Goal: Task Accomplishment & Management: Manage account settings

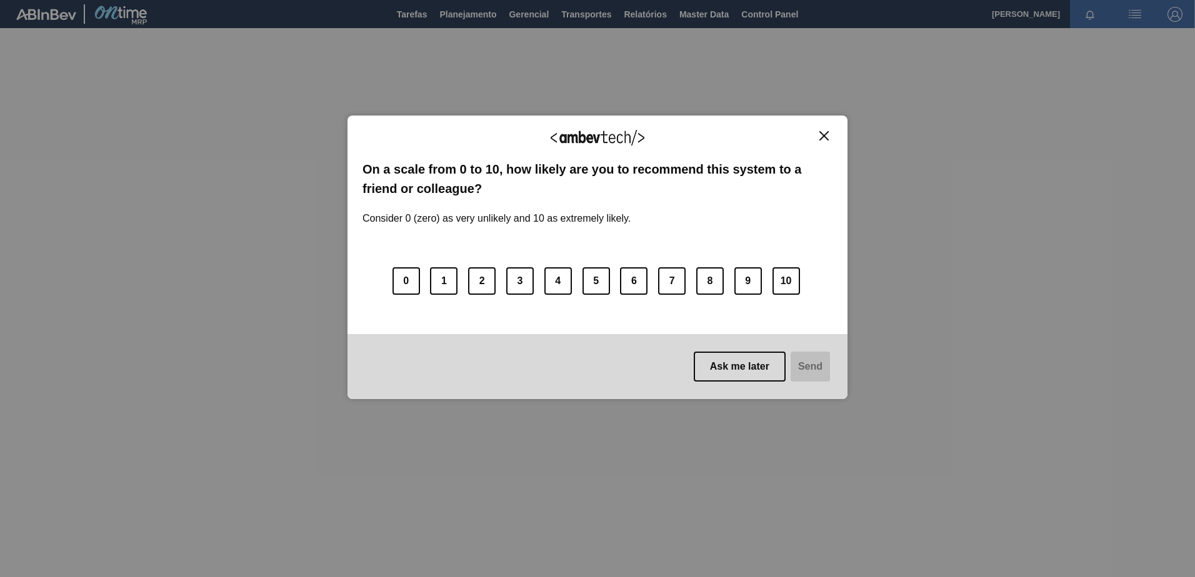
click at [820, 137] on img "Close" at bounding box center [823, 135] width 9 height 9
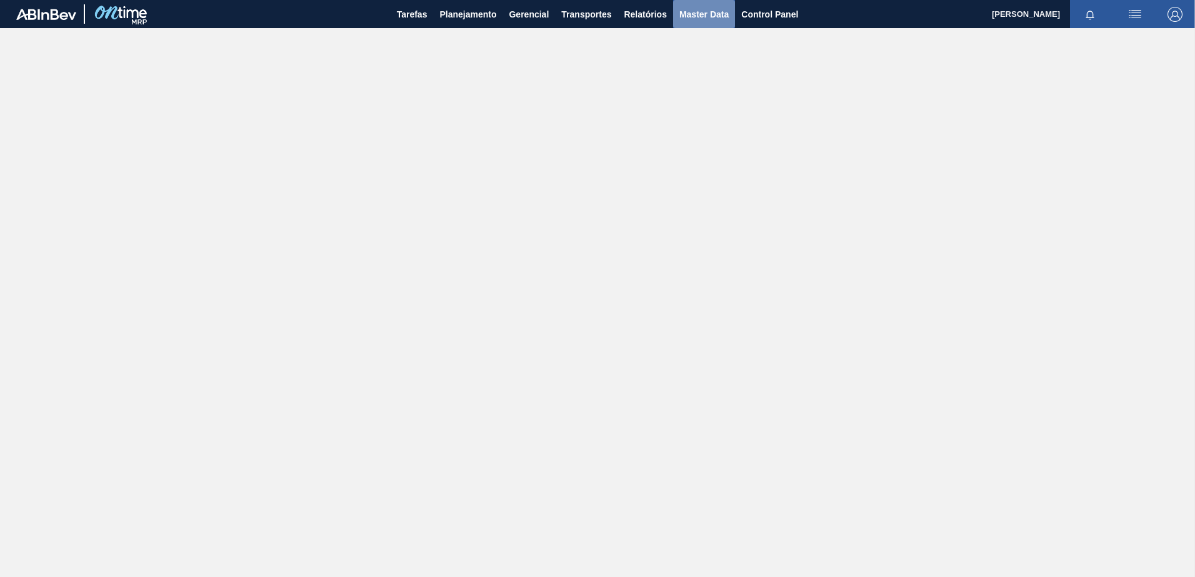
click at [705, 14] on span "Master Data" at bounding box center [703, 14] width 49 height 15
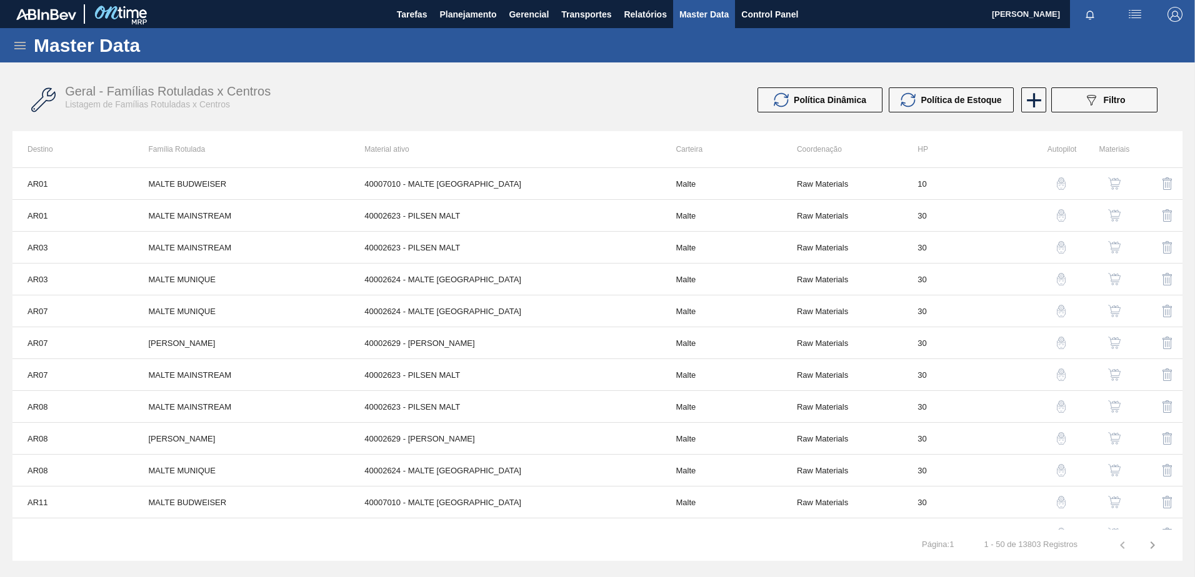
click at [28, 42] on div "Master Data" at bounding box center [597, 45] width 1195 height 34
click at [16, 46] on icon at bounding box center [19, 45] width 11 height 7
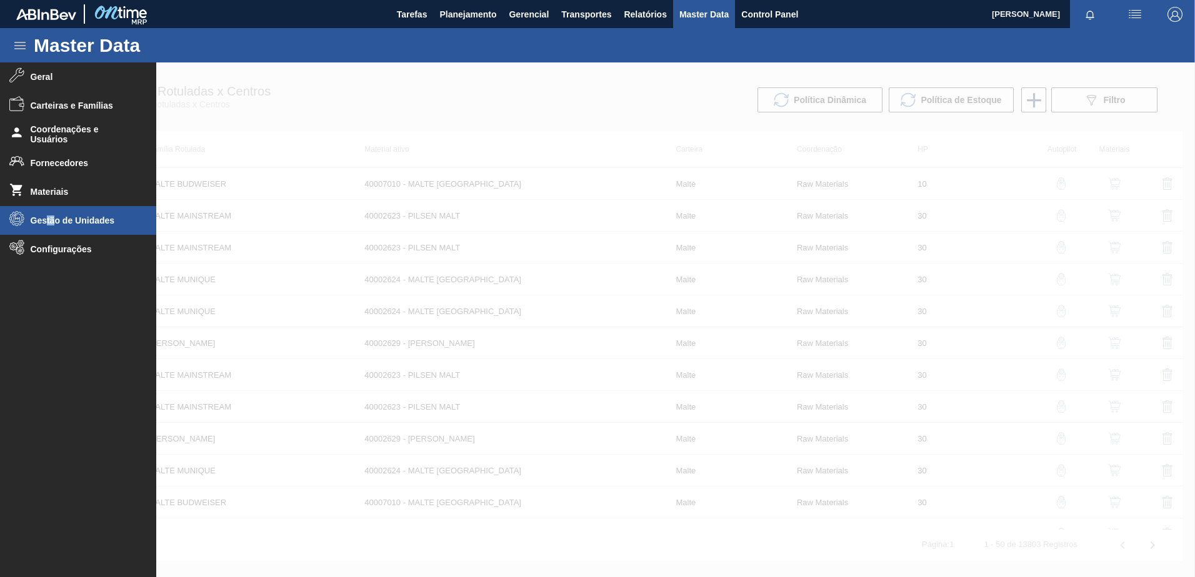
drag, startPoint x: 54, startPoint y: 224, endPoint x: 47, endPoint y: 224, distance: 6.3
click at [47, 224] on span "Gestão de Unidades" at bounding box center [82, 221] width 103 height 10
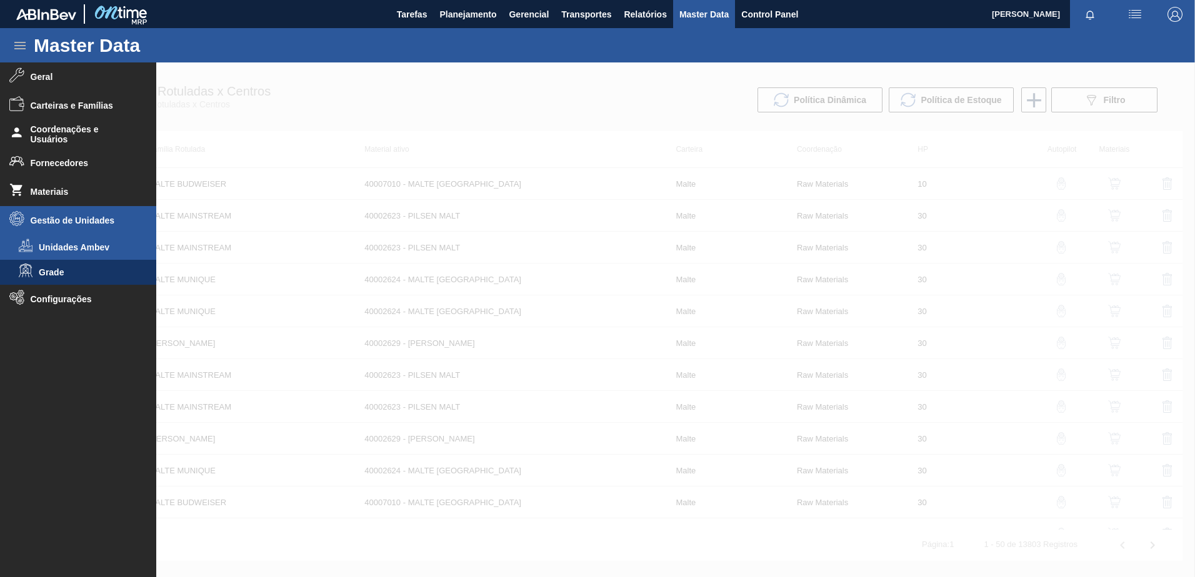
drag, startPoint x: 47, startPoint y: 224, endPoint x: 73, endPoint y: 249, distance: 35.8
click at [73, 249] on span "Unidades Ambev" at bounding box center [87, 247] width 96 height 10
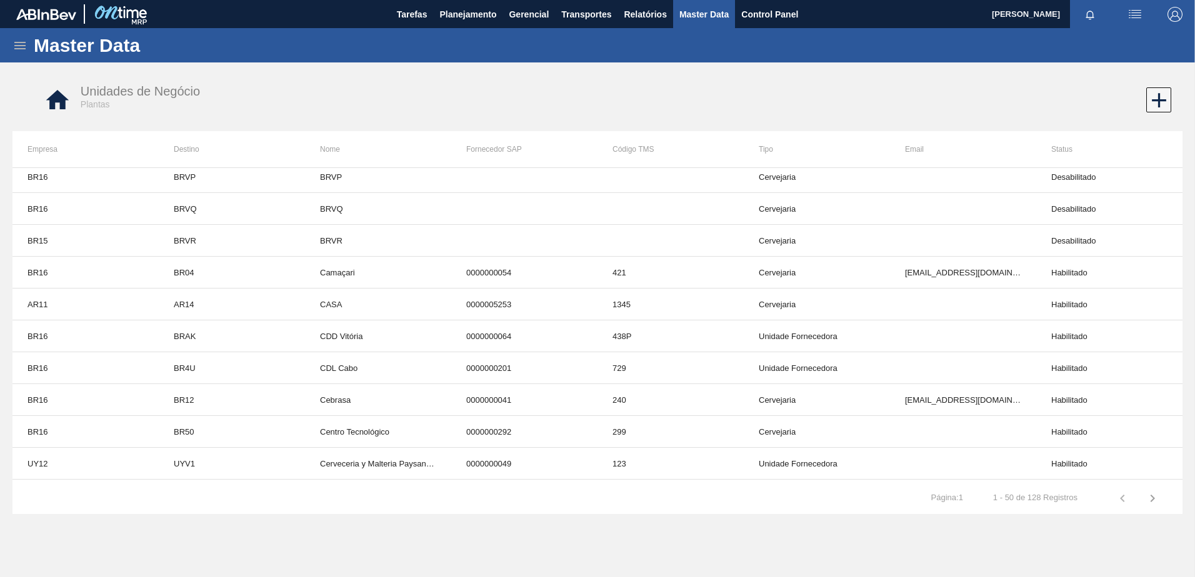
scroll to position [1278, 0]
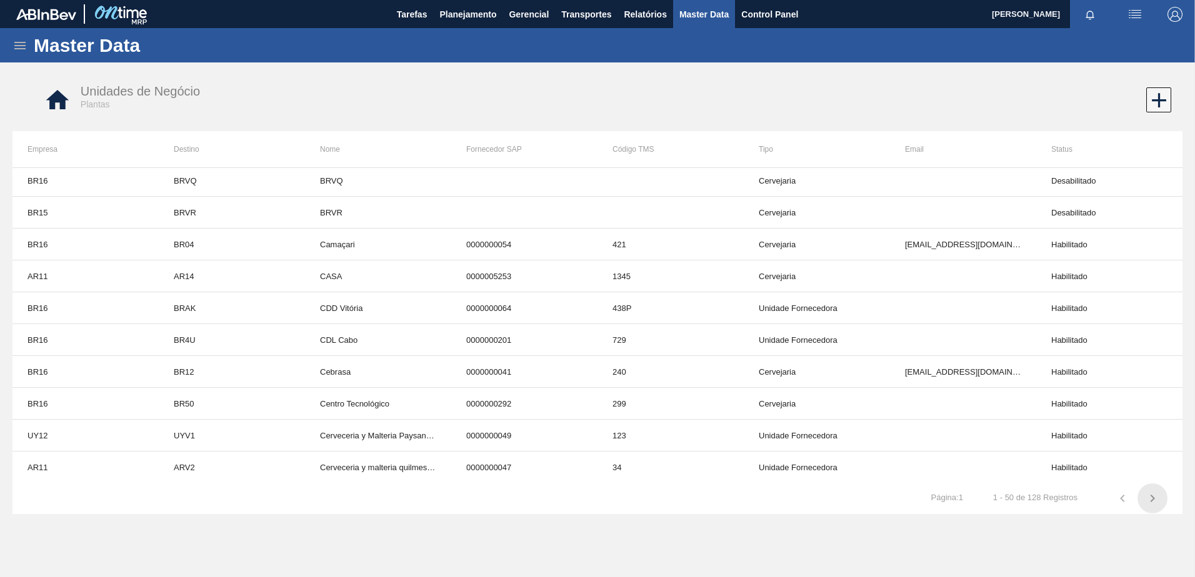
click at [1150, 500] on icon "button" at bounding box center [1152, 498] width 15 height 15
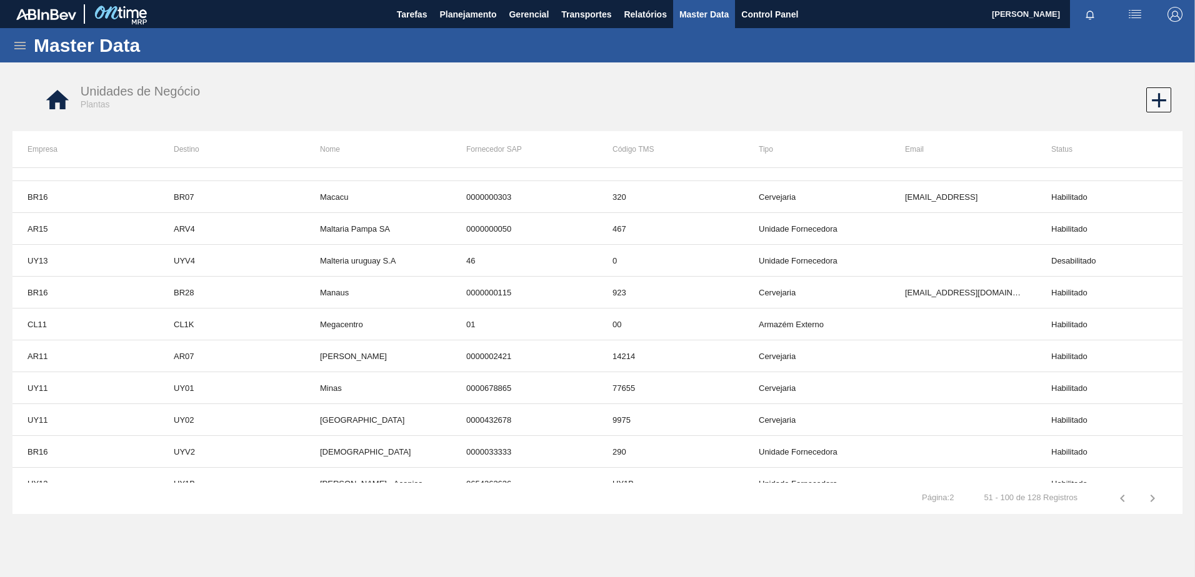
scroll to position [903, 0]
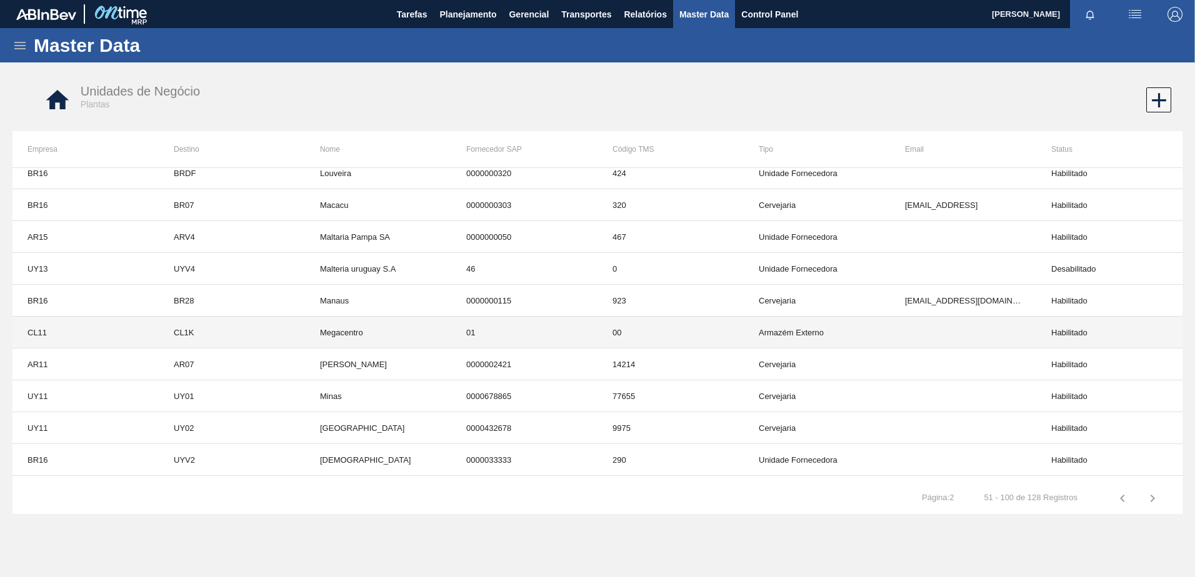
click at [452, 327] on td "01" at bounding box center [524, 333] width 146 height 32
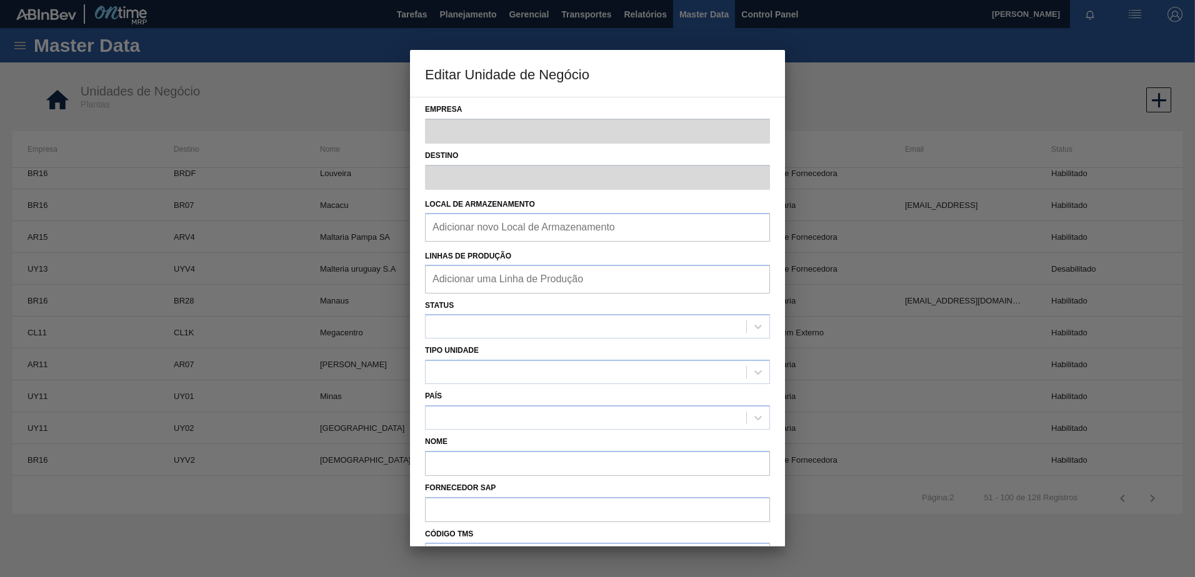
type input "CL11"
type input "CL1K"
type input "Megacentro"
type input "01"
type input "00"
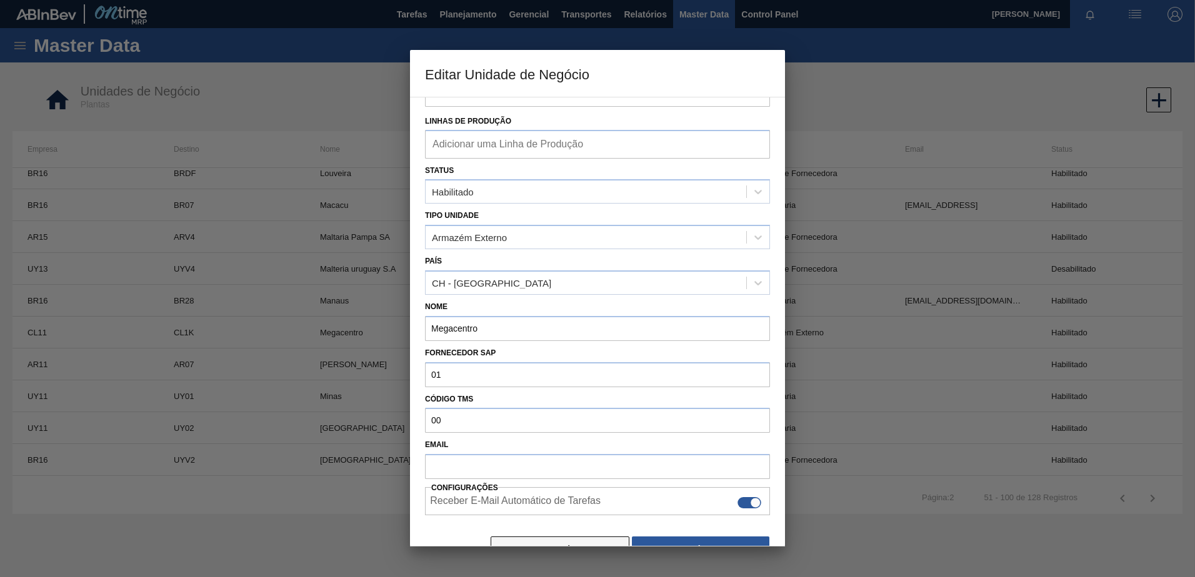
scroll to position [157, 0]
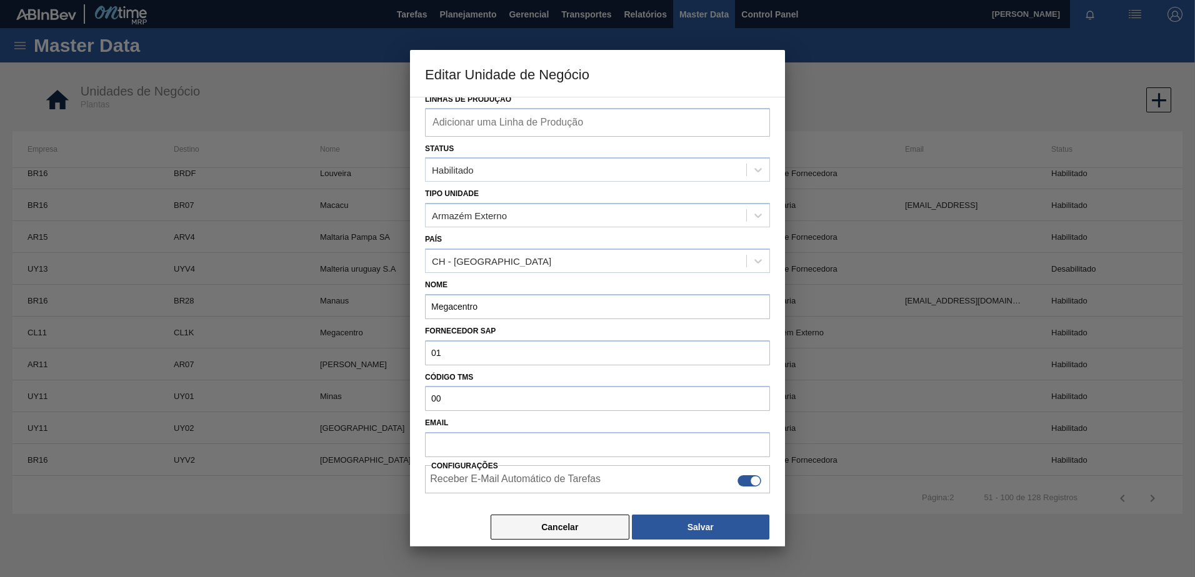
click at [510, 522] on button "Cancelar" at bounding box center [559, 527] width 139 height 25
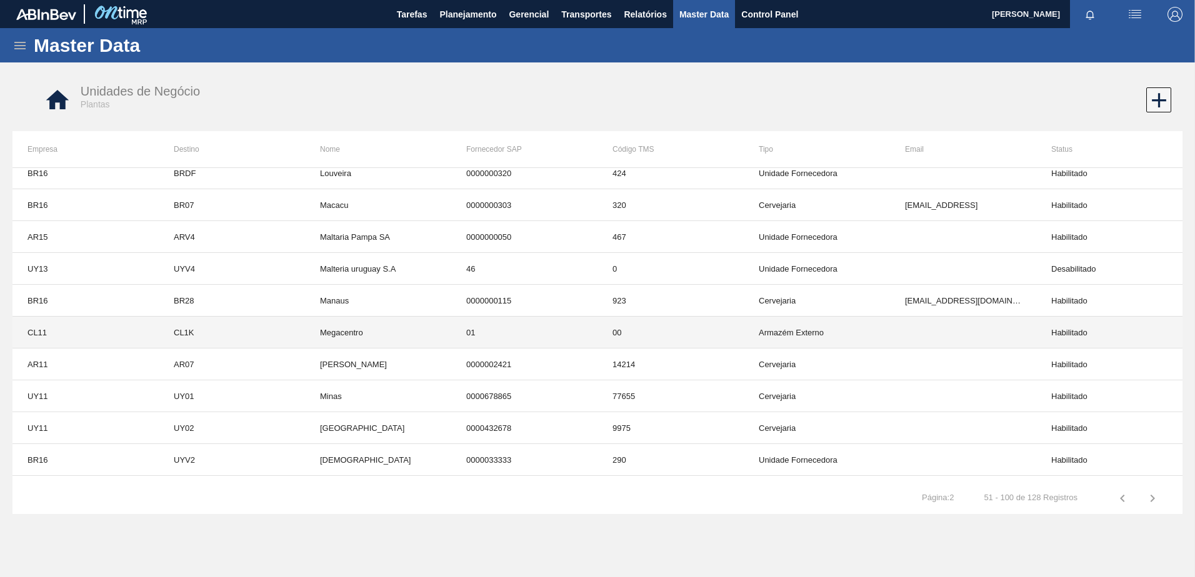
click at [405, 339] on td "Megacentro" at bounding box center [378, 333] width 146 height 32
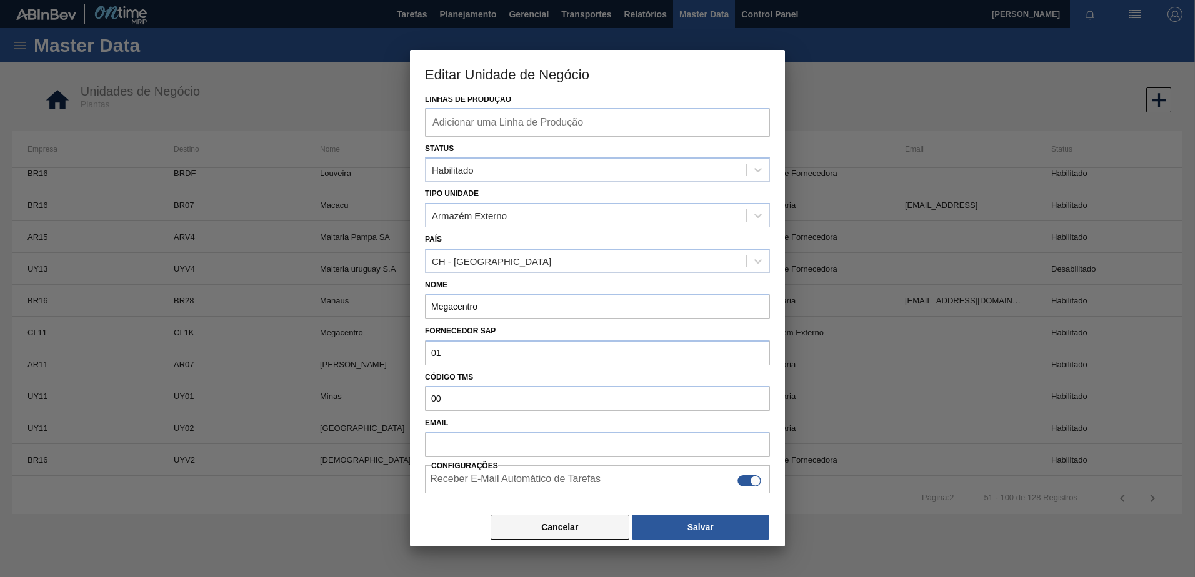
click at [552, 520] on button "Cancelar" at bounding box center [559, 527] width 139 height 25
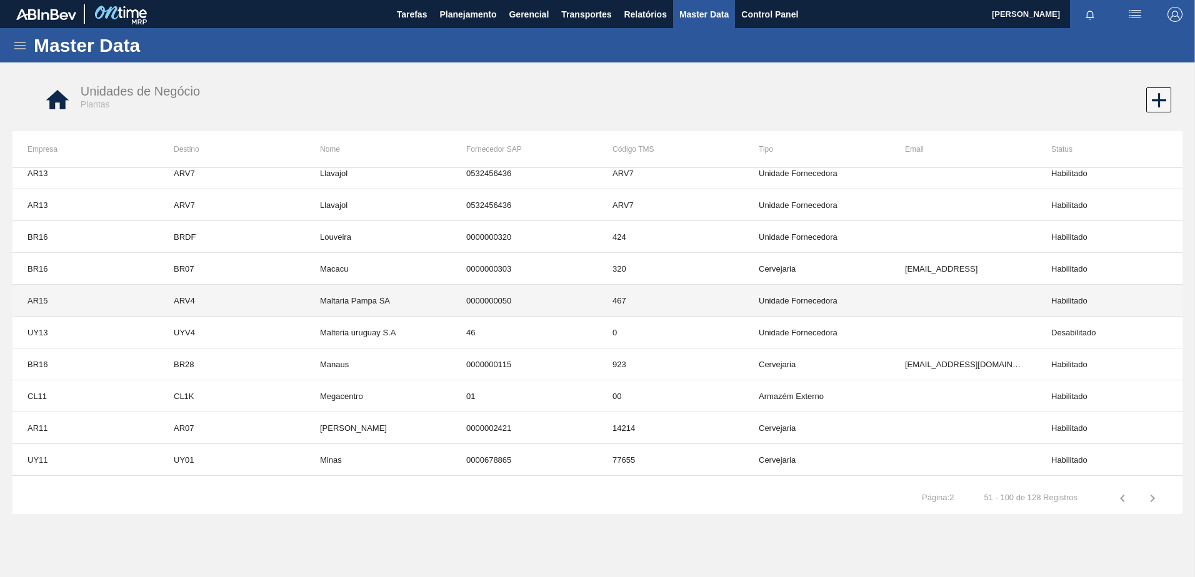
scroll to position [840, 0]
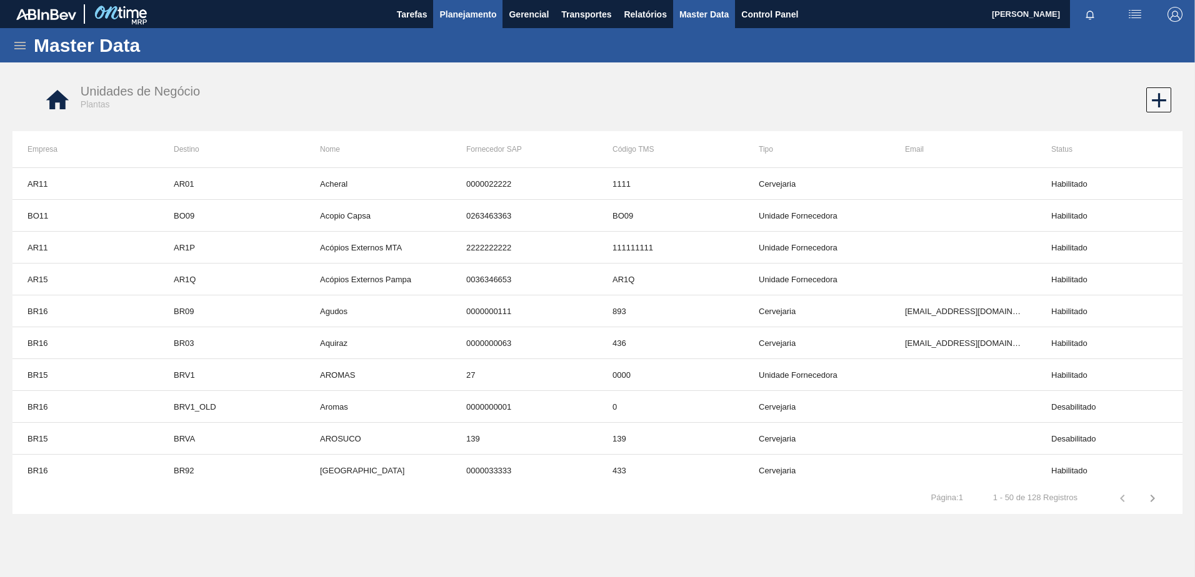
click at [478, 17] on span "Planejamento" at bounding box center [467, 14] width 57 height 15
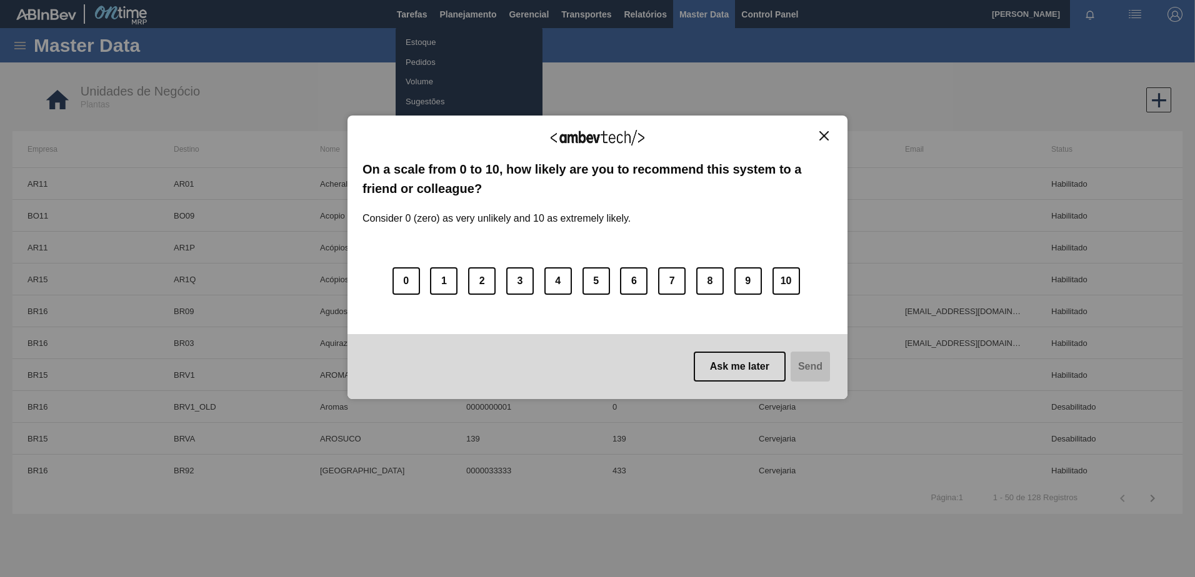
click at [408, 40] on div "We appreciate your feedback! On a scale from 0 to 10, how likely are you to rec…" at bounding box center [597, 257] width 500 height 542
click at [826, 134] on img "Close" at bounding box center [823, 135] width 9 height 9
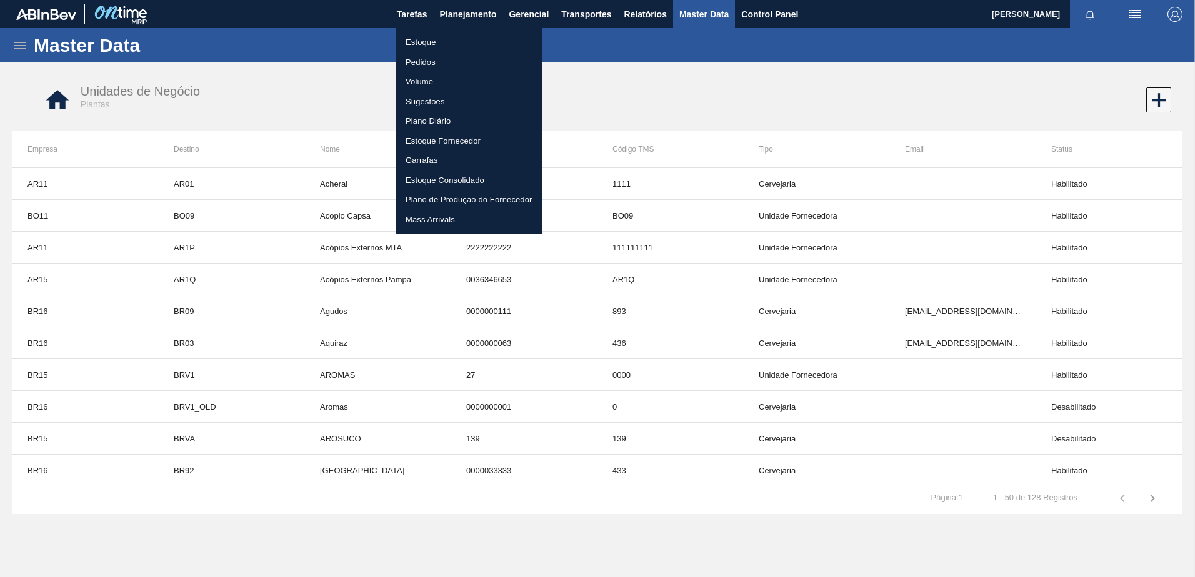
click at [709, 16] on div at bounding box center [597, 288] width 1195 height 577
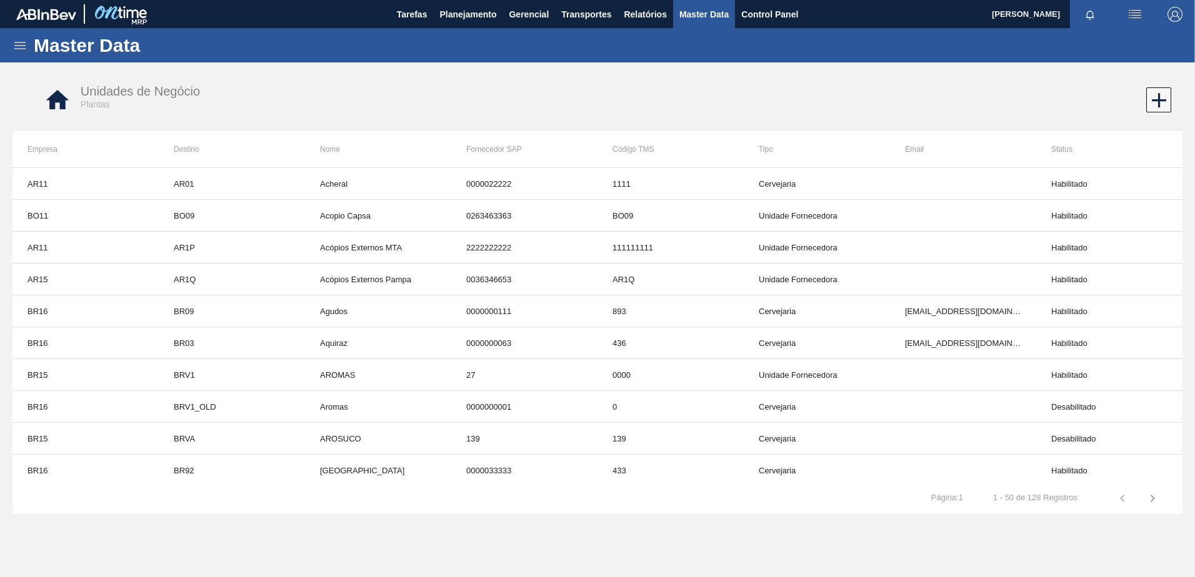
click at [702, 0] on body "Tarefas Planejamento Gerencial Transportes Relatórios Master Data Control Panel…" at bounding box center [597, 0] width 1195 height 0
click at [702, 11] on span "Master Data" at bounding box center [703, 14] width 49 height 15
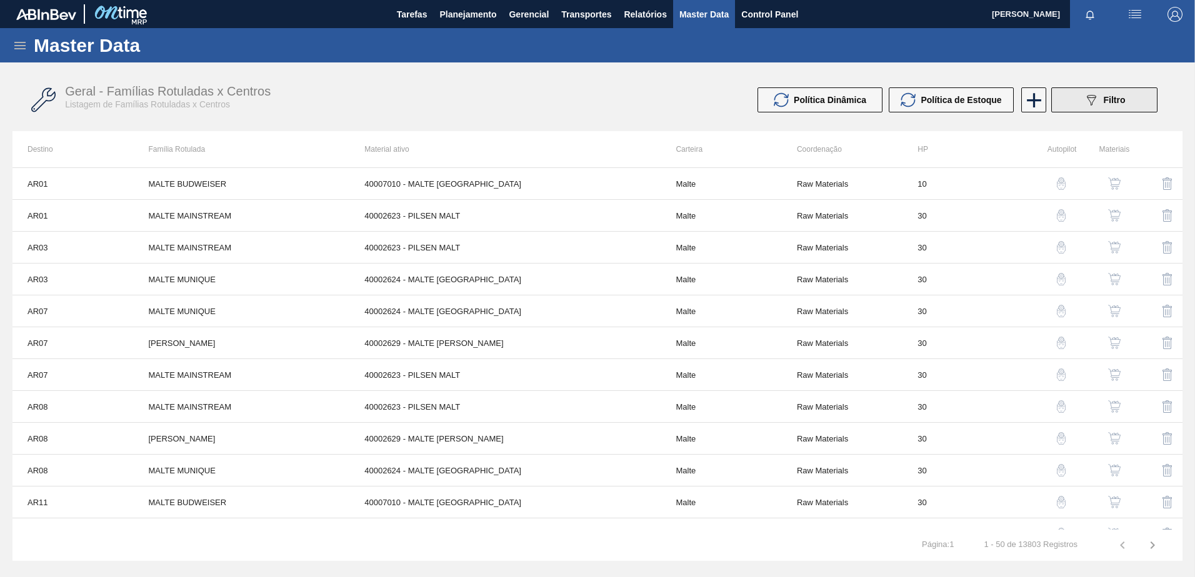
click at [1105, 104] on span "Filtro" at bounding box center [1114, 100] width 22 height 10
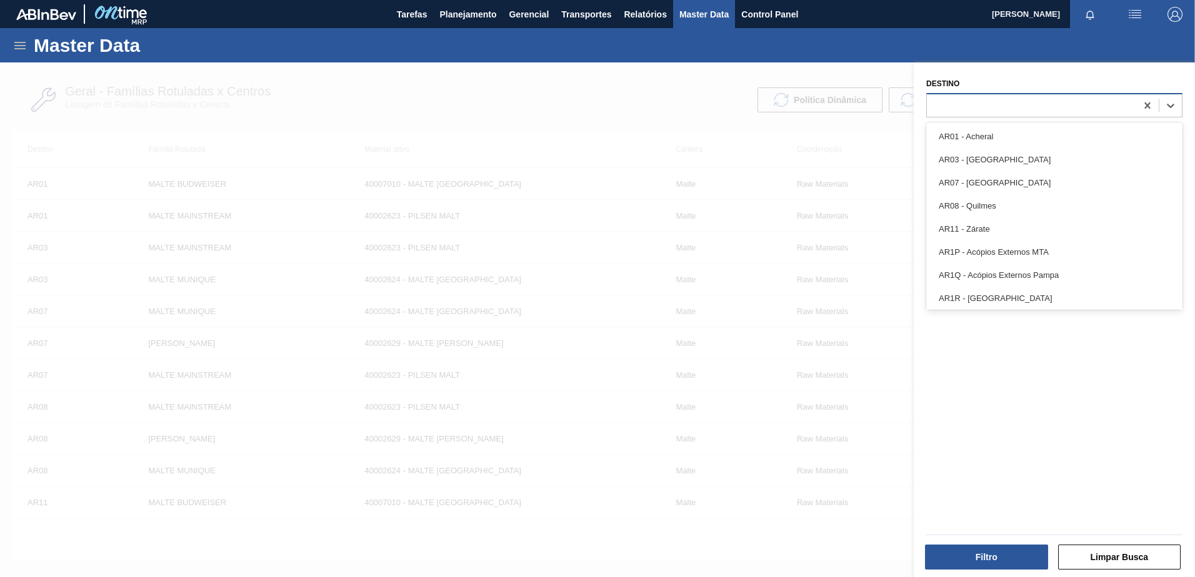
click at [937, 101] on div at bounding box center [1031, 105] width 209 height 18
type input "cl"
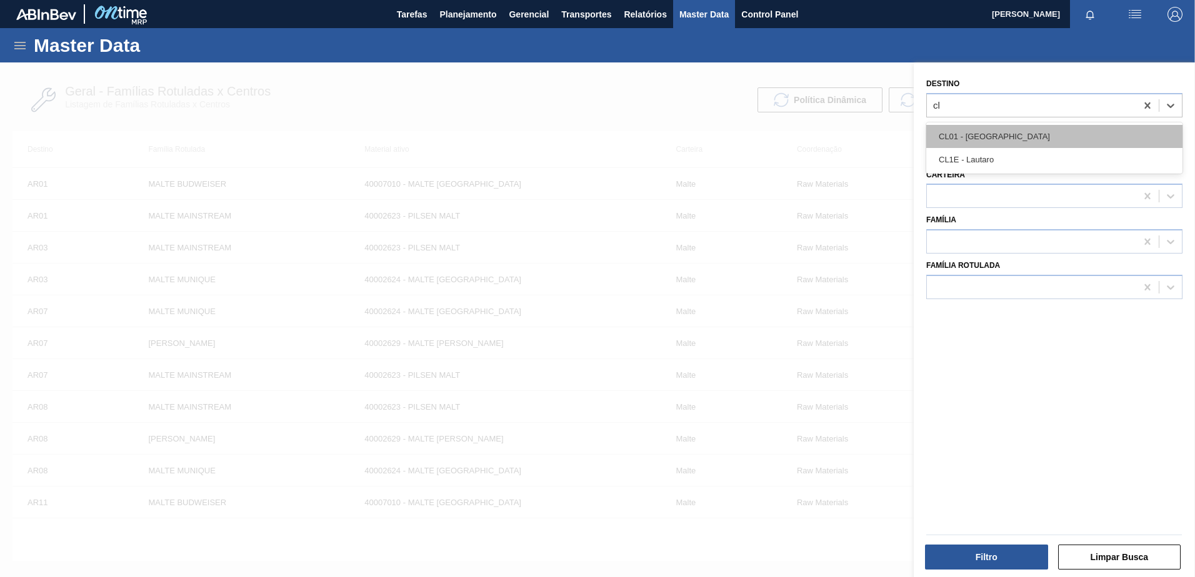
click at [982, 136] on div "CL01 - Santiago" at bounding box center [1054, 136] width 256 height 23
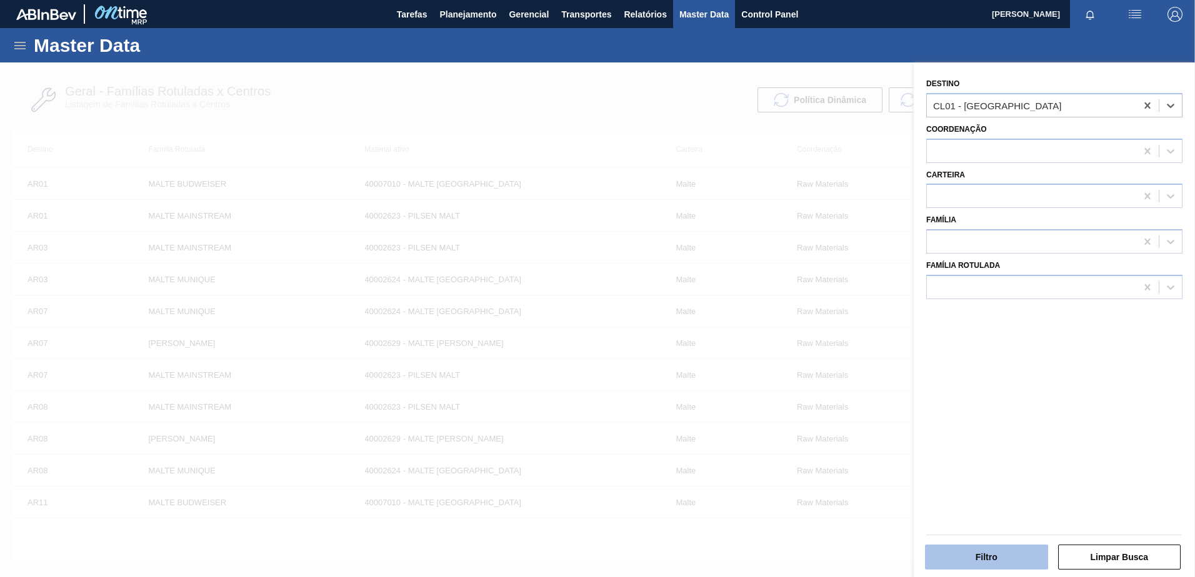
click at [982, 545] on button "Filtro" at bounding box center [986, 557] width 123 height 25
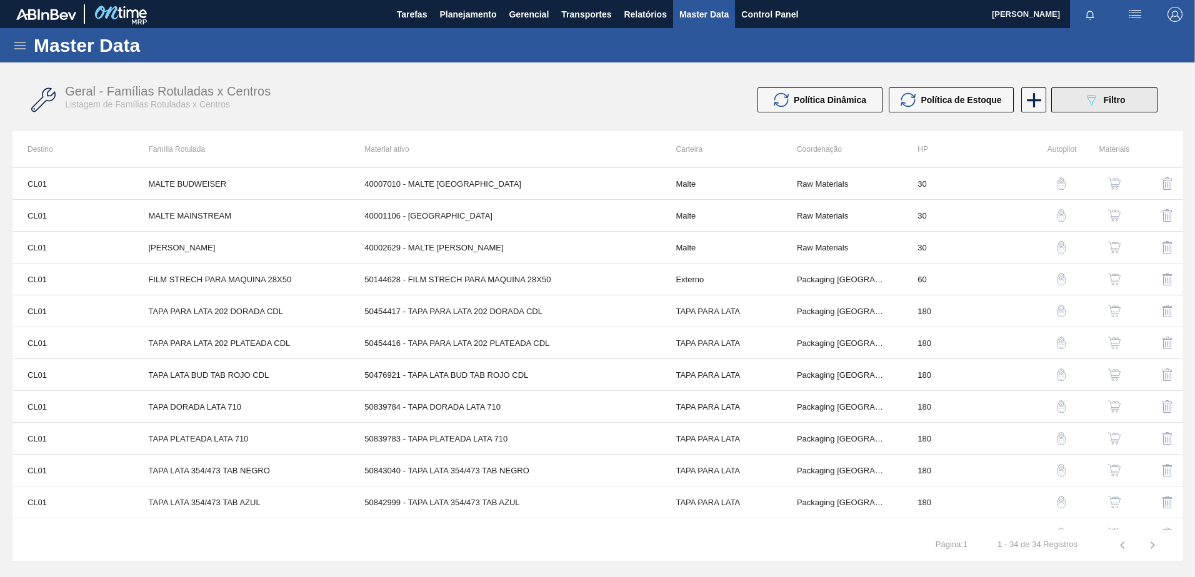
click at [1075, 106] on button "089F7B8B-B2A5-4AFE-B5C0-19BA573D28AC Filtro" at bounding box center [1104, 99] width 106 height 25
click at [1075, 106] on div "Geral - Famílias Rotuladas x Centros Listagem de Famílias Rotuladas x Centros P…" at bounding box center [597, 284] width 1170 height 430
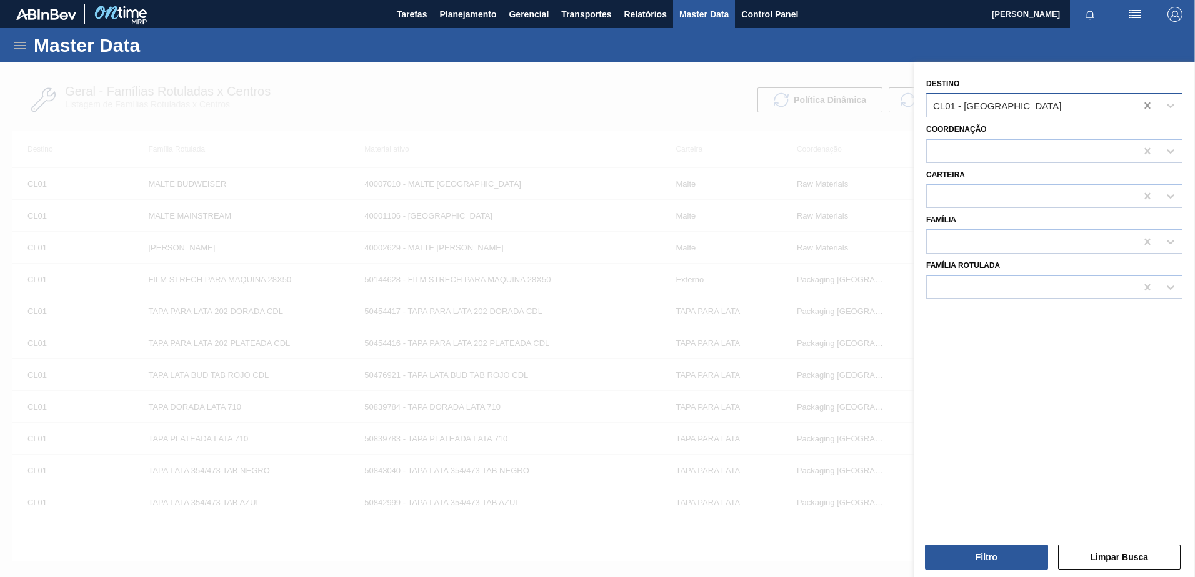
click at [1145, 104] on icon at bounding box center [1147, 105] width 6 height 6
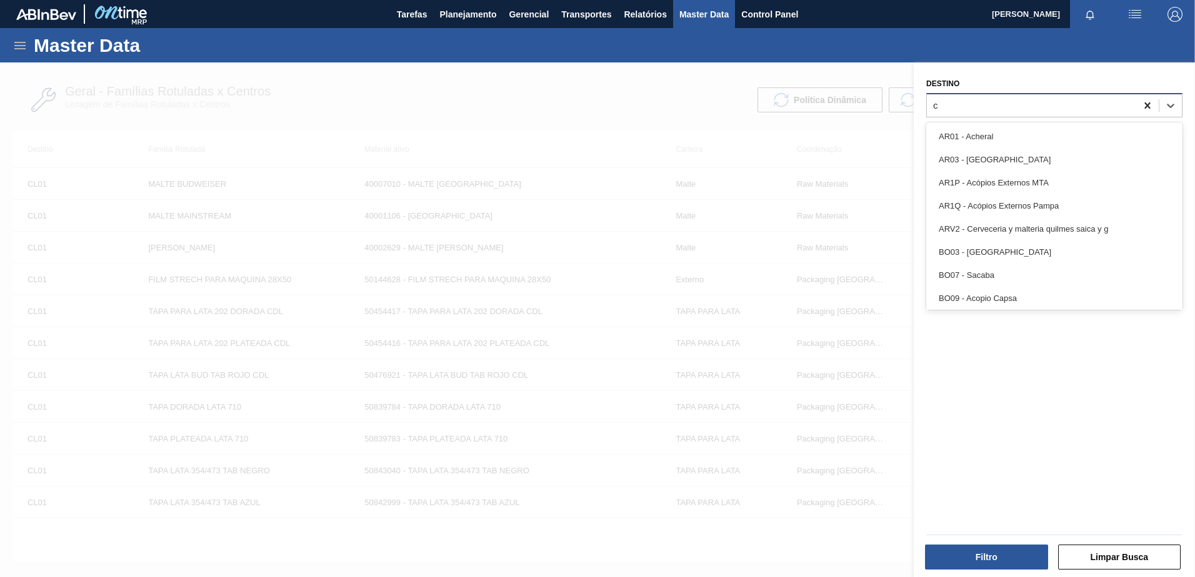
type input "cl"
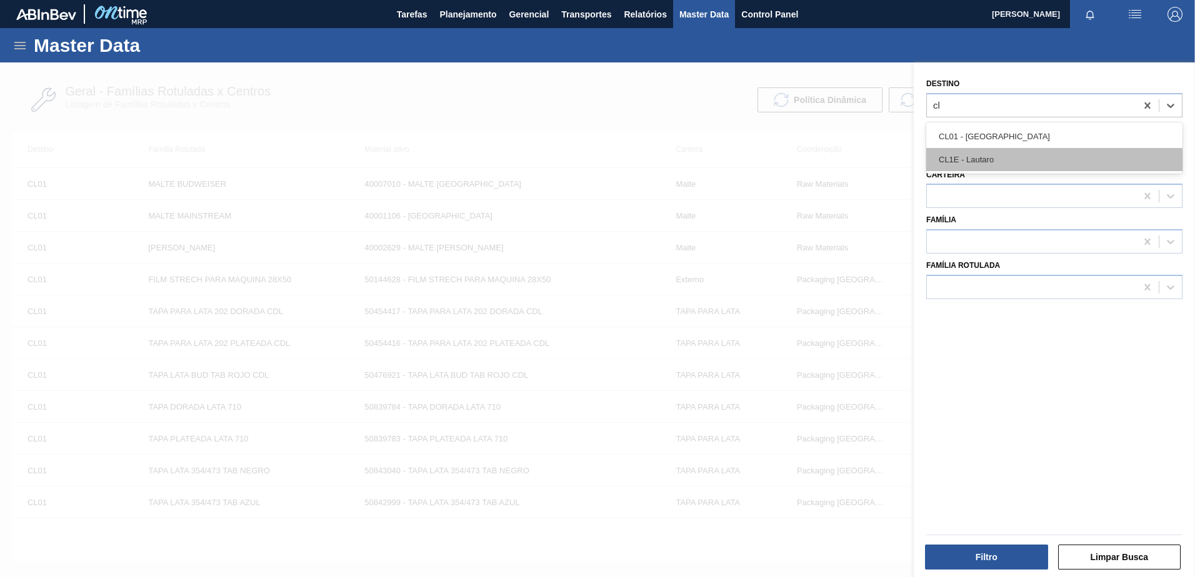
click at [992, 154] on div "CL1E - Lautaro" at bounding box center [1054, 159] width 256 height 23
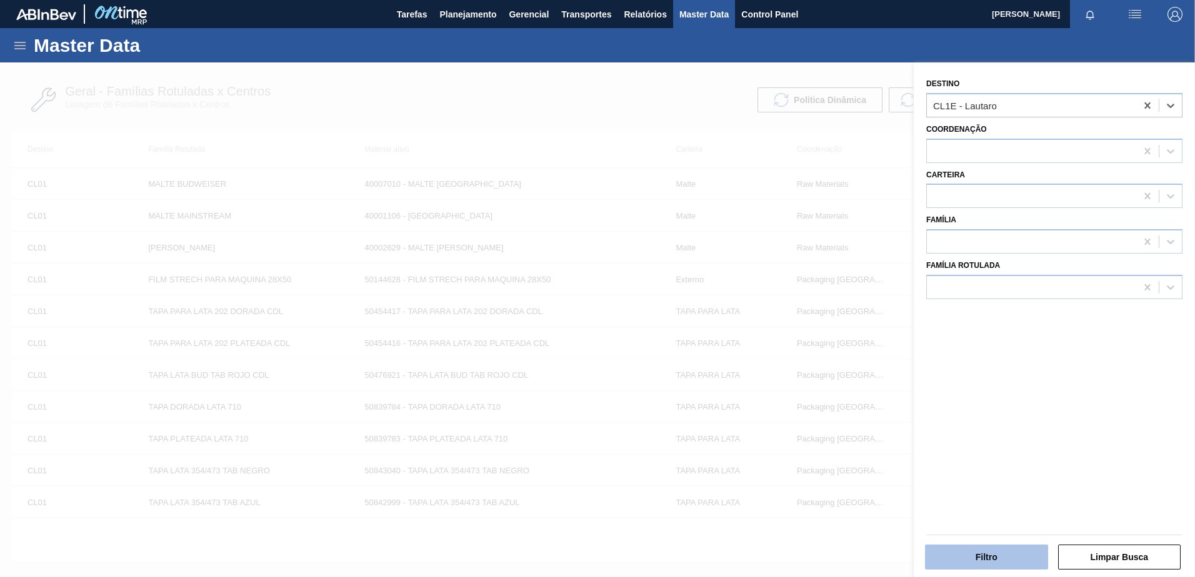
click at [960, 561] on button "Filtro" at bounding box center [986, 557] width 123 height 25
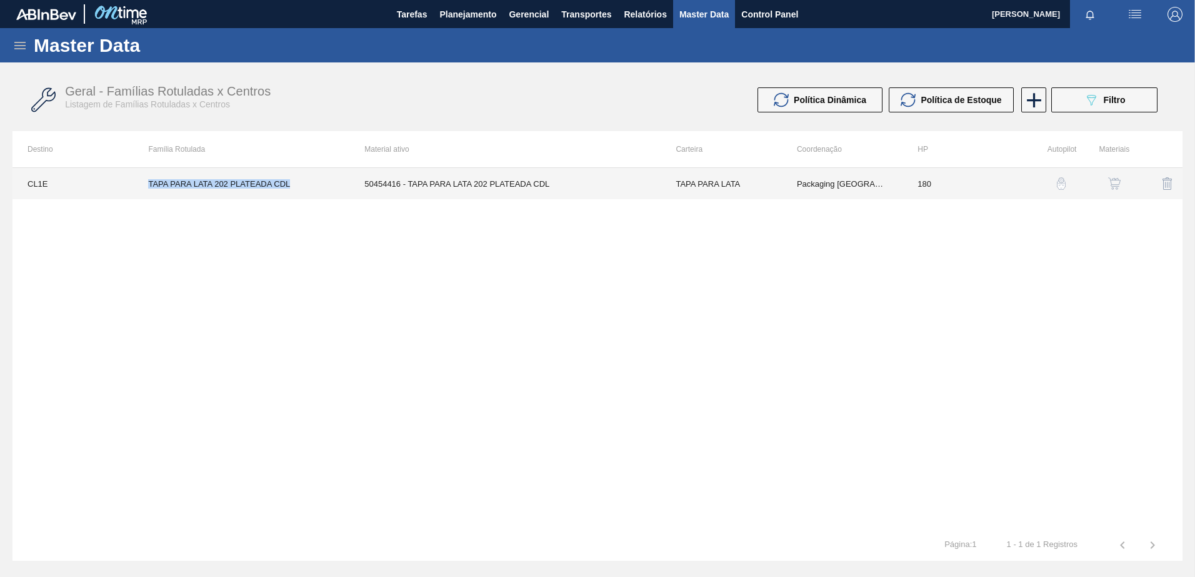
drag, startPoint x: 194, startPoint y: 192, endPoint x: 296, endPoint y: 191, distance: 102.5
click at [296, 191] on td "TAPA PARA LATA 202 PLATEADA CDL" at bounding box center [241, 183] width 216 height 31
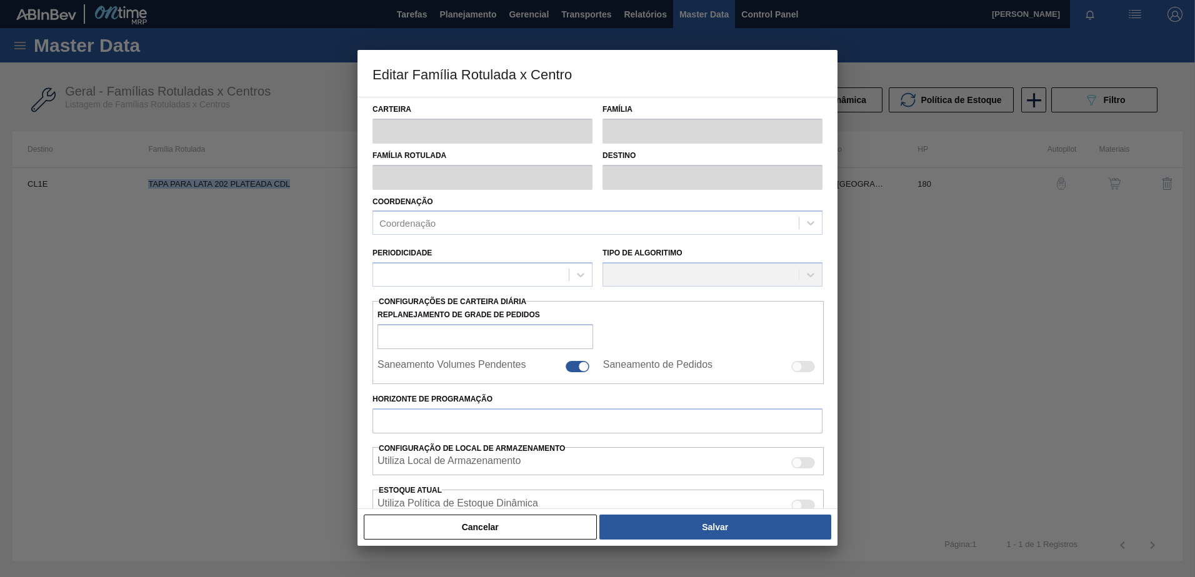
type input "TAPA PARA LATA"
type input "TAPA PARA LATA PLATEADA"
type input "TAPA PARA LATA 202 PLATEADA CDL"
type input "CL1E - Lautaro"
type input "180"
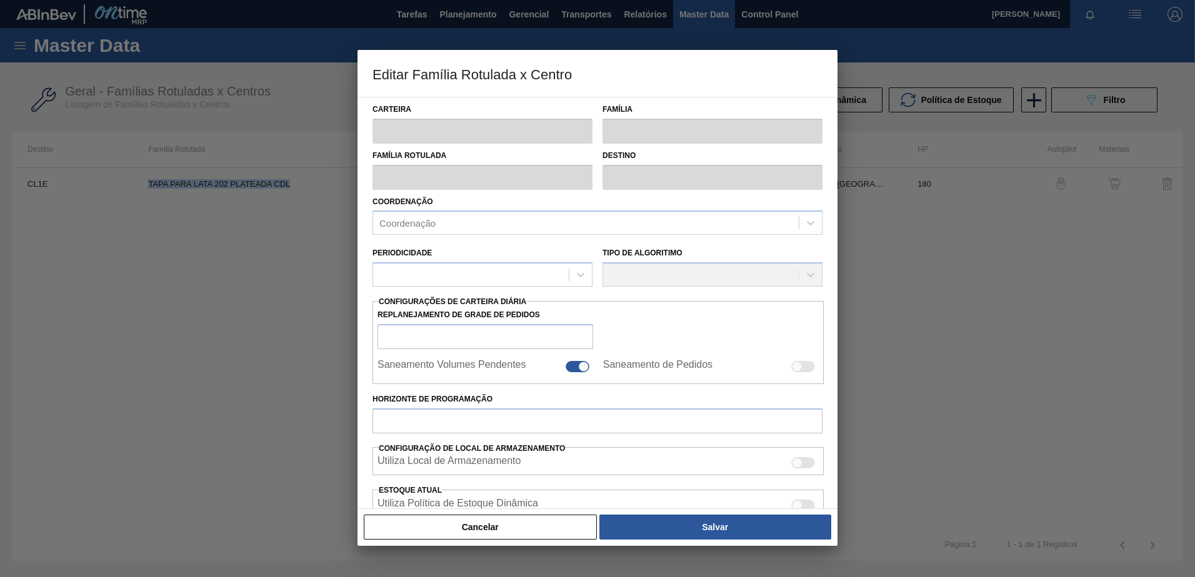
type input "9.659"
type input "13.260"
type input "40"
type input "11.099,400"
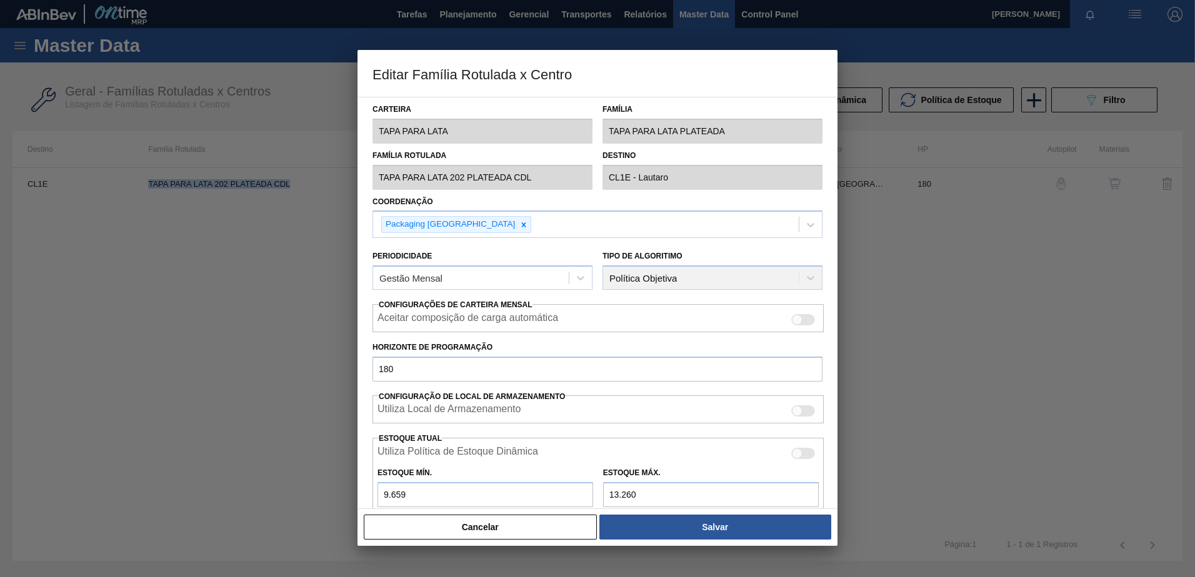
copy td "TAPA PARA LATA 202 PLATEADA CDL"
drag, startPoint x: 444, startPoint y: 532, endPoint x: 462, endPoint y: 500, distance: 36.4
click at [450, 518] on button "Cancelar" at bounding box center [480, 527] width 233 height 25
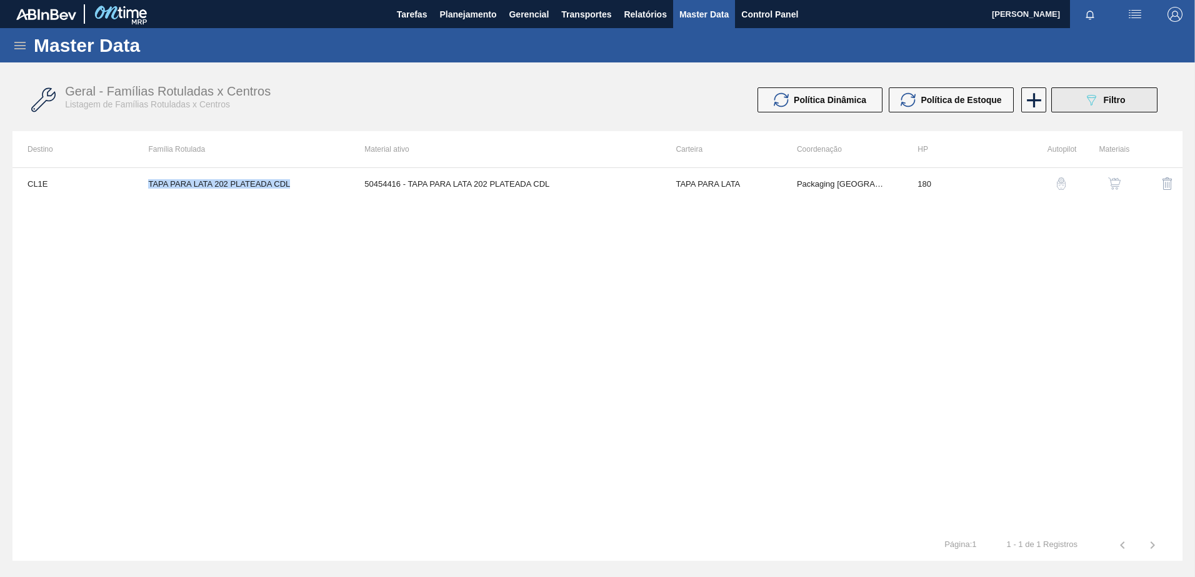
click at [1083, 102] on icon "089F7B8B-B2A5-4AFE-B5C0-19BA573D28AC" at bounding box center [1090, 99] width 15 height 15
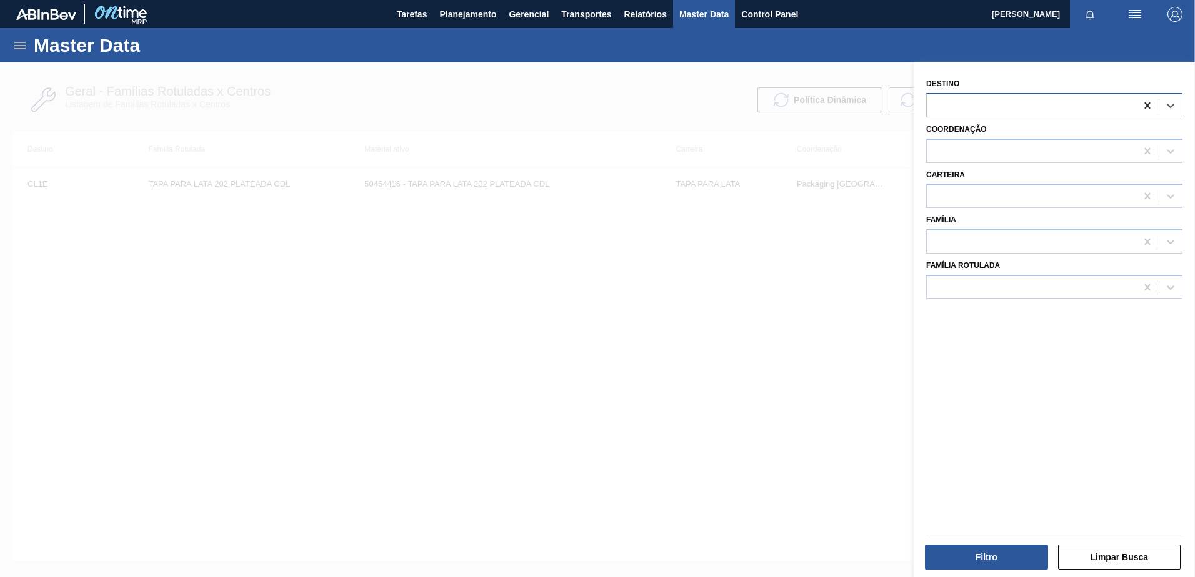
click at [1146, 106] on icon at bounding box center [1147, 105] width 12 height 12
click at [953, 291] on div at bounding box center [1031, 287] width 209 height 18
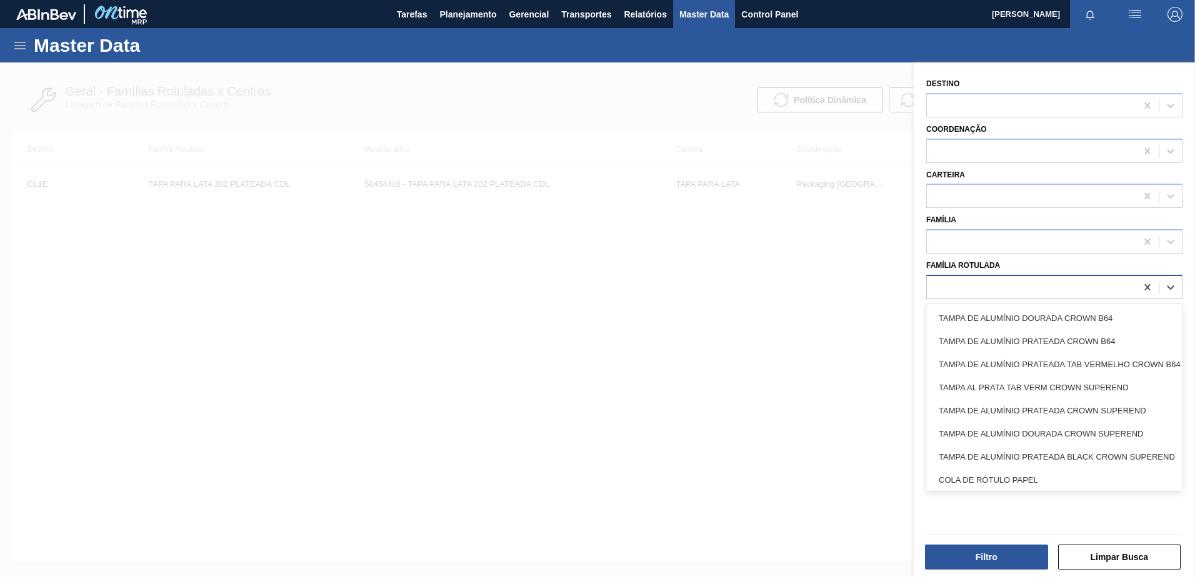
paste Rotulada "TAPA PARA LATA 202 PLATEADA CDL"
type Rotulada "TAPA PARA LATA 202 PLATEADA CDL"
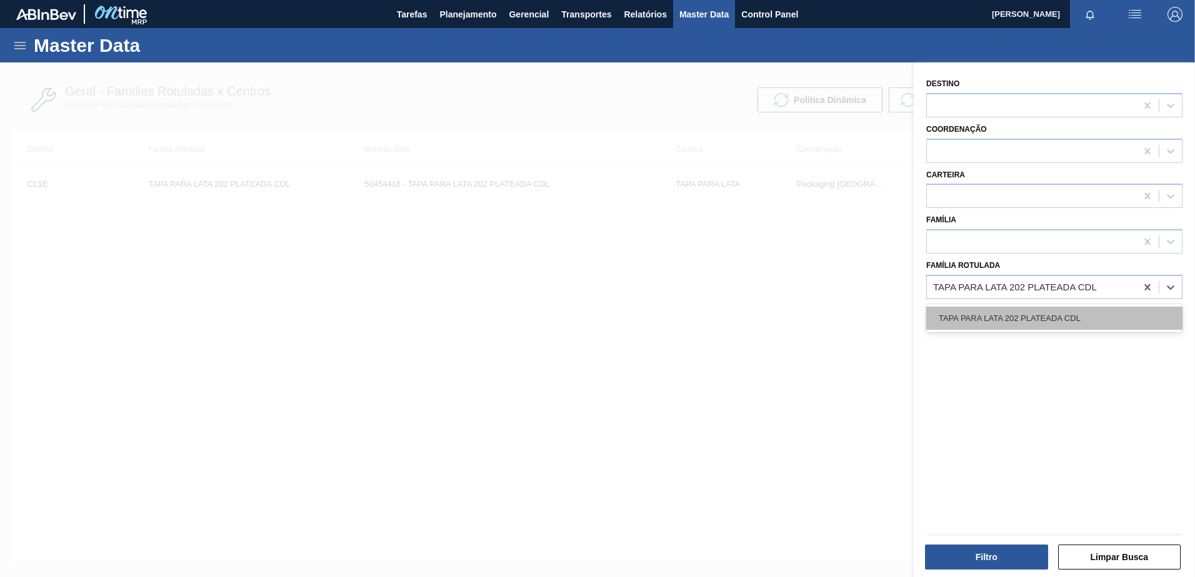
click at [1008, 321] on div "TAPA PARA LATA 202 PLATEADA CDL" at bounding box center [1054, 318] width 256 height 23
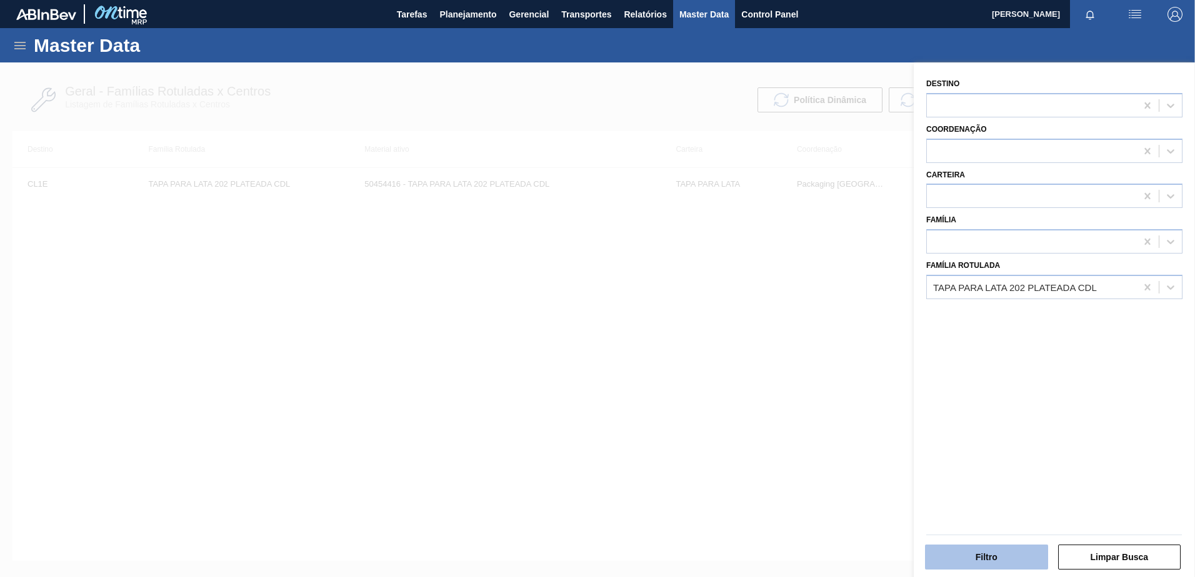
click at [987, 553] on button "Filtro" at bounding box center [986, 557] width 123 height 25
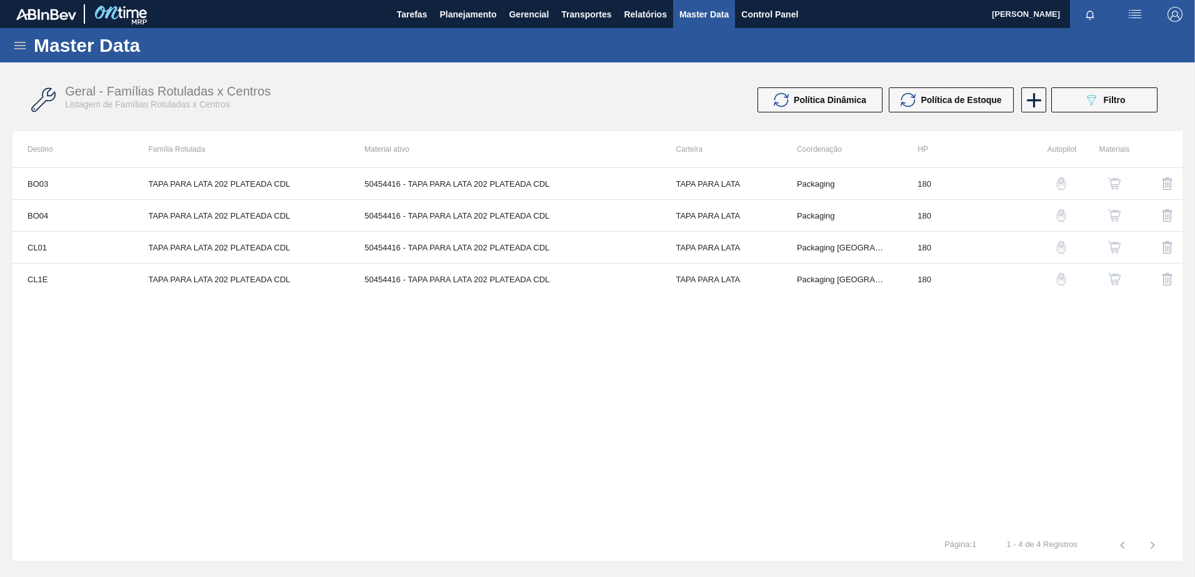
click at [1108, 247] on img "button" at bounding box center [1114, 247] width 12 height 12
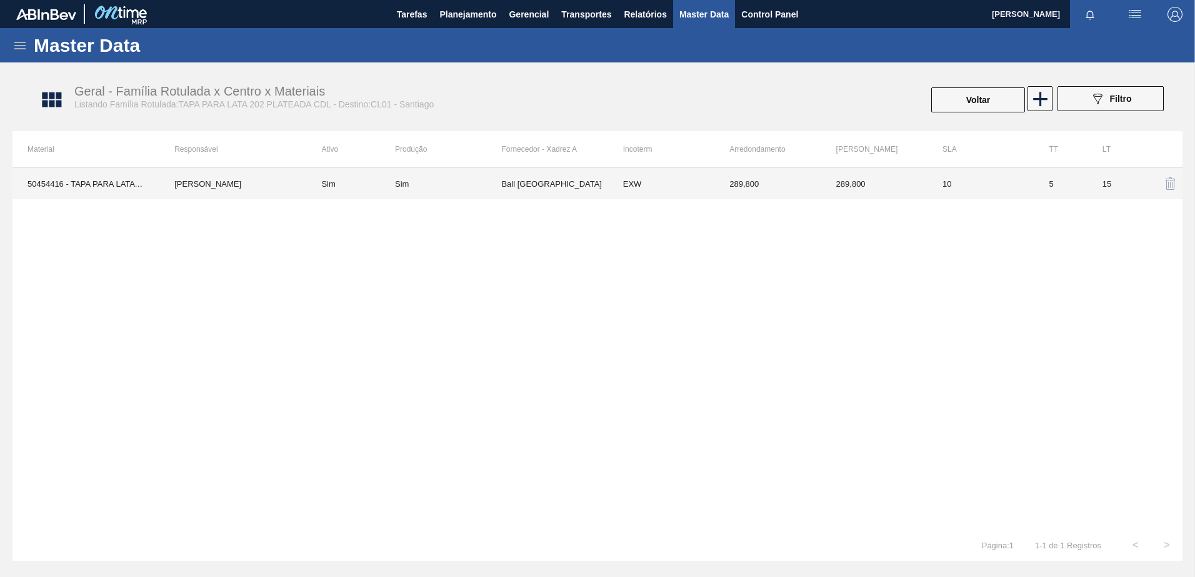
click at [595, 190] on td "Ball Paraguay" at bounding box center [554, 183] width 106 height 31
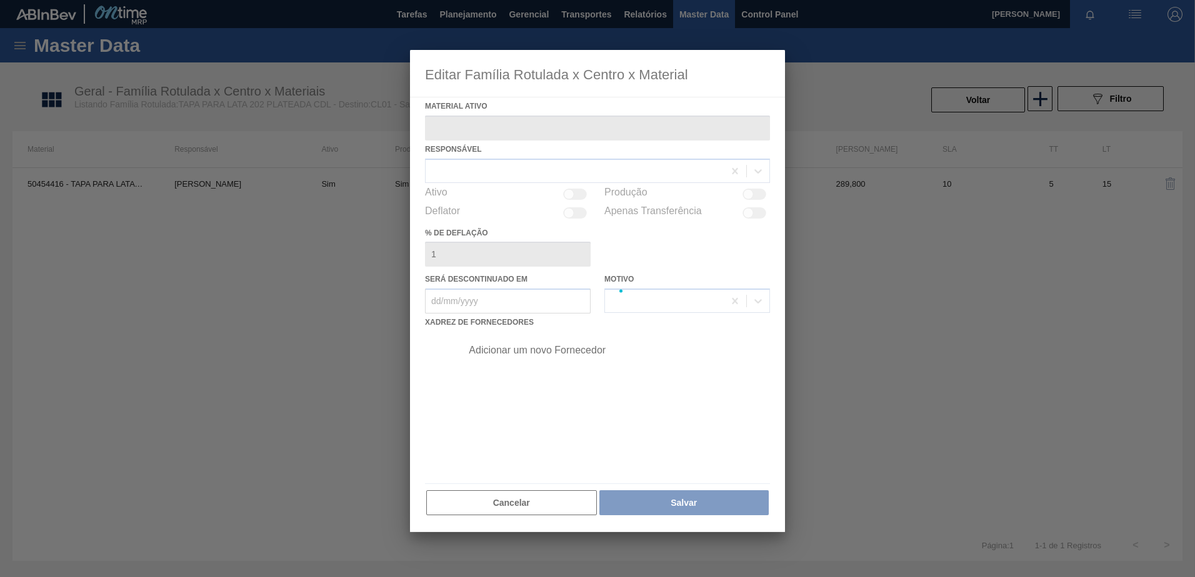
type ativo "50454416 - TAPA PARA LATA 202 PLATEADA CDL"
checkbox input "true"
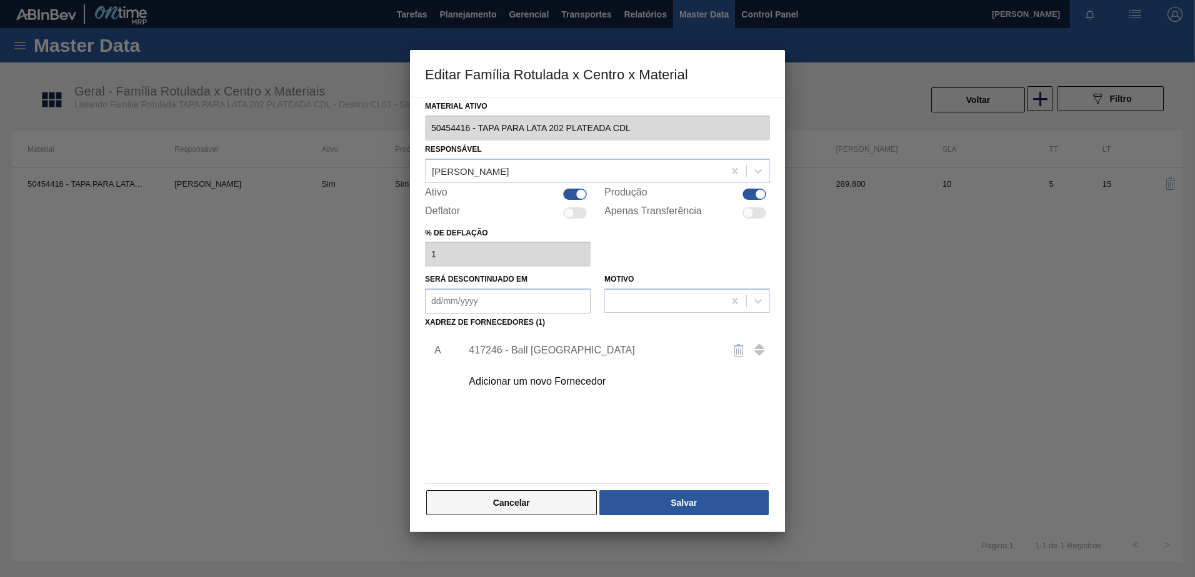
click at [503, 499] on button "Cancelar" at bounding box center [511, 502] width 171 height 25
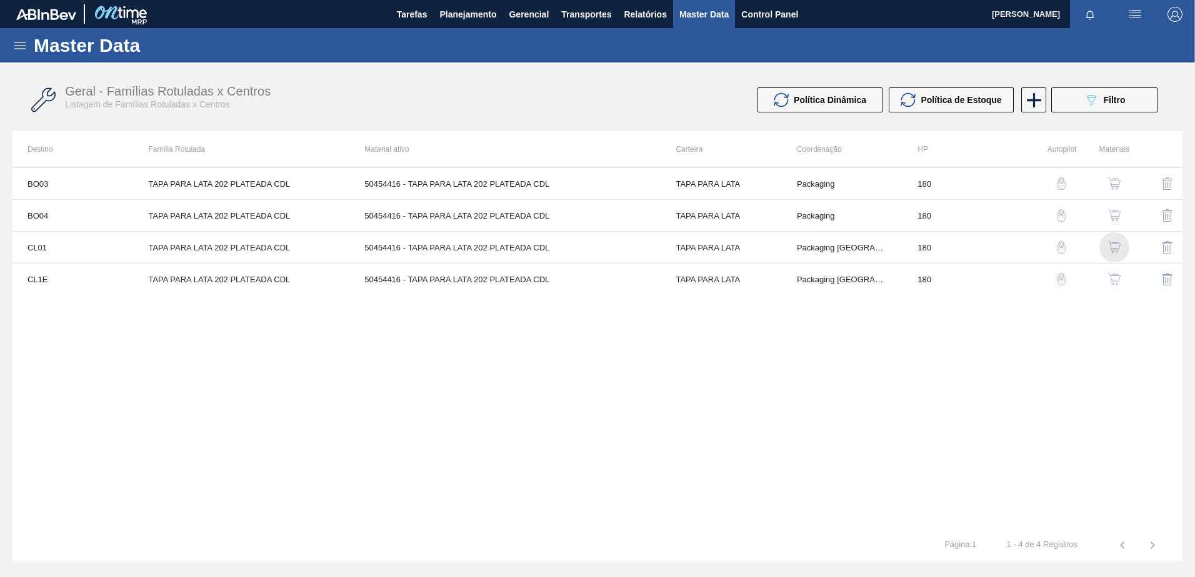
click at [1113, 247] on img "button" at bounding box center [1114, 247] width 12 height 12
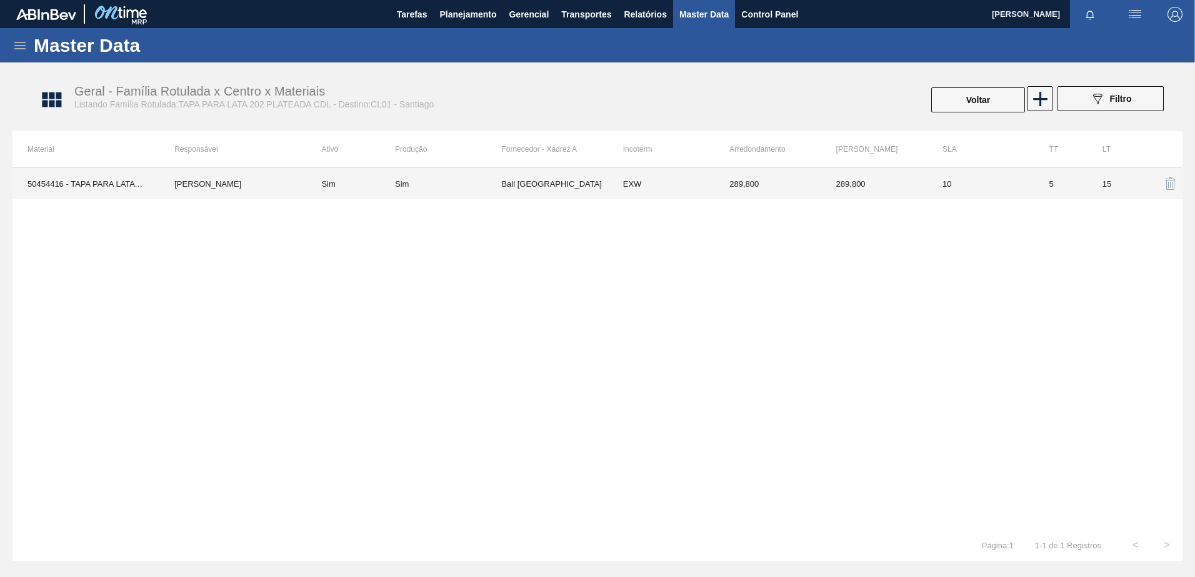
click at [469, 186] on div "Sim" at bounding box center [448, 183] width 106 height 9
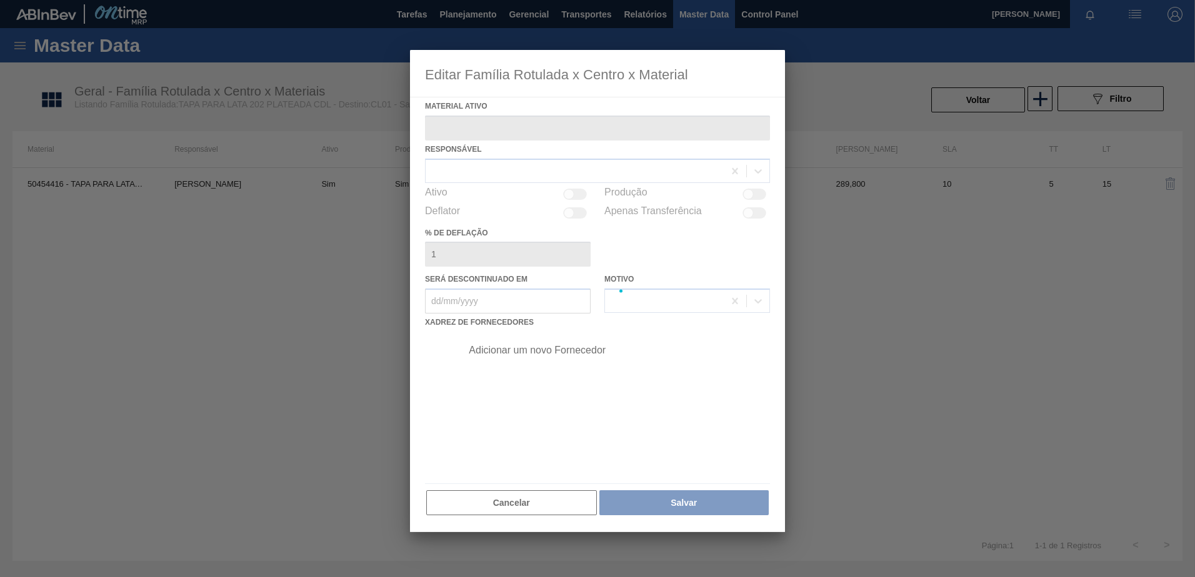
type ativo "50454416 - TAPA PARA LATA 202 PLATEADA CDL"
checkbox input "true"
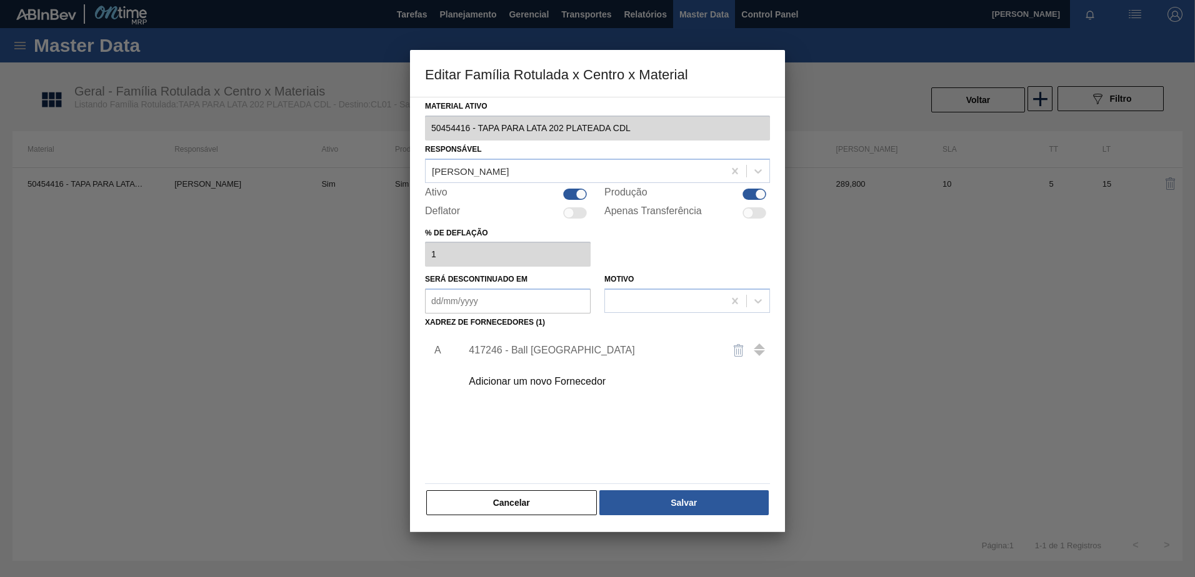
click at [520, 381] on div "Adicionar um novo Fornecedor" at bounding box center [591, 381] width 245 height 11
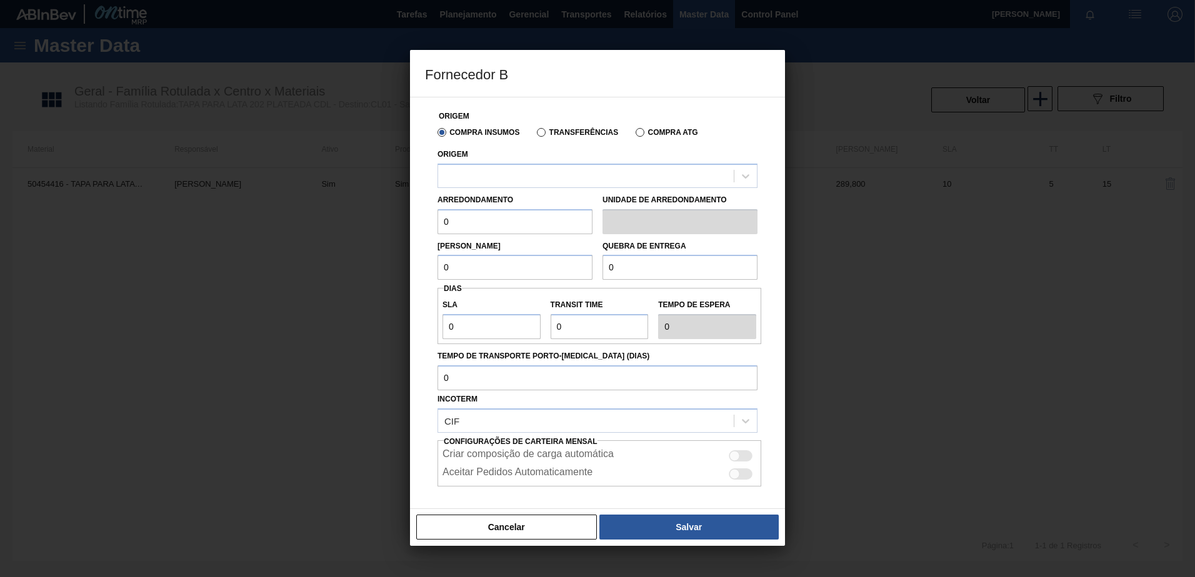
click at [544, 134] on label "Transferências" at bounding box center [577, 132] width 81 height 9
click at [535, 135] on input "Transferências" at bounding box center [535, 135] width 0 height 0
click at [534, 176] on div at bounding box center [586, 176] width 296 height 18
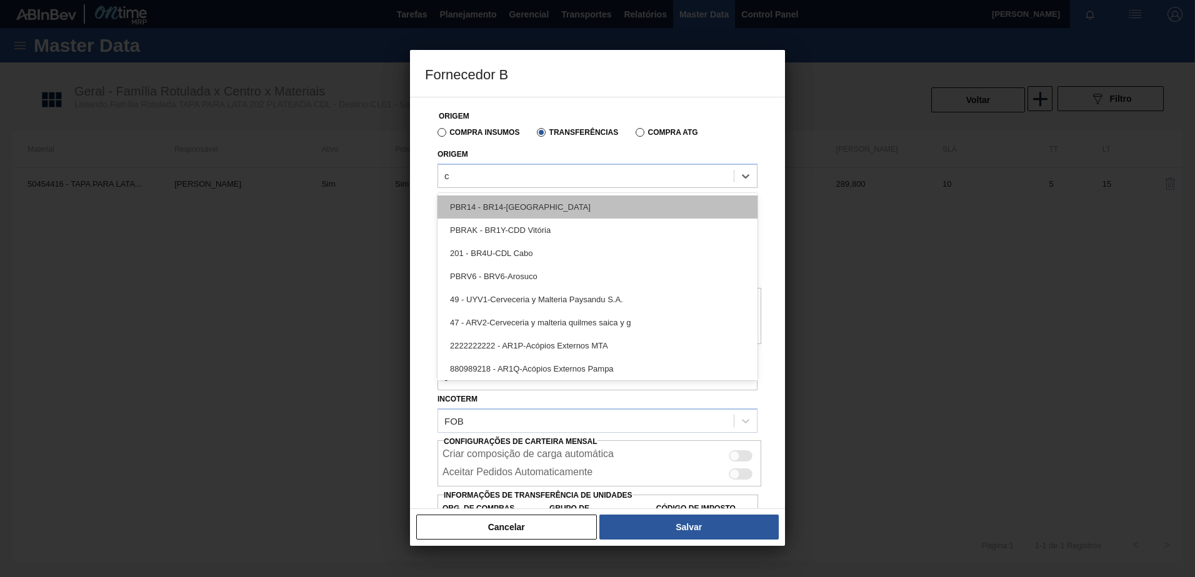
type input "cl"
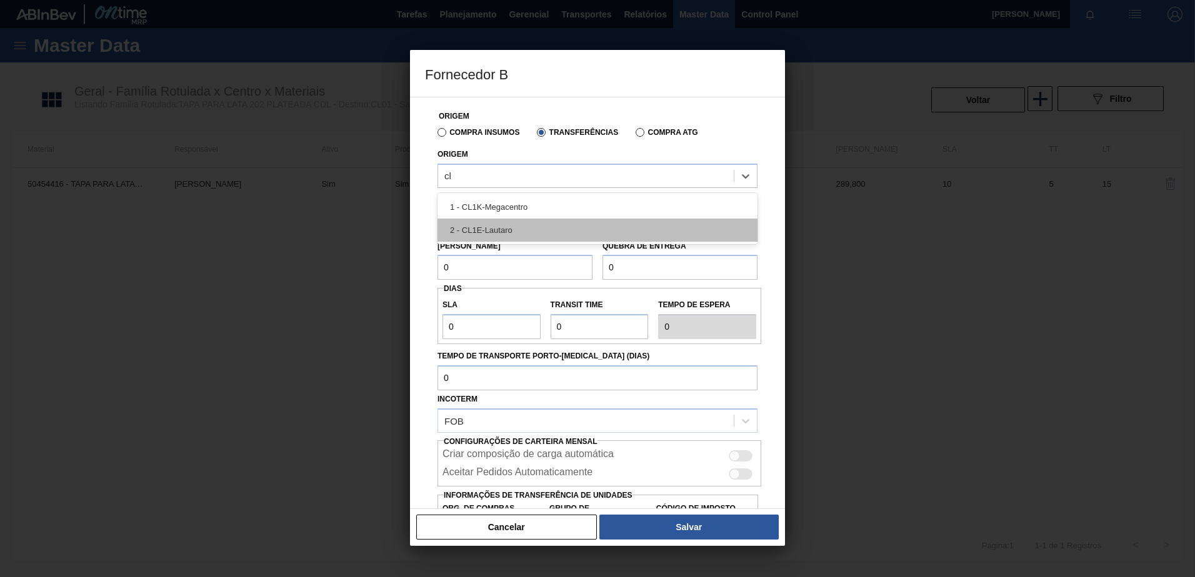
click at [585, 222] on div "2 - CL1E-Lautaro" at bounding box center [597, 230] width 320 height 23
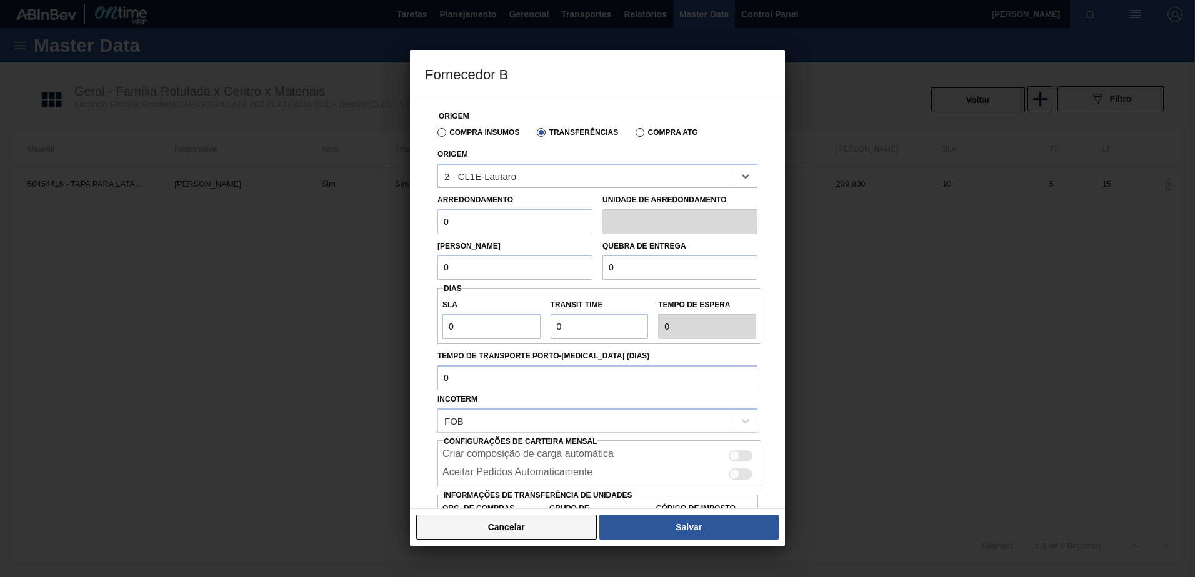
click at [518, 518] on button "Cancelar" at bounding box center [506, 527] width 181 height 25
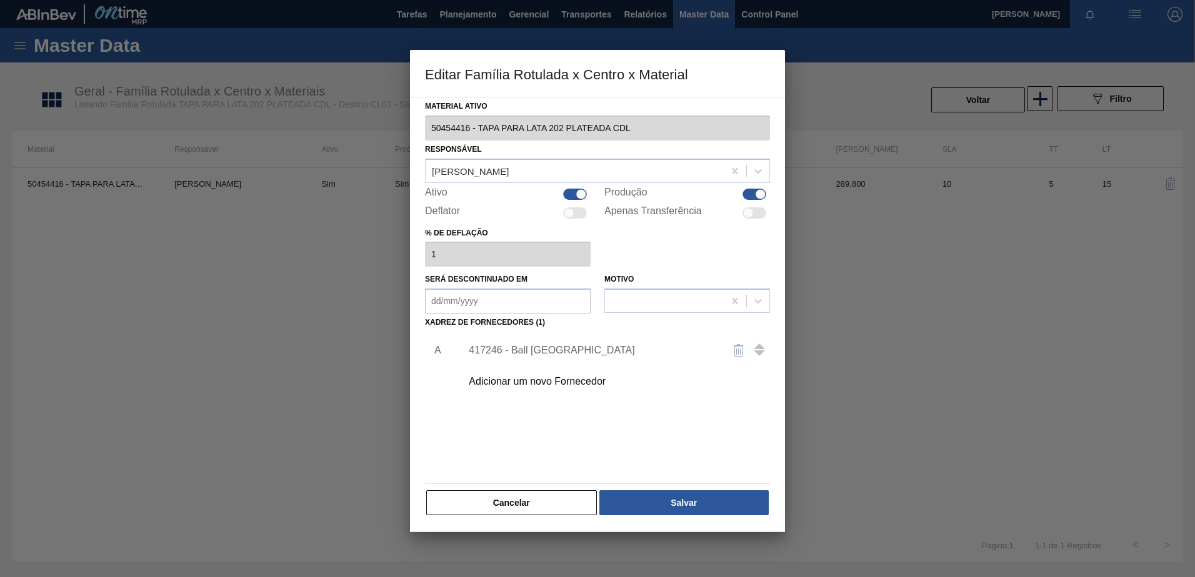
click at [528, 354] on div "417246 - Ball Paraguay" at bounding box center [591, 350] width 245 height 11
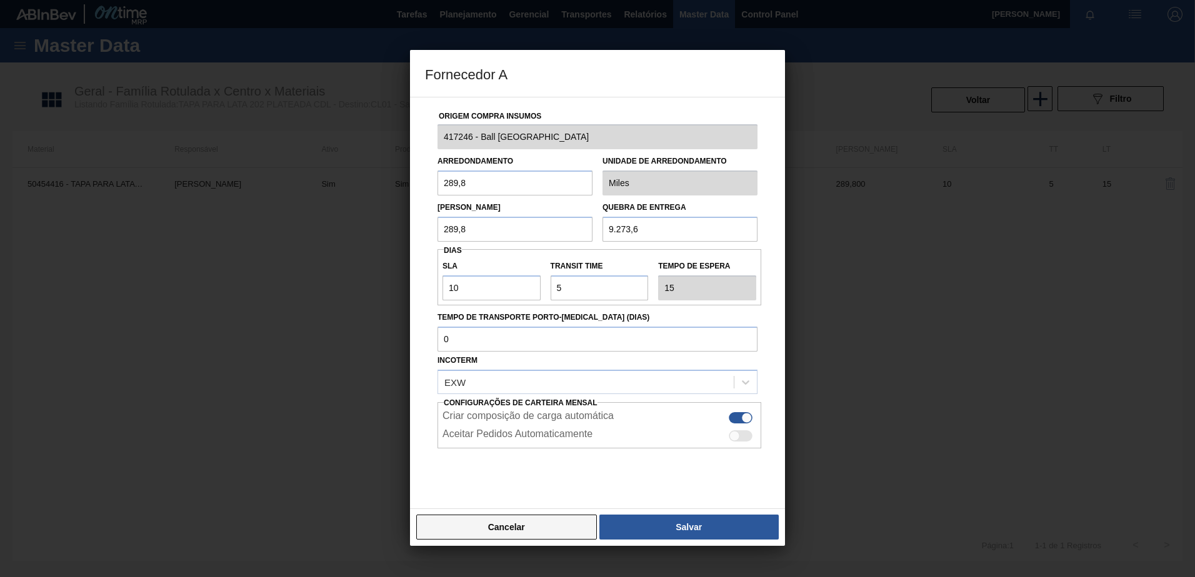
click at [509, 524] on button "Cancelar" at bounding box center [506, 527] width 181 height 25
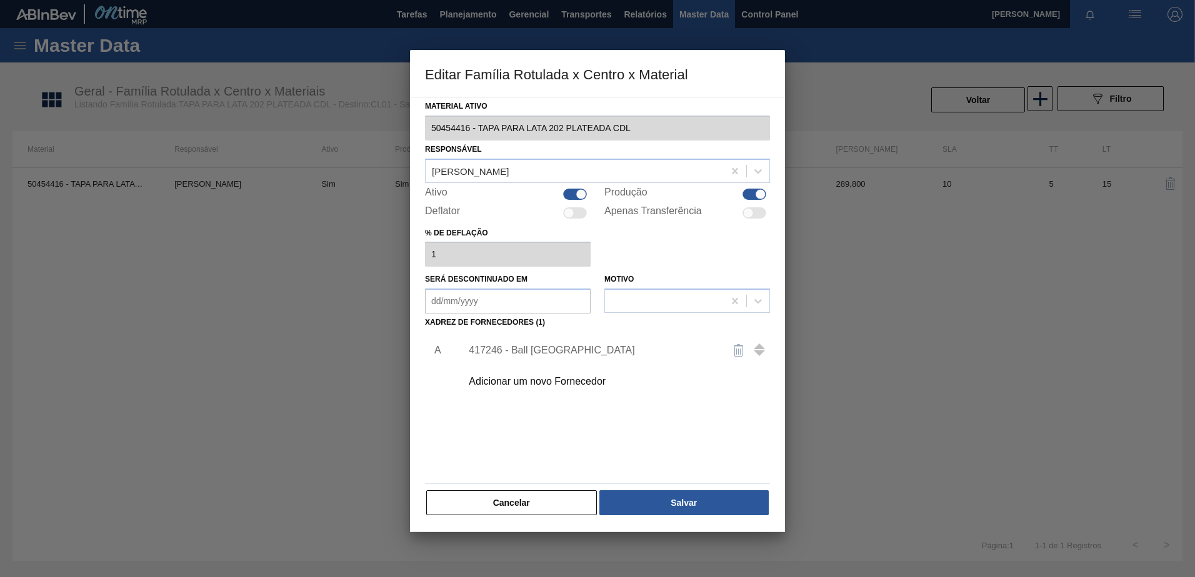
click at [582, 383] on div "Adicionar um novo Fornecedor" at bounding box center [591, 381] width 245 height 11
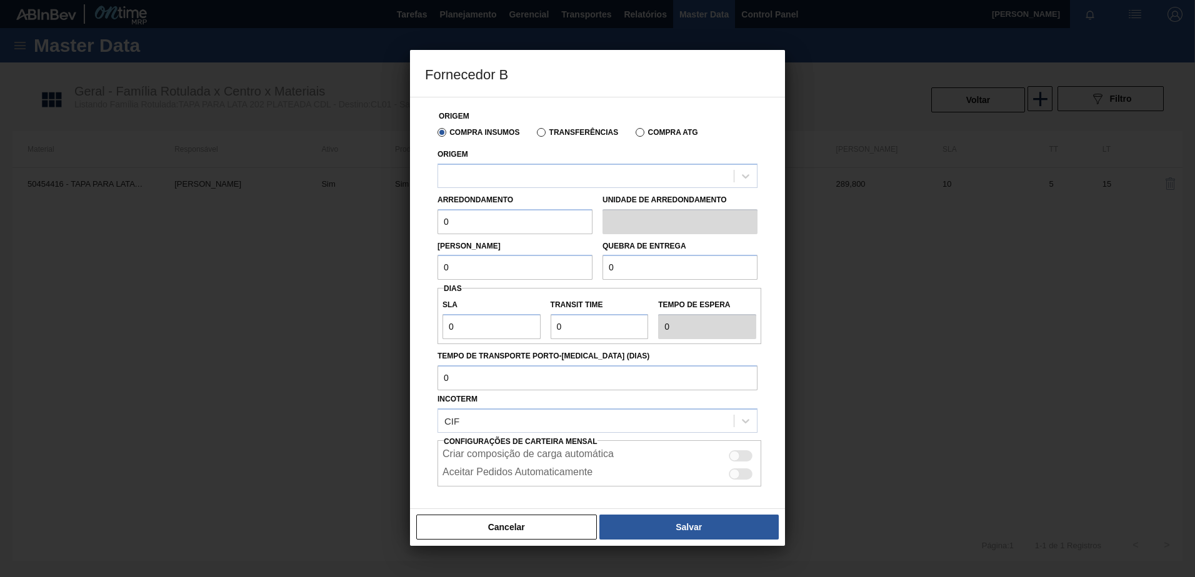
click at [547, 132] on label "Transferências" at bounding box center [577, 132] width 81 height 9
click at [535, 135] on input "Transferências" at bounding box center [535, 135] width 0 height 0
click at [547, 170] on div at bounding box center [586, 176] width 296 height 18
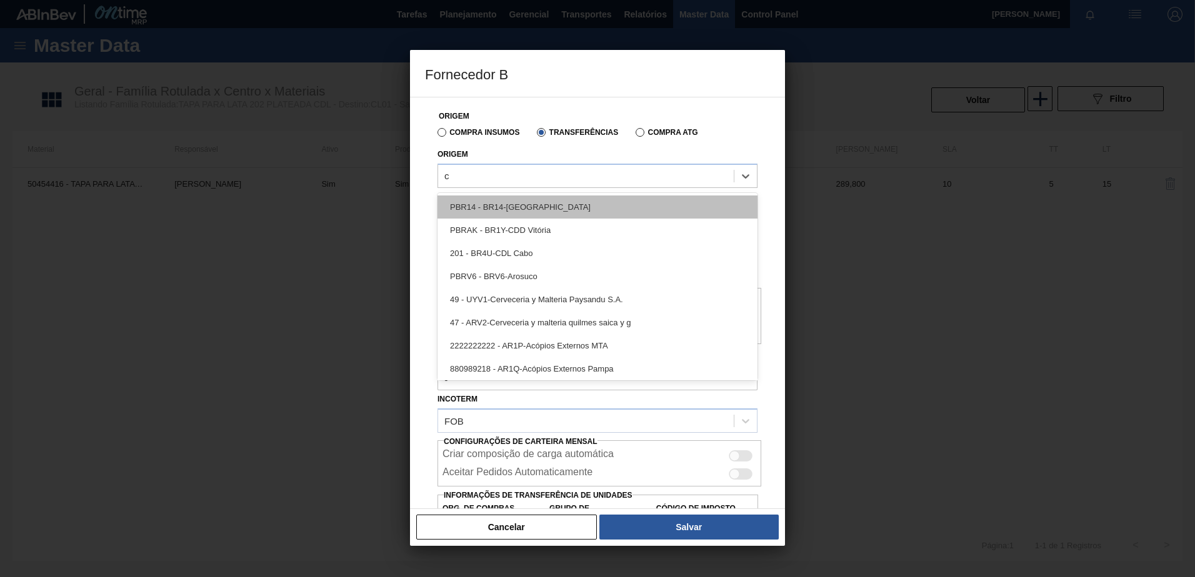
type input "cl"
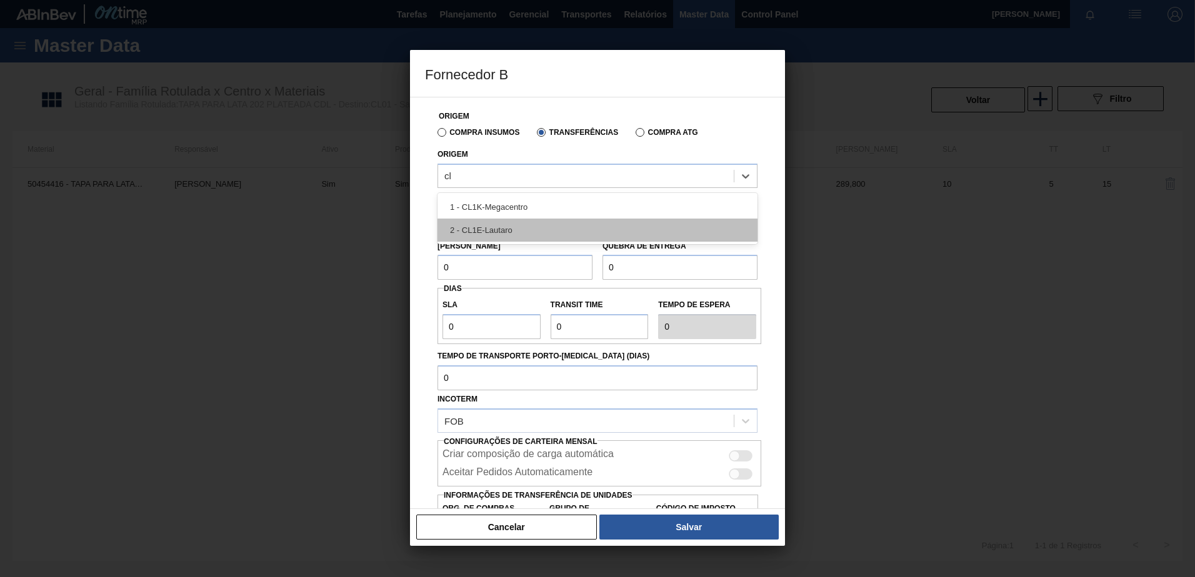
click at [543, 227] on div "2 - CL1E-Lautaro" at bounding box center [597, 230] width 320 height 23
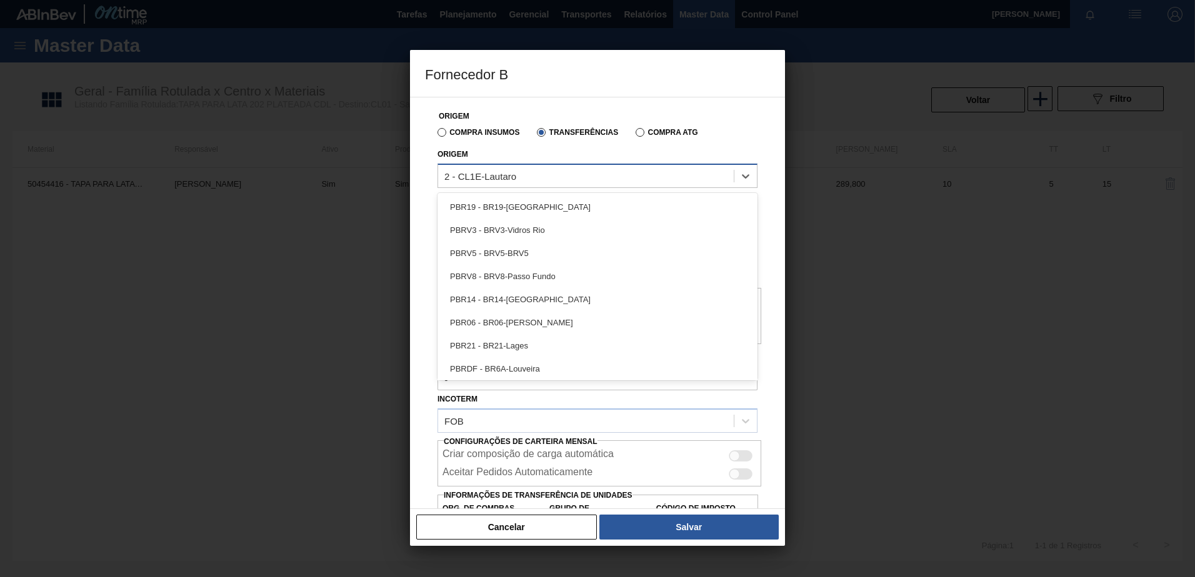
click at [540, 177] on div "2 - CL1E-Lautaro" at bounding box center [586, 176] width 296 height 18
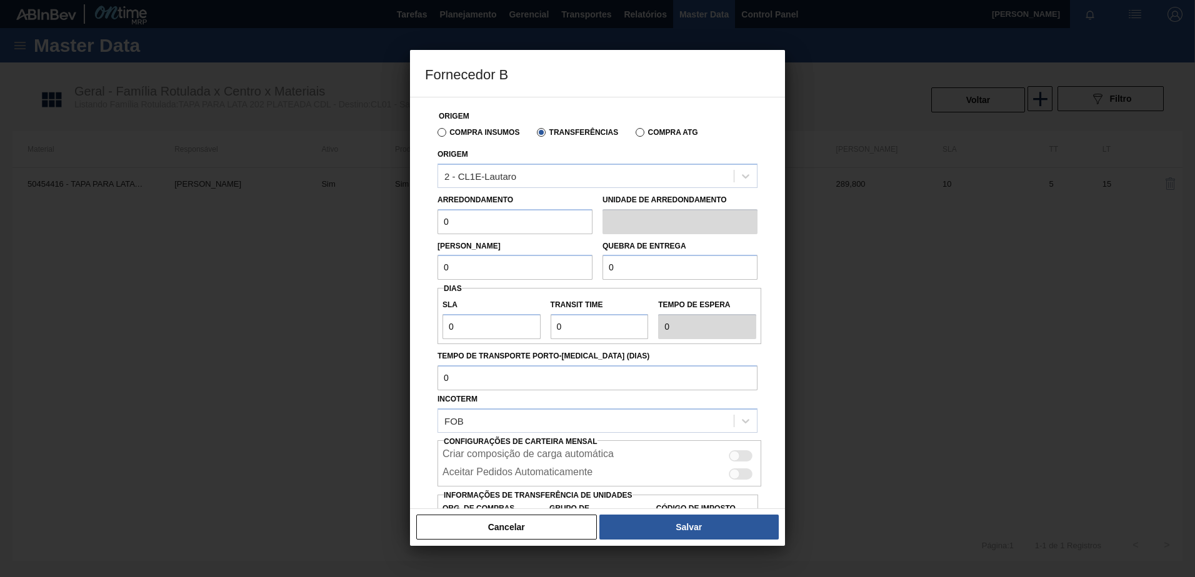
click at [514, 222] on input "0" at bounding box center [514, 221] width 155 height 25
drag, startPoint x: 470, startPoint y: 224, endPoint x: 397, endPoint y: 229, distance: 72.6
click at [397, 229] on div "Fornecedor B Origem Compra Insumos Transferências Compra ATG Origem 2 - CL1E-La…" at bounding box center [597, 288] width 1195 height 577
type input "289,8"
drag, startPoint x: 457, startPoint y: 266, endPoint x: 415, endPoint y: 268, distance: 41.9
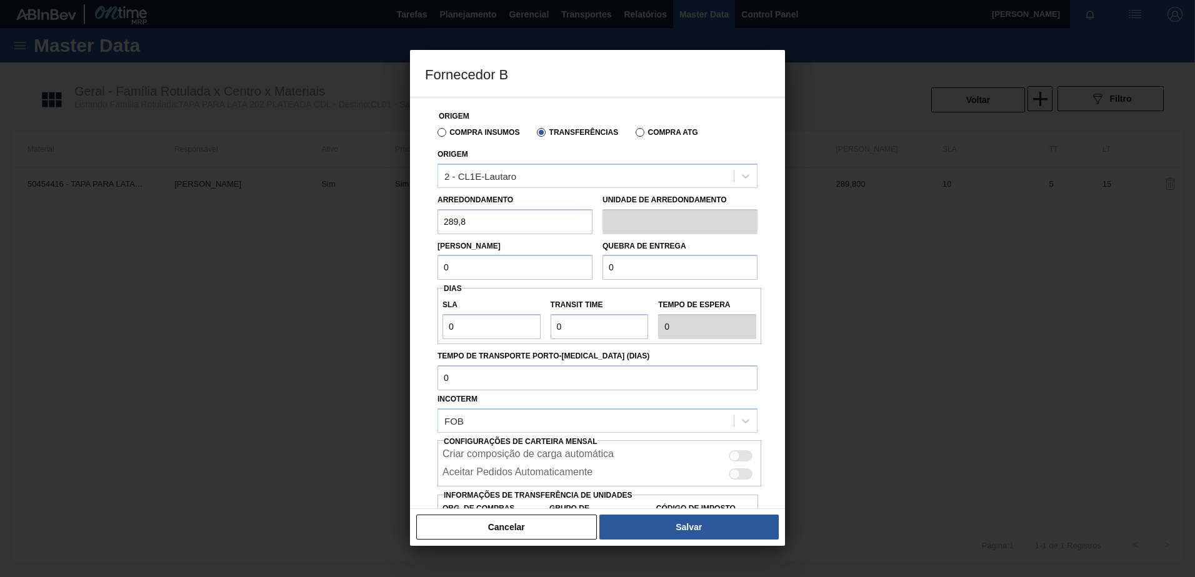
click at [415, 268] on div "Origem Compra Insumos Transferências Compra ATG Origem 2 - CL1E-Lautaro Arredon…" at bounding box center [597, 303] width 375 height 412
type input "289,8"
drag, startPoint x: 630, startPoint y: 267, endPoint x: 580, endPoint y: 270, distance: 50.1
click at [580, 270] on div "Lote Mínimo 289,8 Quebra de entrega 0" at bounding box center [597, 257] width 330 height 46
type input "9.273,6"
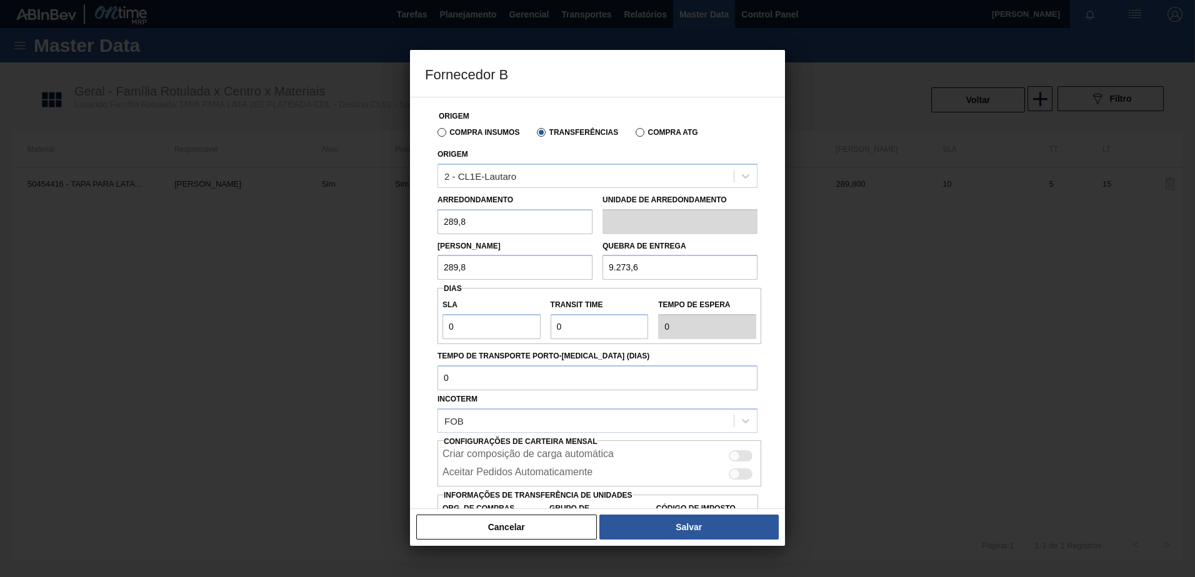
click at [433, 319] on div "Origem Compra Insumos Transferências Compra ATG Origem 2 - CL1E-Lautaro Arredon…" at bounding box center [597, 331] width 345 height 469
click at [441, 317] on div "SLA 0" at bounding box center [491, 317] width 108 height 43
type input "1"
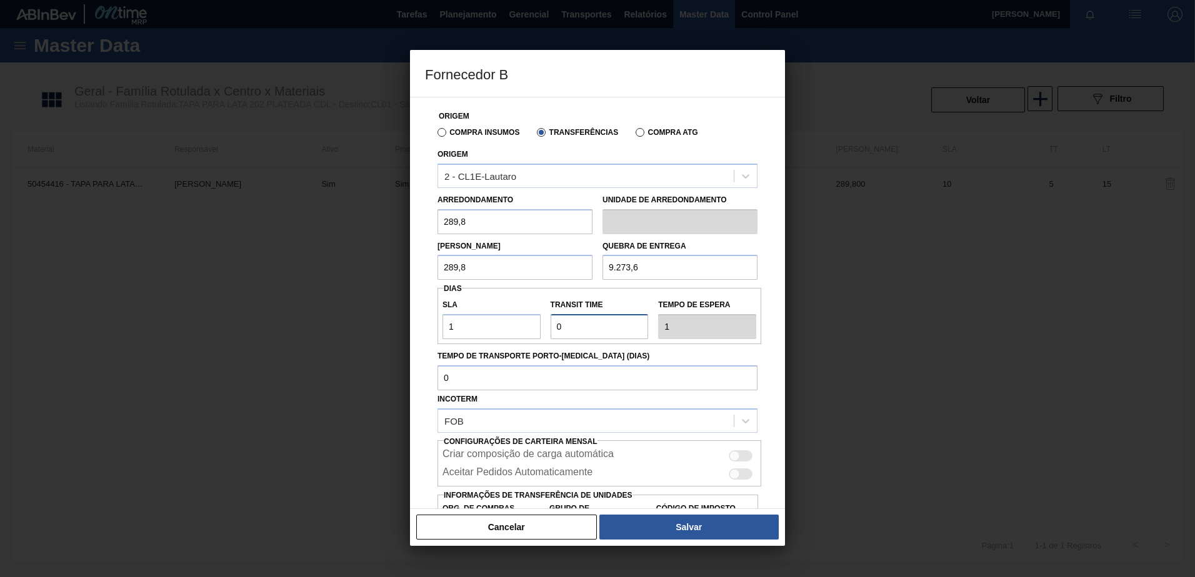
drag, startPoint x: 547, startPoint y: 332, endPoint x: 535, endPoint y: 332, distance: 11.9
click at [535, 332] on div "SLA 1 Transit Time Tempo de espera 1" at bounding box center [599, 316] width 324 height 46
type input "1"
type input "2"
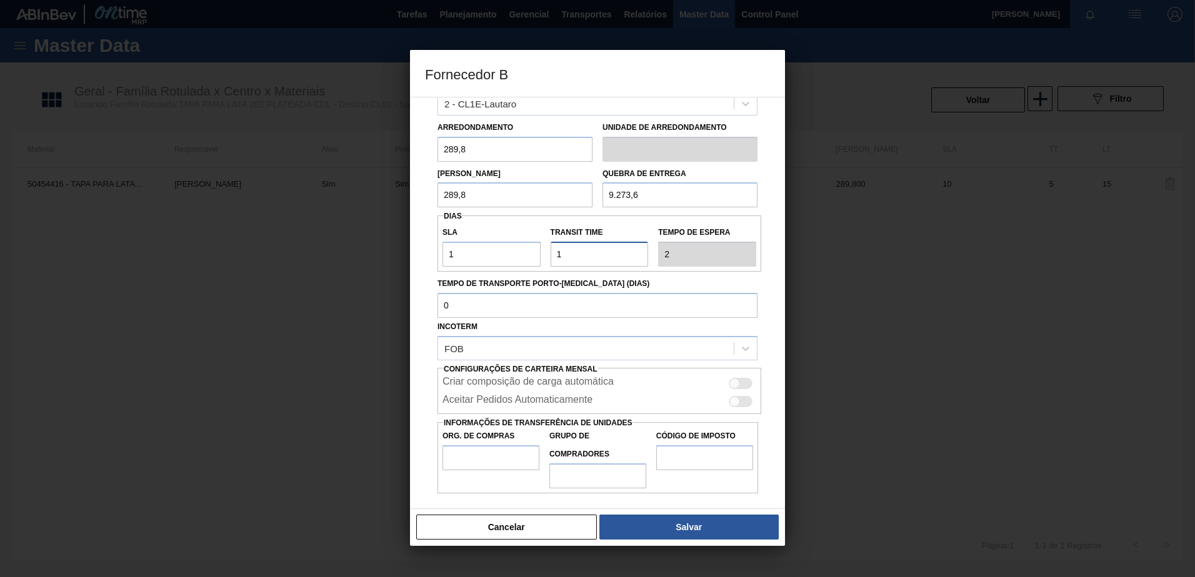
type input "1"
click at [488, 459] on input "Org. de Compras" at bounding box center [490, 457] width 97 height 25
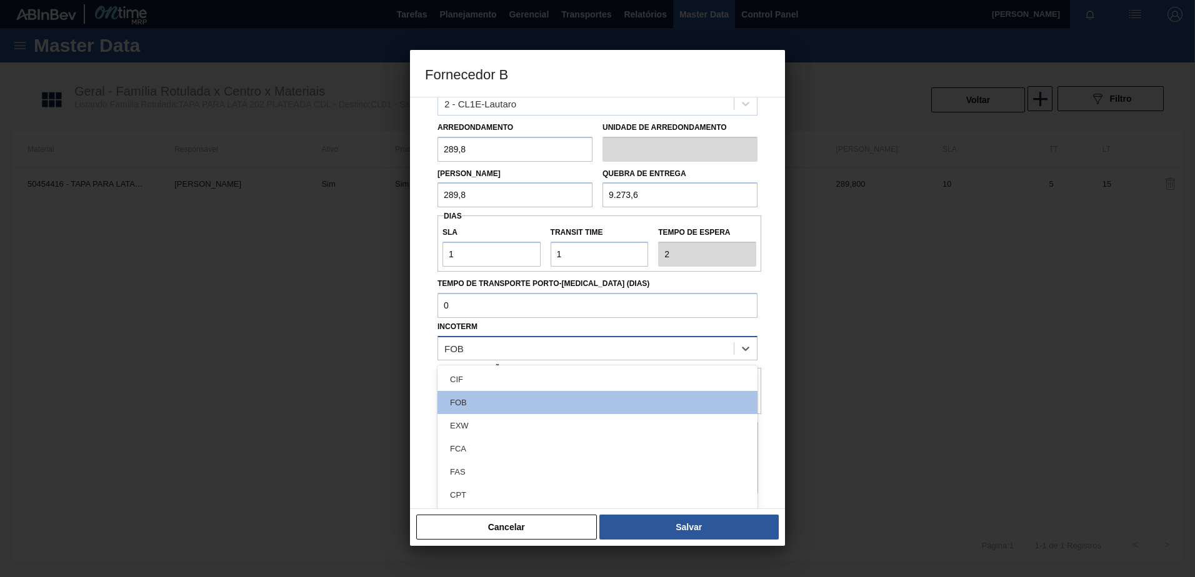
click at [535, 343] on div "FOB" at bounding box center [586, 348] width 296 height 18
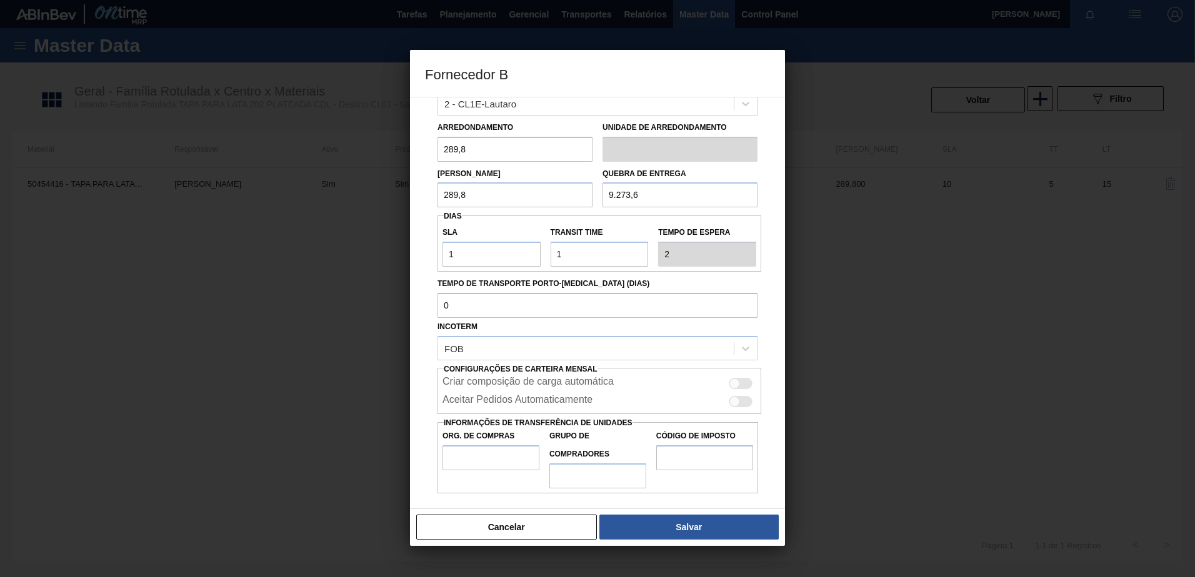
click at [410, 349] on div "Origem Compra Insumos Transferências Compra ATG Origem 2 - CL1E-Lautaro Arredon…" at bounding box center [597, 303] width 375 height 412
click at [729, 385] on div at bounding box center [734, 384] width 11 height 11
checkbox input "true"
click at [733, 405] on div at bounding box center [734, 402] width 11 height 11
checkbox input "true"
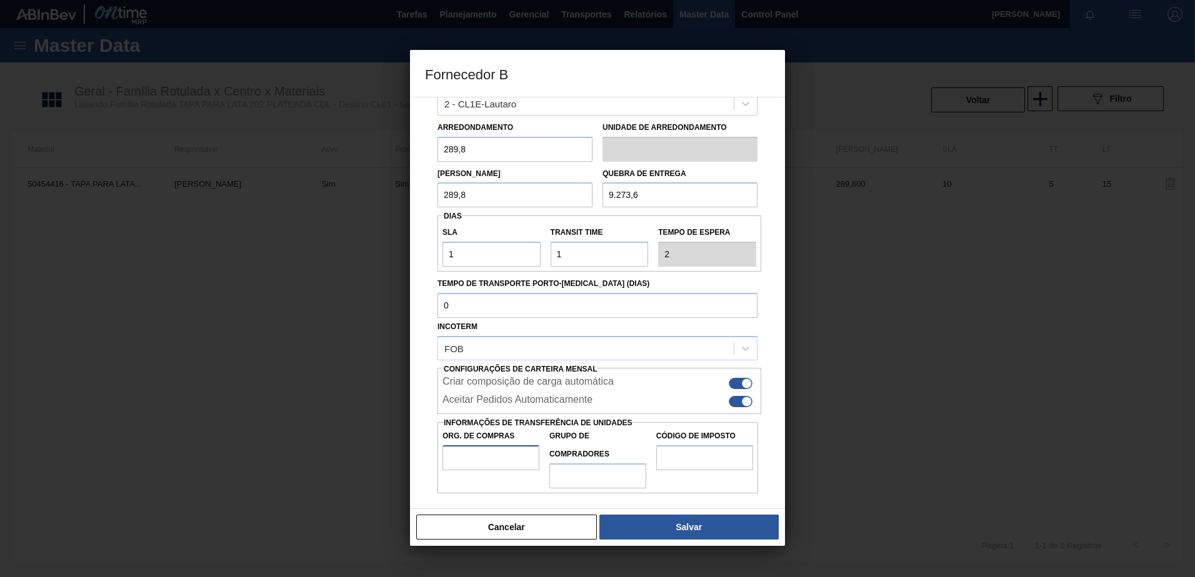
click at [477, 463] on input "Org. de Compras" at bounding box center [490, 457] width 97 height 25
click at [442, 456] on div "Org. de Compras" at bounding box center [490, 457] width 107 height 61
click at [454, 460] on input "Org. de Compras" at bounding box center [490, 457] width 97 height 25
type input "CL00"
click at [572, 478] on input "Grupo de Compradores" at bounding box center [597, 476] width 97 height 25
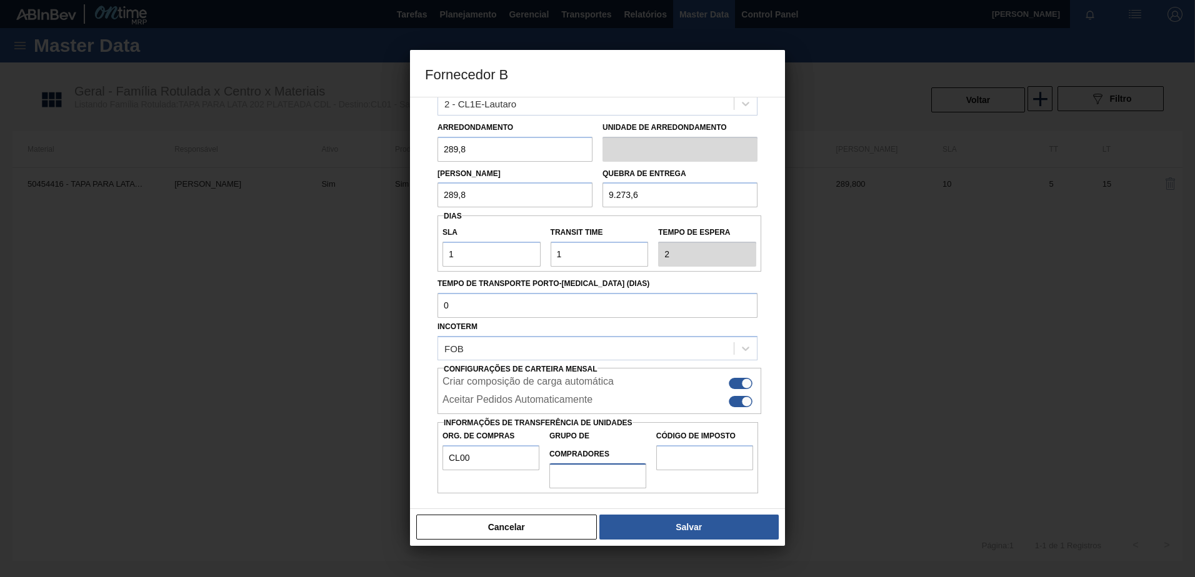
type input "A01"
drag, startPoint x: 693, startPoint y: 462, endPoint x: 685, endPoint y: 463, distance: 7.5
click at [685, 463] on input "Código de Imposto" at bounding box center [704, 457] width 97 height 25
click at [663, 500] on div "Origem Compra Insumos Transferências Compra ATG Origem 2 - CL1E-Lautaro Arredon…" at bounding box center [597, 303] width 375 height 412
click at [691, 518] on button "Salvar" at bounding box center [688, 527] width 179 height 25
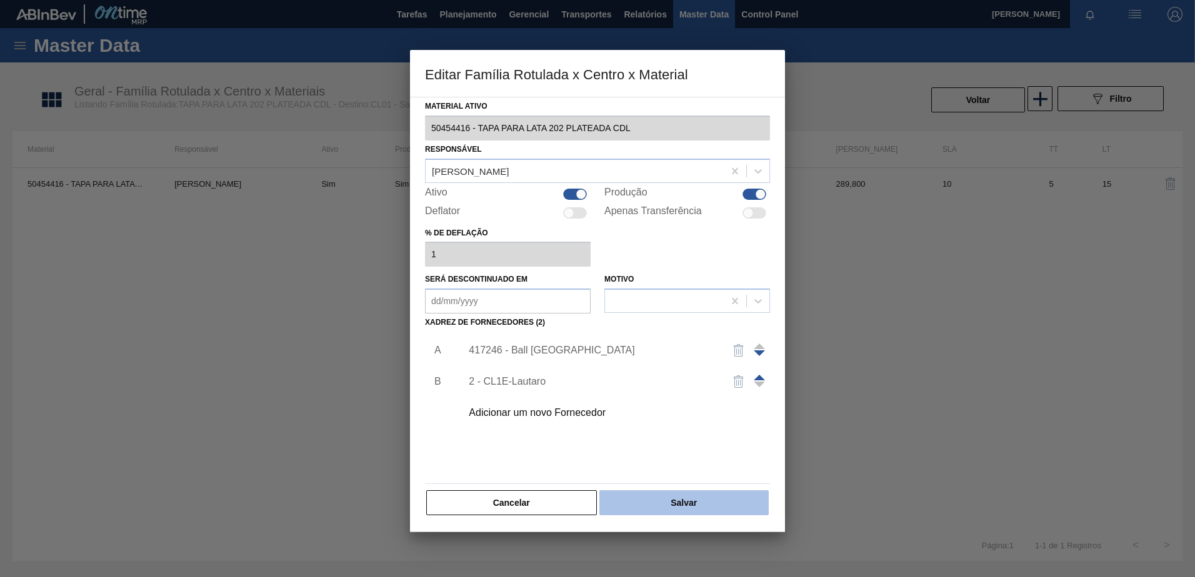
click at [692, 514] on button "Salvar" at bounding box center [683, 502] width 169 height 25
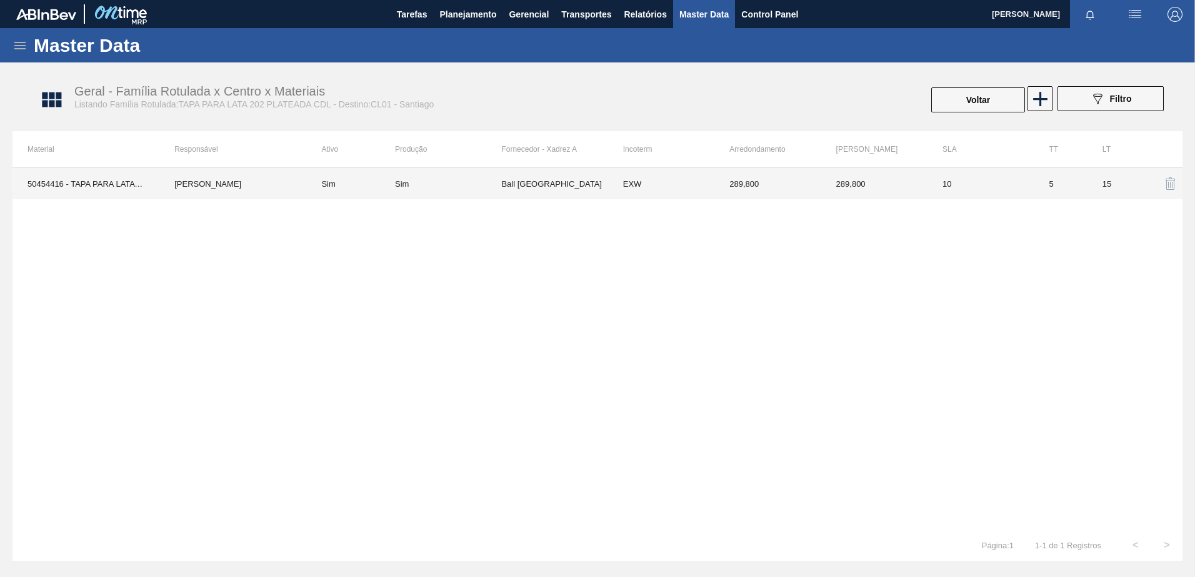
click at [809, 180] on td "289,800" at bounding box center [767, 183] width 106 height 31
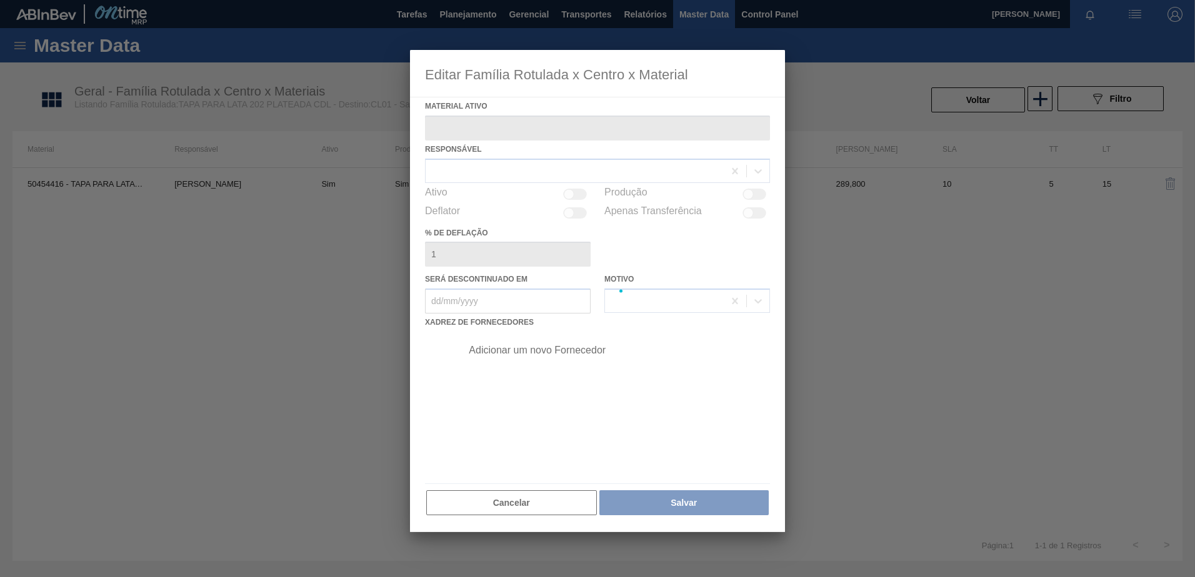
type ativo "50454416 - TAPA PARA LATA 202 PLATEADA CDL"
checkbox input "true"
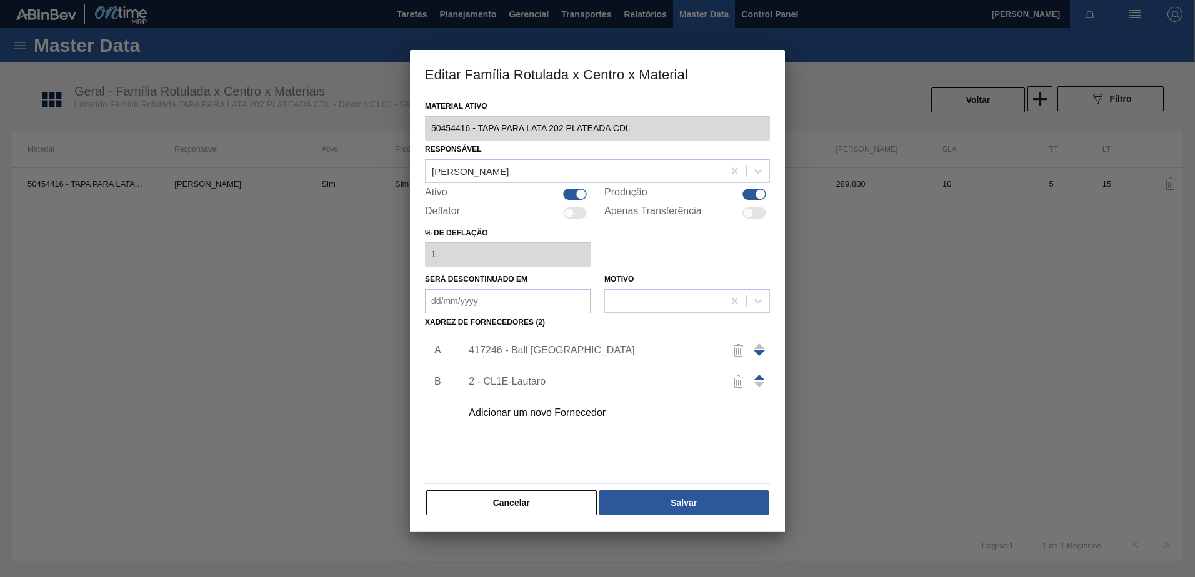
click at [758, 377] on span at bounding box center [758, 378] width 11 height 6
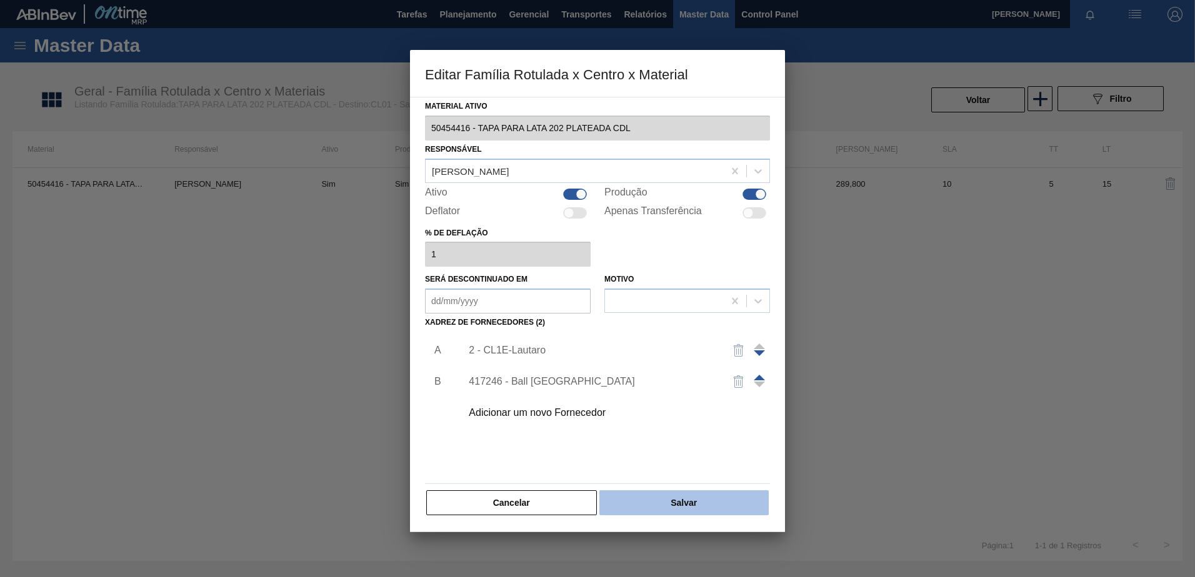
click at [677, 503] on button "Salvar" at bounding box center [683, 502] width 169 height 25
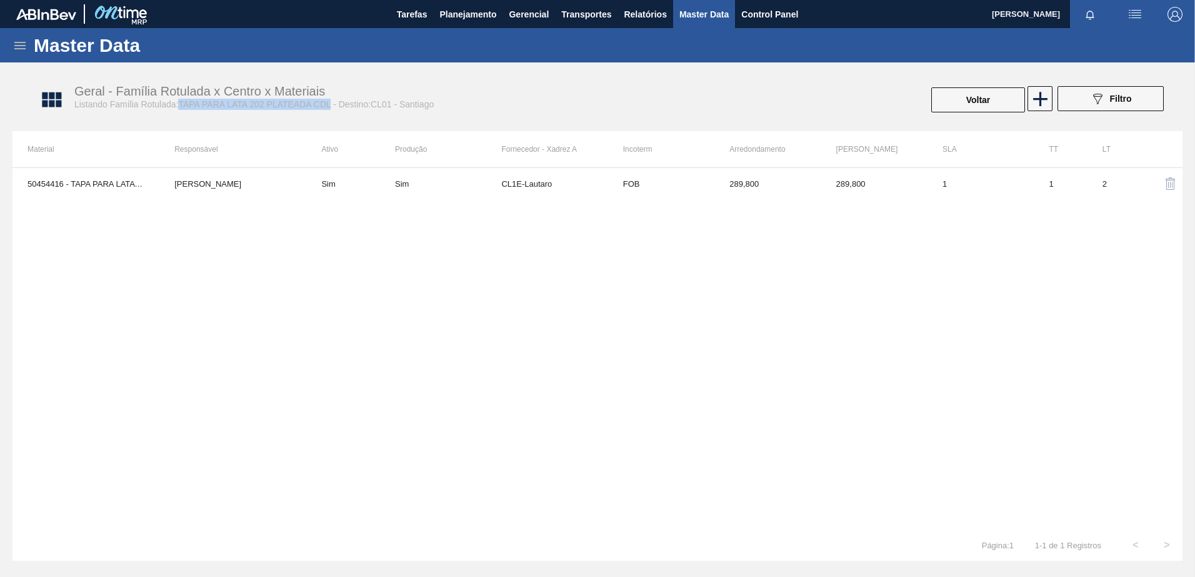
drag, startPoint x: 179, startPoint y: 104, endPoint x: 329, endPoint y: 109, distance: 150.0
click at [329, 109] on span "Listando Família Rotulada:TAPA PARA LATA 202 PLATEADA CDL - Destino:CL01 - Sant…" at bounding box center [253, 104] width 359 height 10
copy span "TAPA PARA LATA 202 PLATEADA CDL"
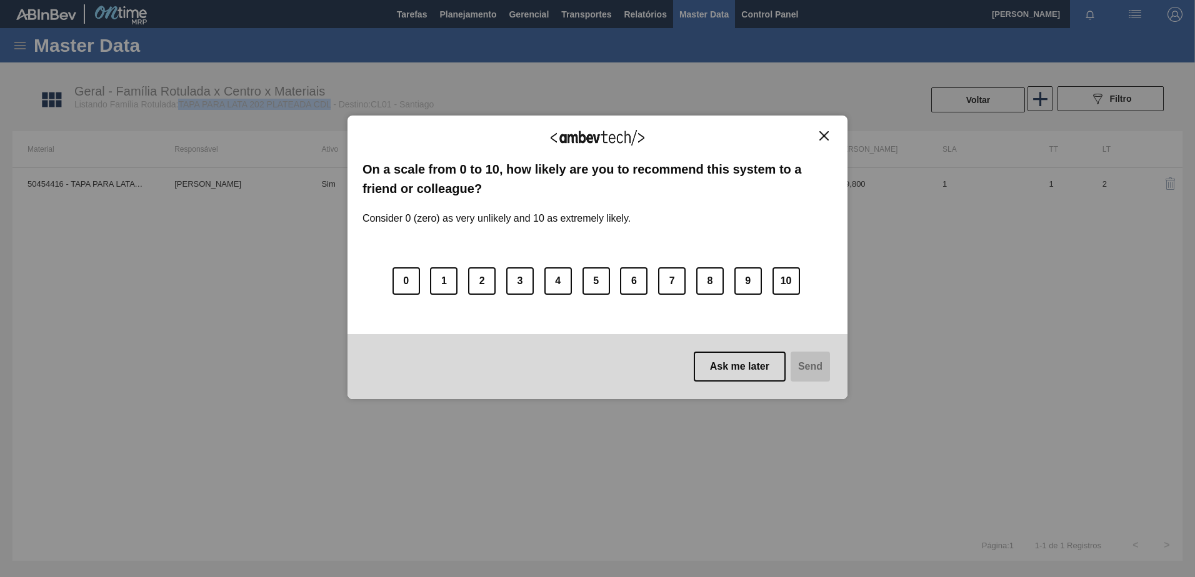
click at [827, 138] on img "Close" at bounding box center [823, 135] width 9 height 9
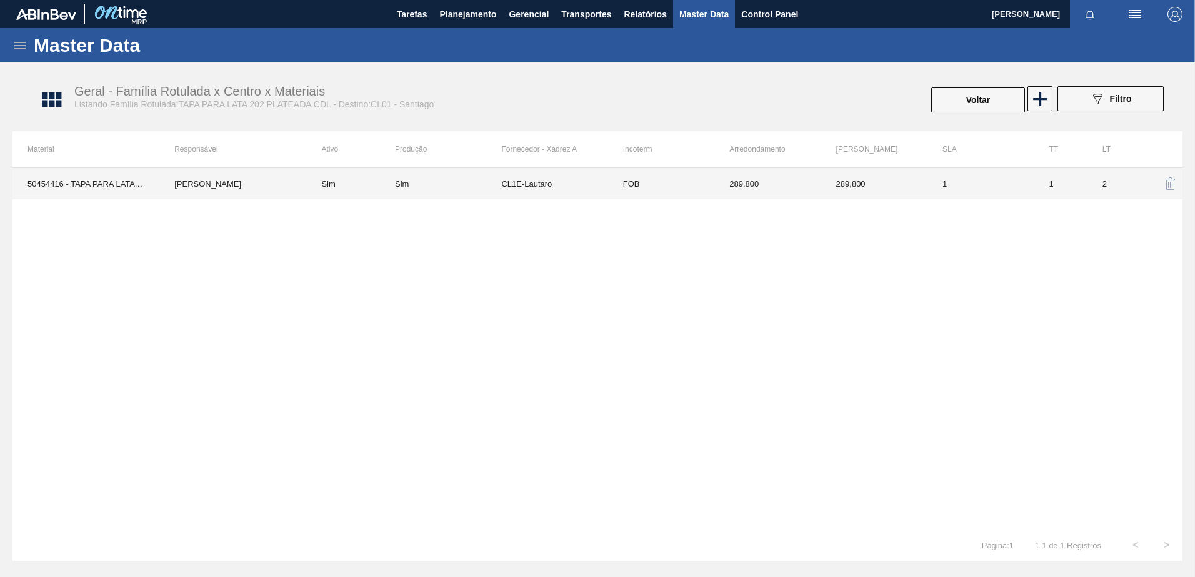
click at [515, 187] on td "CL1E-Lautaro" at bounding box center [554, 183] width 106 height 31
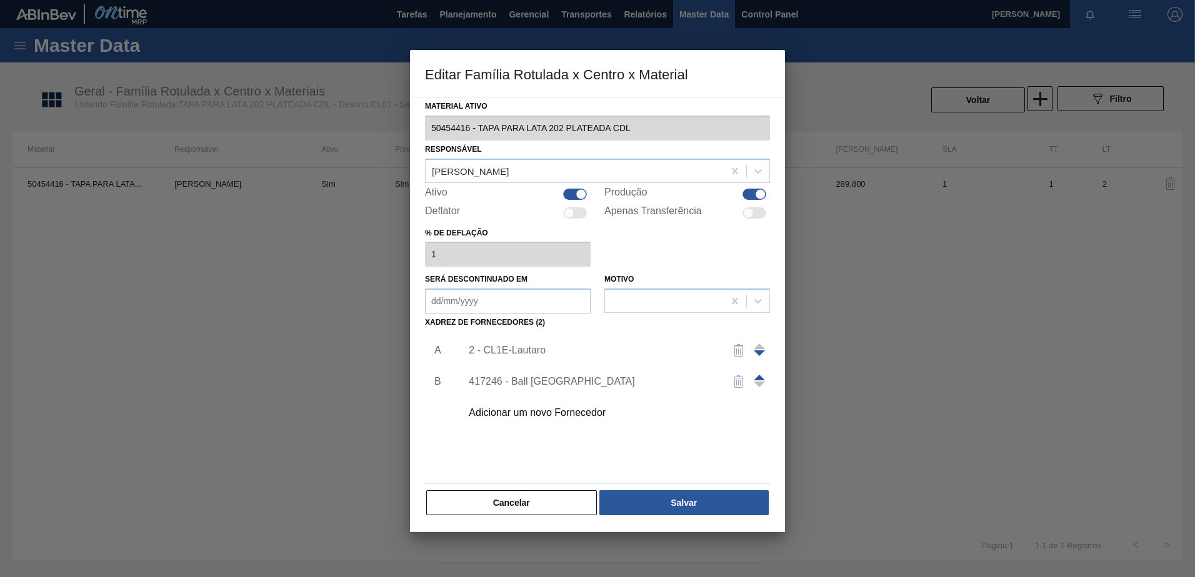
click at [538, 415] on div "Adicionar um novo Fornecedor" at bounding box center [591, 412] width 245 height 11
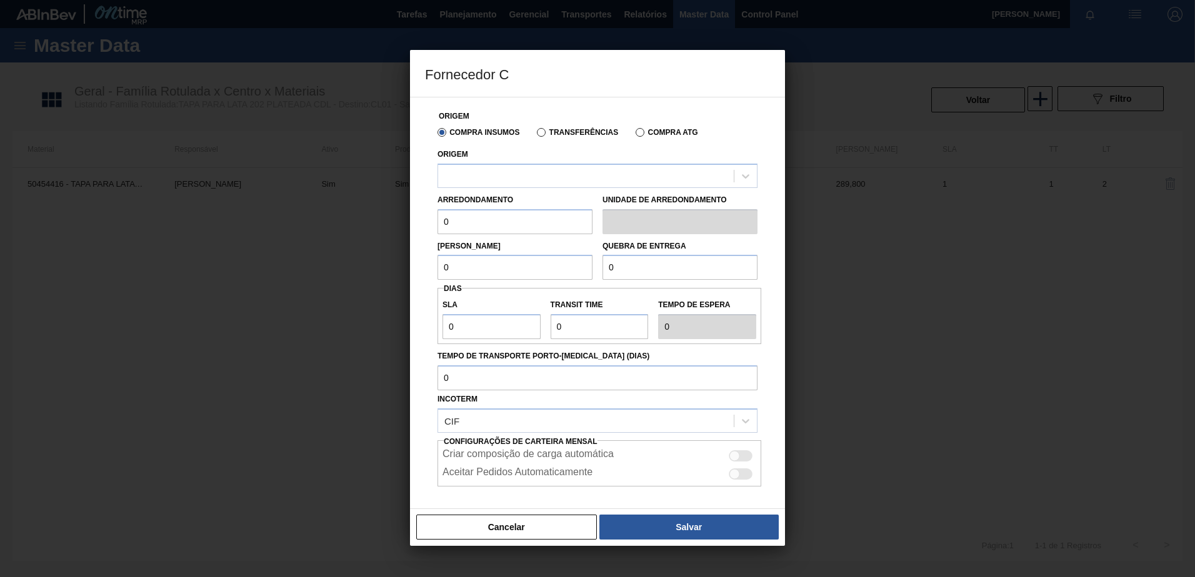
click at [542, 134] on label "Transferências" at bounding box center [577, 132] width 81 height 9
click at [535, 135] on input "Transferências" at bounding box center [535, 135] width 0 height 0
click at [534, 174] on div at bounding box center [586, 176] width 296 height 18
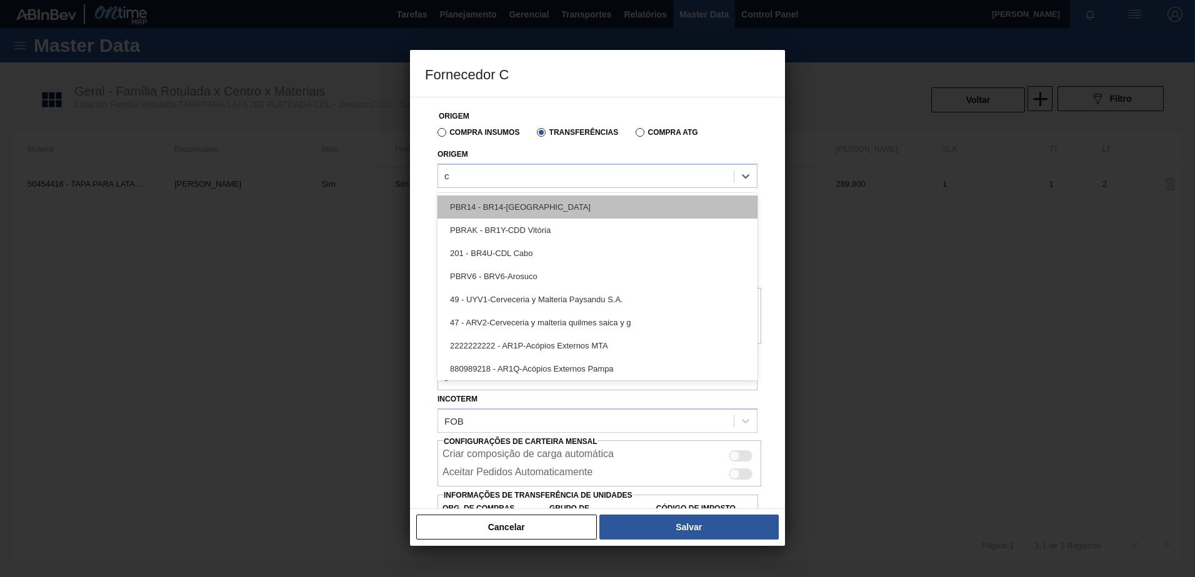
type input "cl"
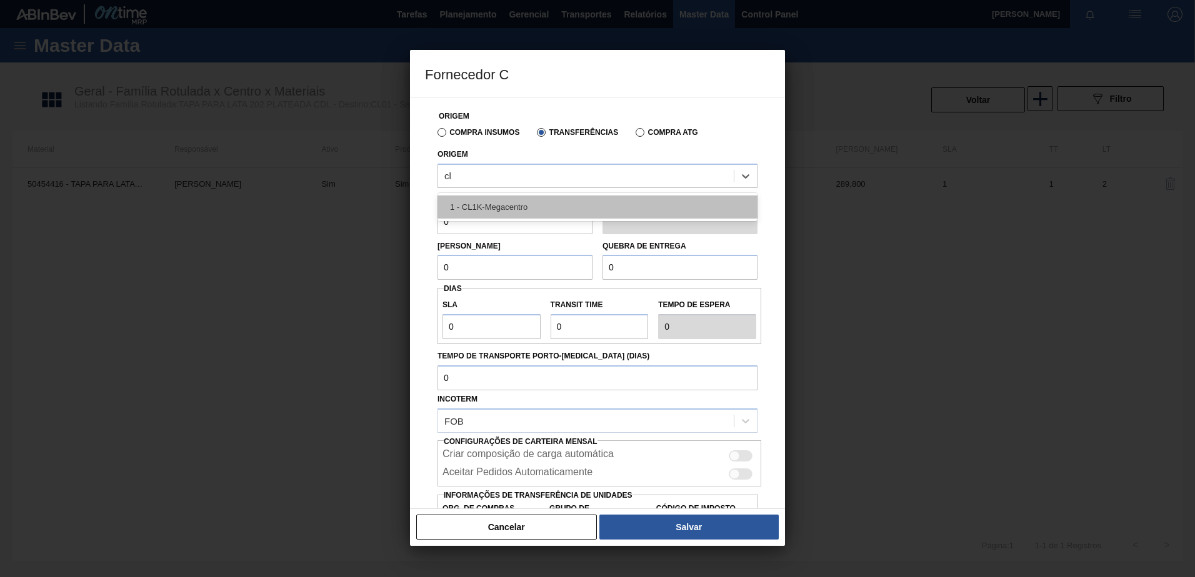
click at [522, 211] on div "1 - CL1K-Megacentro" at bounding box center [597, 207] width 320 height 23
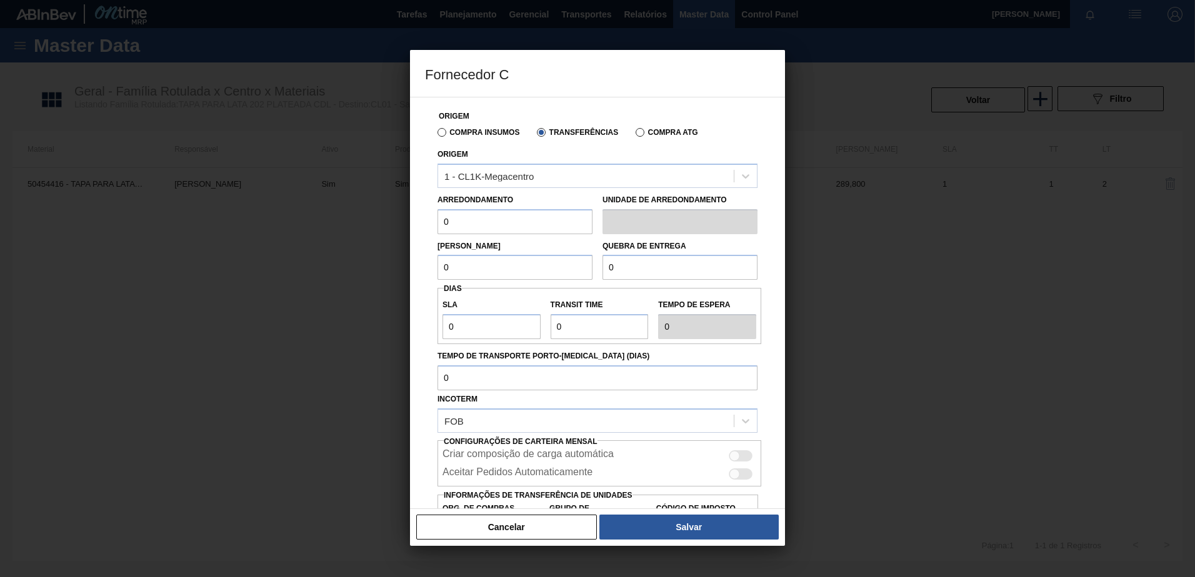
click at [495, 219] on input "0" at bounding box center [514, 221] width 155 height 25
drag, startPoint x: 462, startPoint y: 226, endPoint x: 417, endPoint y: 229, distance: 45.7
click at [417, 229] on div "Origem Compra Insumos Transferências Compra ATG Origem 1 - CL1K-Megacentro Arre…" at bounding box center [597, 303] width 375 height 412
type input "289,8"
drag, startPoint x: 454, startPoint y: 269, endPoint x: 401, endPoint y: 277, distance: 53.1
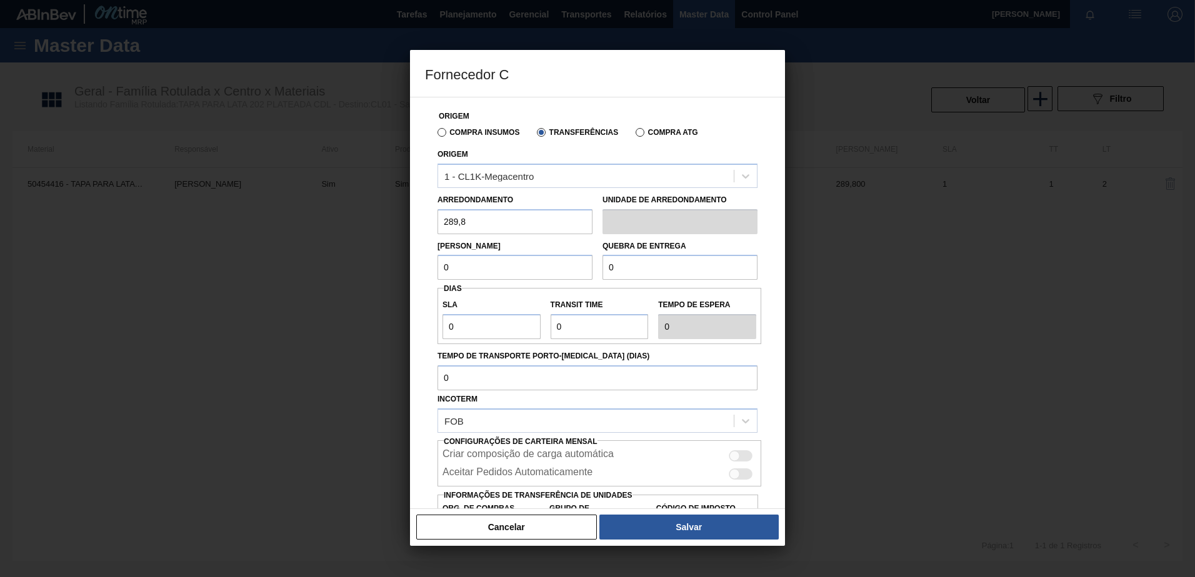
click at [401, 277] on div "Fornecedor C Origem Compra Insumos Transferências Compra ATG Origem 1 - CL1K-Me…" at bounding box center [597, 288] width 1195 height 577
type input "289,8"
click at [589, 267] on div "Lote Mínimo 289,8 Quebra de entrega 0" at bounding box center [597, 257] width 330 height 46
drag, startPoint x: 622, startPoint y: 275, endPoint x: 595, endPoint y: 269, distance: 28.1
click at [595, 269] on div "Lote Mínimo 289,8 Quebra de entrega 0" at bounding box center [597, 257] width 330 height 46
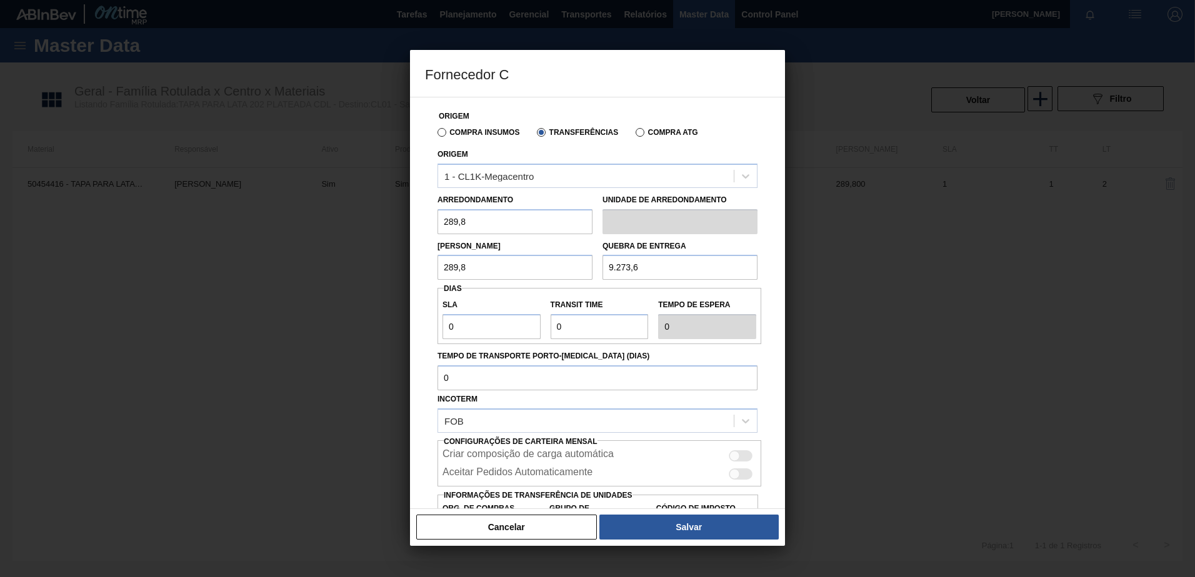
type input "9.273,6"
drag, startPoint x: 437, startPoint y: 321, endPoint x: 414, endPoint y: 316, distance: 24.3
click at [432, 321] on div "Origem Compra Insumos Transferências Compra ATG Origem 1 - CL1K-Megacentro Arre…" at bounding box center [597, 331] width 345 height 469
click at [412, 316] on div "Origem Compra Insumos Transferências Compra ATG Origem 1 - CL1K-Megacentro Arre…" at bounding box center [597, 303] width 375 height 412
drag, startPoint x: 452, startPoint y: 328, endPoint x: 445, endPoint y: 327, distance: 7.6
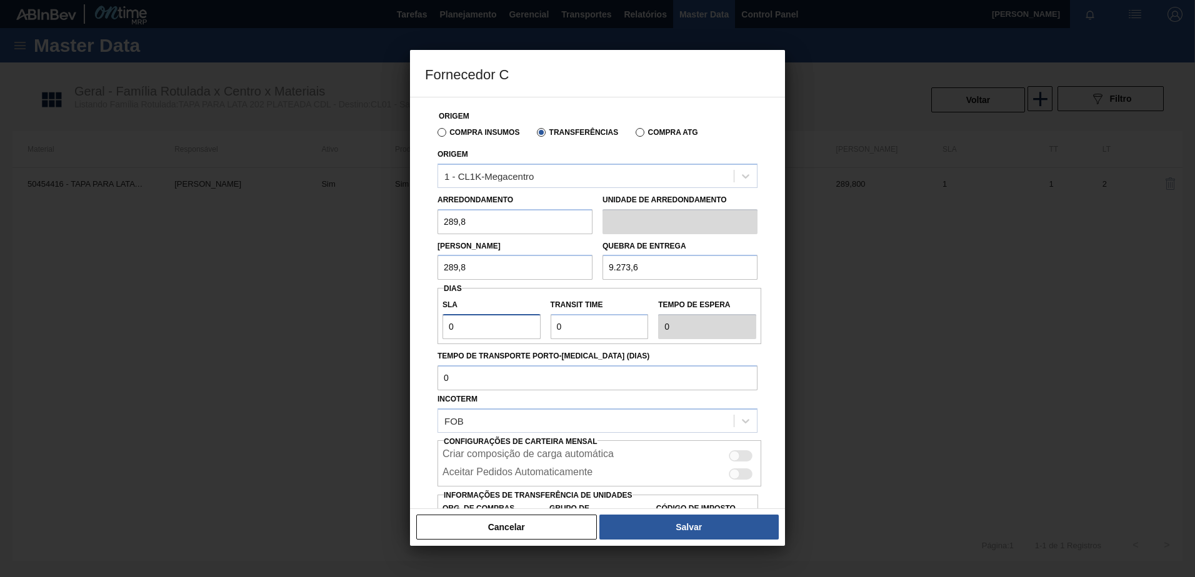
click at [445, 327] on input "0" at bounding box center [491, 326] width 98 height 25
type input "1"
drag, startPoint x: 562, startPoint y: 325, endPoint x: 555, endPoint y: 324, distance: 6.4
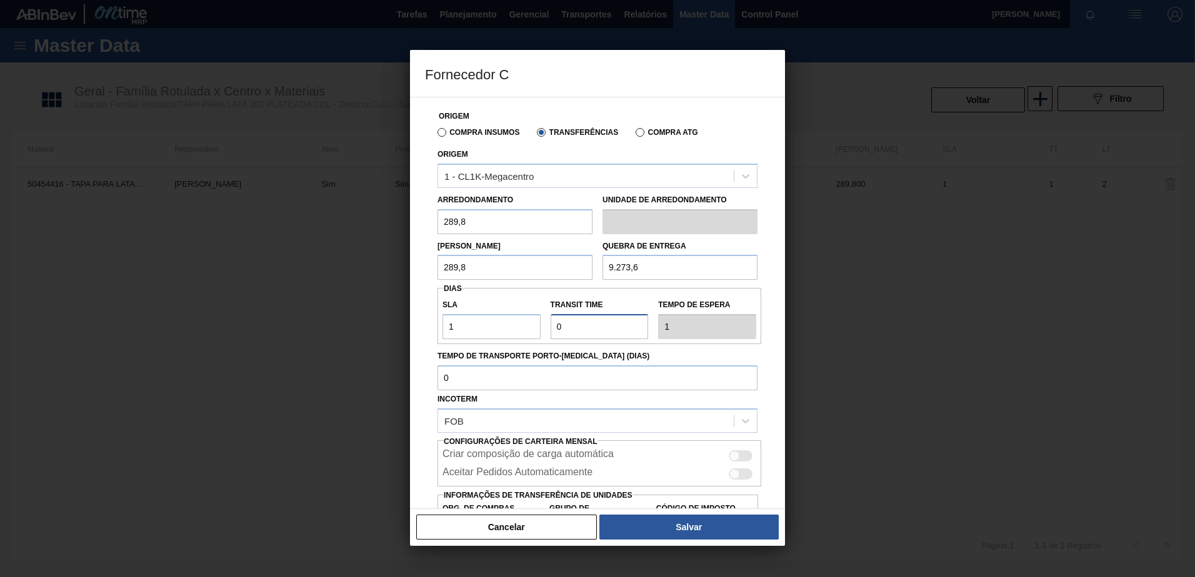
click at [555, 324] on input "Transit Time" at bounding box center [599, 326] width 98 height 25
type input "1"
type input "2"
type input "1"
click at [506, 379] on input "Tempo de Transporte Porto-Doca (dias)" at bounding box center [597, 377] width 320 height 25
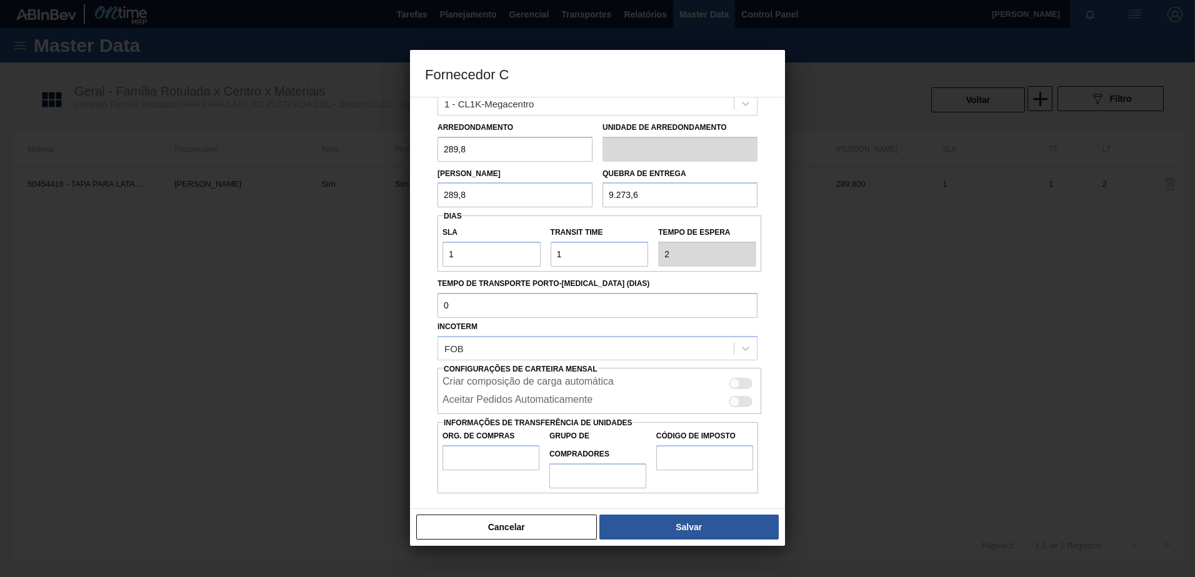
click at [740, 379] on div at bounding box center [740, 383] width 24 height 11
checkbox input "true"
click at [737, 399] on div at bounding box center [734, 402] width 11 height 11
checkbox input "true"
click at [474, 456] on input "Org. de Compras" at bounding box center [490, 457] width 97 height 25
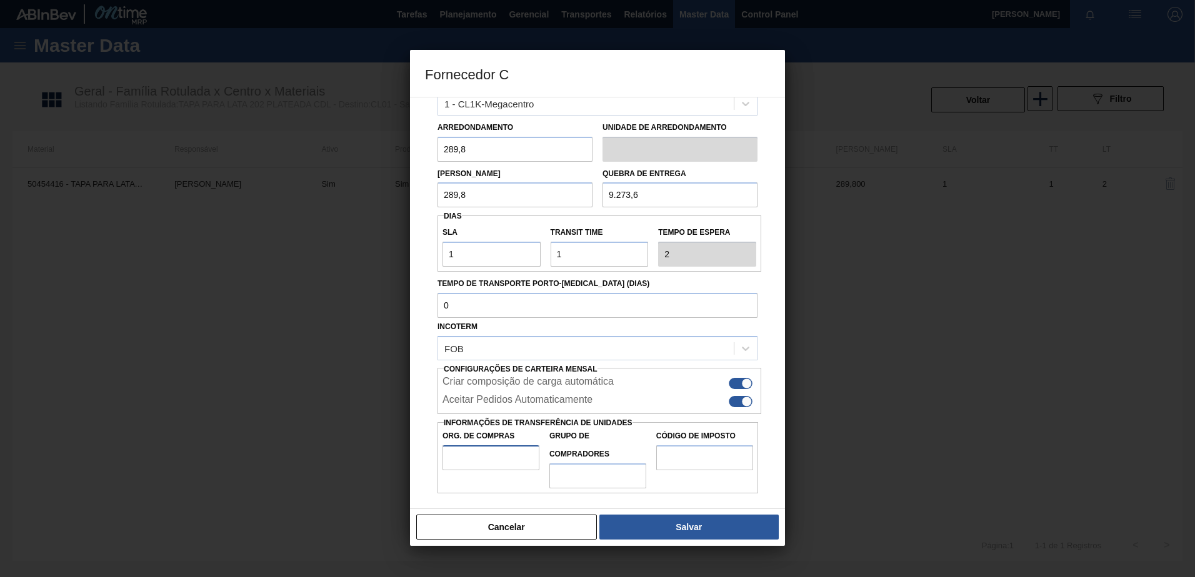
type input "CL00"
click at [561, 476] on input "Grupo de Compradores" at bounding box center [597, 476] width 97 height 25
type input "A01"
click at [697, 527] on button "Salvar" at bounding box center [688, 527] width 179 height 25
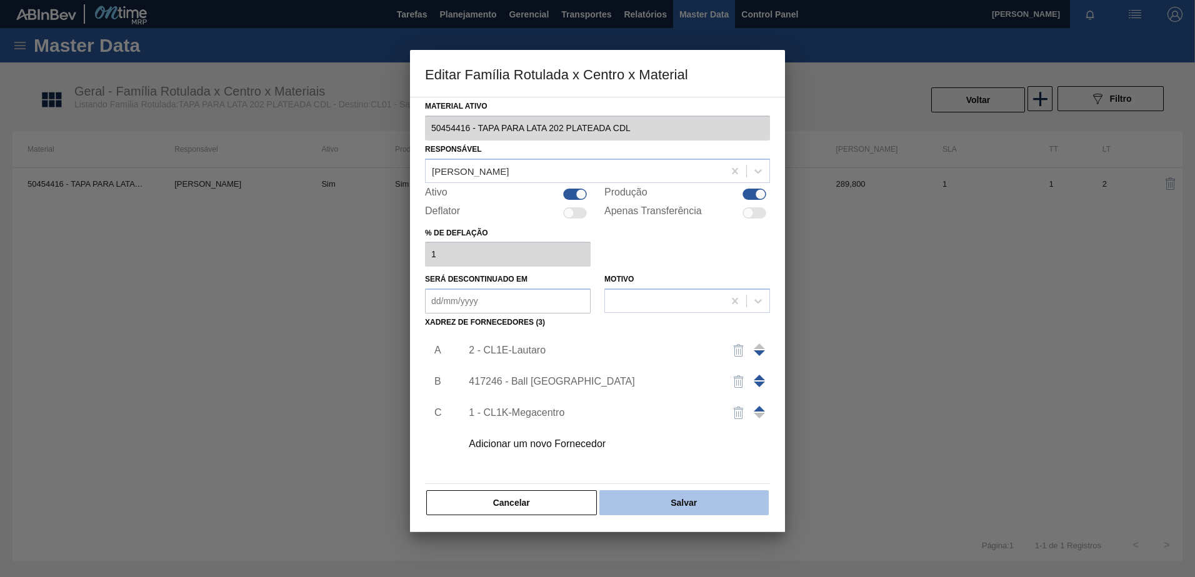
click at [689, 492] on button "Salvar" at bounding box center [683, 502] width 169 height 25
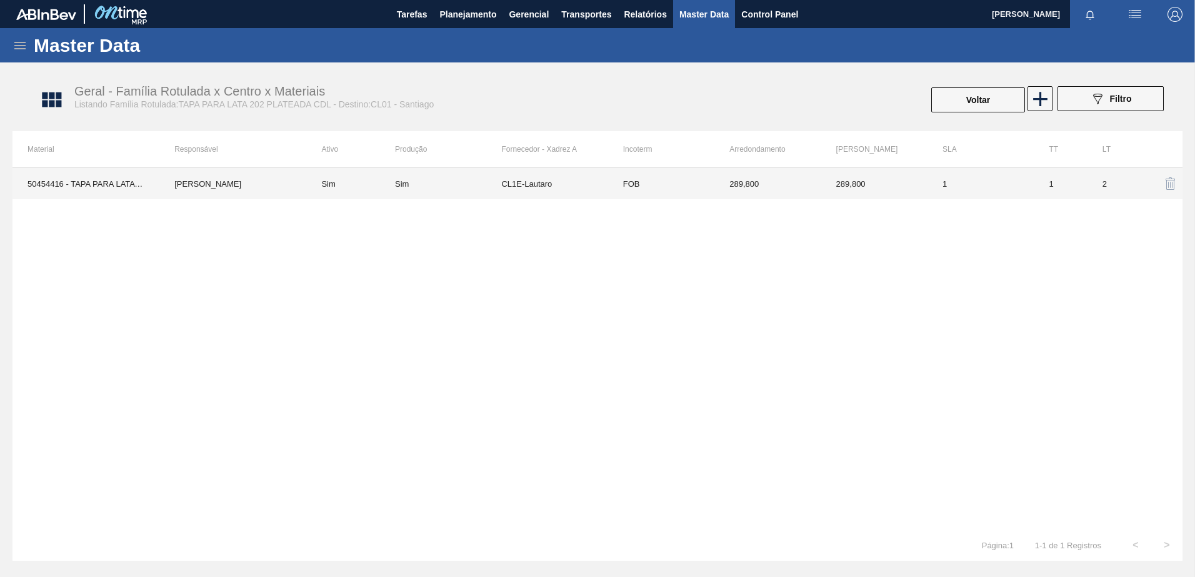
click at [536, 184] on td "CL1E-Lautaro" at bounding box center [554, 183] width 106 height 31
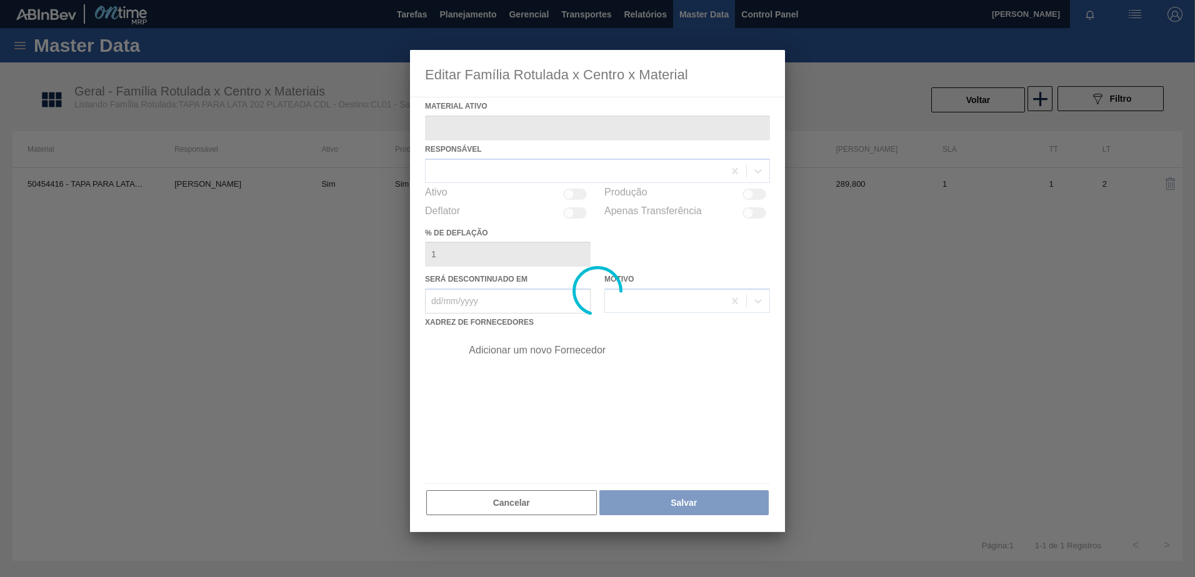
type ativo "50454416 - TAPA PARA LATA 202 PLATEADA CDL"
checkbox input "true"
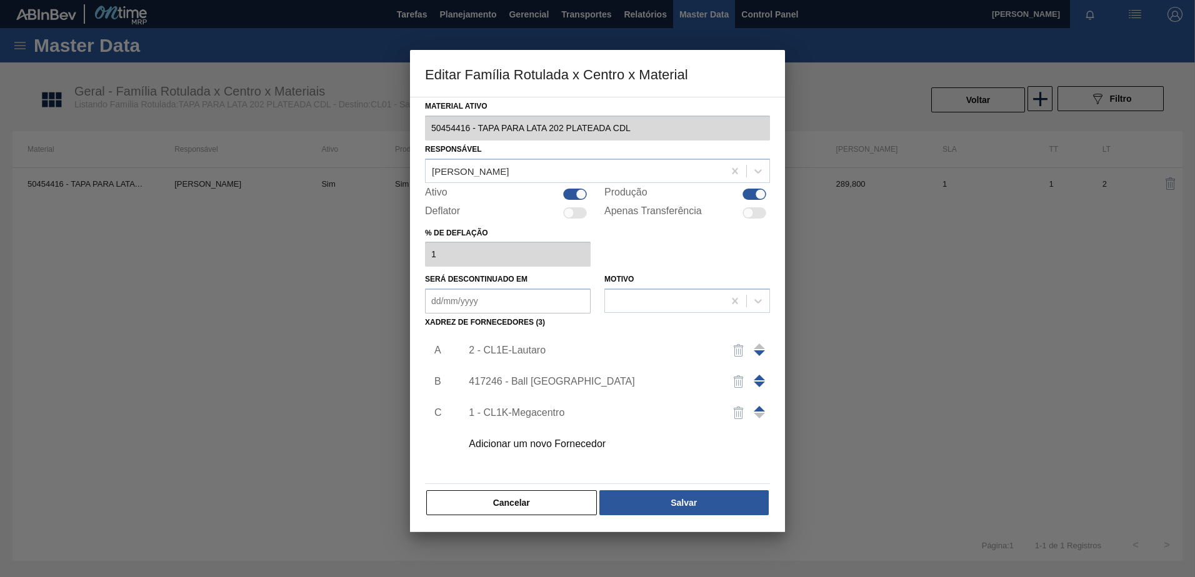
click at [760, 407] on span at bounding box center [758, 409] width 11 height 6
click at [508, 506] on button "Cancelar" at bounding box center [511, 502] width 171 height 25
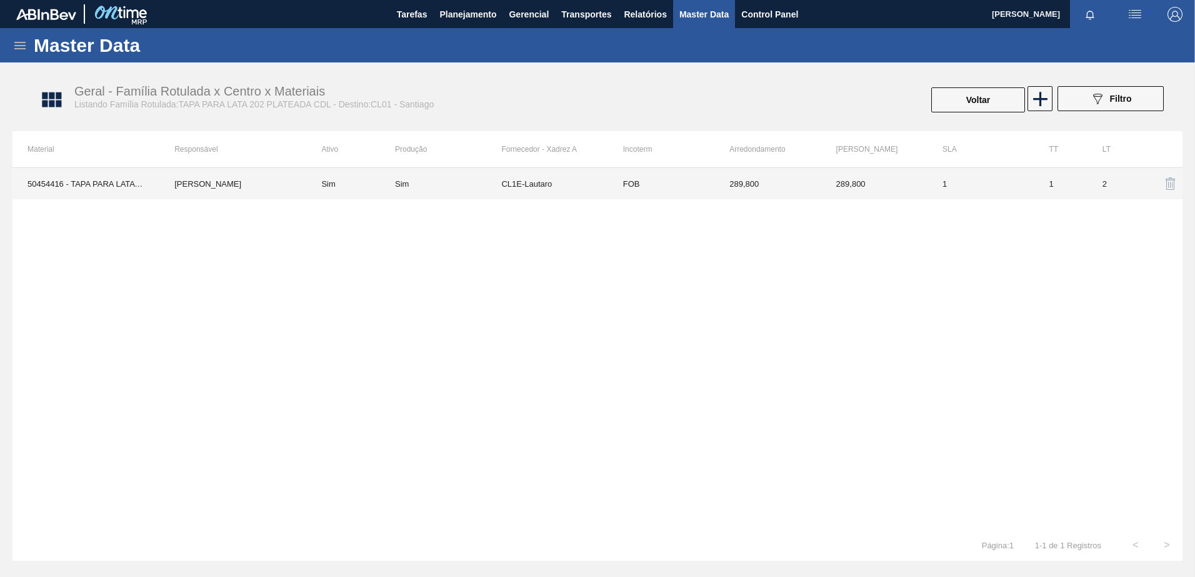
click at [608, 194] on td "FOB" at bounding box center [661, 183] width 106 height 31
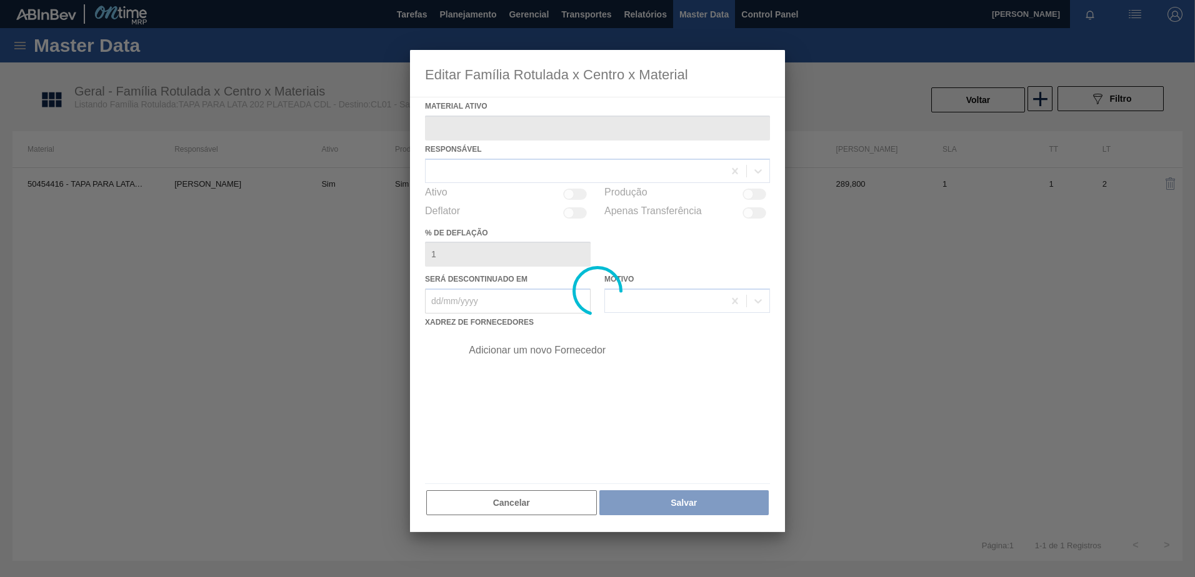
type ativo "50454416 - TAPA PARA LATA 202 PLATEADA CDL"
checkbox input "true"
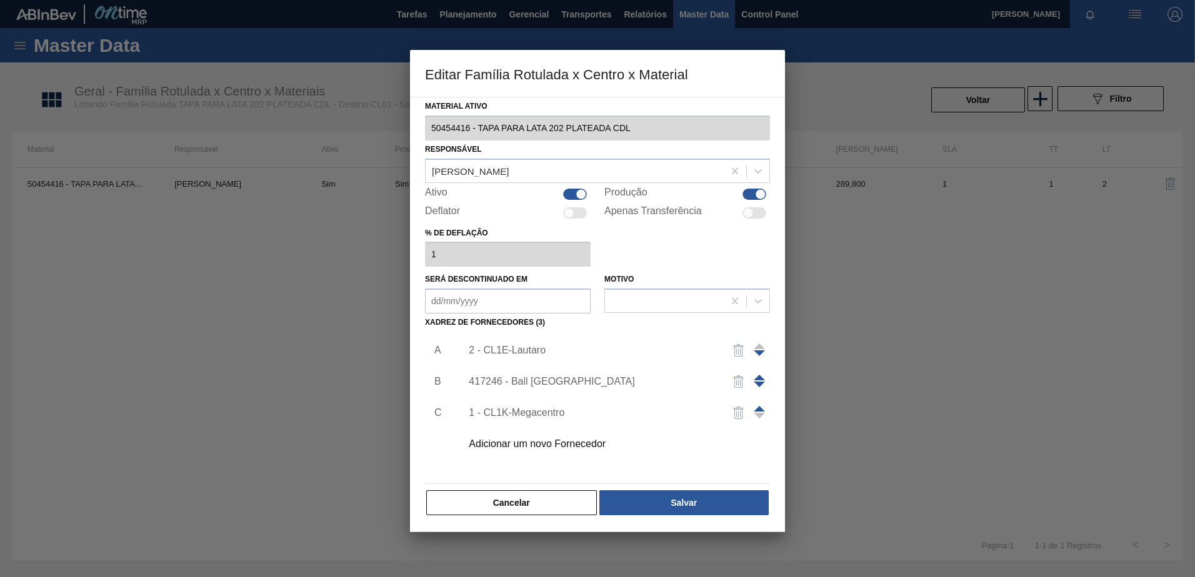
click at [760, 405] on div at bounding box center [758, 413] width 11 height 30
click at [759, 407] on span at bounding box center [758, 409] width 11 height 6
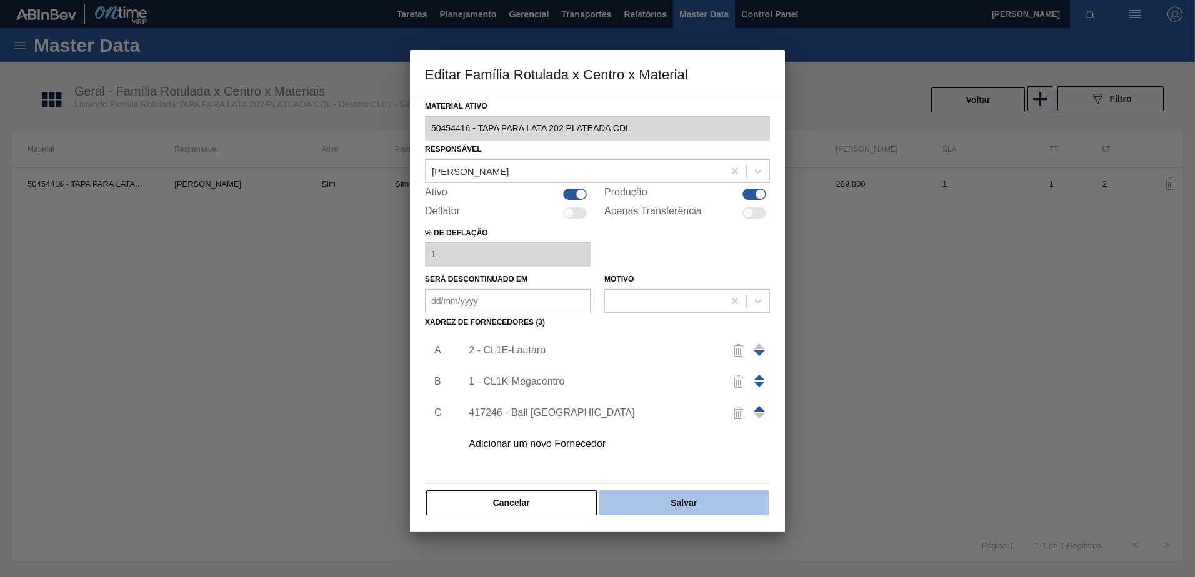
click at [665, 505] on button "Salvar" at bounding box center [683, 502] width 169 height 25
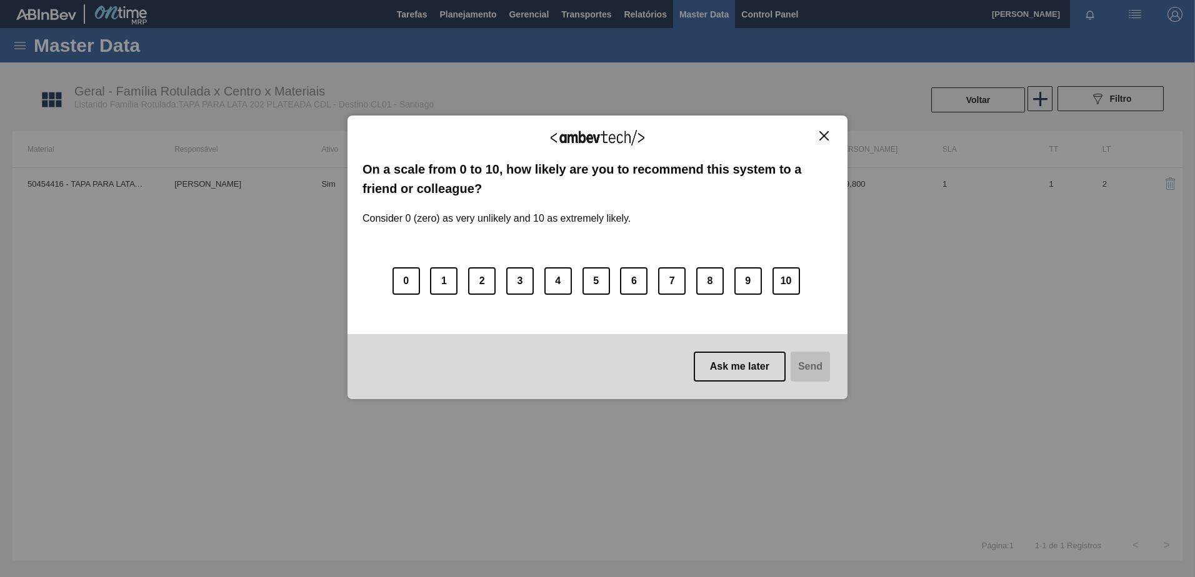
click at [822, 134] on img "Close" at bounding box center [823, 135] width 9 height 9
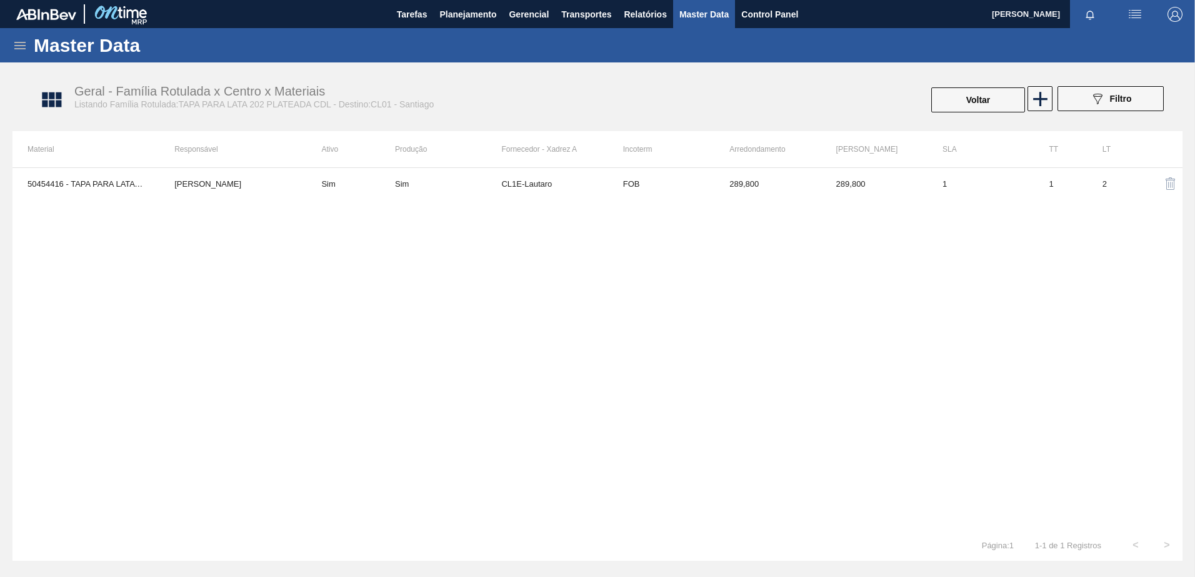
click at [706, 16] on span "Master Data" at bounding box center [703, 14] width 49 height 15
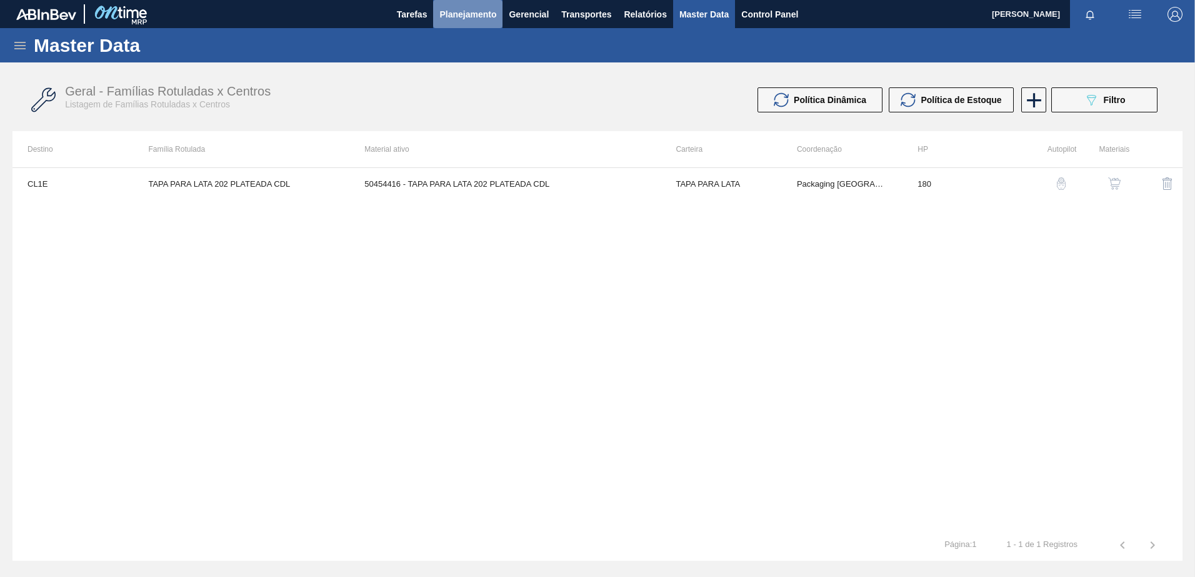
click at [472, 9] on span "Planejamento" at bounding box center [467, 14] width 57 height 15
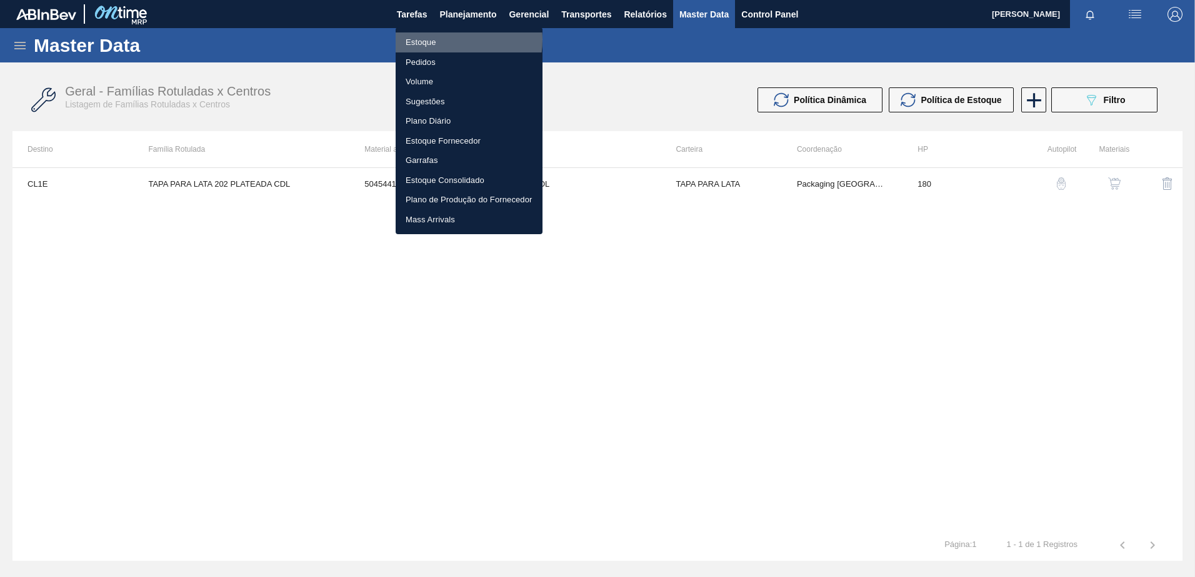
click at [440, 39] on li "Estoque" at bounding box center [468, 42] width 147 height 20
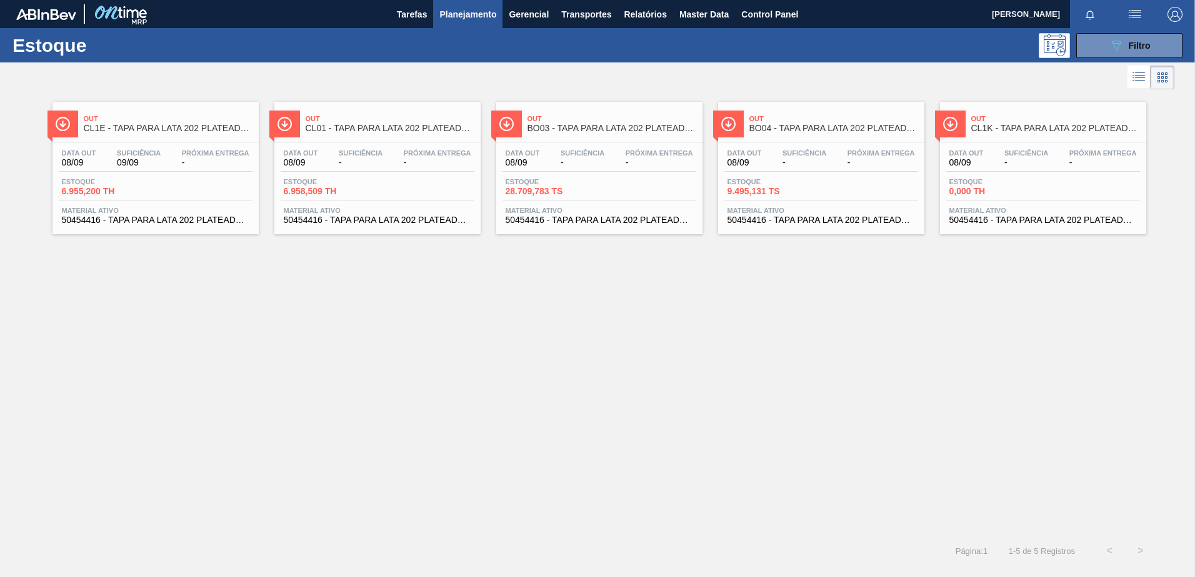
click at [1025, 113] on div "Out CL1K - TAPA PARA LATA 202 PLATEADA CDL" at bounding box center [1055, 124] width 169 height 28
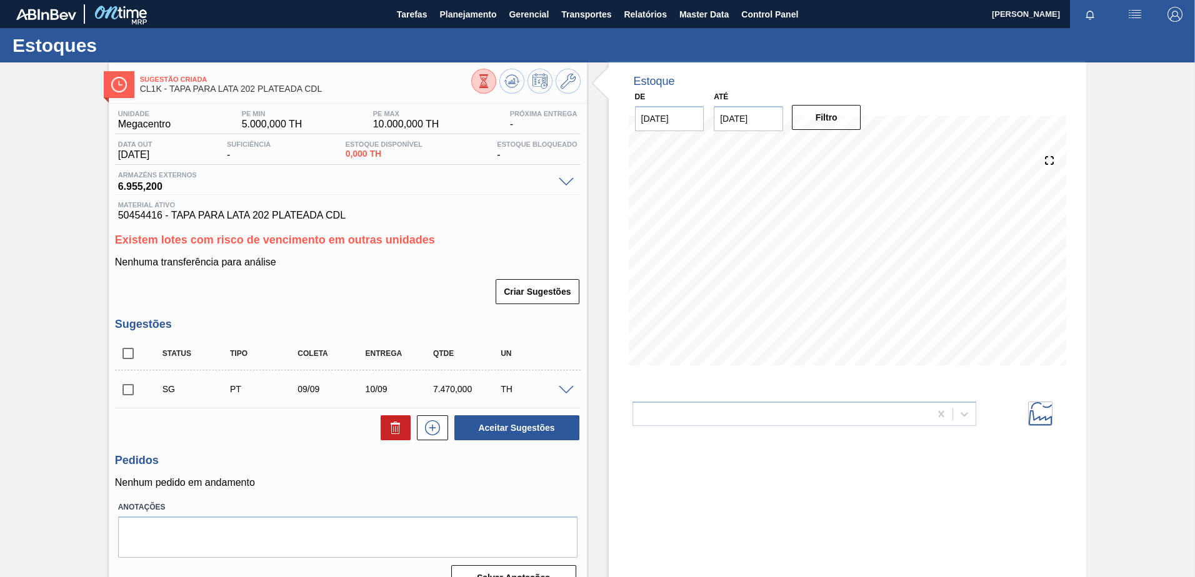
click at [569, 391] on span at bounding box center [566, 390] width 15 height 9
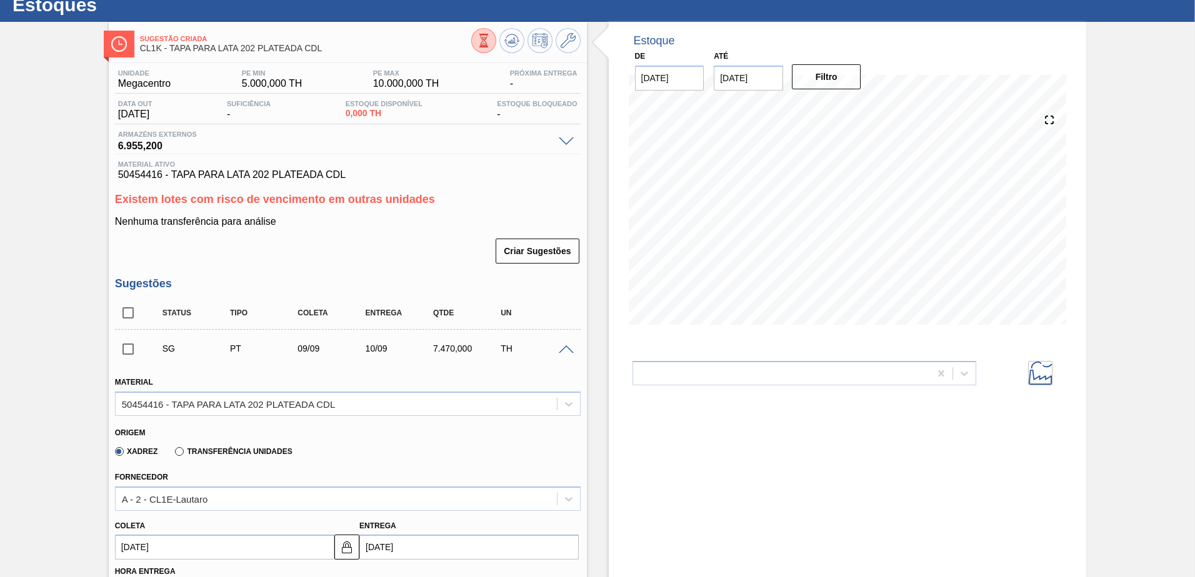
scroll to position [62, 0]
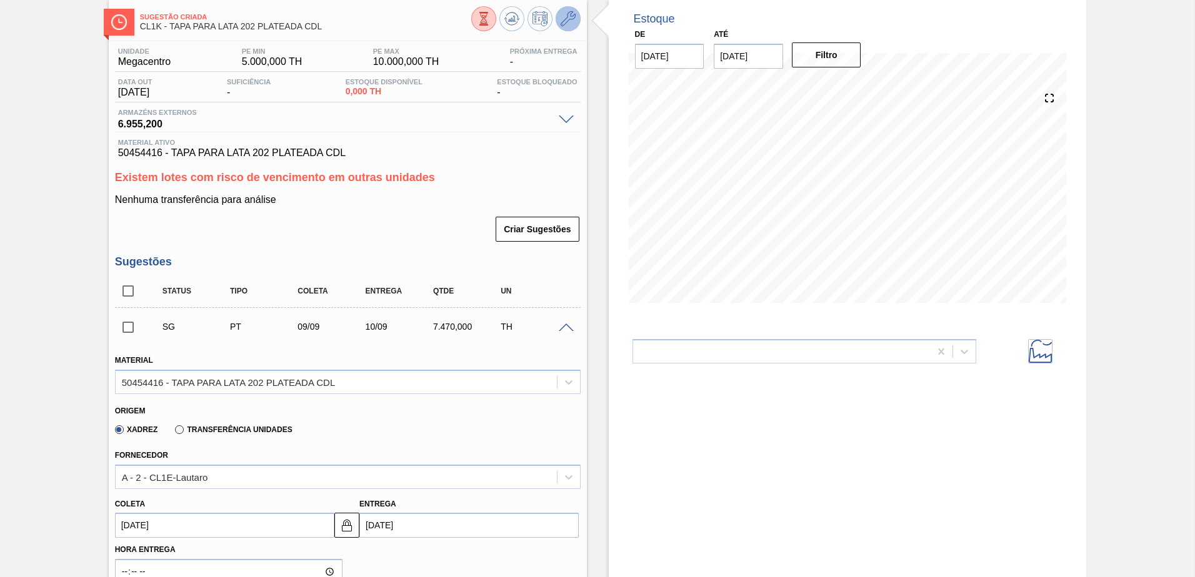
click at [567, 30] on button at bounding box center [567, 18] width 25 height 25
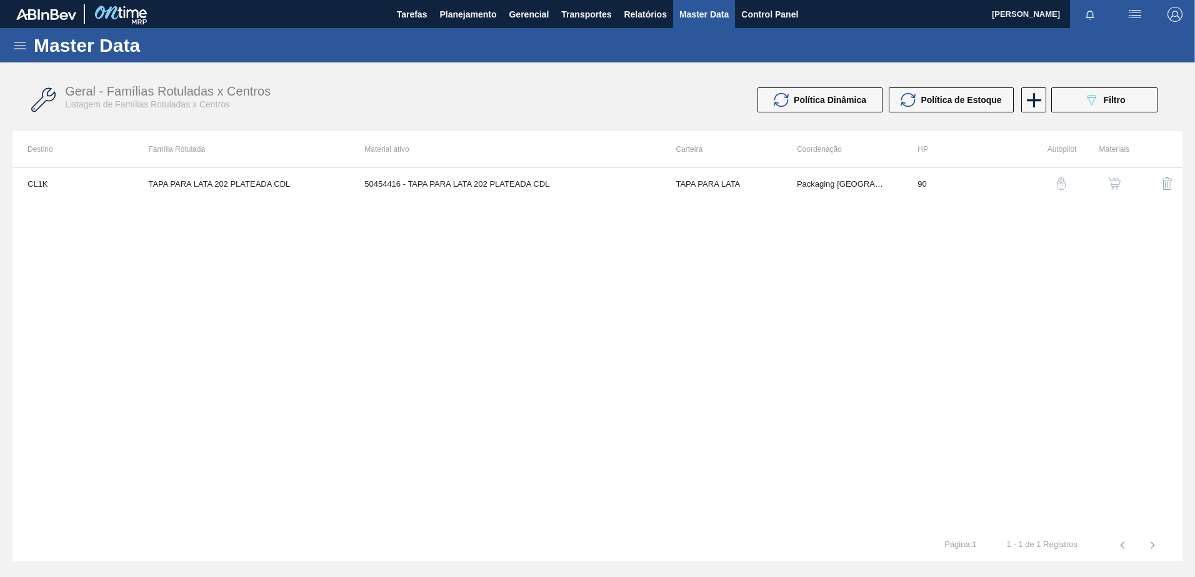
click at [1118, 190] on button "button" at bounding box center [1114, 184] width 30 height 30
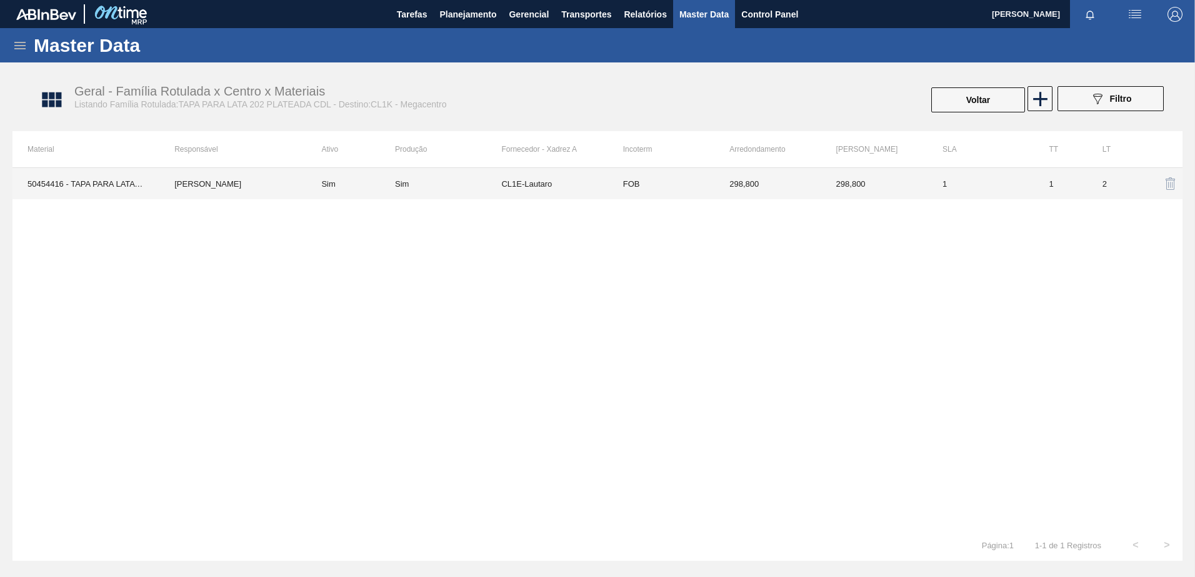
click at [746, 186] on td "298,800" at bounding box center [767, 183] width 106 height 31
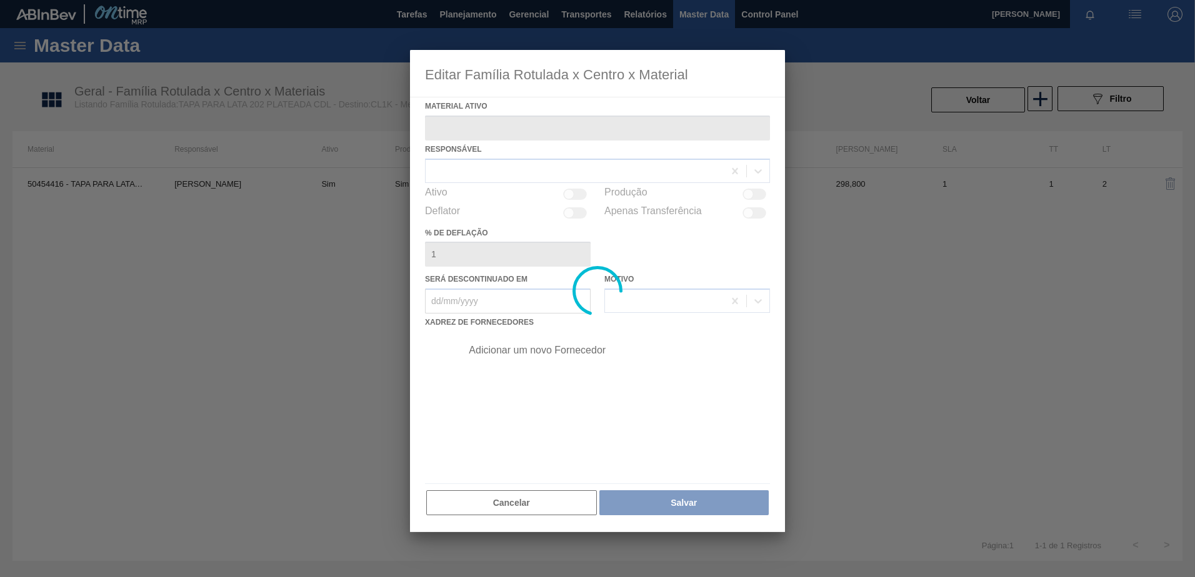
type ativo "50454416 - TAPA PARA LATA 202 PLATEADA CDL"
checkbox input "true"
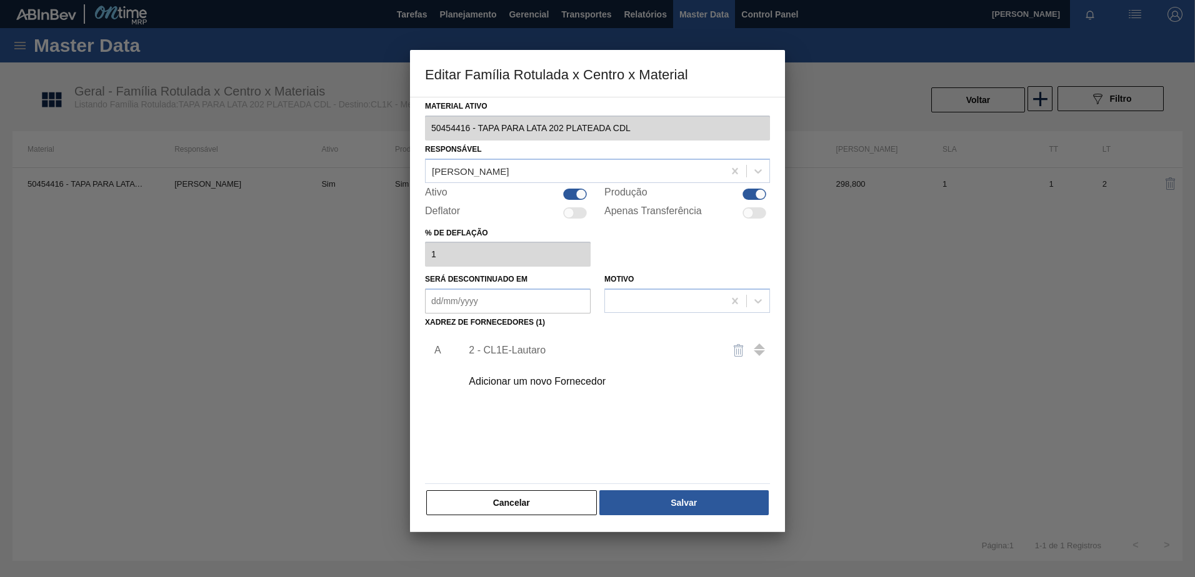
click at [589, 353] on div "2 - CL1E-Lautaro" at bounding box center [591, 350] width 245 height 11
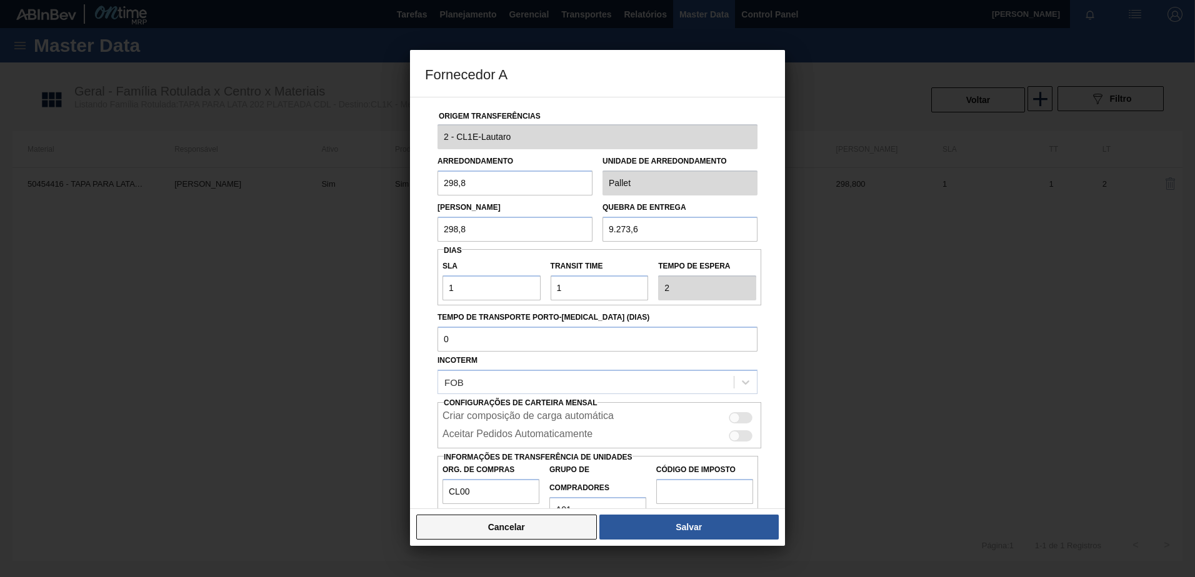
click at [526, 520] on button "Cancelar" at bounding box center [506, 527] width 181 height 25
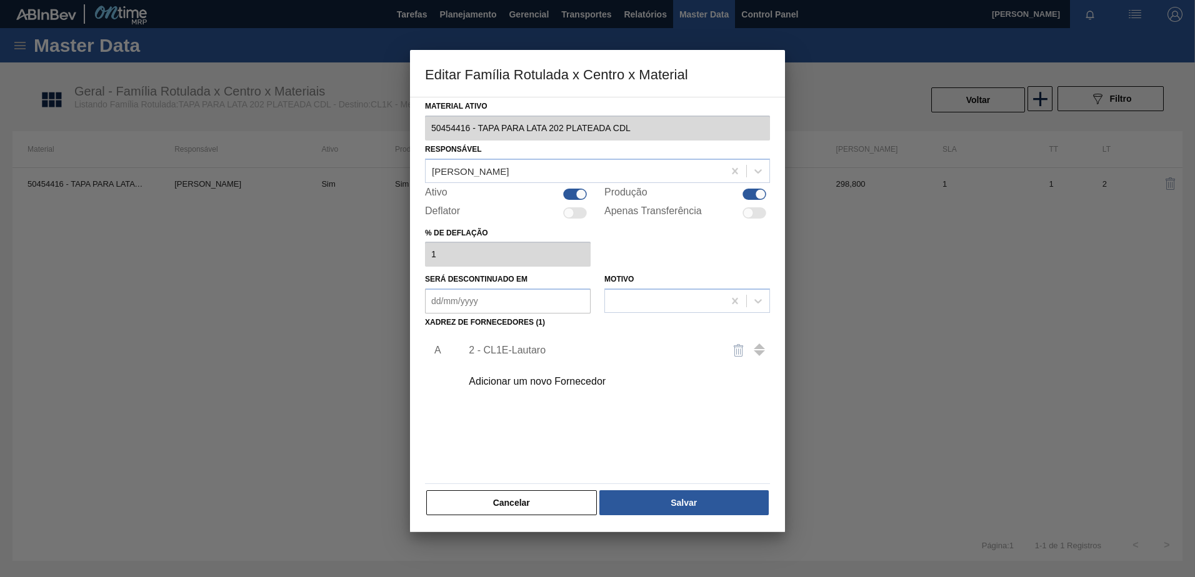
click at [559, 382] on div "Adicionar um novo Fornecedor" at bounding box center [591, 381] width 245 height 11
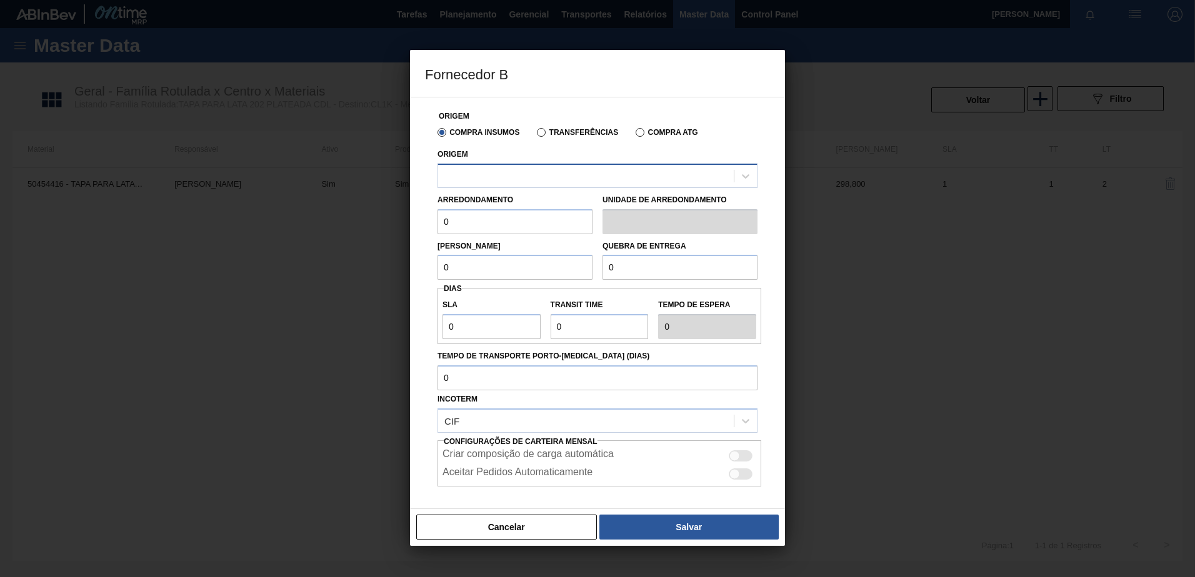
click at [484, 169] on div at bounding box center [586, 176] width 296 height 18
click at [538, 136] on label "Transferências" at bounding box center [577, 132] width 81 height 9
click at [535, 135] on input "Transferências" at bounding box center [535, 135] width 0 height 0
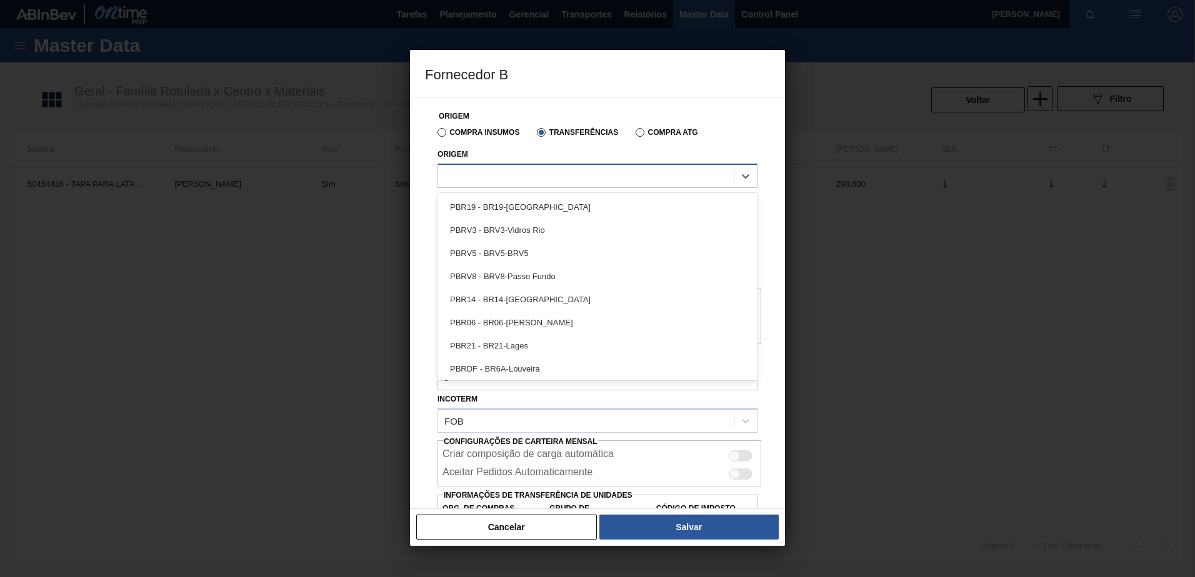
click at [525, 174] on div at bounding box center [586, 176] width 296 height 18
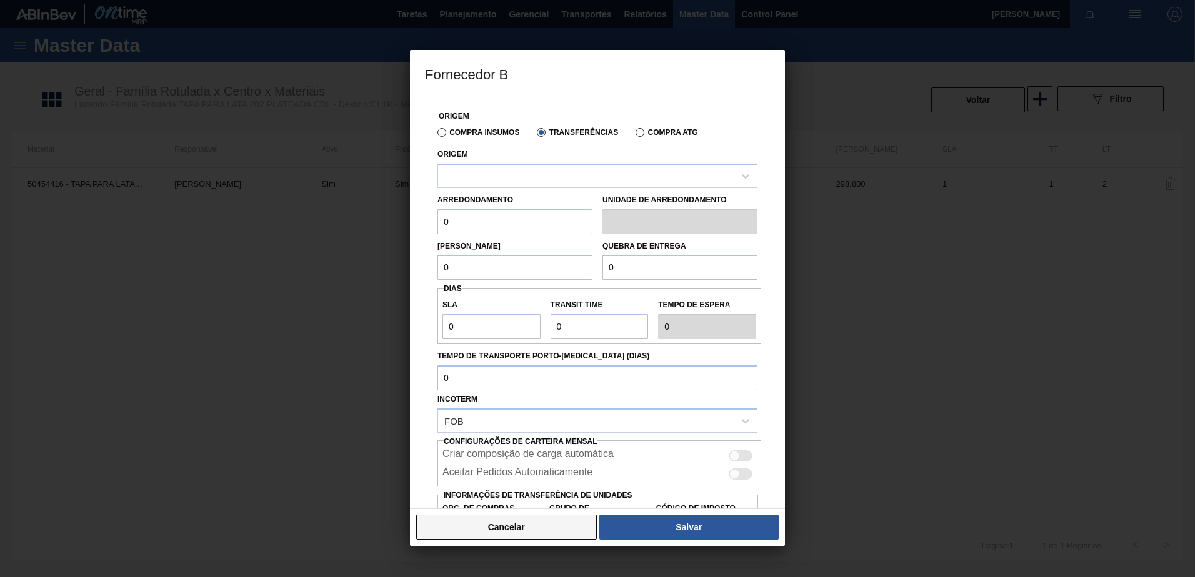
click at [527, 535] on button "Cancelar" at bounding box center [506, 527] width 181 height 25
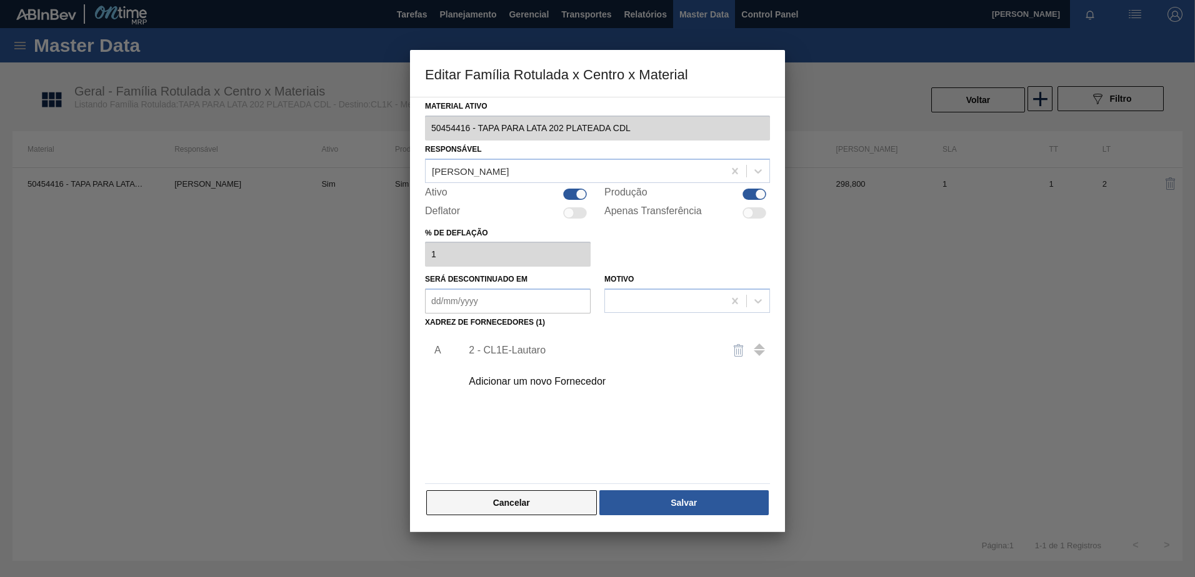
click at [467, 501] on button "Cancelar" at bounding box center [511, 502] width 171 height 25
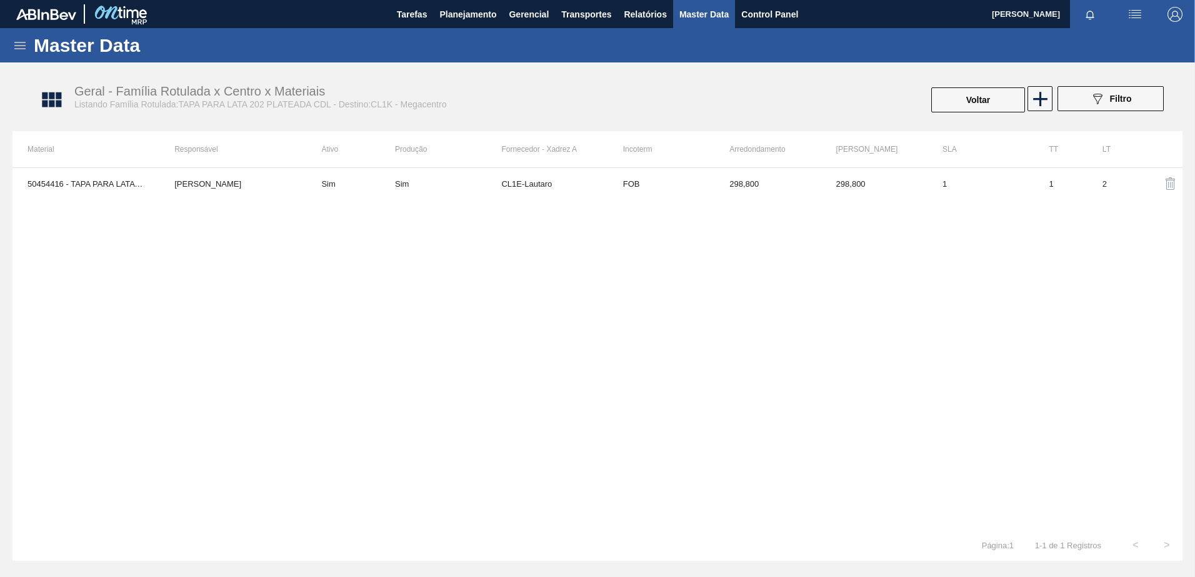
click at [709, 20] on span "Master Data" at bounding box center [703, 14] width 49 height 15
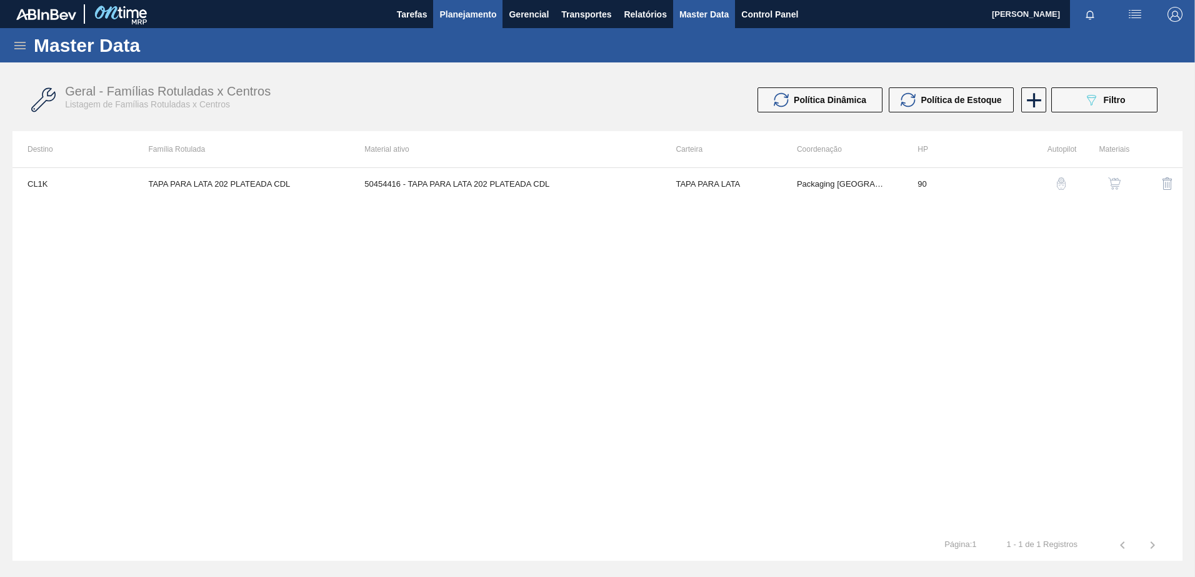
click at [485, 14] on span "Planejamento" at bounding box center [467, 14] width 57 height 15
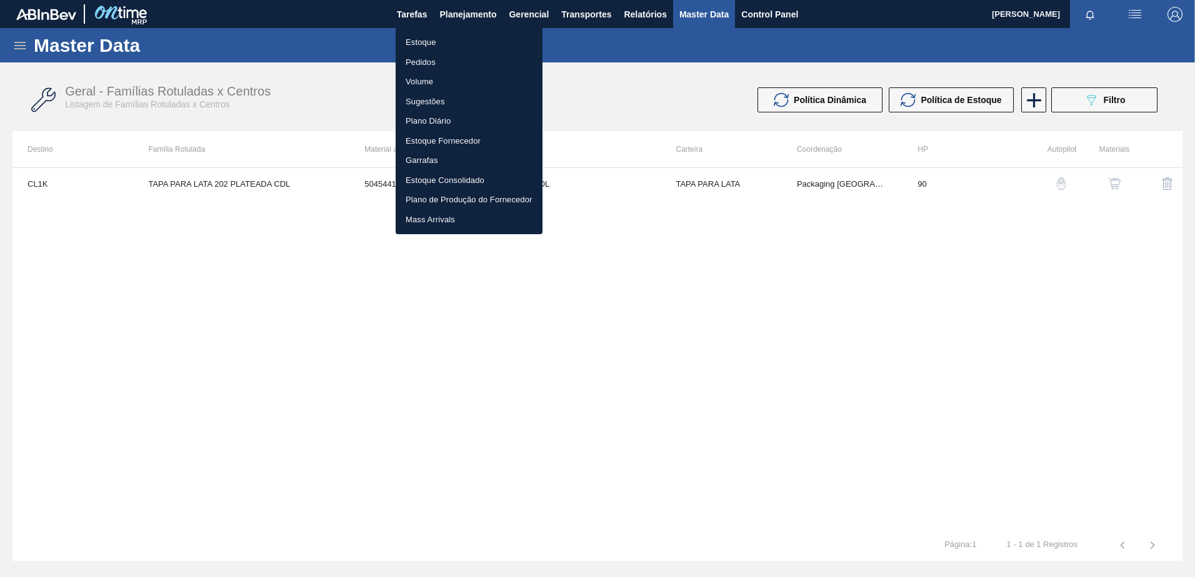
click at [443, 39] on li "Estoque" at bounding box center [468, 42] width 147 height 20
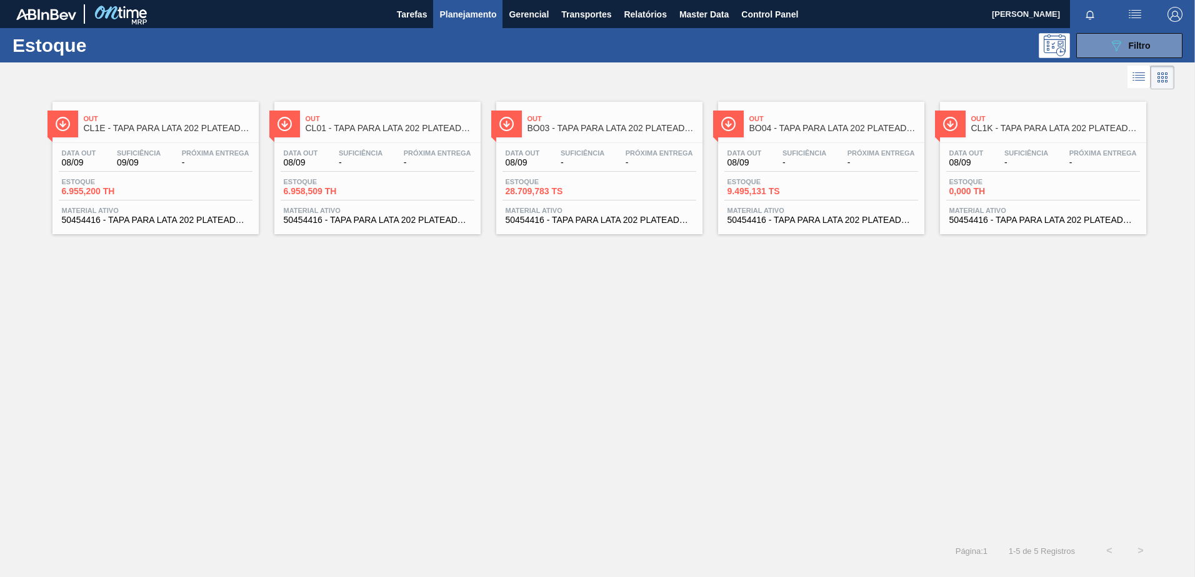
click at [161, 130] on span "CL1E - TAPA PARA LATA 202 PLATEADA CDL" at bounding box center [168, 128] width 169 height 9
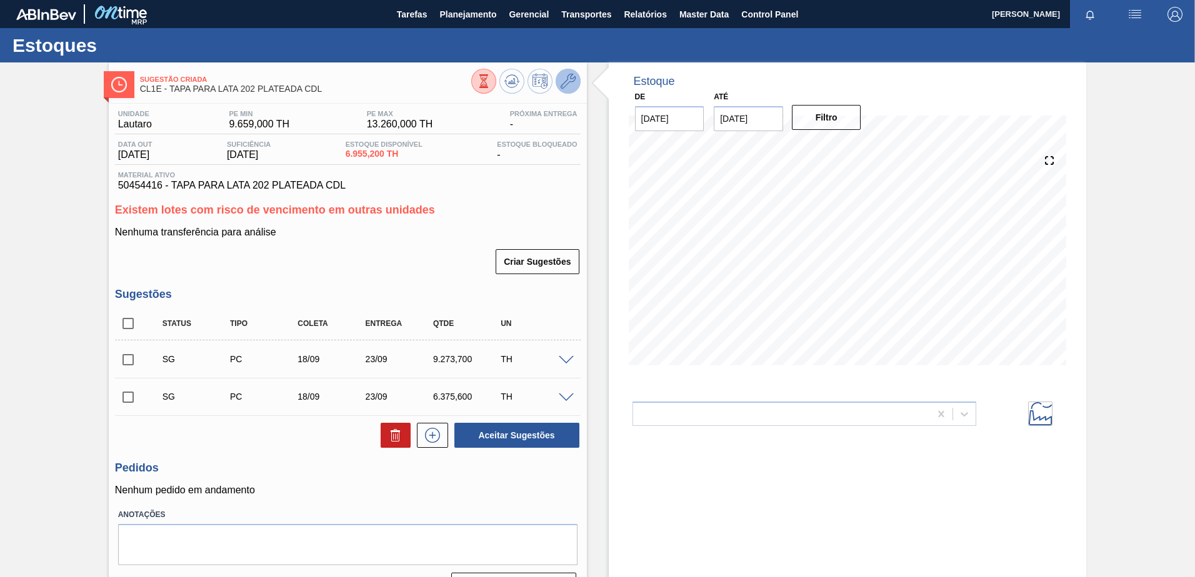
click at [573, 81] on icon at bounding box center [567, 81] width 15 height 15
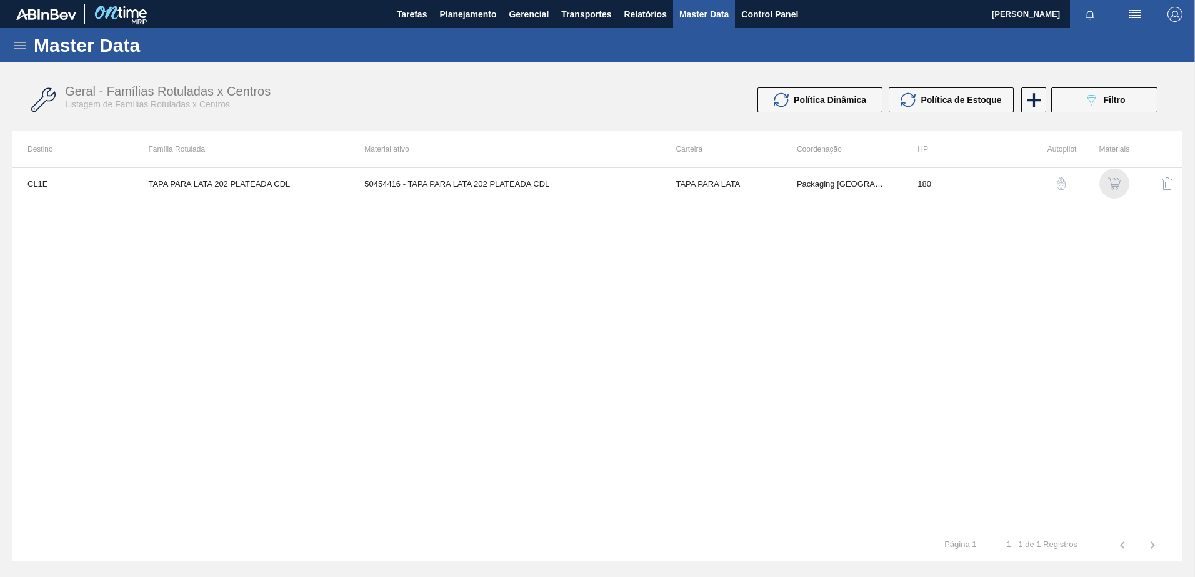
click at [1113, 184] on img "button" at bounding box center [1114, 183] width 12 height 12
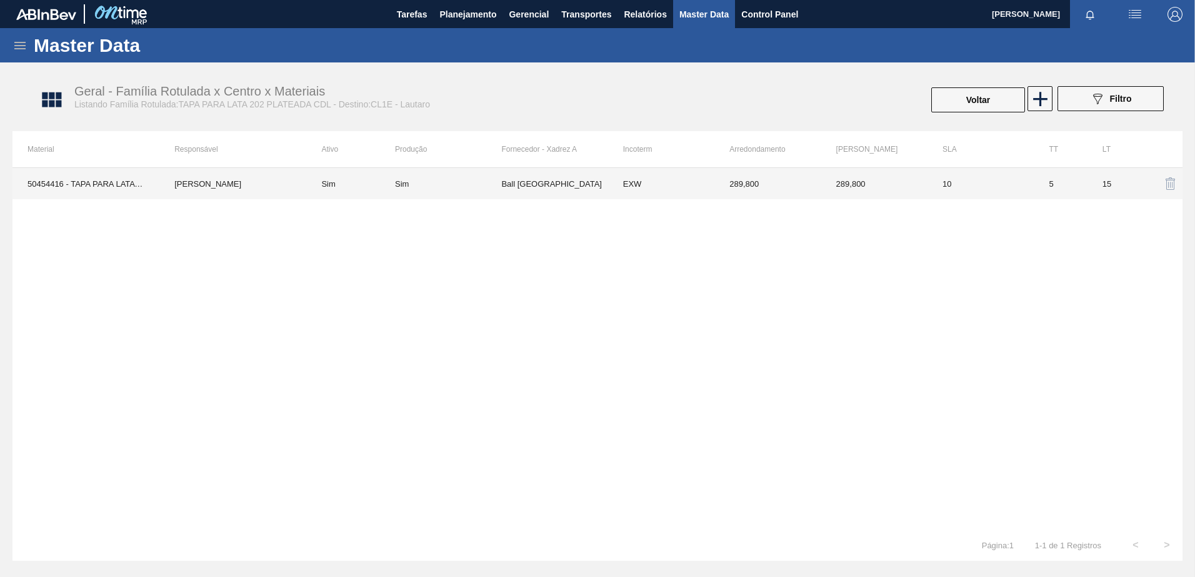
click at [606, 184] on td "Ball Paraguay" at bounding box center [554, 183] width 106 height 31
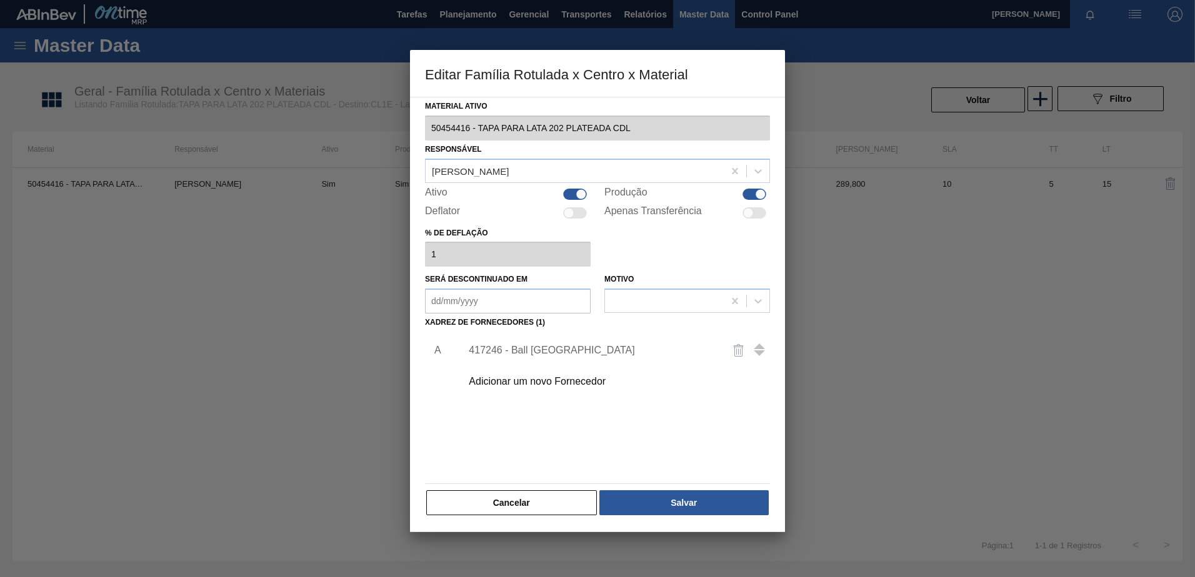
click at [525, 388] on div "Adicionar um novo Fornecedor" at bounding box center [612, 381] width 316 height 31
click at [505, 506] on button "Cancelar" at bounding box center [511, 502] width 171 height 25
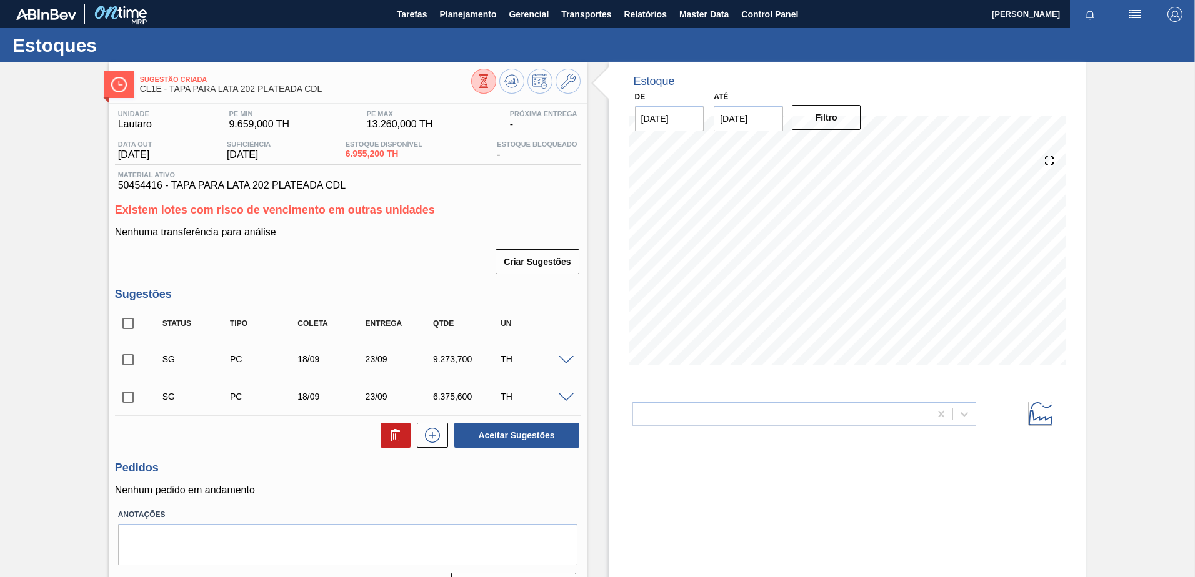
click at [561, 359] on span at bounding box center [566, 360] width 15 height 9
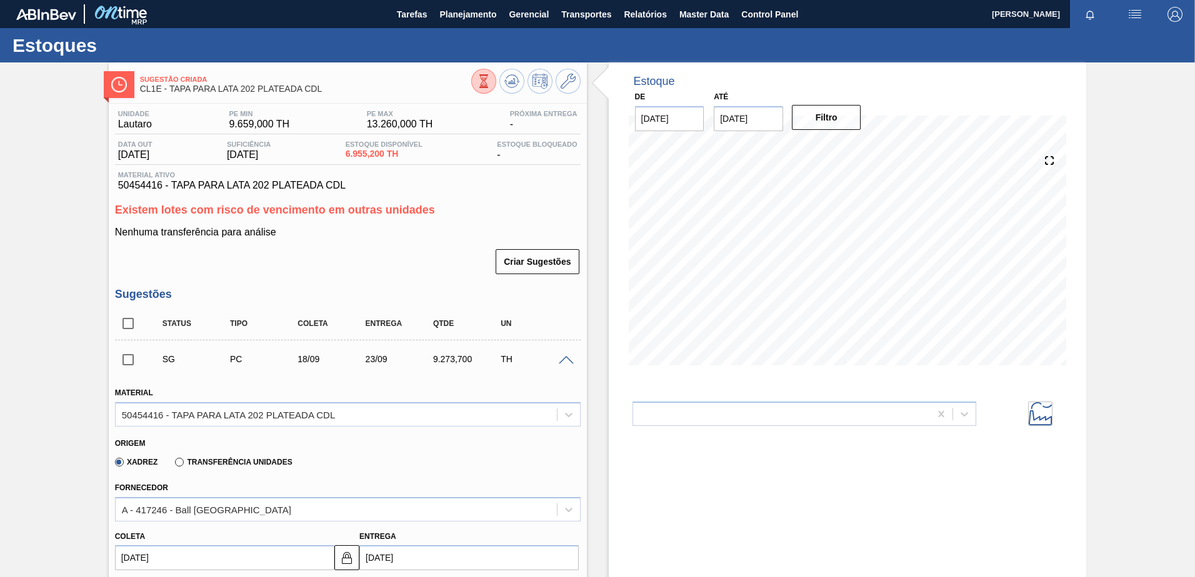
click at [564, 361] on span at bounding box center [566, 360] width 15 height 9
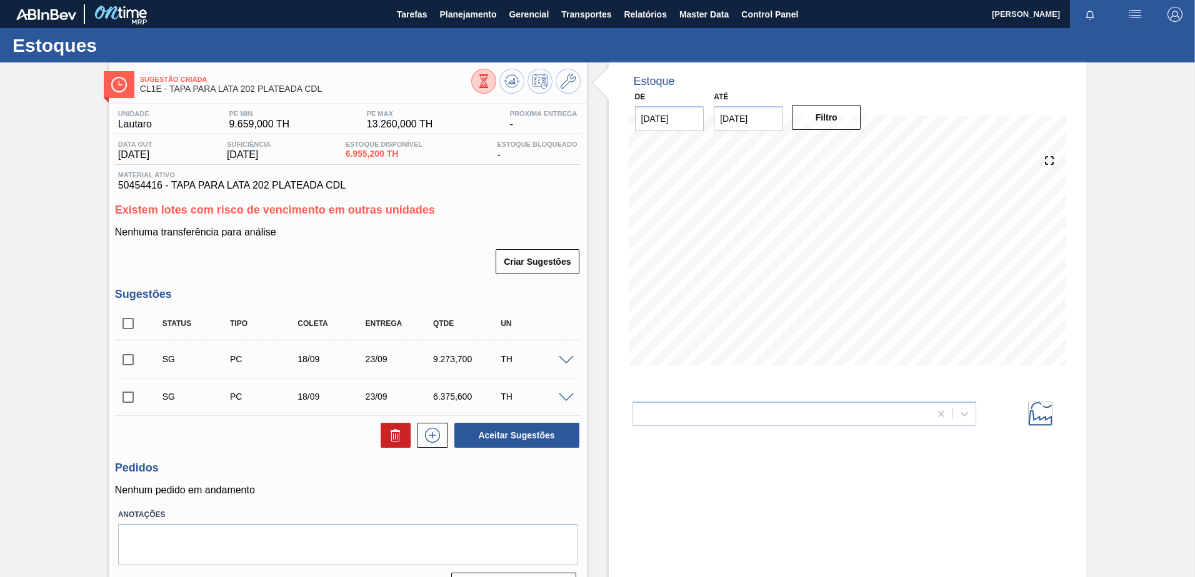
click at [561, 400] on span at bounding box center [566, 398] width 15 height 9
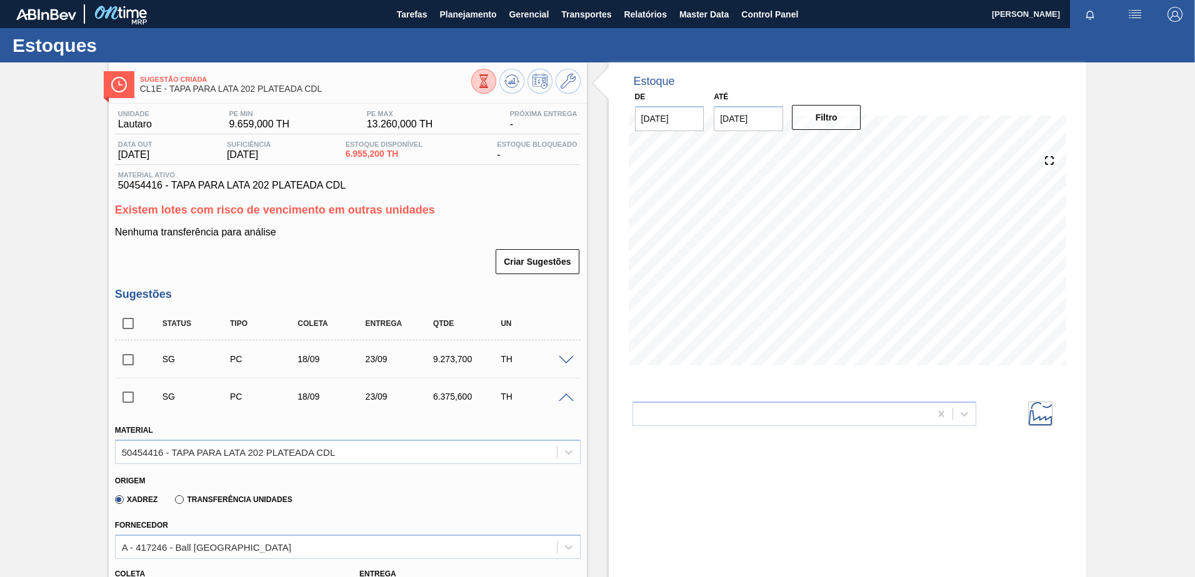
click at [569, 358] on span at bounding box center [566, 360] width 15 height 9
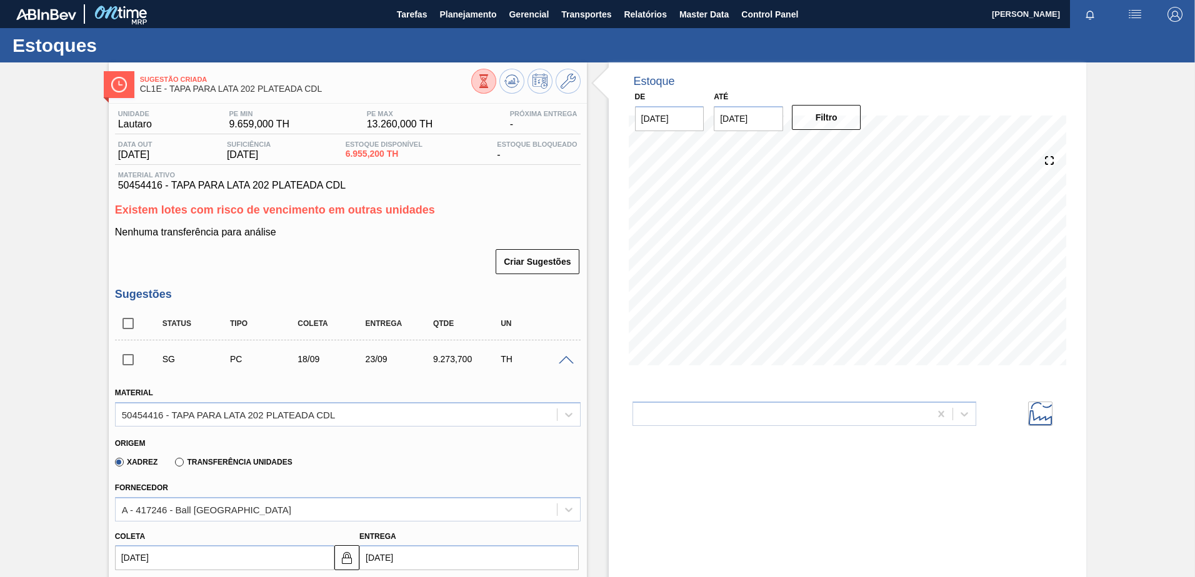
click at [562, 364] on div "SG PC 18/09 23/09 9.273,700 TH" at bounding box center [347, 359] width 465 height 31
click at [562, 364] on span at bounding box center [566, 360] width 15 height 9
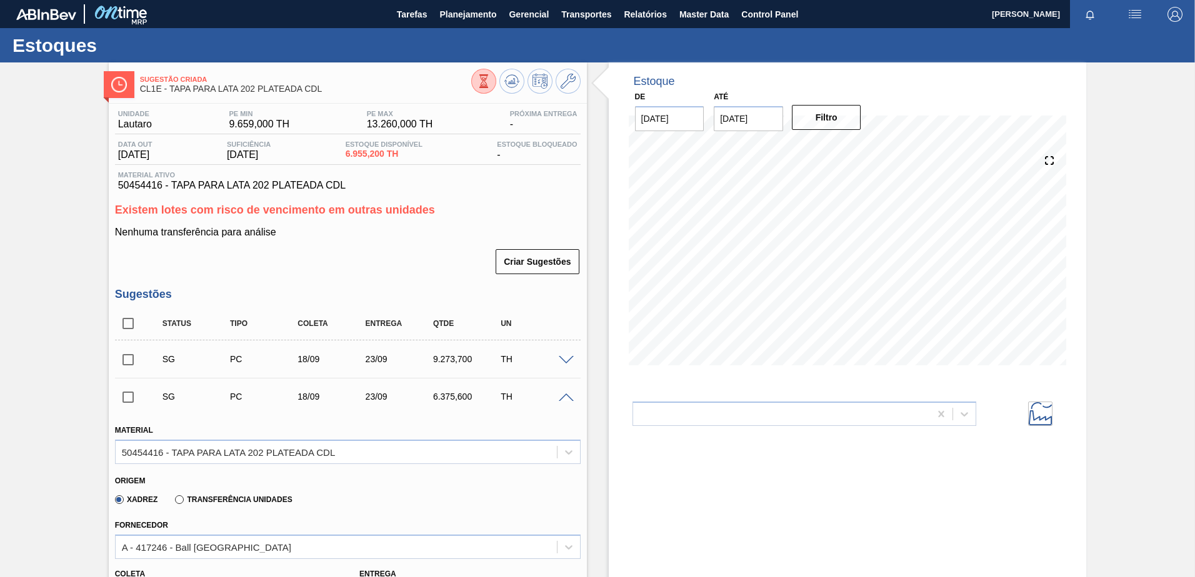
click at [562, 396] on span at bounding box center [566, 398] width 15 height 9
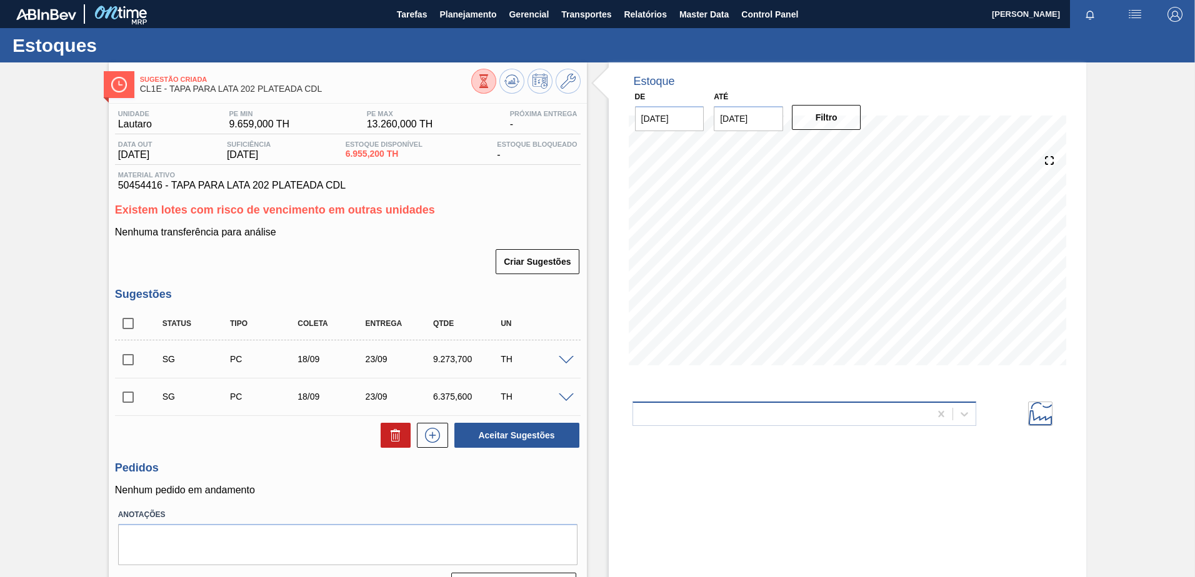
click at [720, 418] on div at bounding box center [781, 414] width 297 height 18
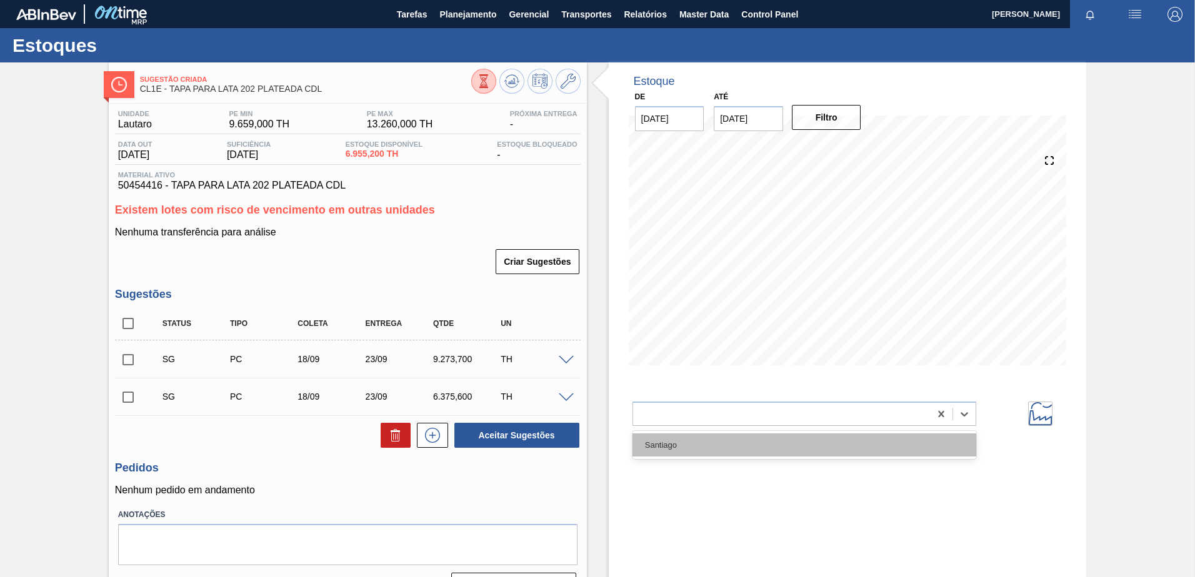
click at [657, 444] on div "Santiago" at bounding box center [804, 445] width 344 height 23
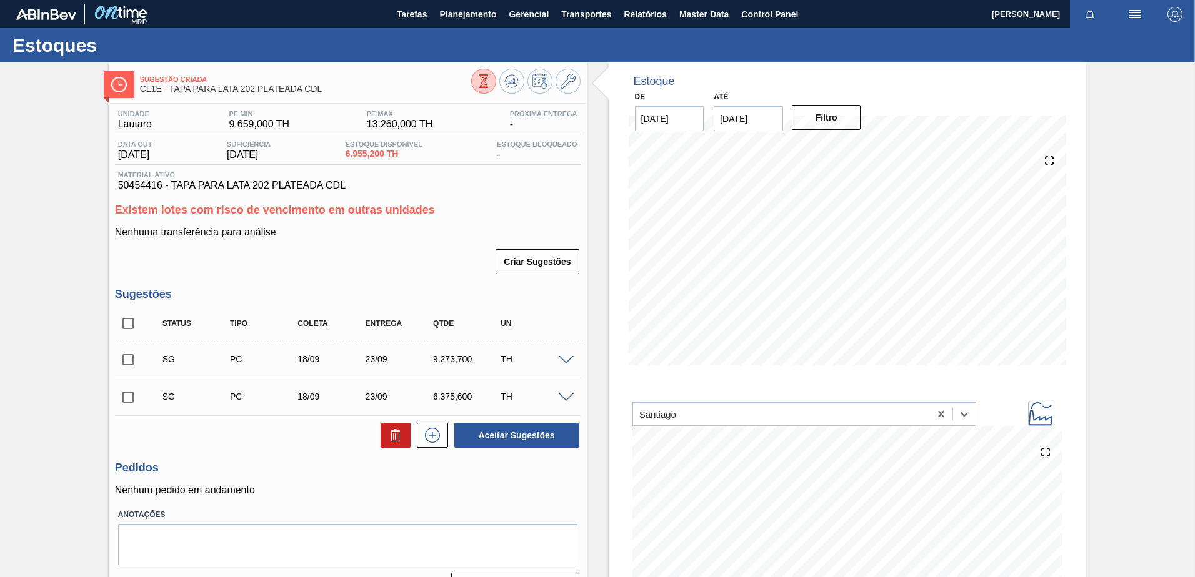
scroll to position [105, 0]
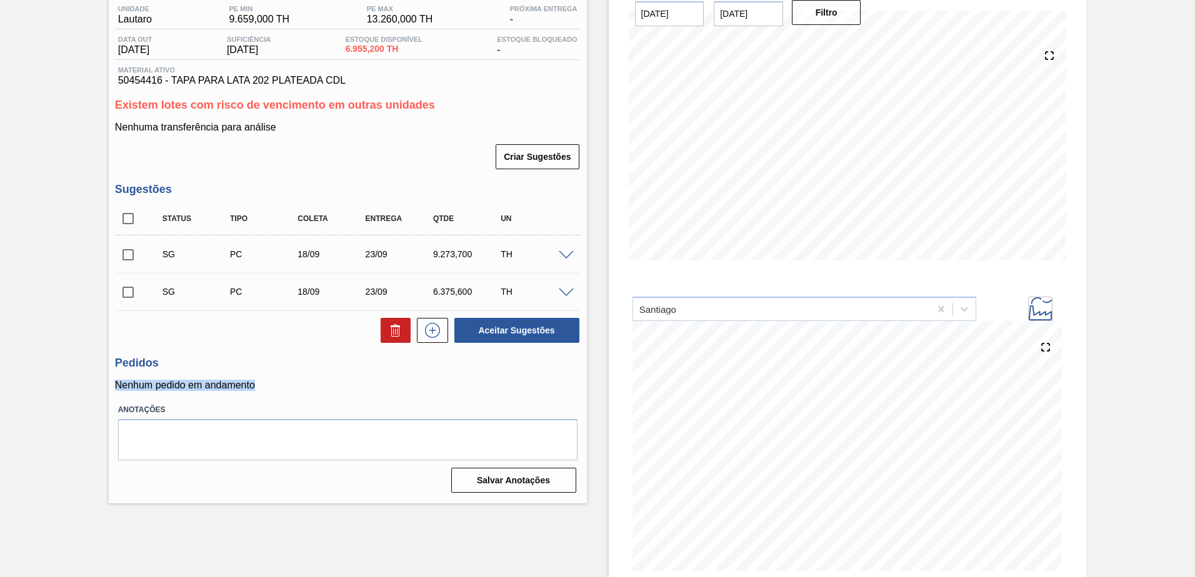
drag, startPoint x: 111, startPoint y: 382, endPoint x: 277, endPoint y: 372, distance: 167.1
click at [277, 372] on div "Unidade Lautaro PE MIN 9.659,000 TH PE MAX 13.260,000 TH Próxima Entrega - Data…" at bounding box center [348, 248] width 478 height 499
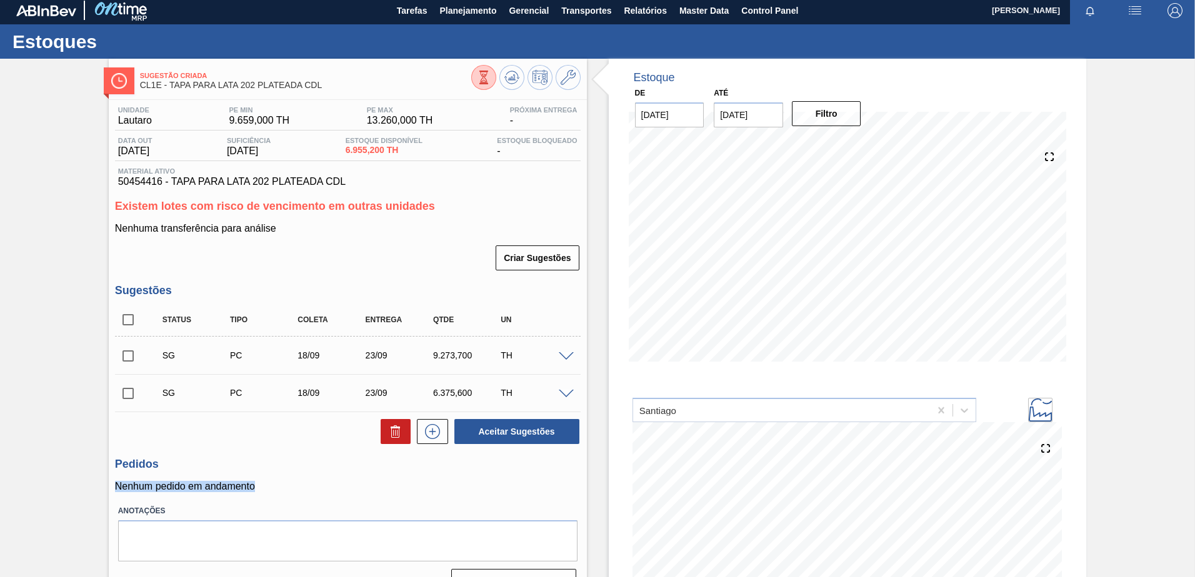
scroll to position [0, 0]
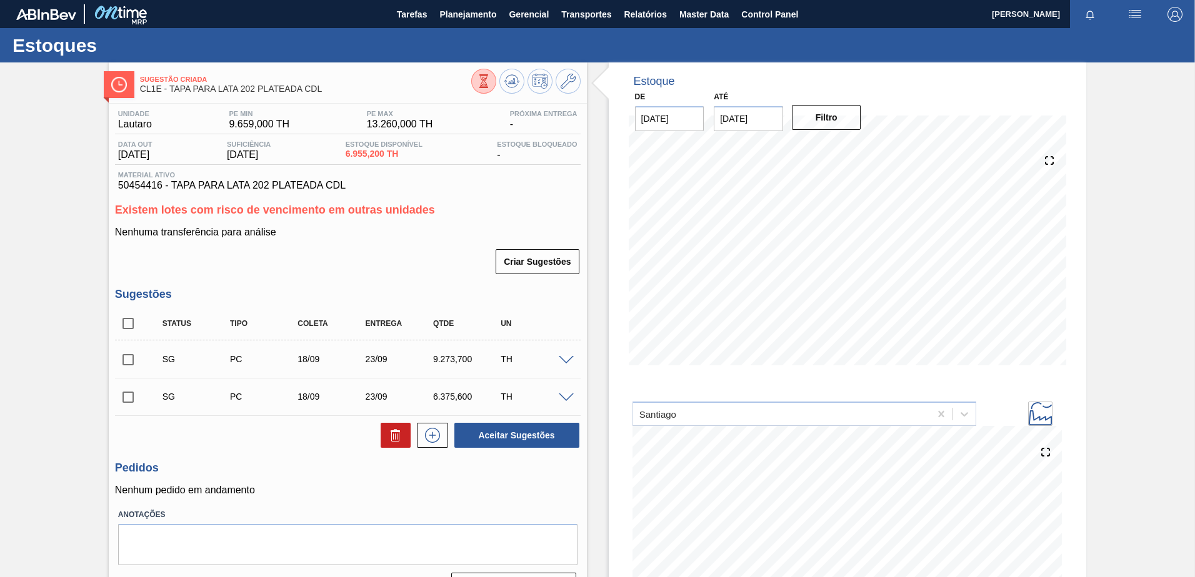
click at [564, 355] on div at bounding box center [567, 359] width 25 height 9
click at [564, 359] on span at bounding box center [566, 360] width 15 height 9
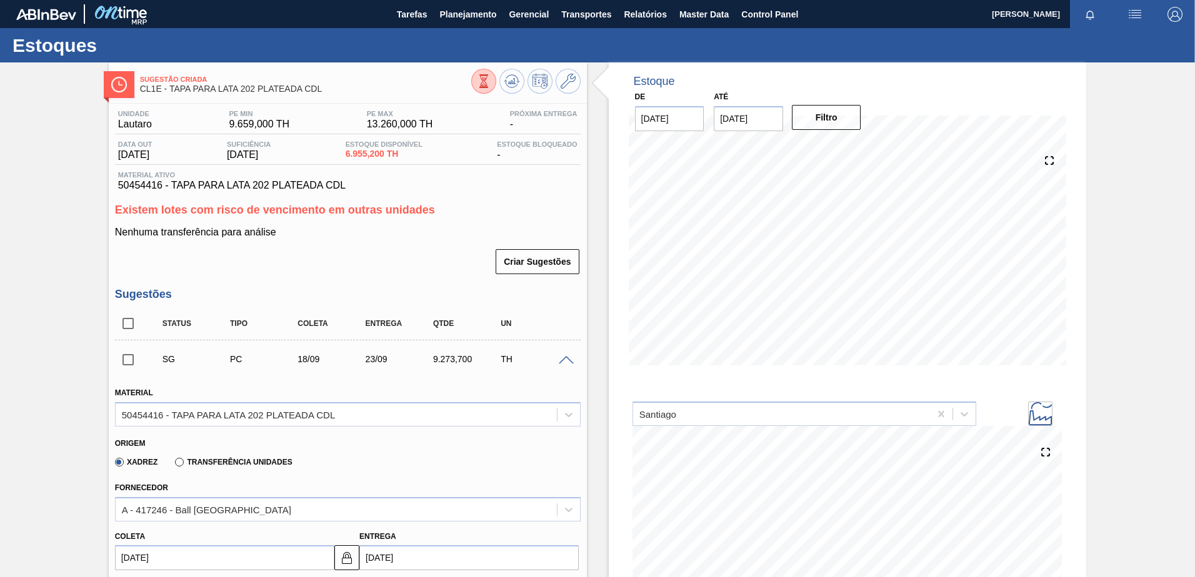
click at [562, 360] on span at bounding box center [566, 360] width 15 height 9
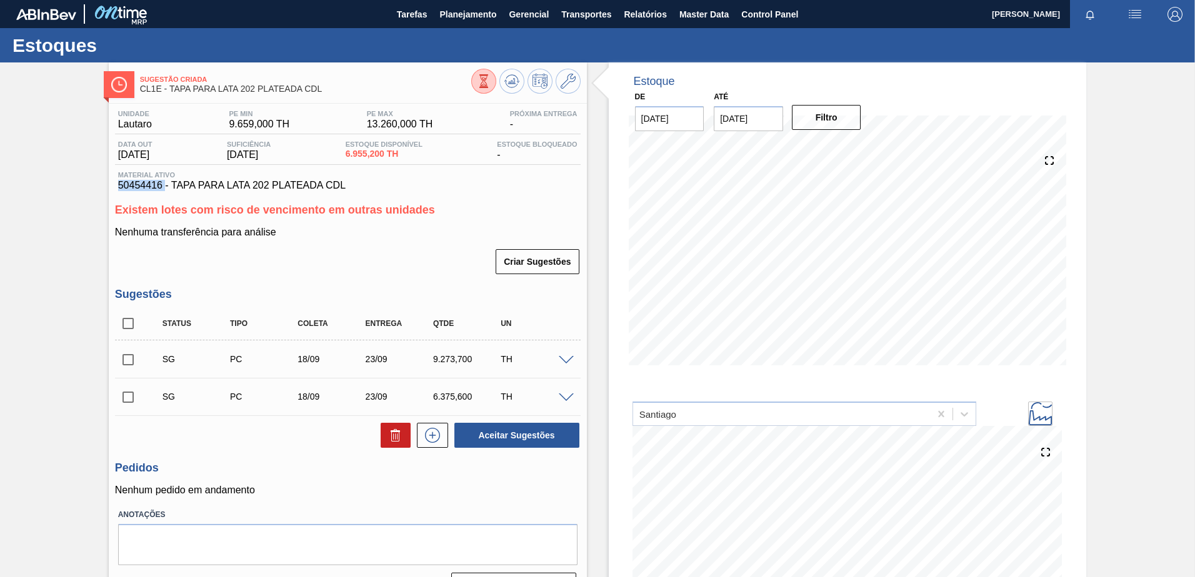
drag, startPoint x: 147, startPoint y: 186, endPoint x: 164, endPoint y: 185, distance: 16.3
click at [164, 185] on div "Unidade Lautaro PE MIN 9.659,000 TH PE MAX 13.260,000 TH Próxima Entrega - Data…" at bounding box center [348, 353] width 478 height 499
drag, startPoint x: 259, startPoint y: 489, endPoint x: 112, endPoint y: 491, distance: 146.8
click at [112, 491] on div "Unidade Lautaro PE MIN 9.659,000 TH PE MAX 13.260,000 TH Próxima Entrega - Data…" at bounding box center [348, 353] width 478 height 499
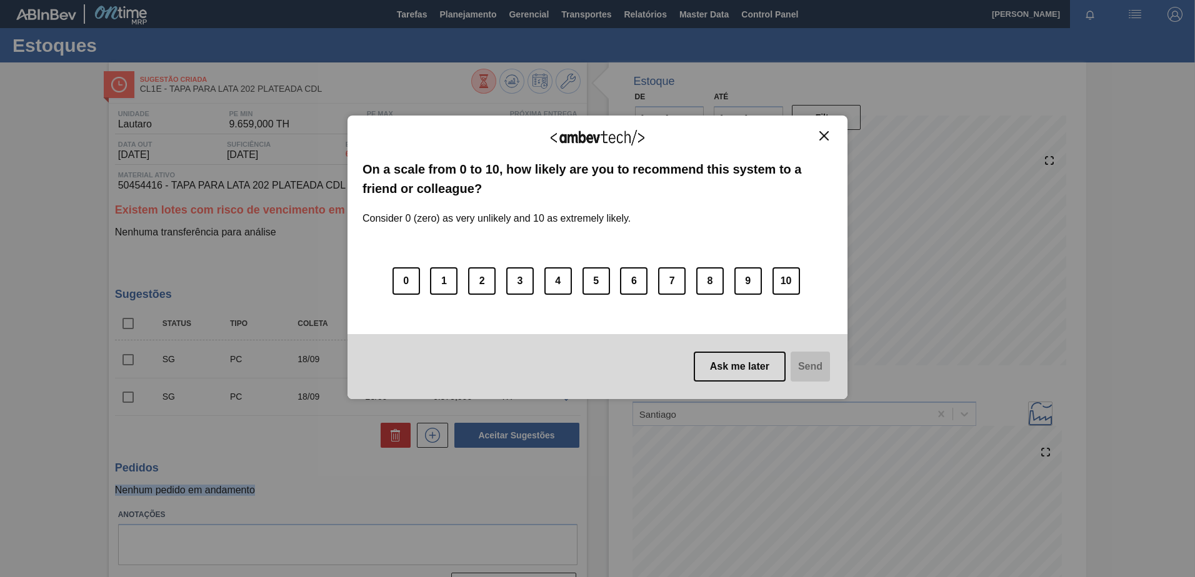
click at [820, 134] on img "Close" at bounding box center [823, 135] width 9 height 9
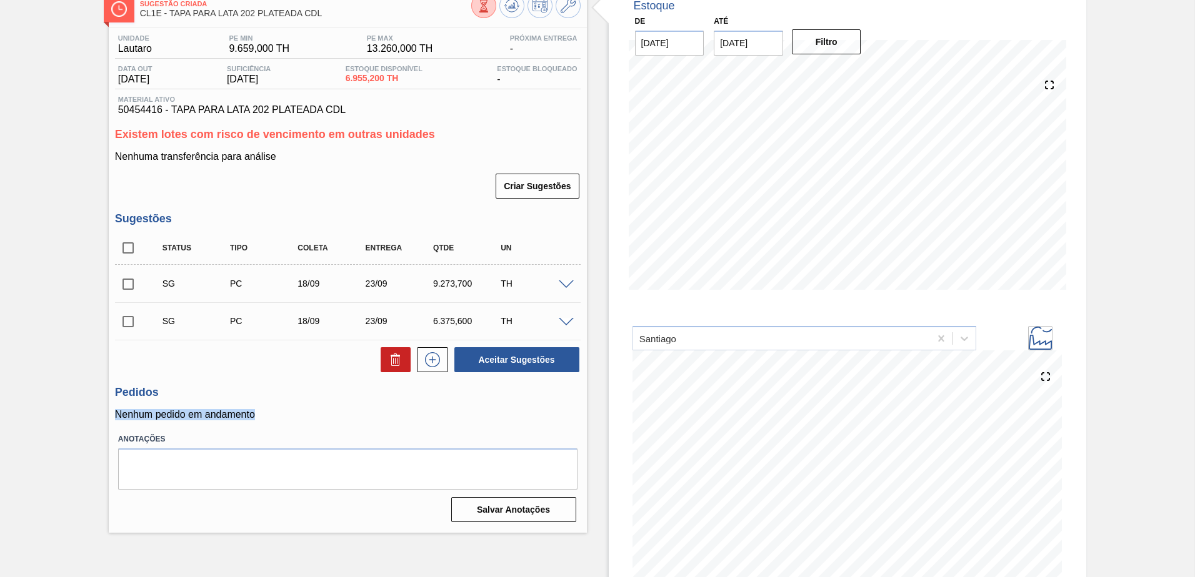
scroll to position [105, 0]
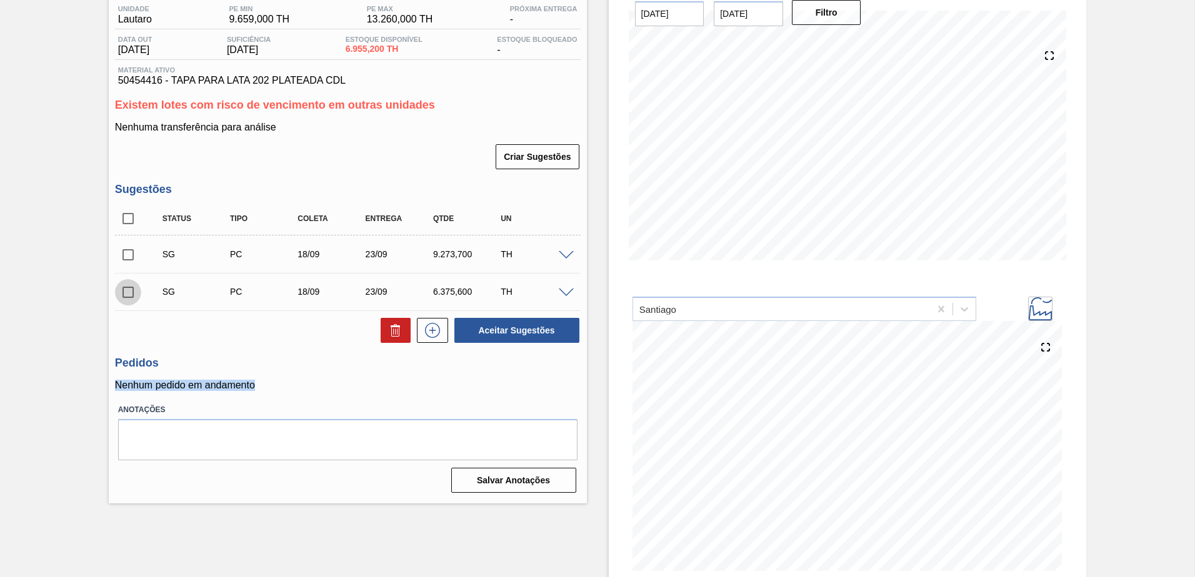
click at [133, 297] on input "checkbox" at bounding box center [128, 292] width 26 height 26
checkbox input "true"
click at [570, 294] on span at bounding box center [566, 293] width 15 height 9
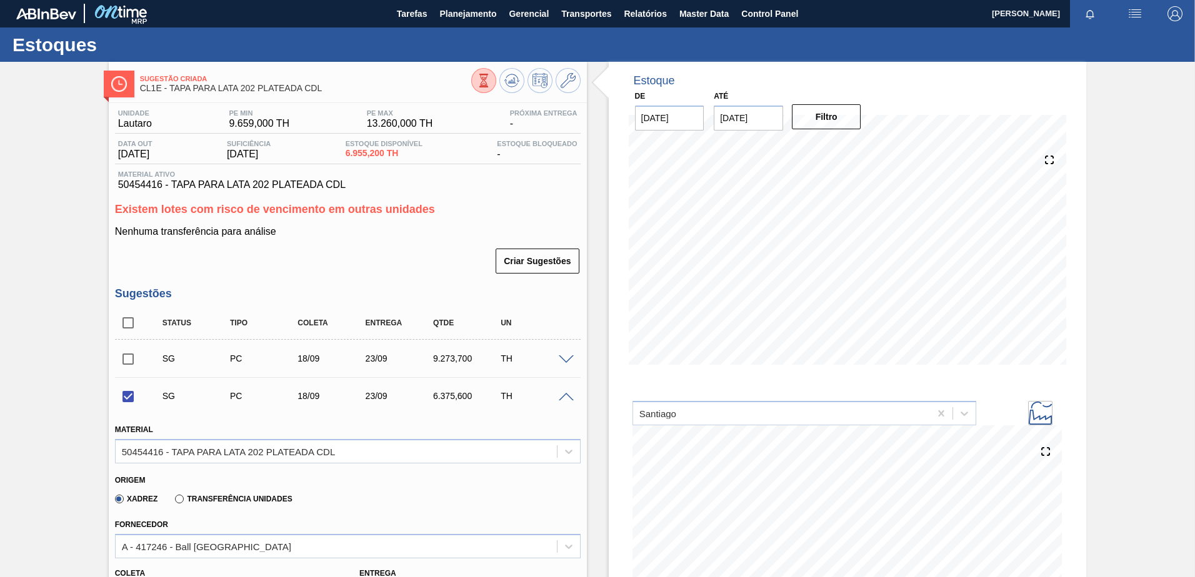
scroll to position [0, 0]
click at [564, 81] on icon at bounding box center [567, 81] width 15 height 15
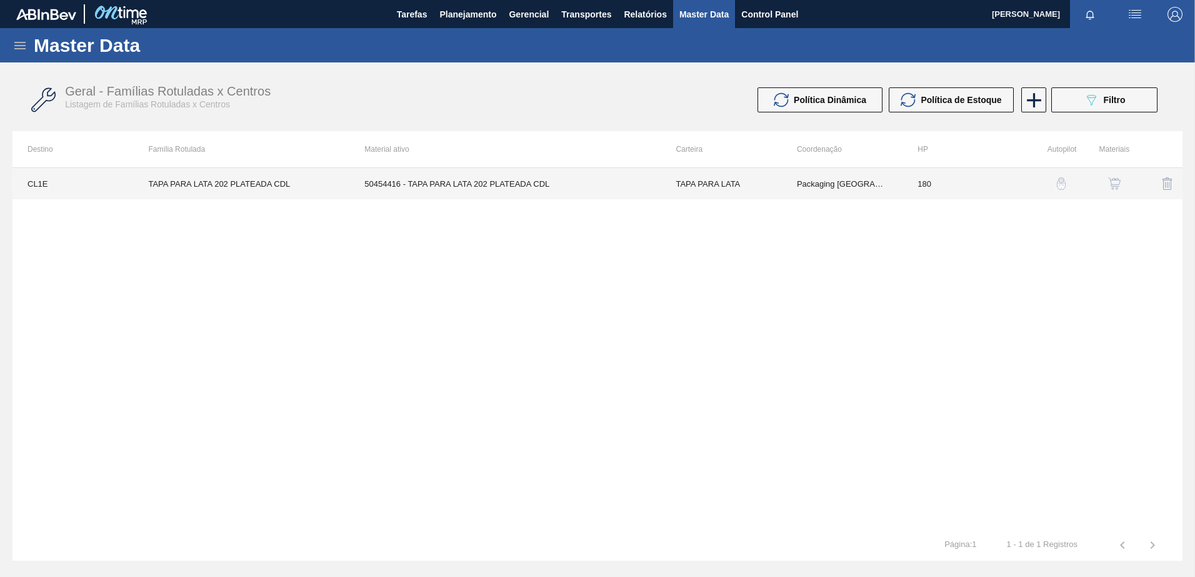
click at [734, 199] on div "CL1E TAPA PARA LATA 202 PLATEADA CDL 50454416 - TAPA PARA LATA 202 PLATEADA CDL…" at bounding box center [597, 348] width 1170 height 362
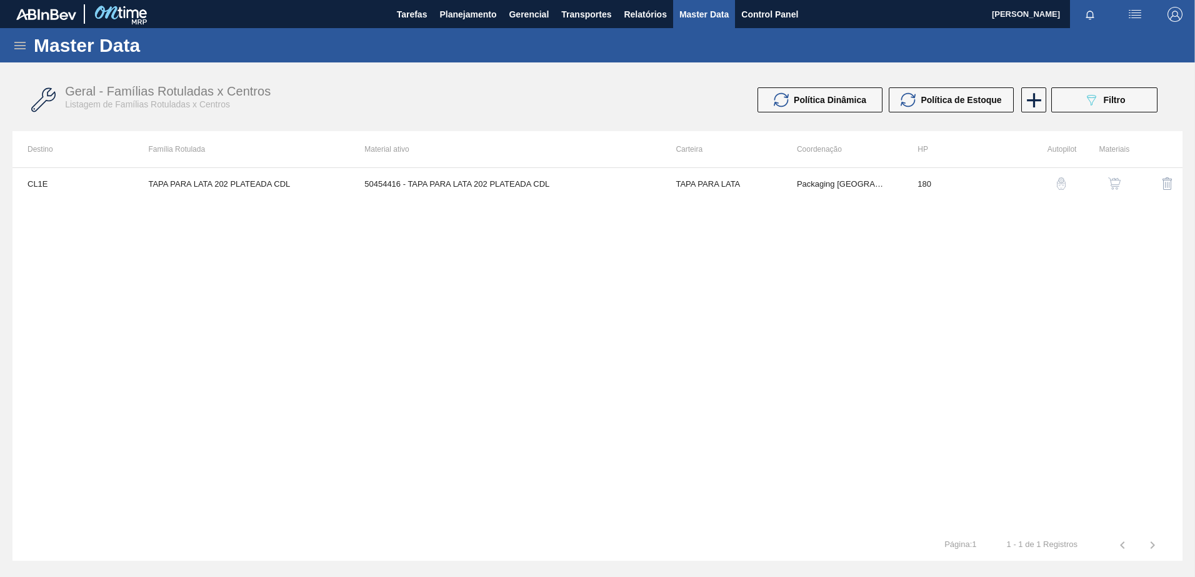
click at [725, 199] on div "CL1E TAPA PARA LATA 202 PLATEADA CDL 50454416 - TAPA PARA LATA 202 PLATEADA CDL…" at bounding box center [597, 348] width 1170 height 362
click at [1115, 182] on img "button" at bounding box center [1114, 183] width 12 height 12
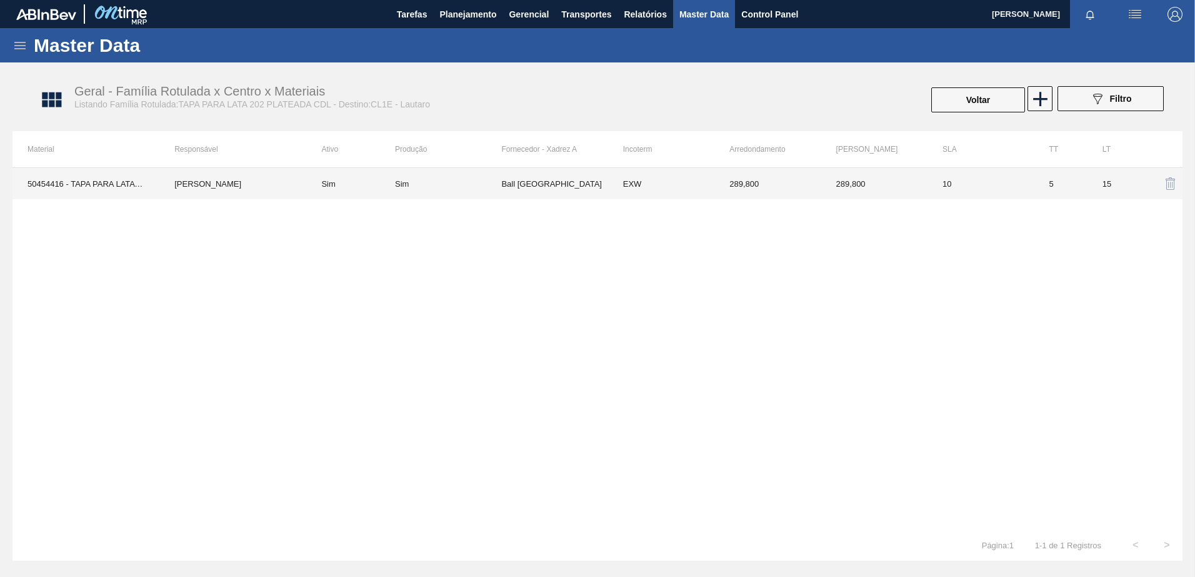
click at [563, 184] on td "Ball Paraguay" at bounding box center [554, 183] width 106 height 31
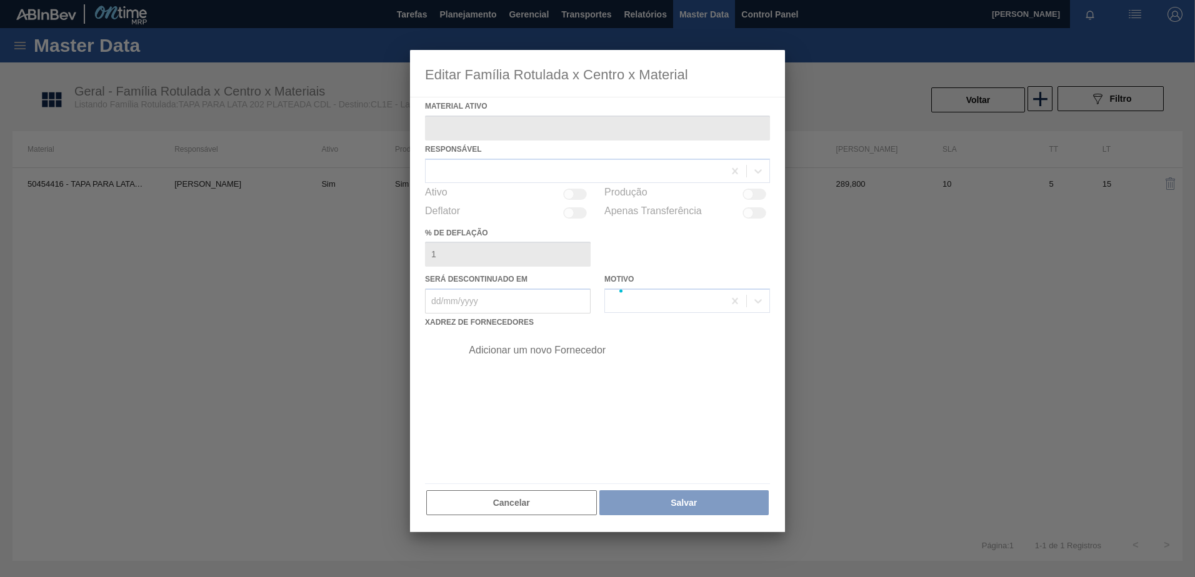
type ativo "50454416 - TAPA PARA LATA 202 PLATEADA CDL"
checkbox input "true"
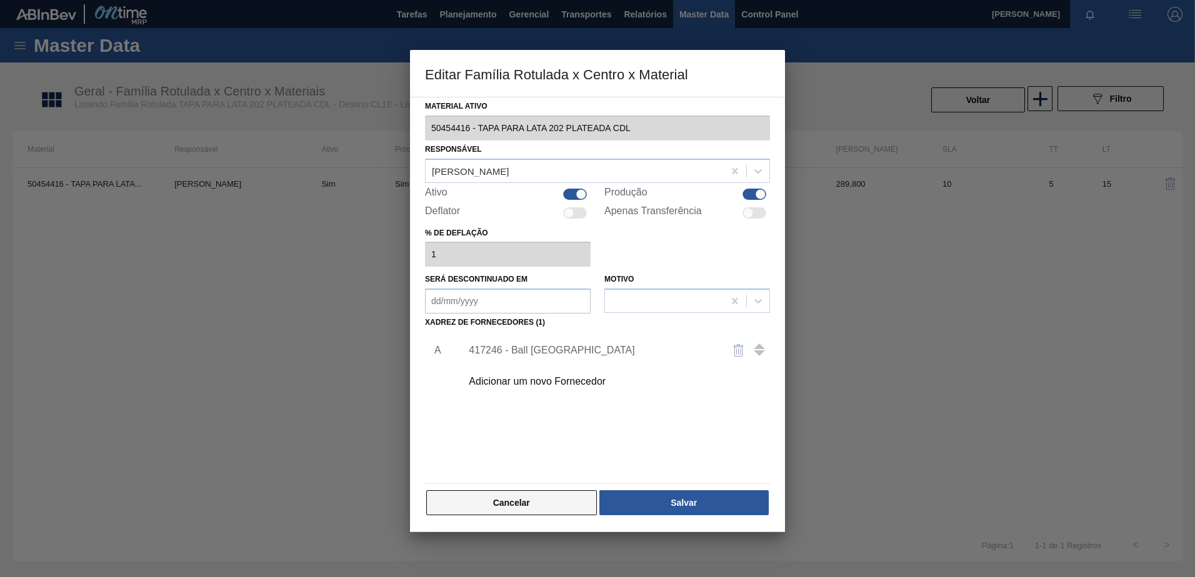
click at [507, 500] on button "Cancelar" at bounding box center [511, 502] width 171 height 25
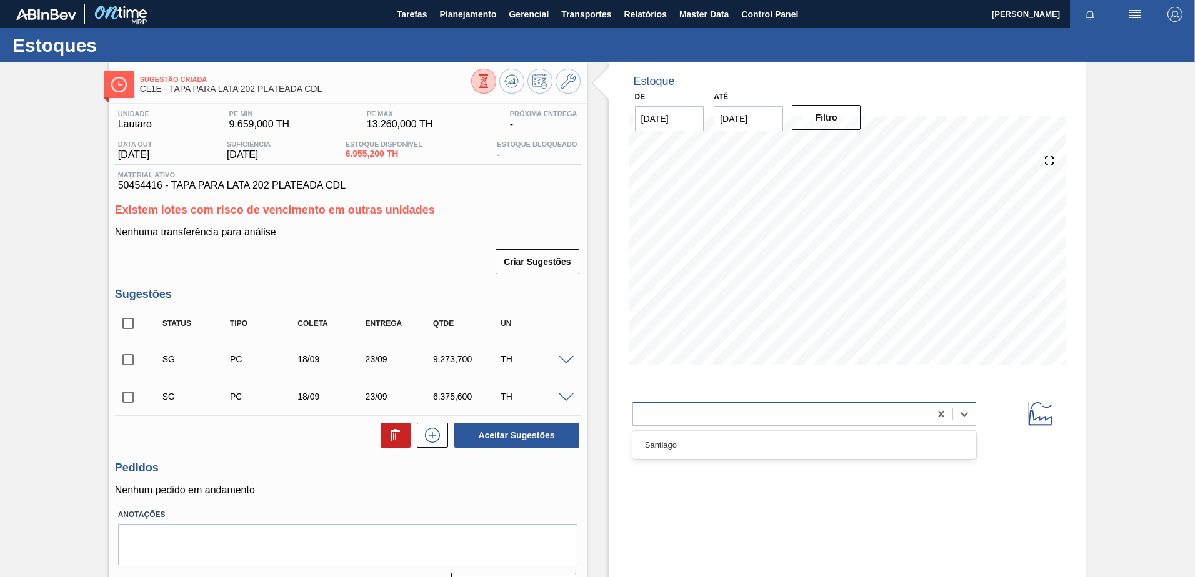
click at [880, 413] on div at bounding box center [781, 414] width 297 height 18
click at [695, 442] on div "Santiago" at bounding box center [804, 445] width 344 height 23
click at [564, 363] on span at bounding box center [566, 360] width 15 height 9
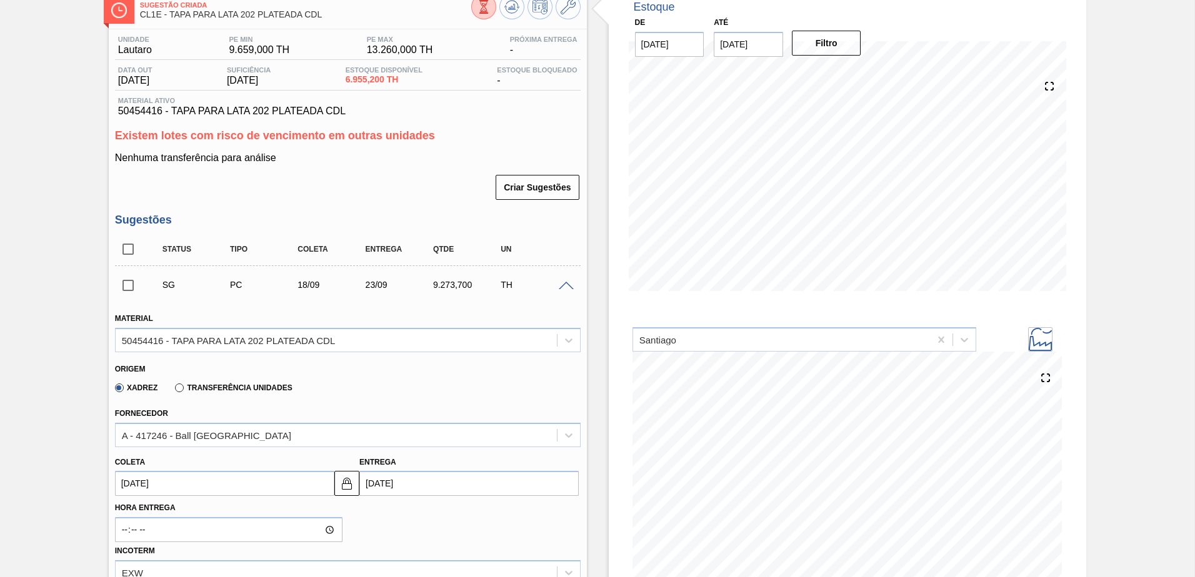
scroll to position [125, 0]
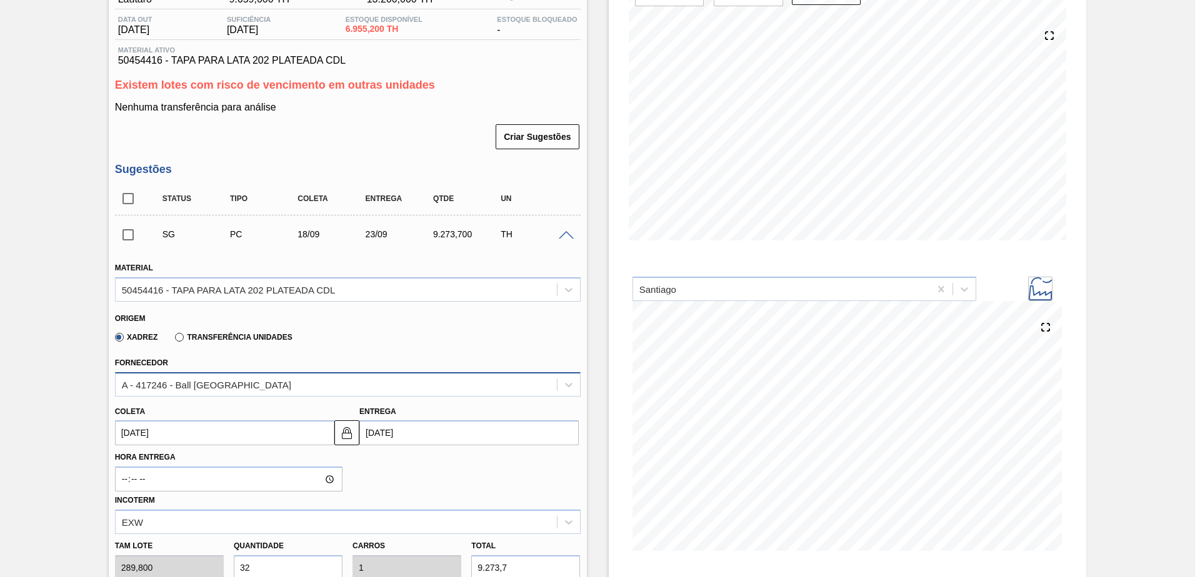
click at [306, 388] on div "A - 417246 - Ball Paraguay" at bounding box center [336, 384] width 441 height 18
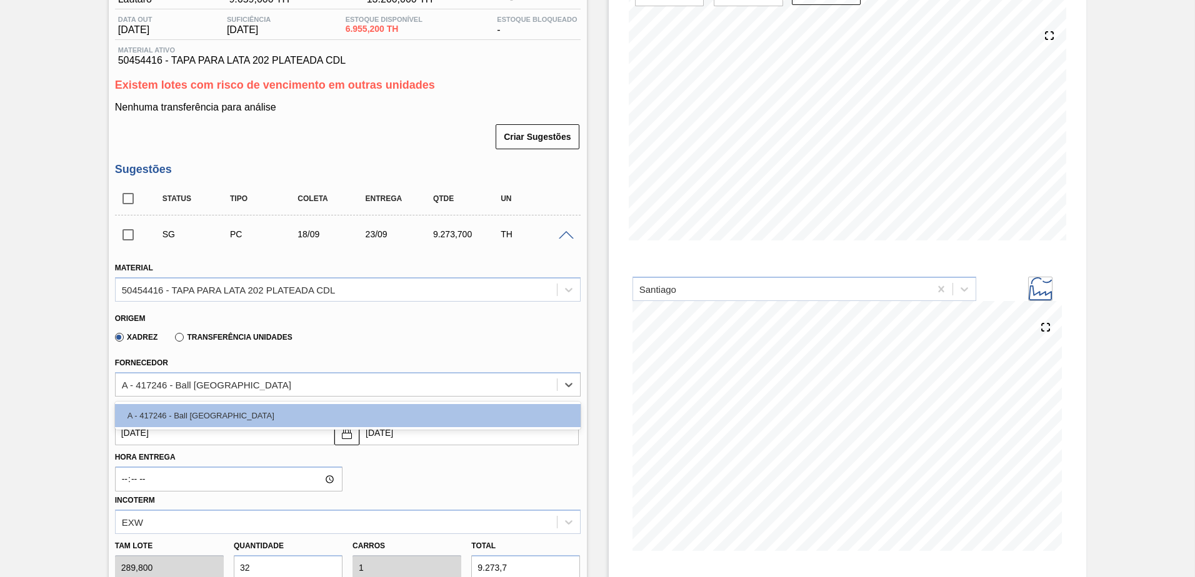
click at [371, 342] on div "Xadrez Transferência Unidades" at bounding box center [342, 335] width 455 height 24
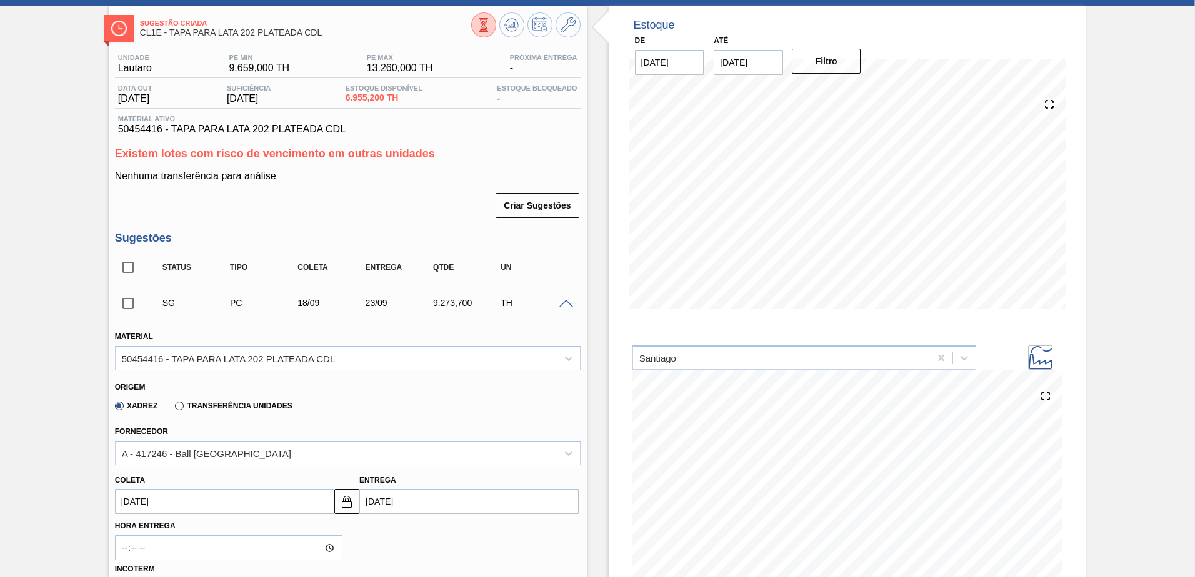
scroll to position [0, 0]
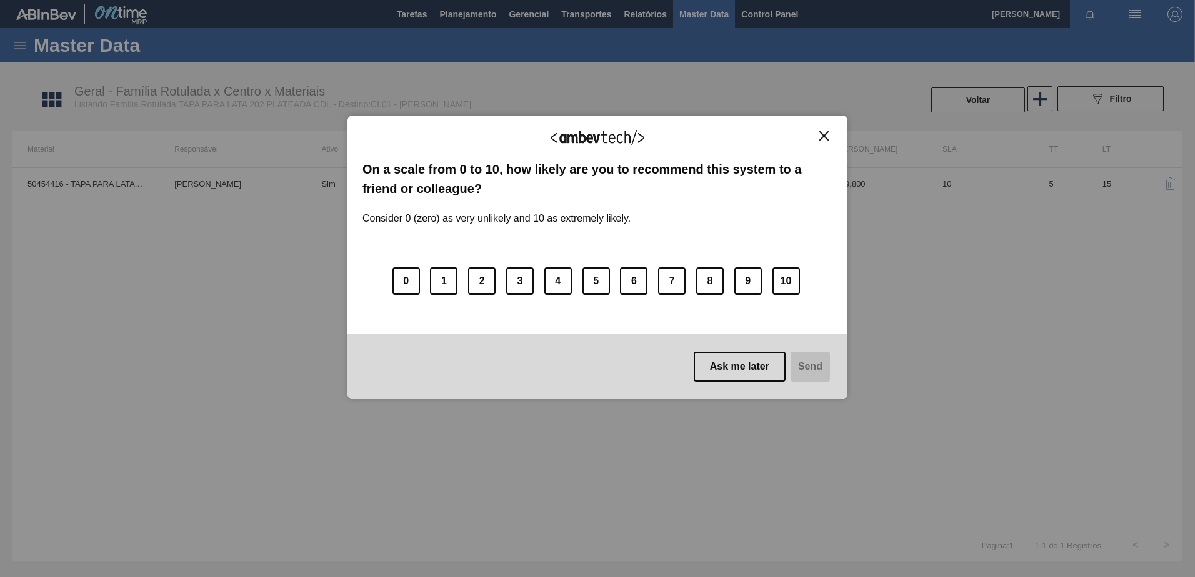
click at [820, 136] on img "Close" at bounding box center [823, 135] width 9 height 9
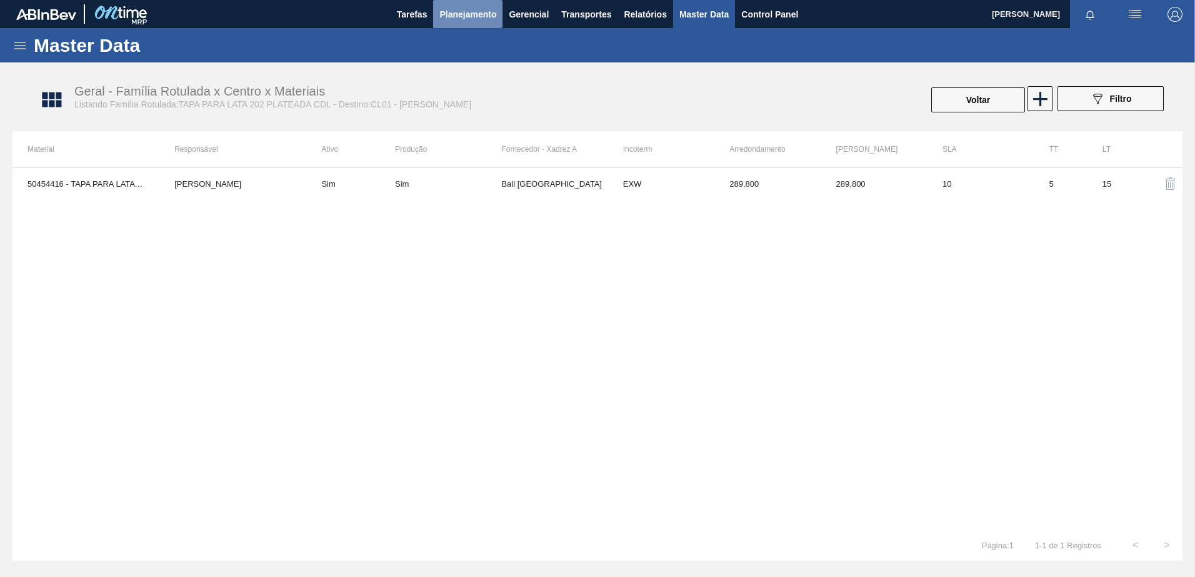
click at [483, 11] on span "Planejamento" at bounding box center [467, 14] width 57 height 15
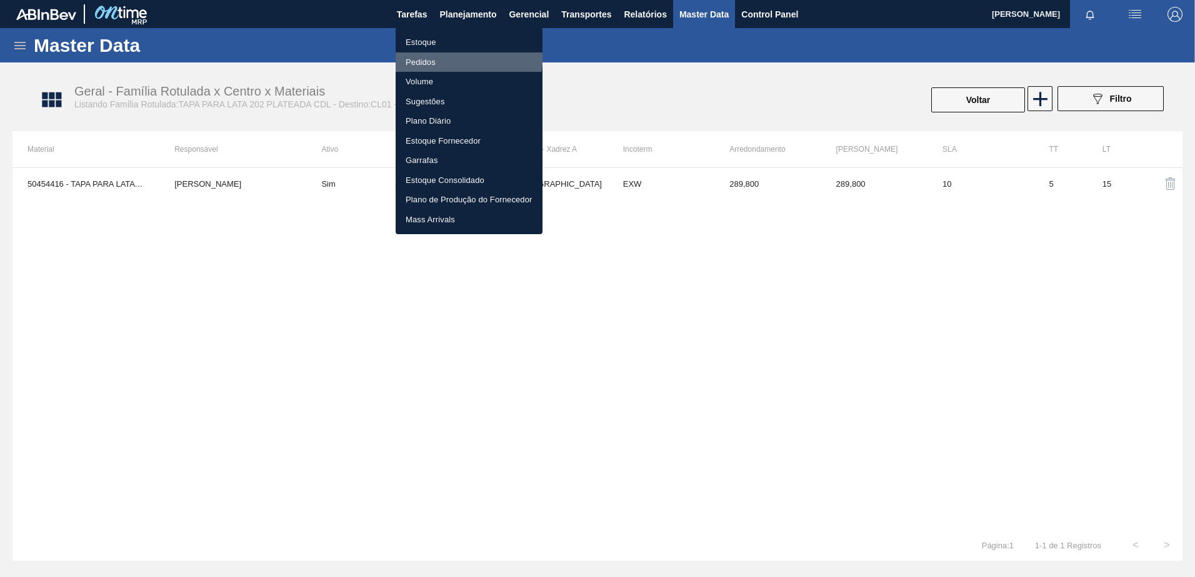
click at [422, 52] on li "Pedidos" at bounding box center [468, 62] width 147 height 20
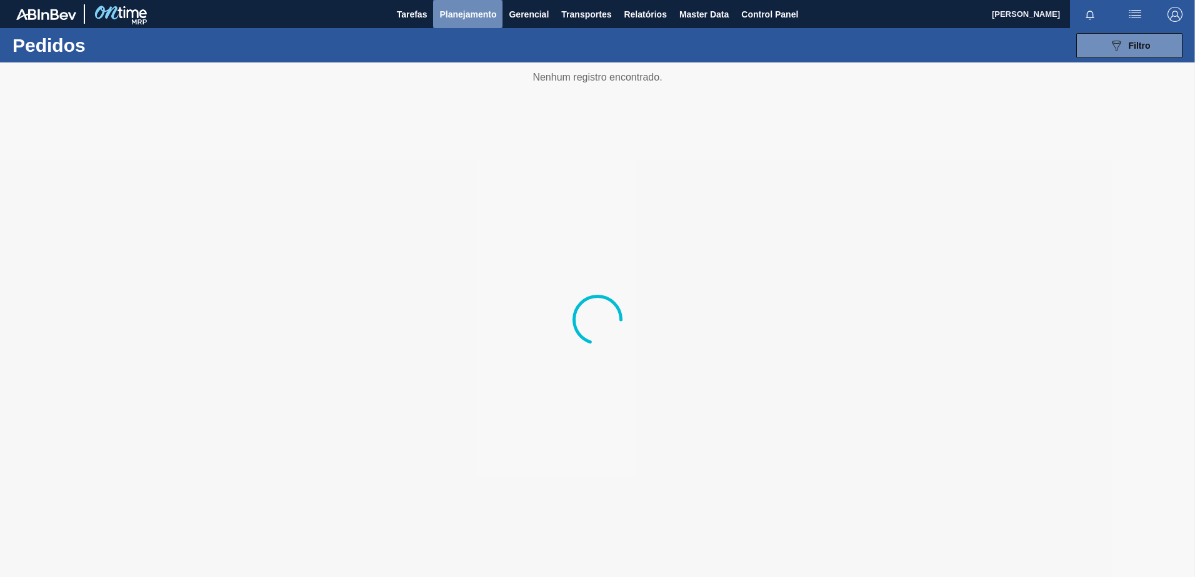
click at [445, 18] on span "Planejamento" at bounding box center [467, 14] width 57 height 15
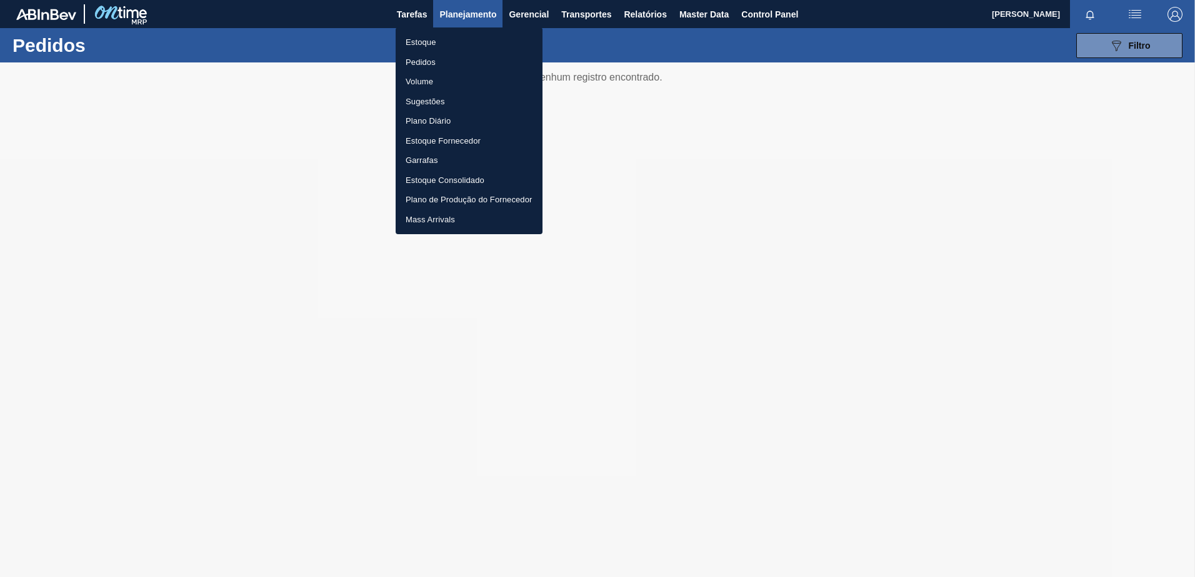
click at [425, 35] on li "Estoque" at bounding box center [468, 42] width 147 height 20
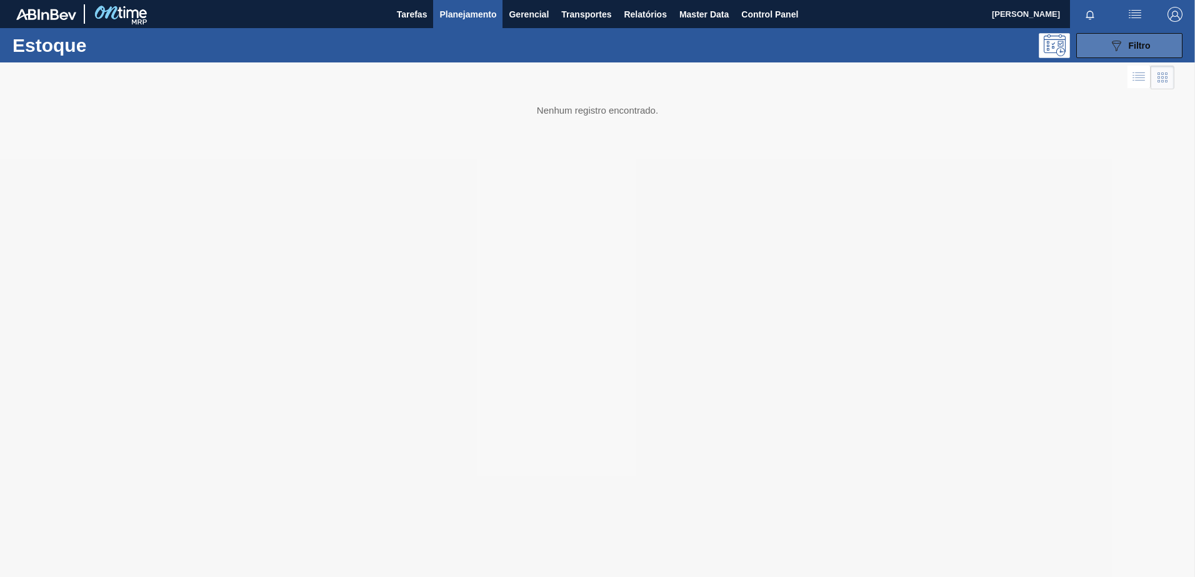
click at [1115, 51] on icon "089F7B8B-B2A5-4AFE-B5C0-19BA573D28AC" at bounding box center [1115, 45] width 15 height 15
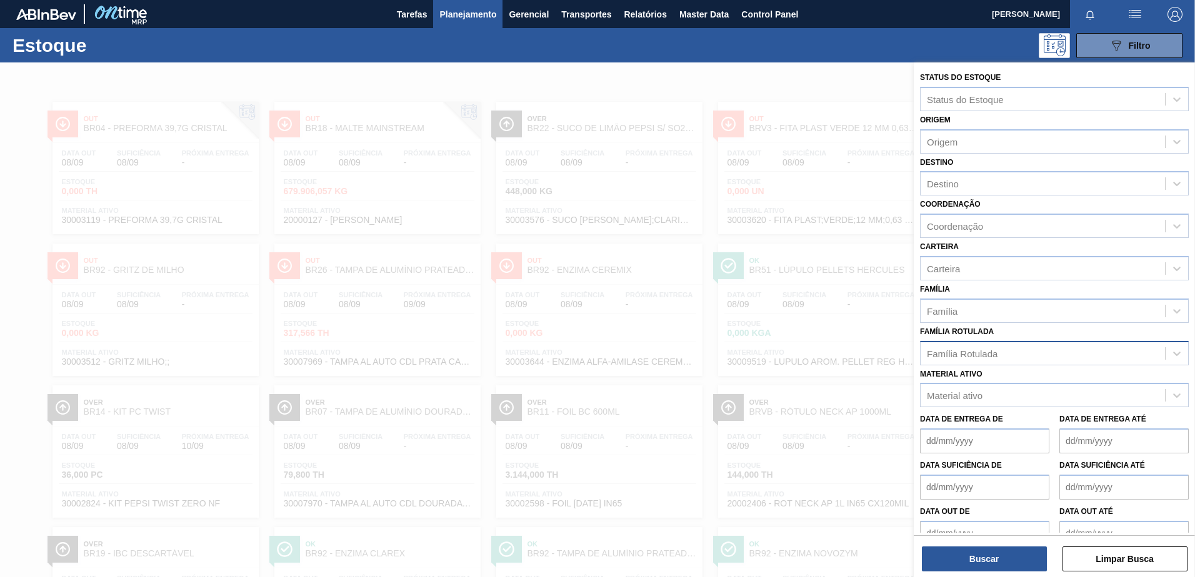
click at [962, 344] on div "Família Rotulada" at bounding box center [1054, 353] width 269 height 24
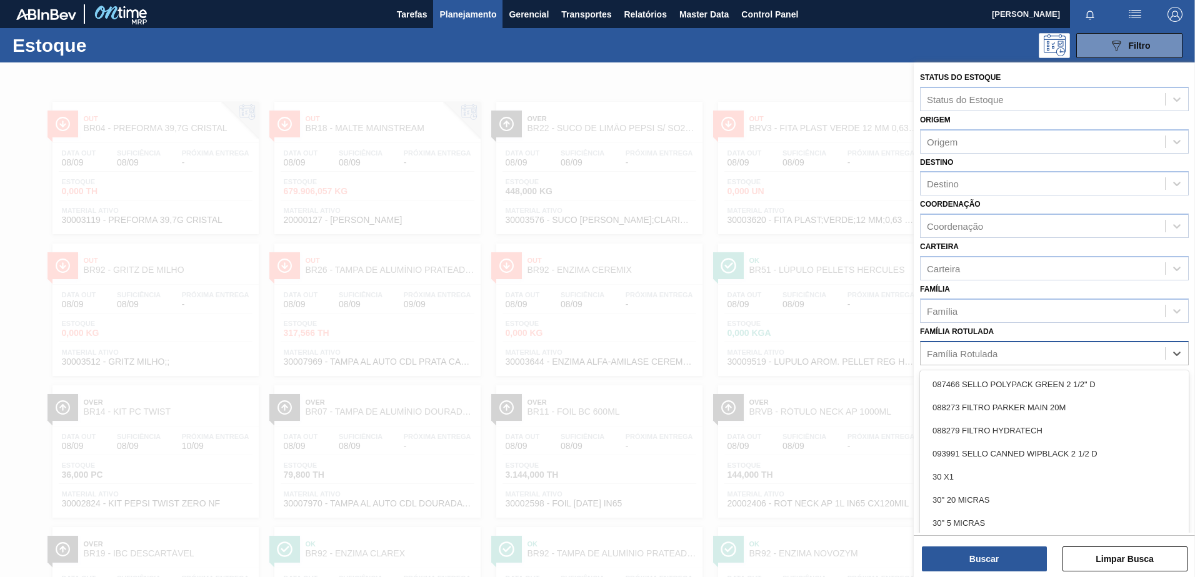
paste Rotulada "TAPA PARA LATA 202 PLATEADA CDL"
type Rotulada "TAPA PARA LATA 202 PLATEADA CDL"
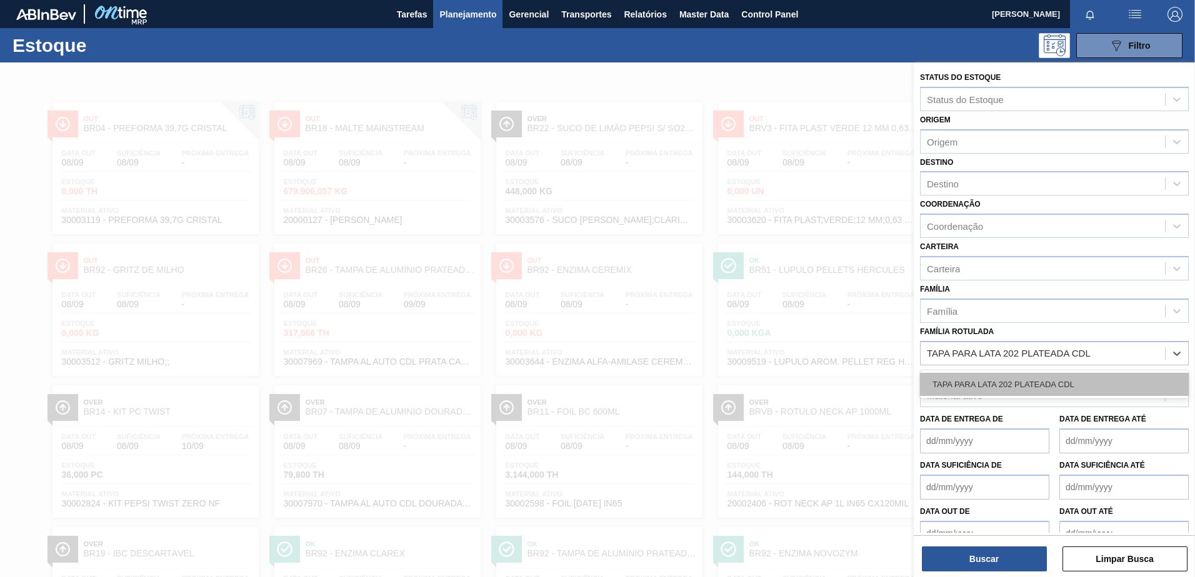
click at [965, 384] on div "TAPA PARA LATA 202 PLATEADA CDL" at bounding box center [1054, 384] width 269 height 23
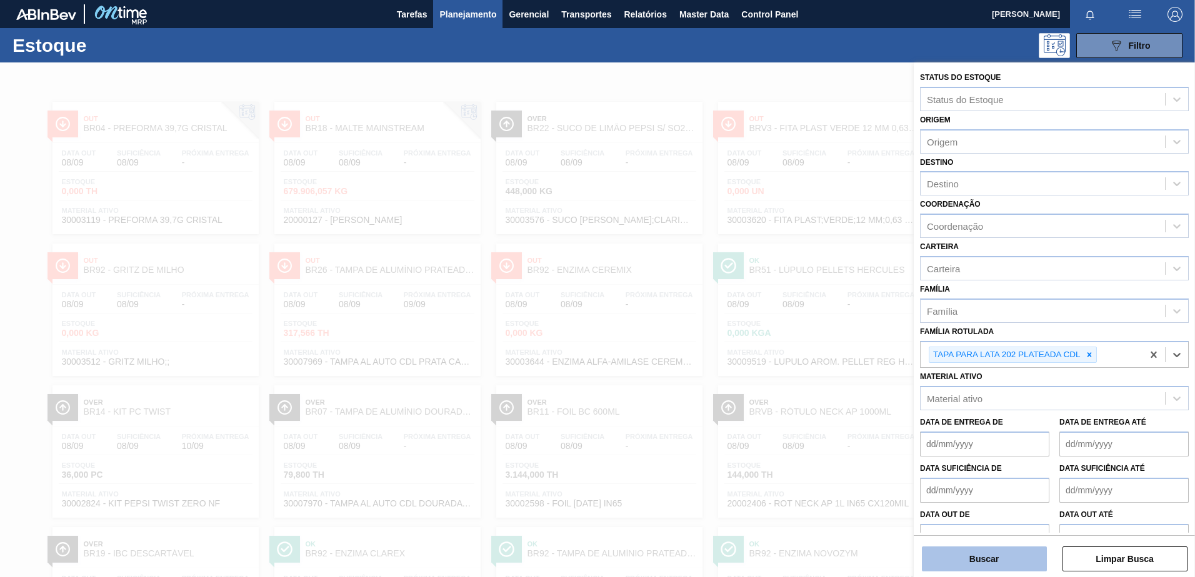
click at [1000, 560] on button "Buscar" at bounding box center [984, 559] width 125 height 25
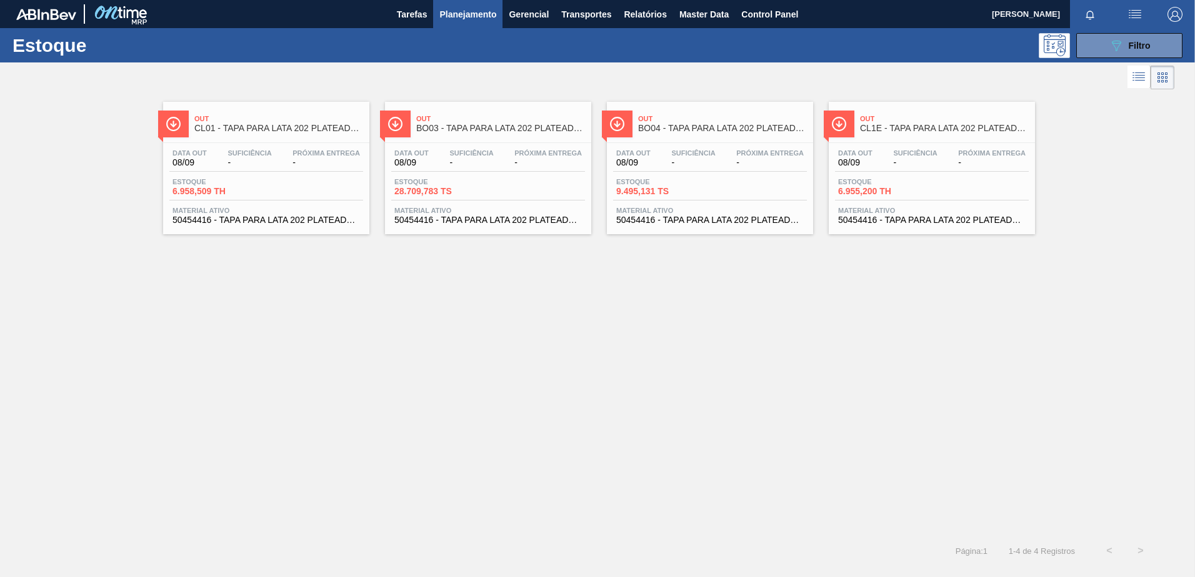
click at [259, 127] on span "CL01 - TAPA PARA LATA 202 PLATEADA CDL" at bounding box center [278, 128] width 169 height 9
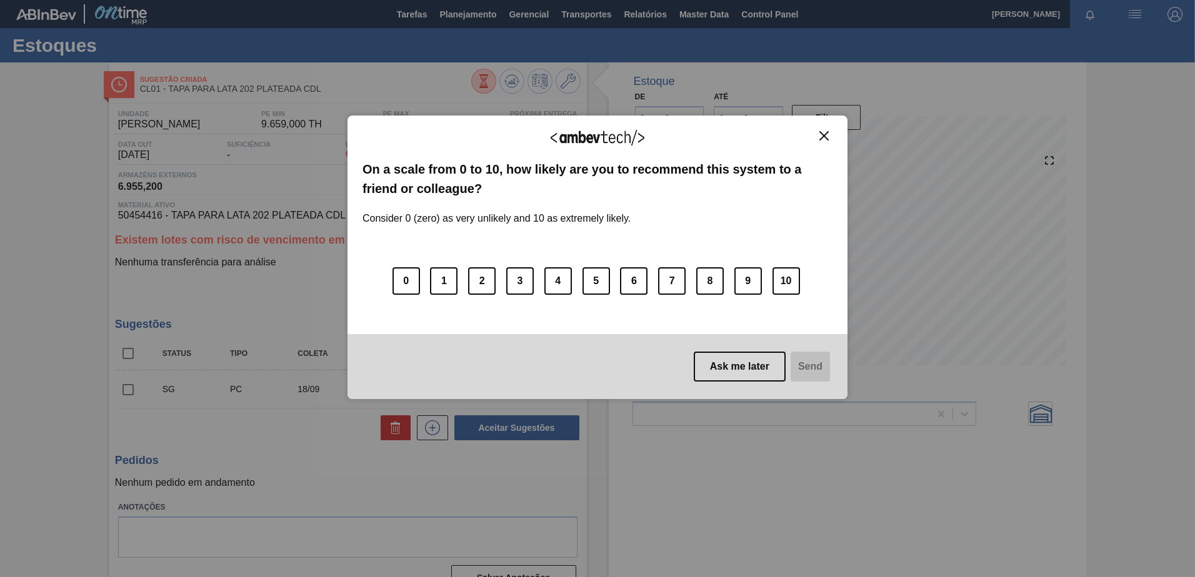
click at [823, 136] on img "Close" at bounding box center [823, 135] width 9 height 9
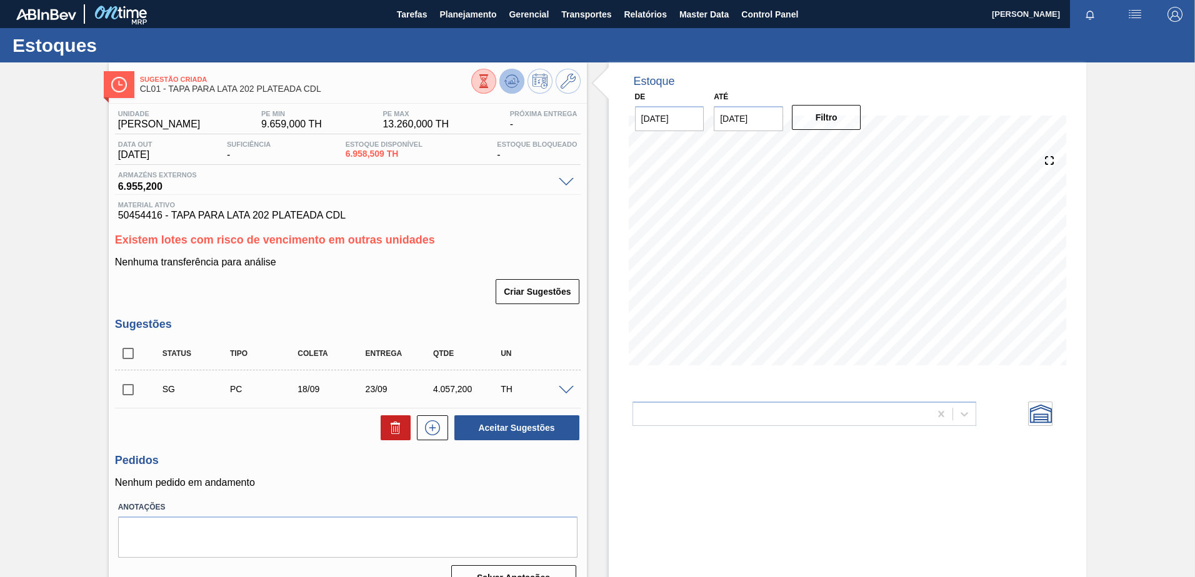
click at [509, 74] on icon at bounding box center [511, 81] width 15 height 15
click at [567, 392] on span at bounding box center [566, 390] width 15 height 9
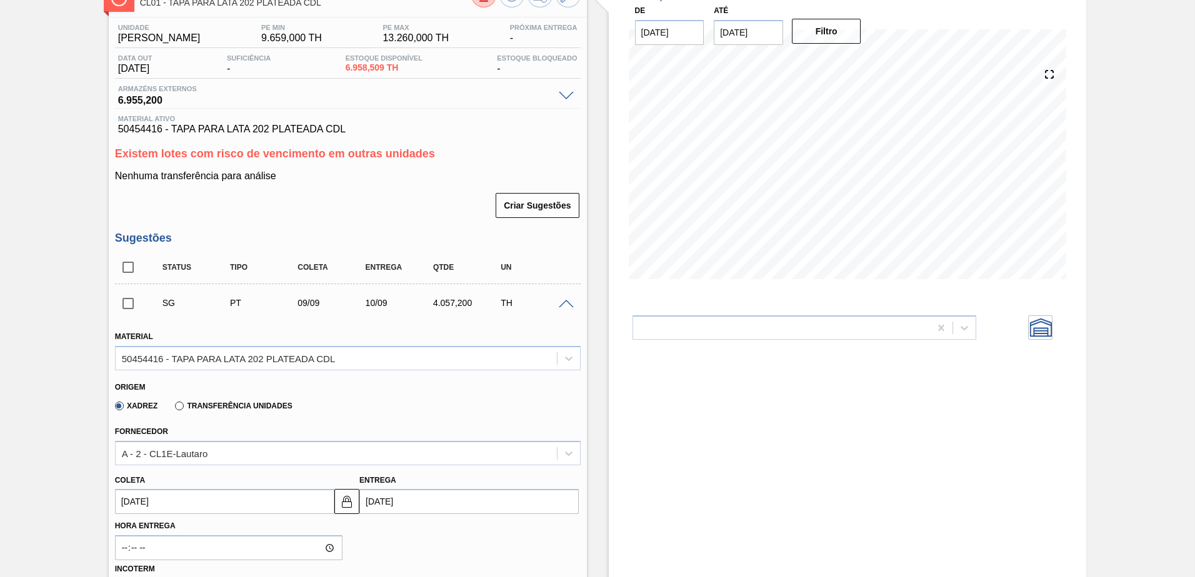
scroll to position [125, 0]
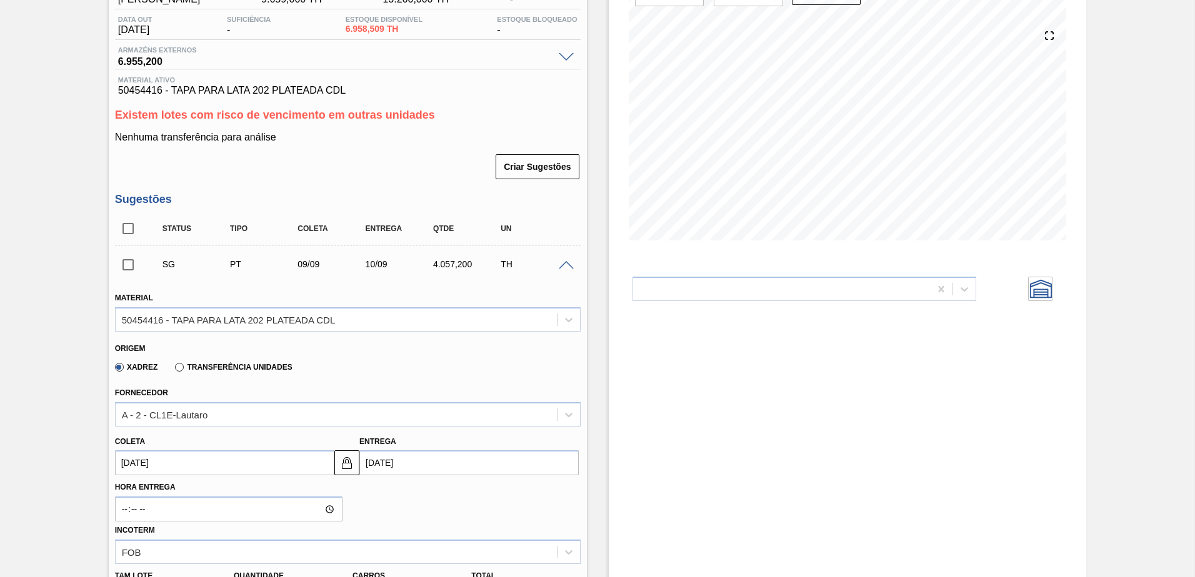
click at [564, 267] on span at bounding box center [566, 265] width 15 height 9
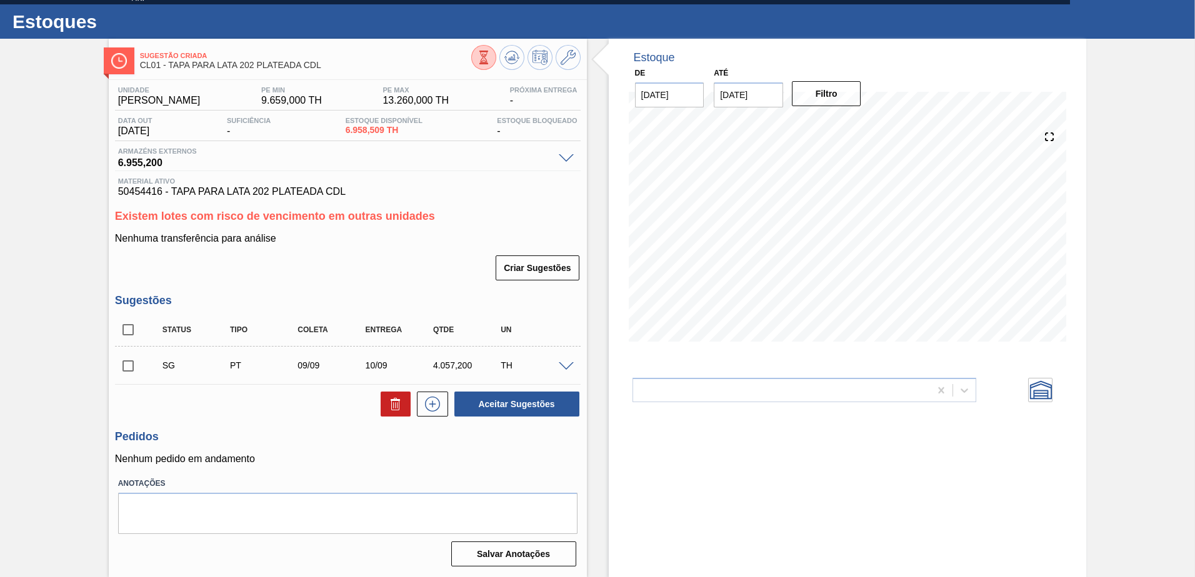
scroll to position [0, 0]
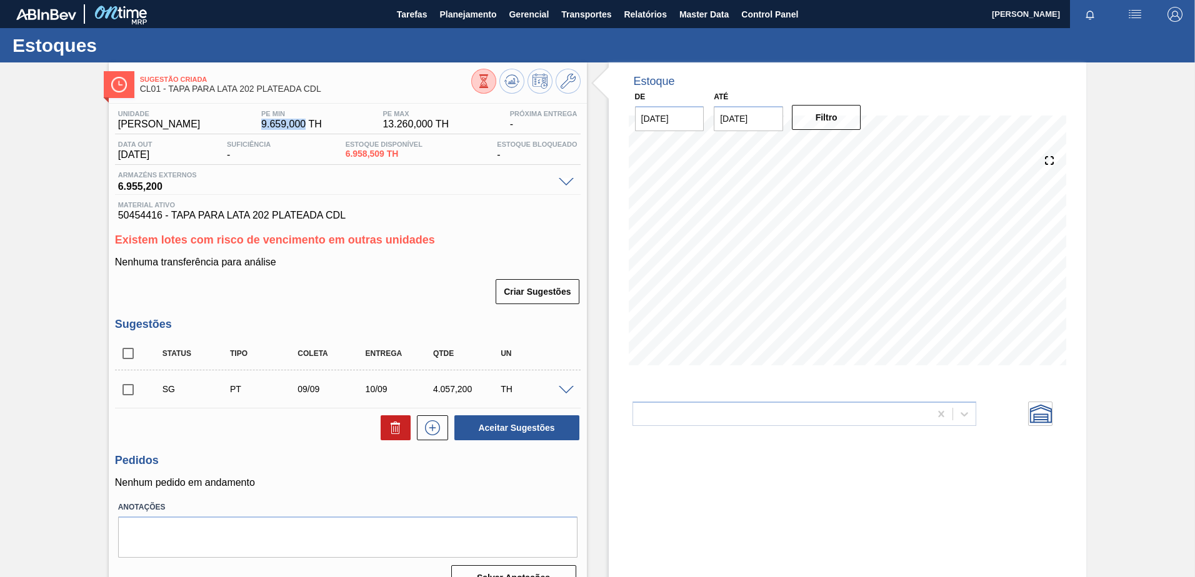
drag, startPoint x: 231, startPoint y: 119, endPoint x: 277, endPoint y: 127, distance: 47.5
click at [277, 127] on div "PE MIN 9.659,000 TH" at bounding box center [291, 120] width 67 height 20
drag, startPoint x: 277, startPoint y: 127, endPoint x: 432, endPoint y: 127, distance: 154.9
click at [432, 127] on span "13.260,000 TH" at bounding box center [415, 124] width 66 height 11
click at [564, 386] on span at bounding box center [566, 390] width 15 height 9
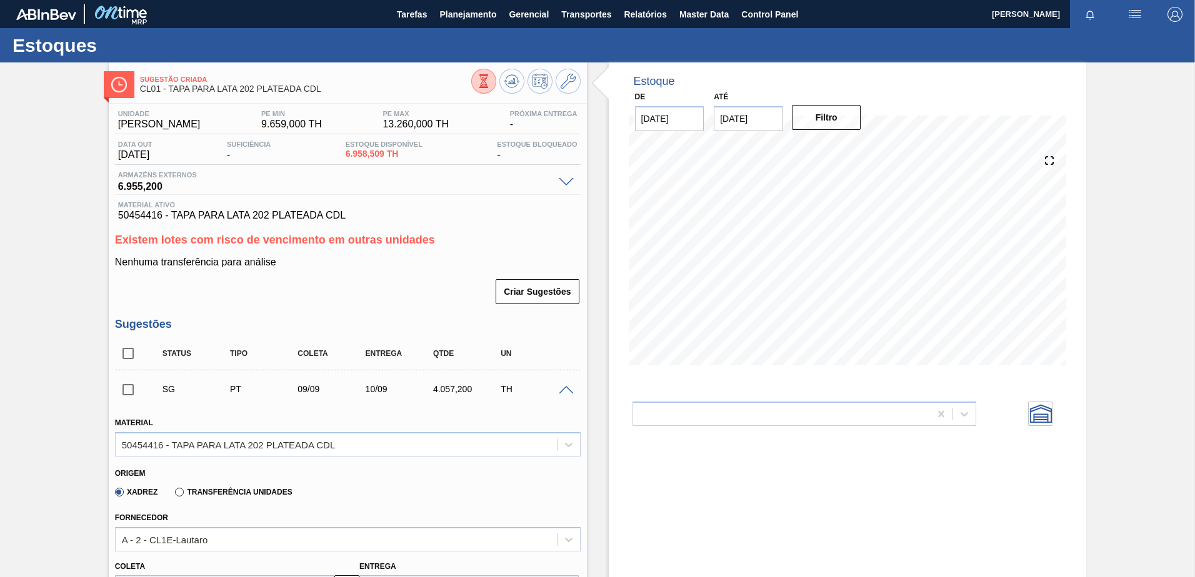
click at [564, 389] on span at bounding box center [566, 390] width 15 height 9
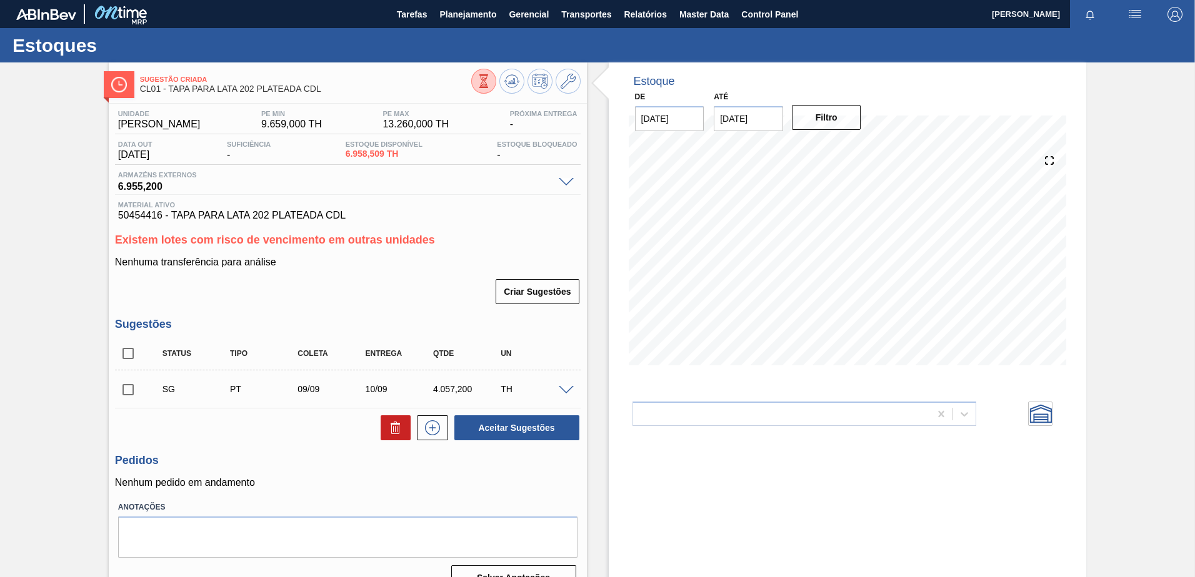
click at [568, 389] on span at bounding box center [566, 390] width 15 height 9
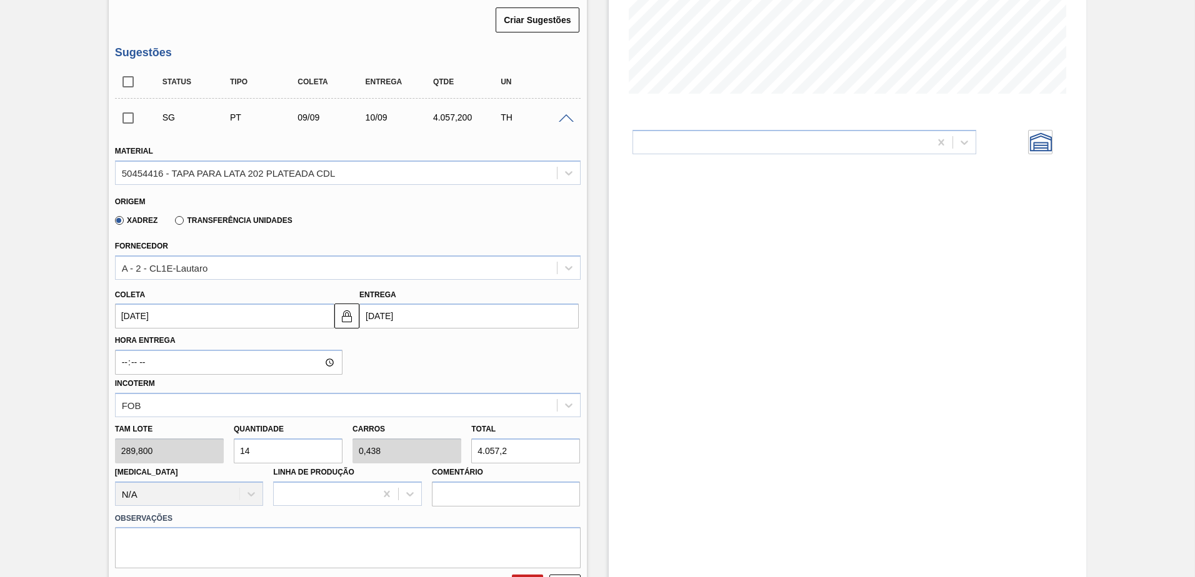
scroll to position [312, 0]
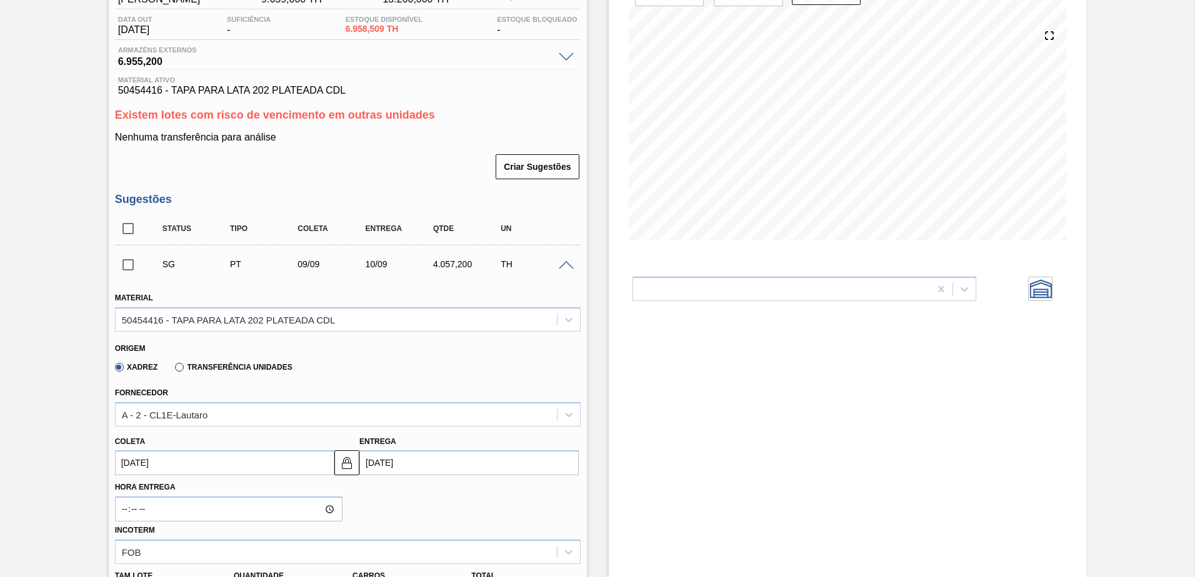
click at [566, 262] on span at bounding box center [566, 265] width 15 height 9
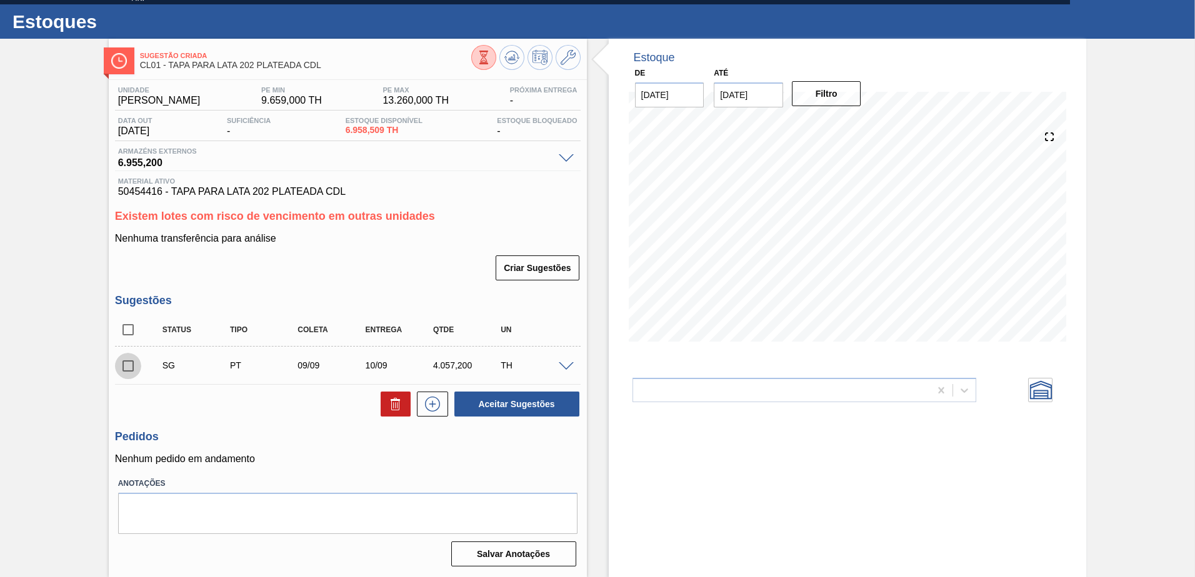
click at [124, 368] on input "checkbox" at bounding box center [128, 366] width 26 height 26
checkbox input "true"
click at [565, 162] on div "Armazéns externos 6.955,200" at bounding box center [347, 158] width 465 height 23
click at [567, 158] on span at bounding box center [566, 158] width 15 height 9
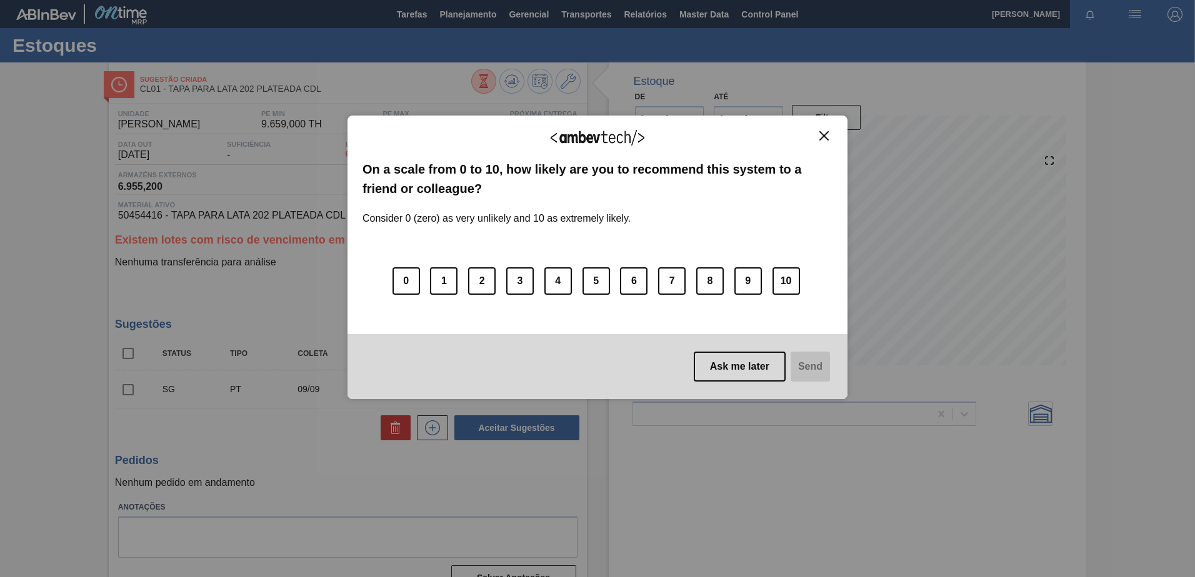
click at [828, 134] on button "Close" at bounding box center [823, 136] width 17 height 11
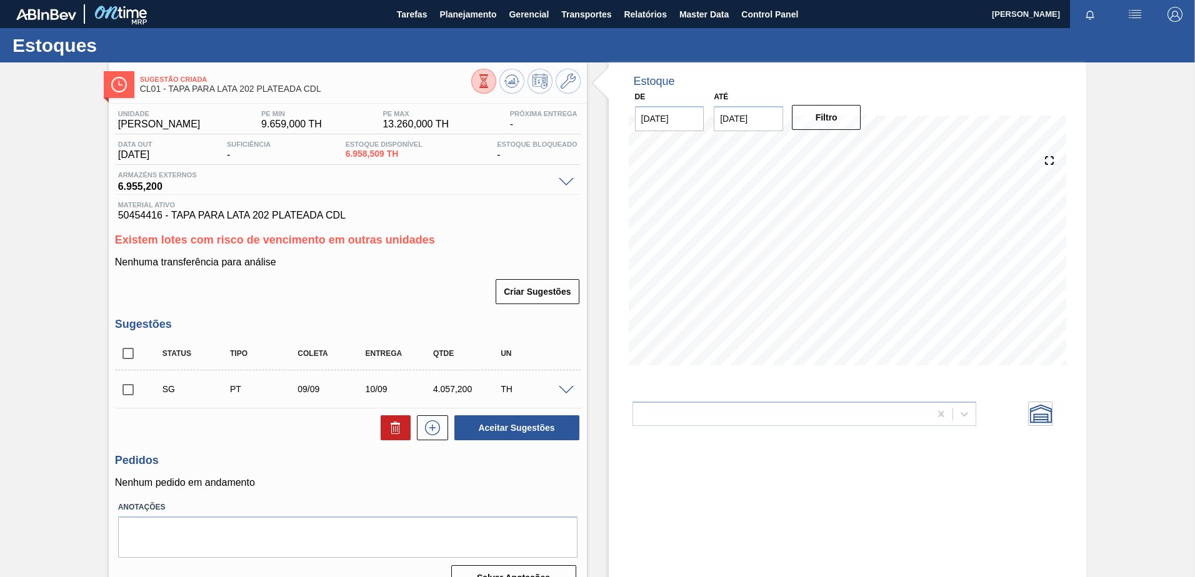
click at [562, 181] on span at bounding box center [566, 182] width 15 height 9
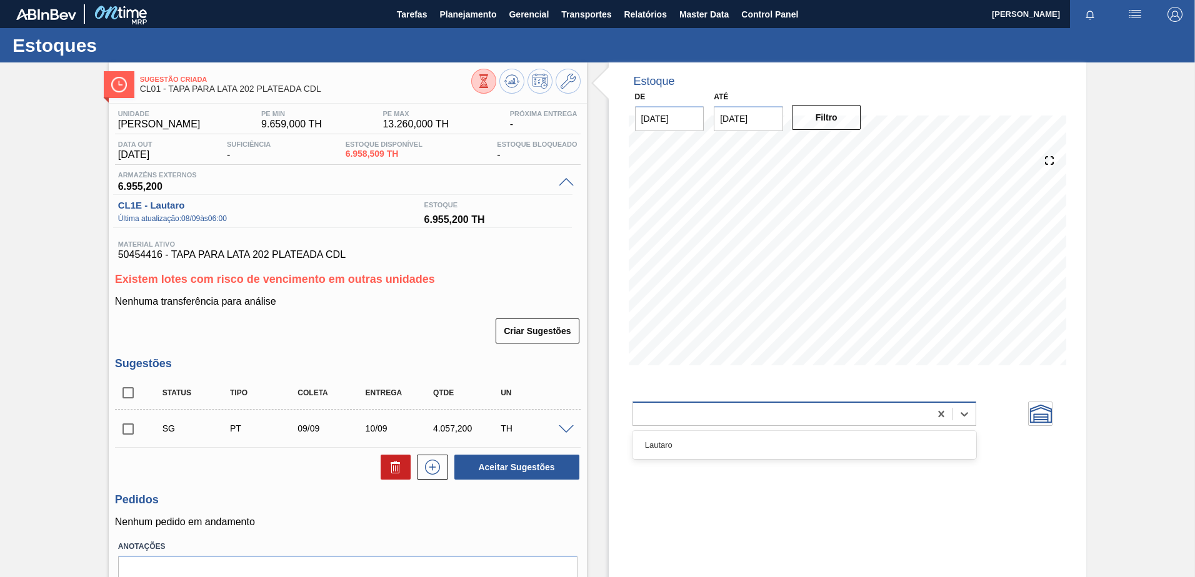
click at [910, 408] on div at bounding box center [781, 414] width 297 height 18
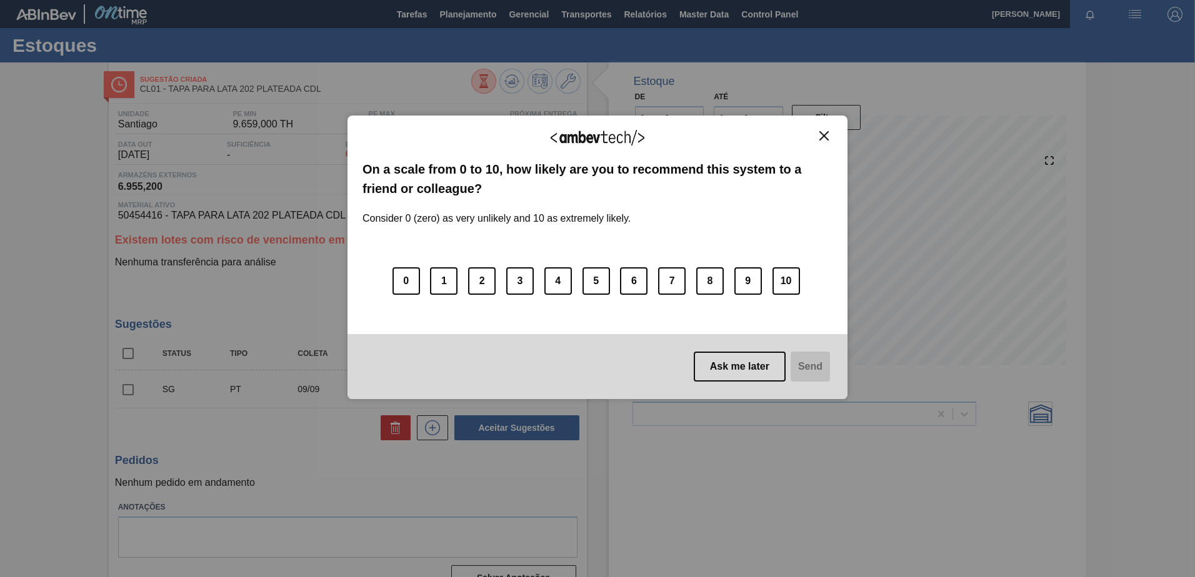
click at [823, 134] on img "Close" at bounding box center [823, 135] width 9 height 9
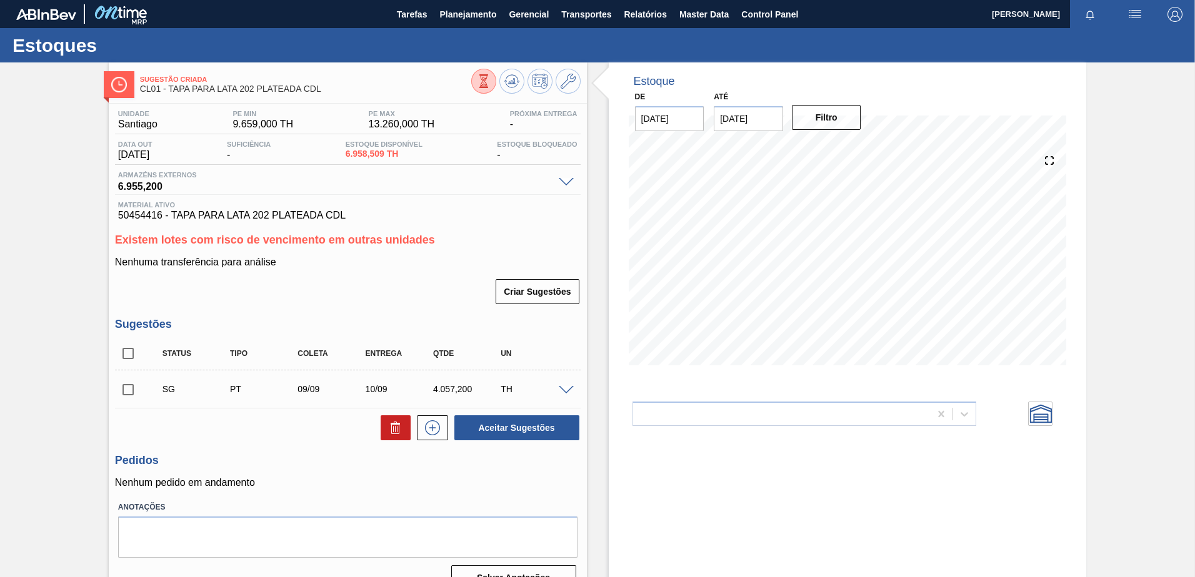
click at [563, 179] on span at bounding box center [566, 182] width 15 height 9
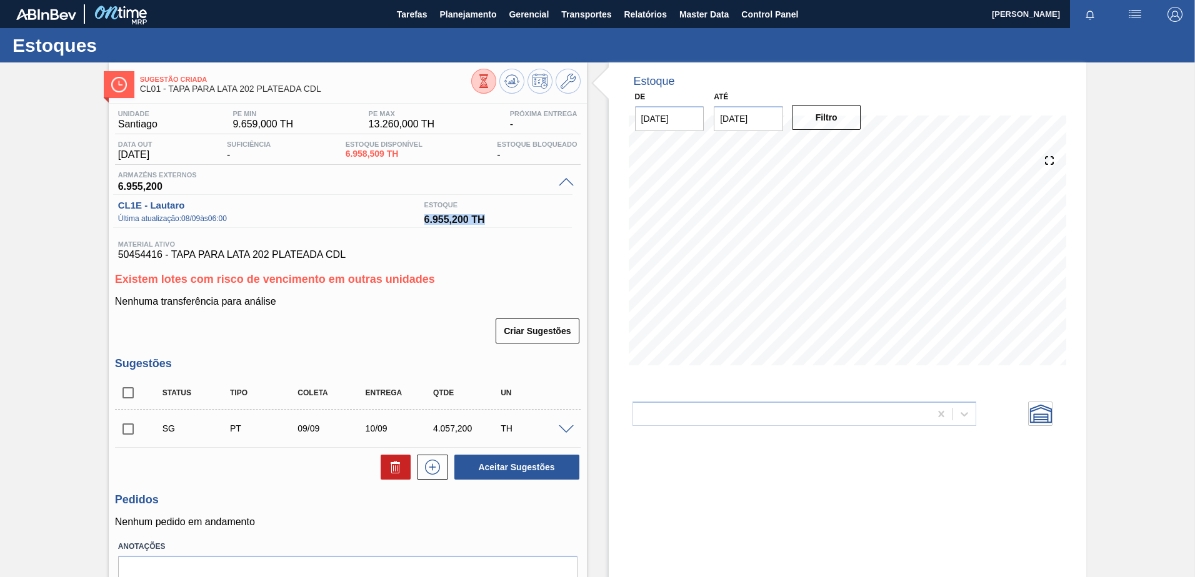
drag, startPoint x: 492, startPoint y: 229, endPoint x: 417, endPoint y: 222, distance: 75.3
click at [417, 222] on div "CL1E - Lautaro Última atualização : 08/09 às 06:00 Estoque 6.955,200 TH" at bounding box center [342, 214] width 459 height 40
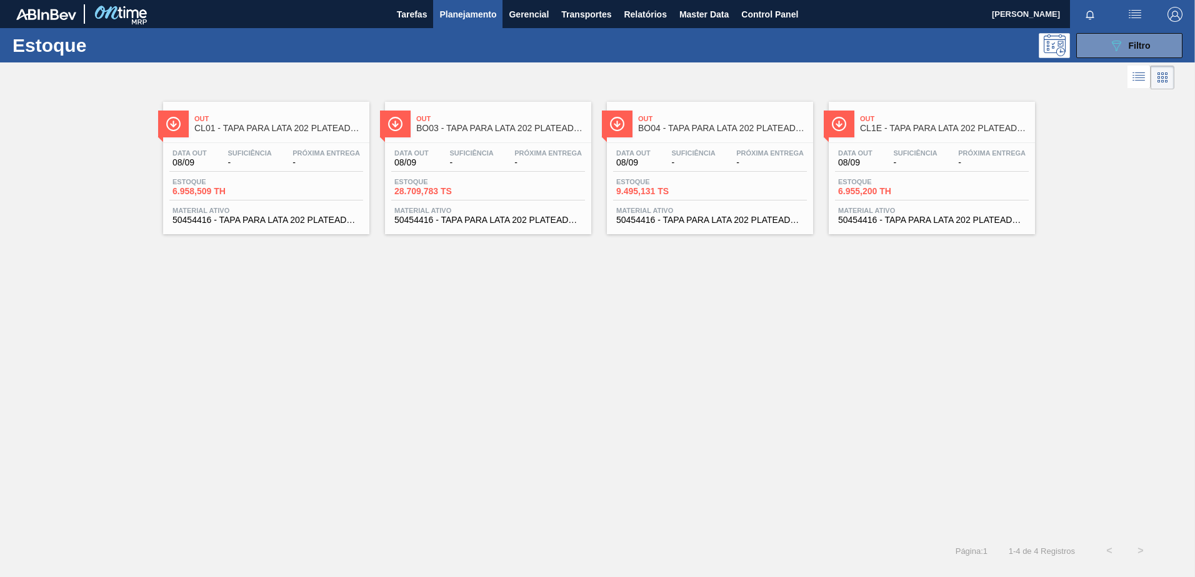
click at [261, 120] on span "Out" at bounding box center [278, 118] width 169 height 7
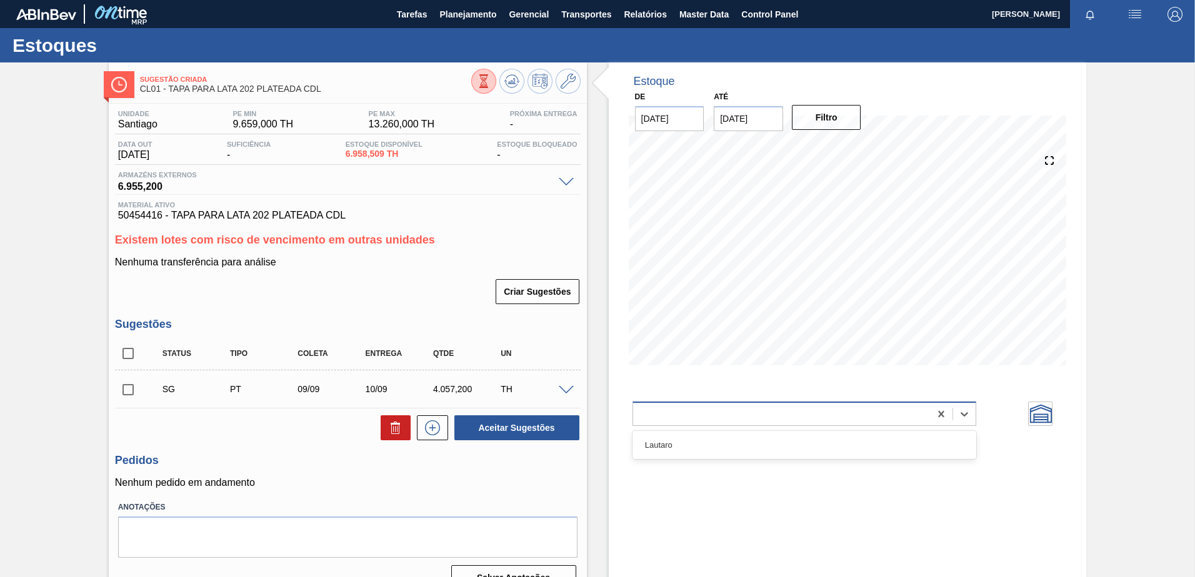
click at [798, 412] on div at bounding box center [781, 414] width 297 height 18
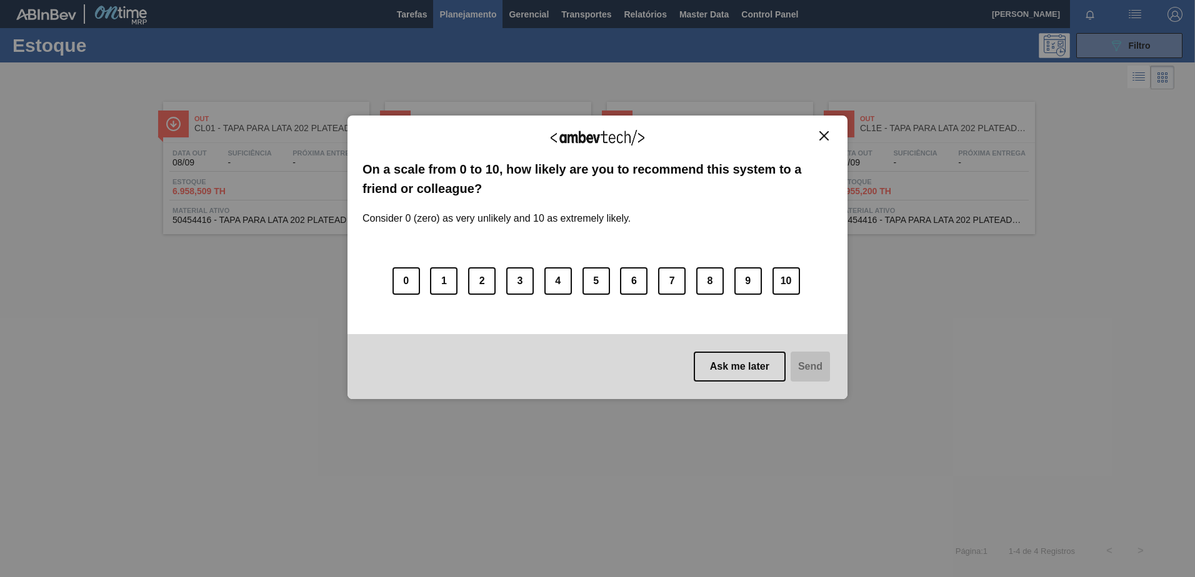
click at [822, 129] on div "We appreciate your feedback! On a scale from 0 to 10, how likely are you to rec…" at bounding box center [597, 258] width 500 height 284
click at [828, 137] on button "Close" at bounding box center [823, 136] width 17 height 11
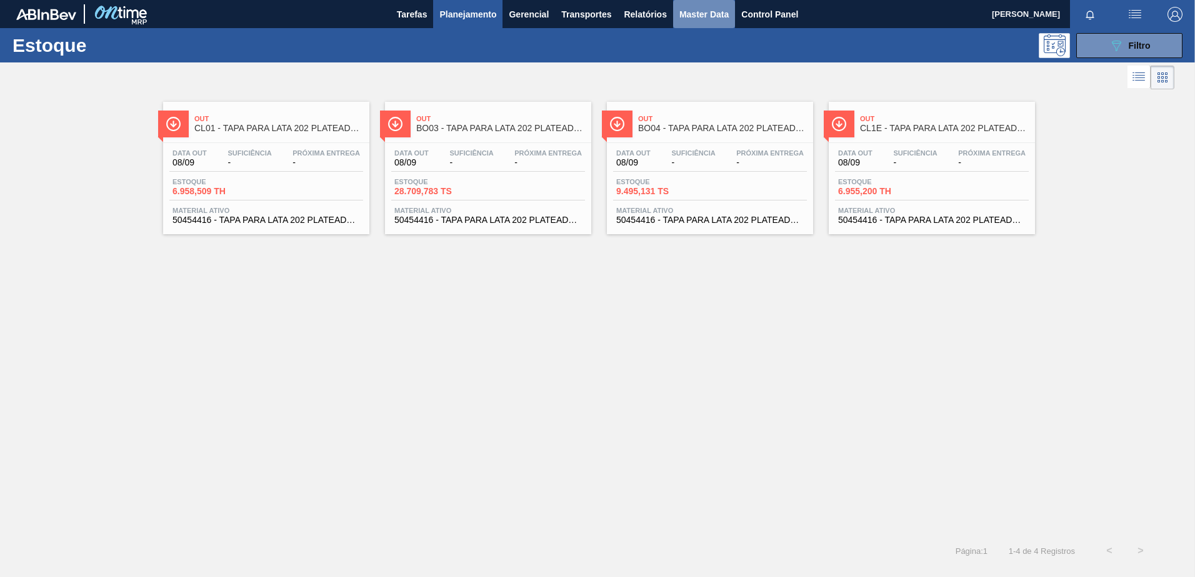
click at [702, 27] on button "Master Data" at bounding box center [704, 14] width 62 height 28
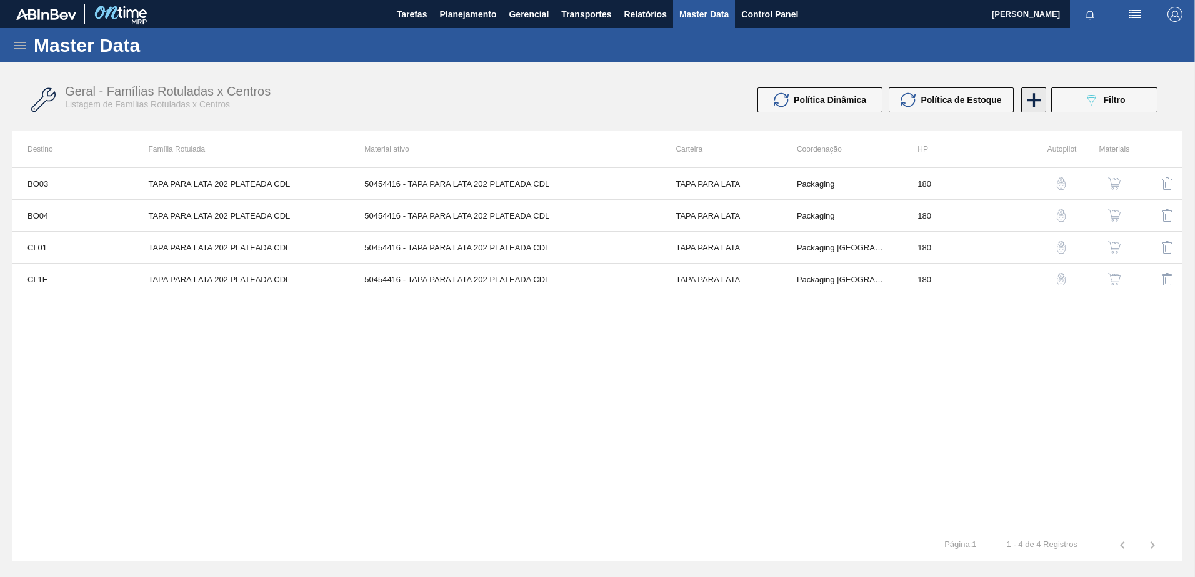
click at [1032, 100] on icon at bounding box center [1034, 100] width 14 height 14
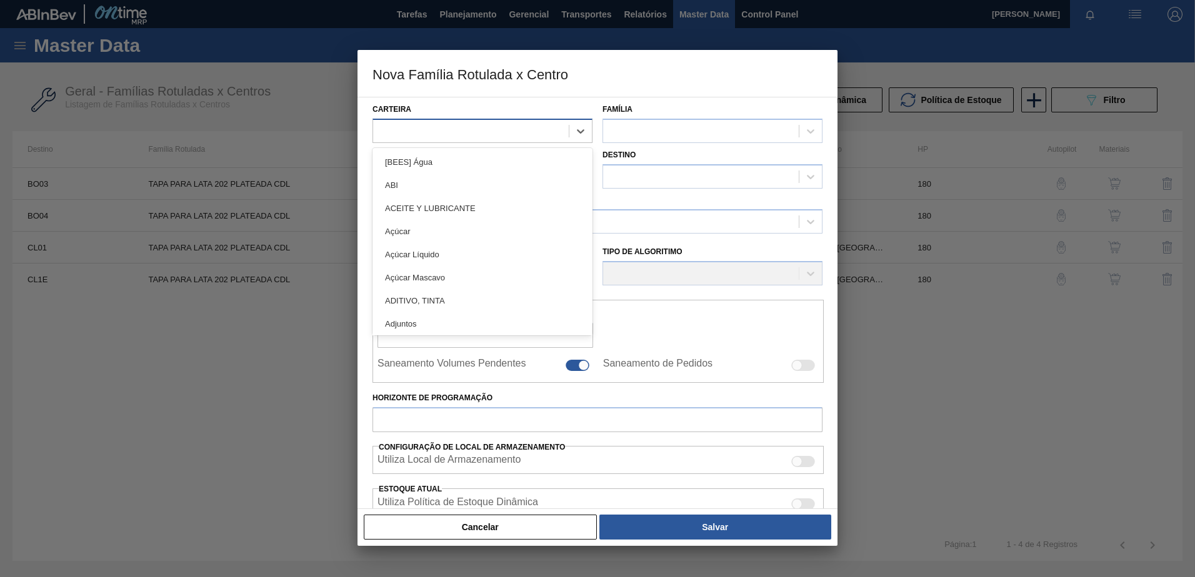
click at [500, 128] on div at bounding box center [471, 131] width 196 height 18
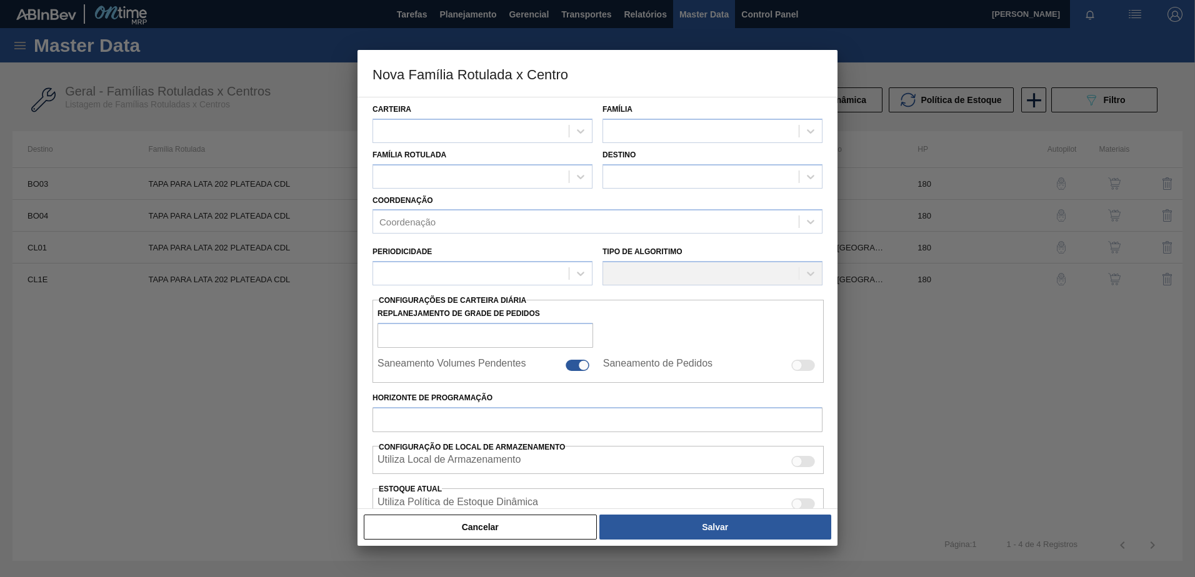
click at [279, 355] on div at bounding box center [597, 288] width 1195 height 577
click at [280, 343] on div at bounding box center [597, 288] width 1195 height 577
click at [487, 529] on button "Cancelar" at bounding box center [480, 527] width 233 height 25
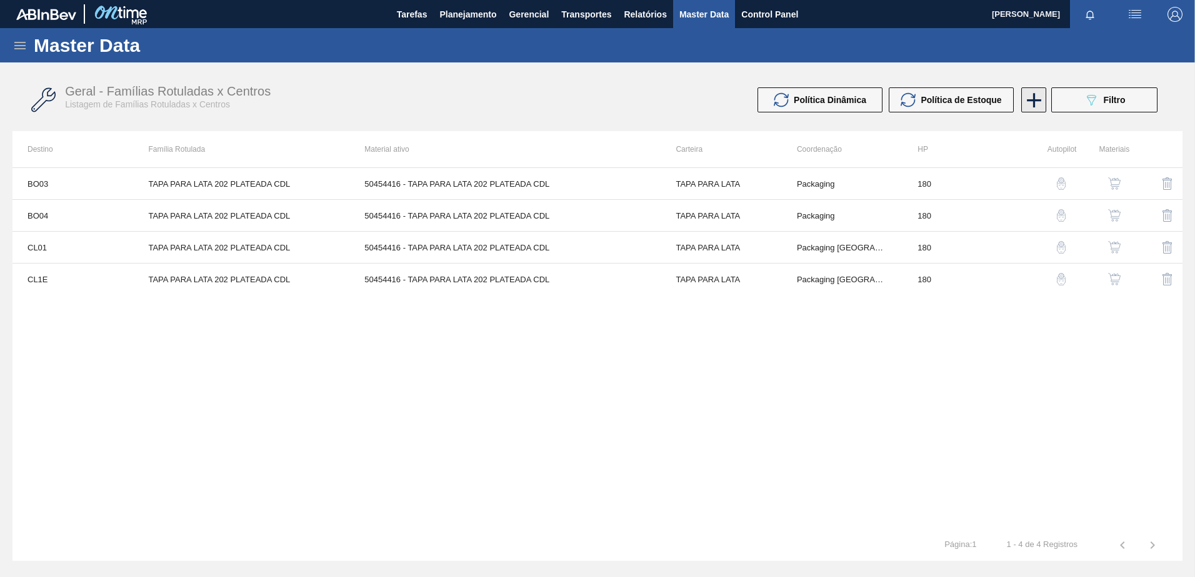
click at [1038, 97] on icon at bounding box center [1034, 100] width 24 height 24
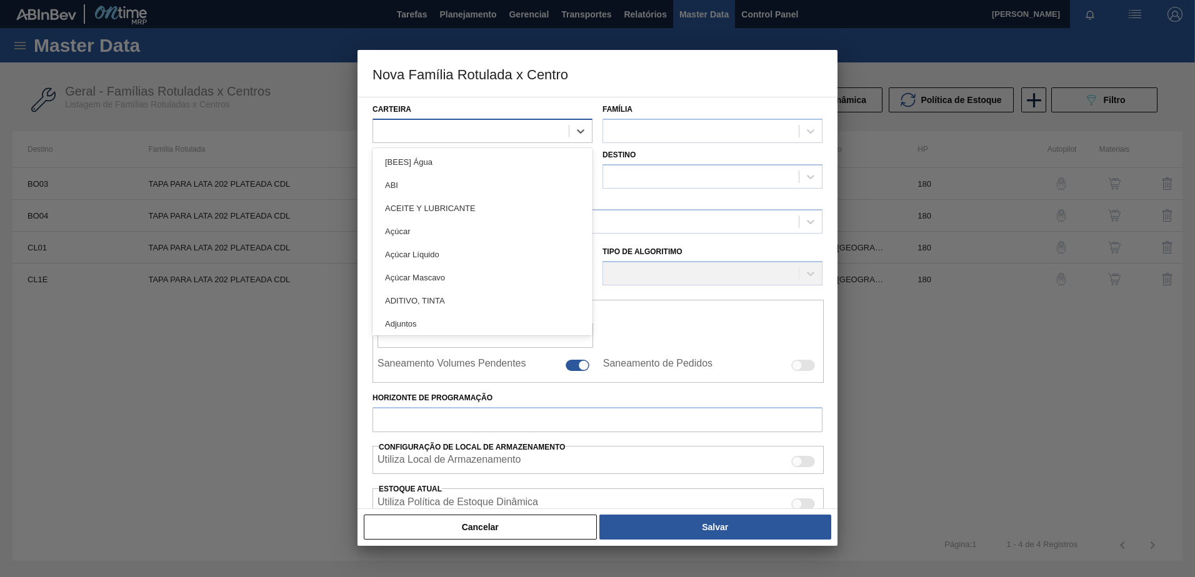
click at [518, 126] on div at bounding box center [471, 131] width 196 height 18
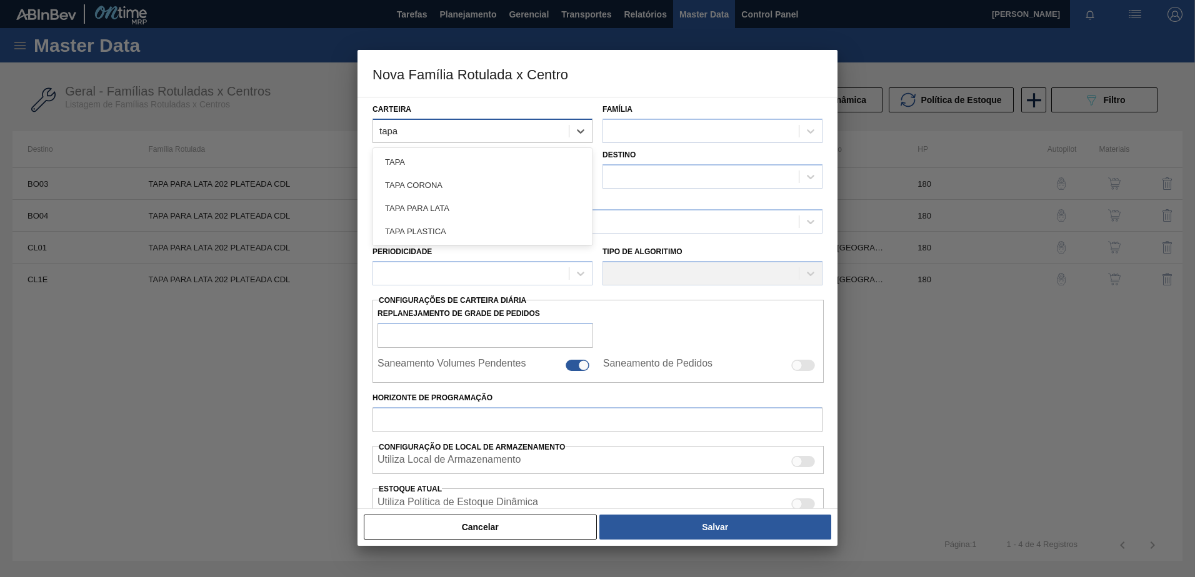
type input "tapa"
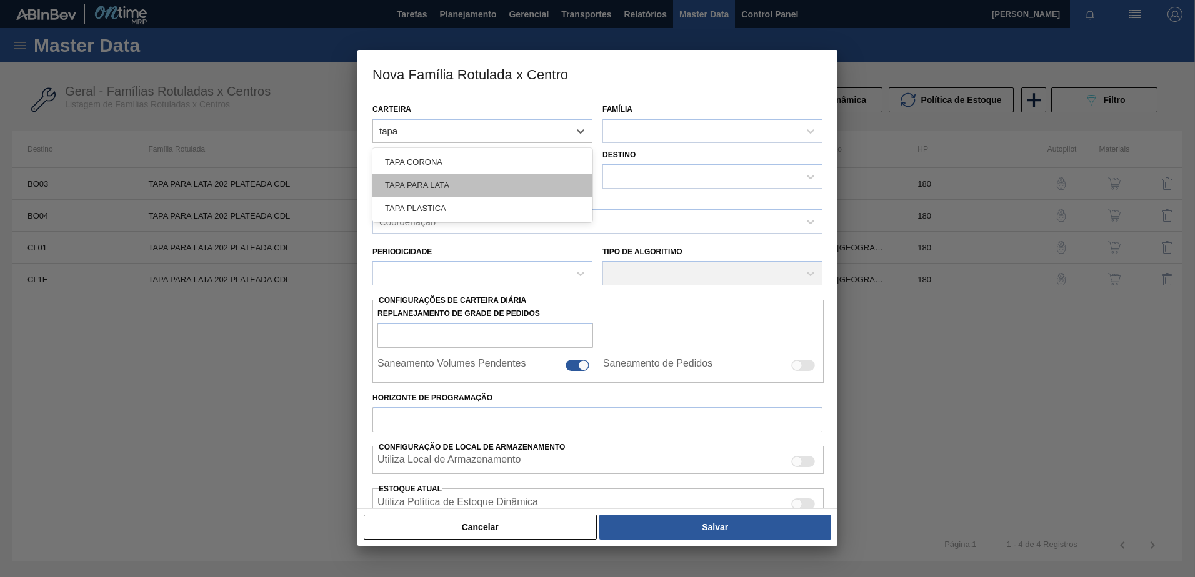
click at [499, 182] on div "TAPA PARA LATA" at bounding box center [482, 185] width 220 height 23
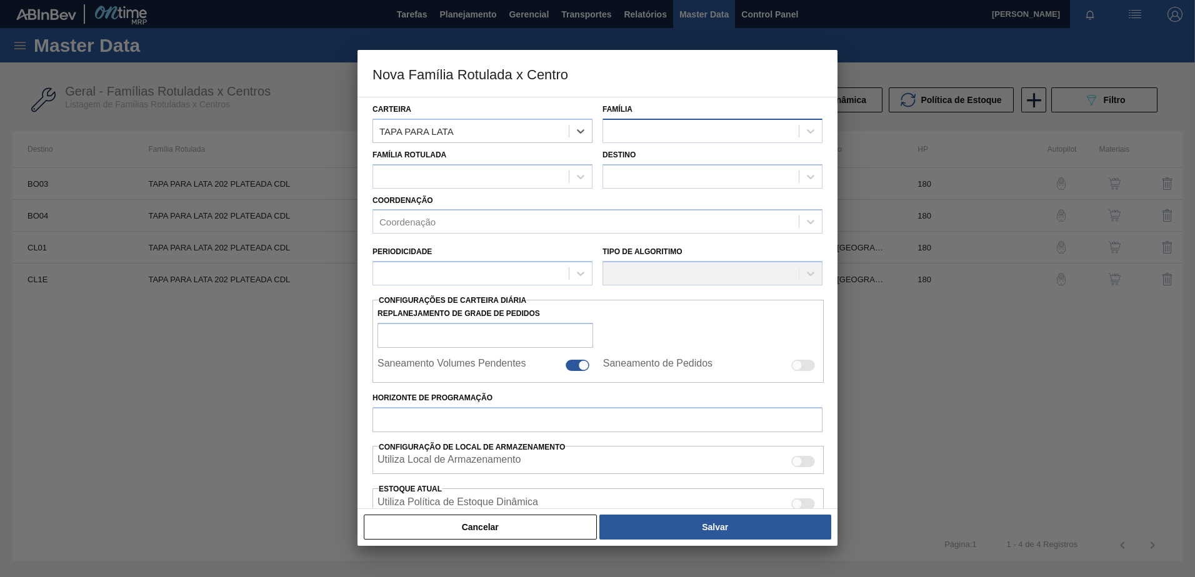
click at [654, 136] on div at bounding box center [701, 131] width 196 height 18
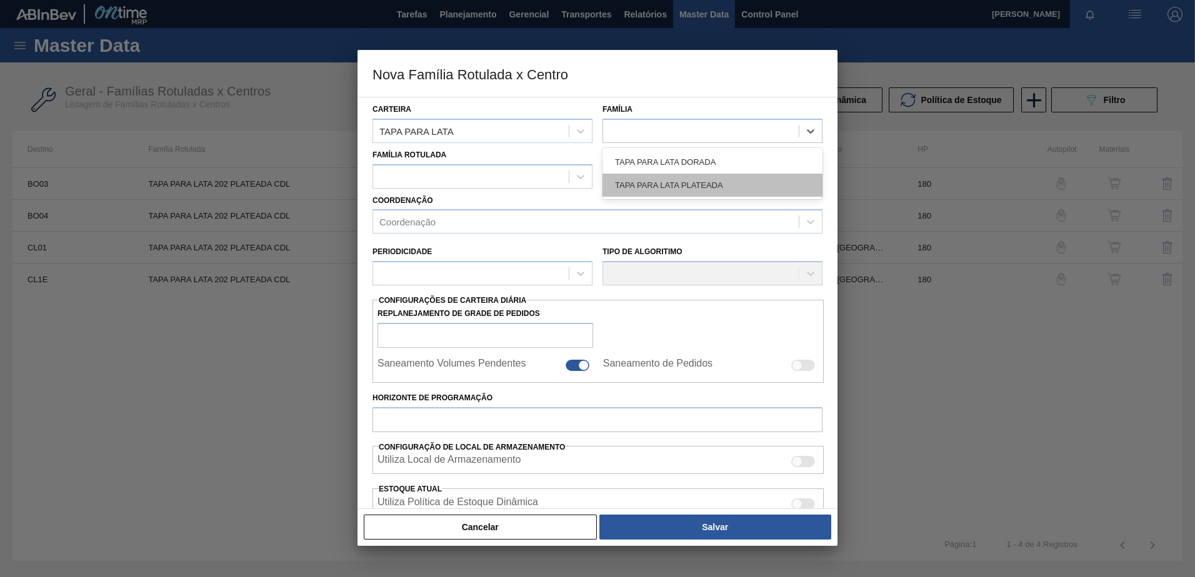
click at [700, 179] on div "TAPA PARA LATA PLATEADA" at bounding box center [712, 185] width 220 height 23
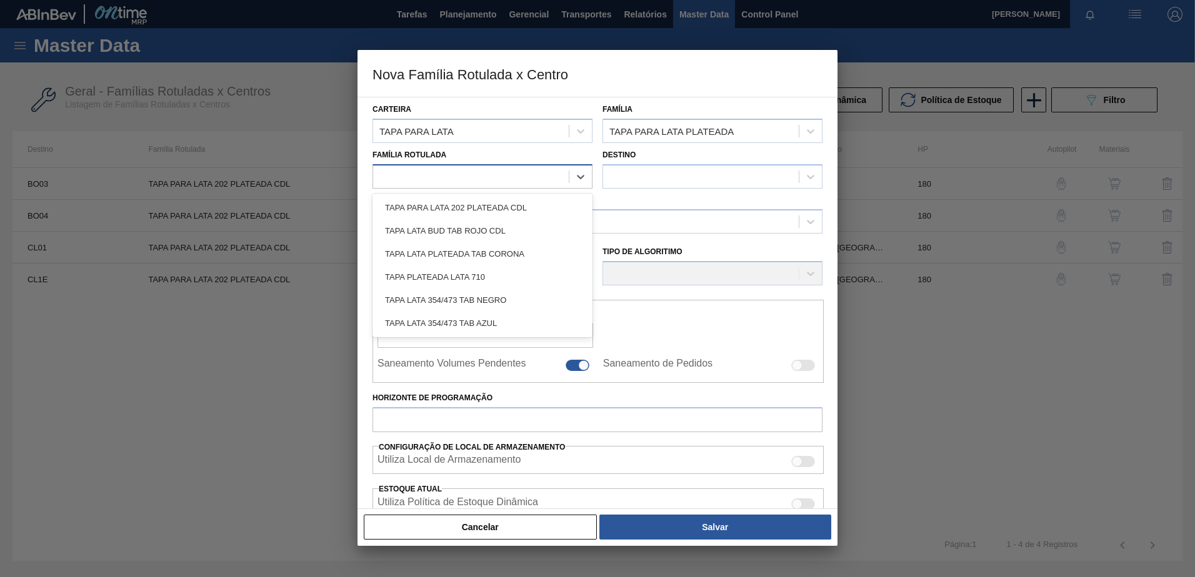
click at [548, 170] on div at bounding box center [471, 176] width 196 height 18
click at [511, 209] on div "TAPA PARA LATA 202 PLATEADA CDL" at bounding box center [482, 207] width 220 height 23
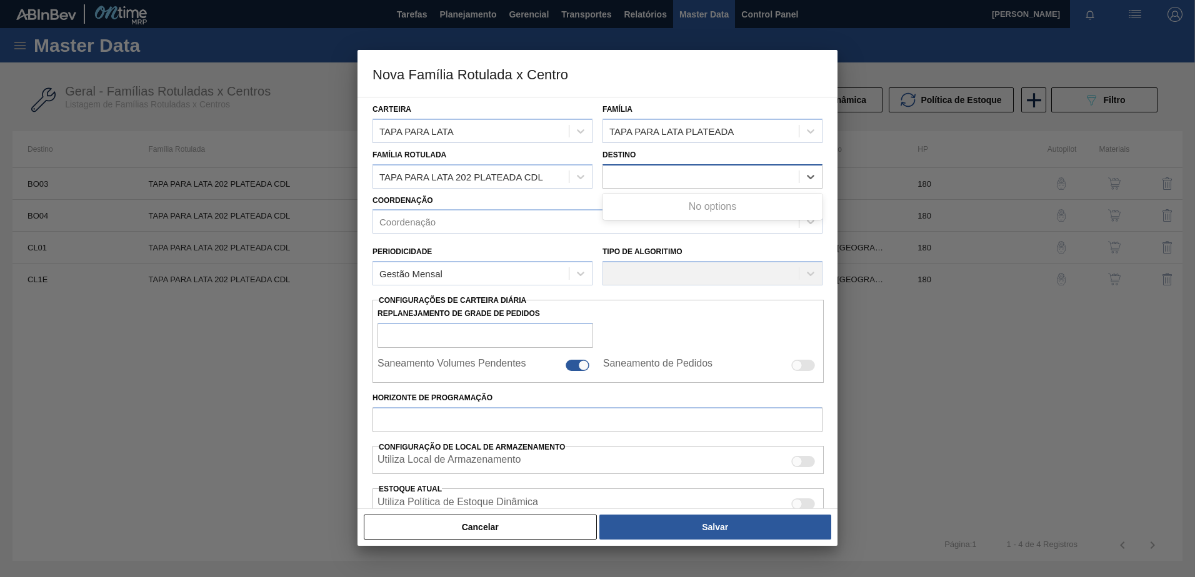
click at [635, 173] on div at bounding box center [701, 176] width 196 height 18
checkbox input "false"
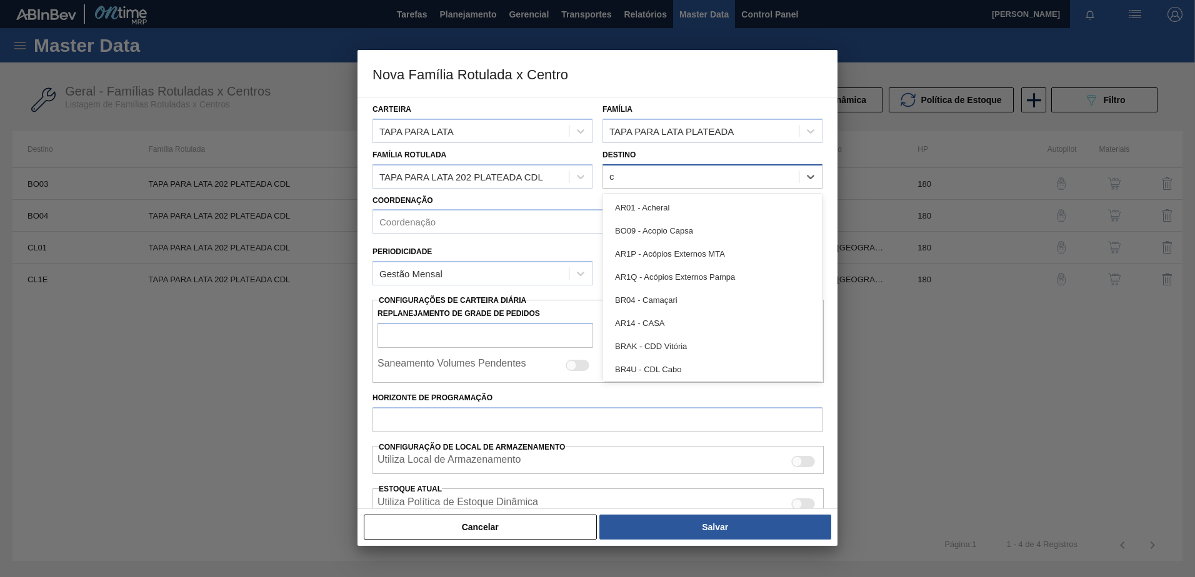
type input "cl"
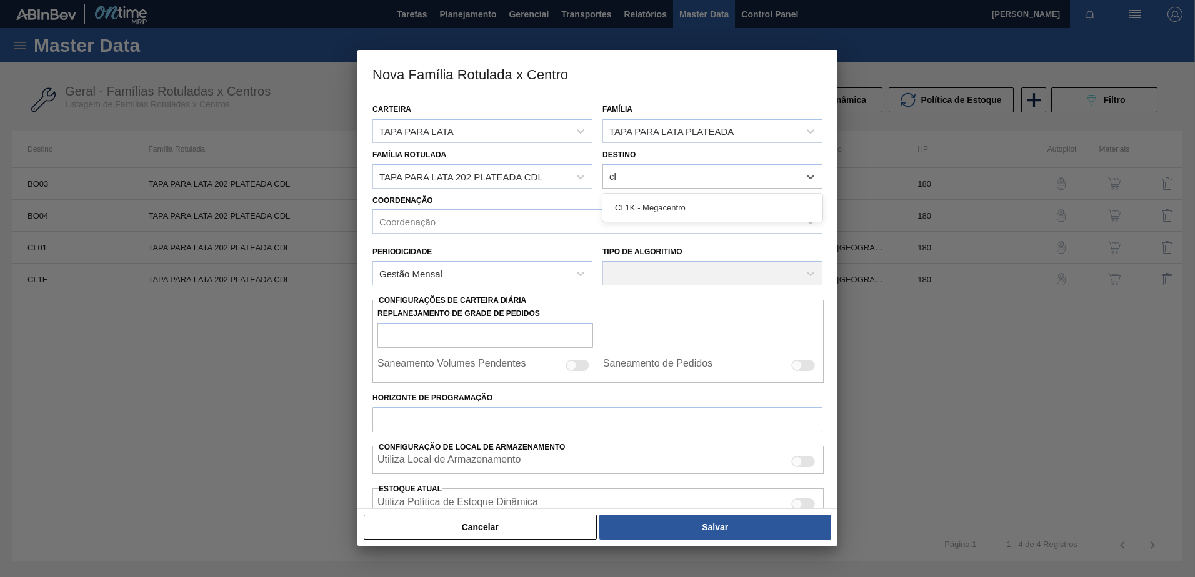
click at [730, 206] on div "CL1K - Megacentro" at bounding box center [712, 207] width 220 height 23
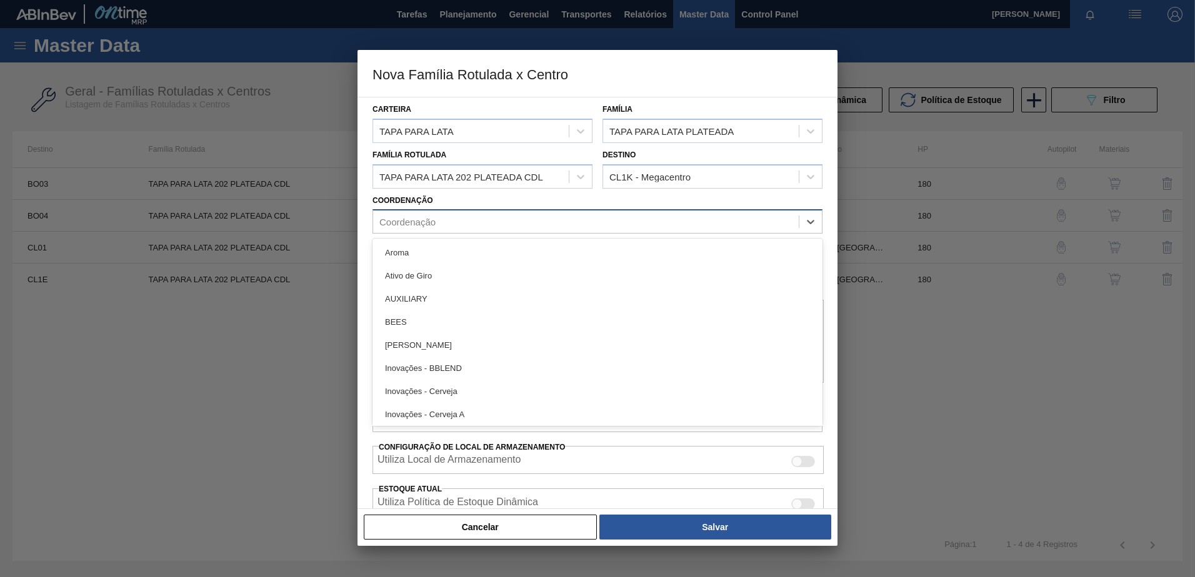
click at [660, 224] on div "Coordenação" at bounding box center [585, 222] width 425 height 18
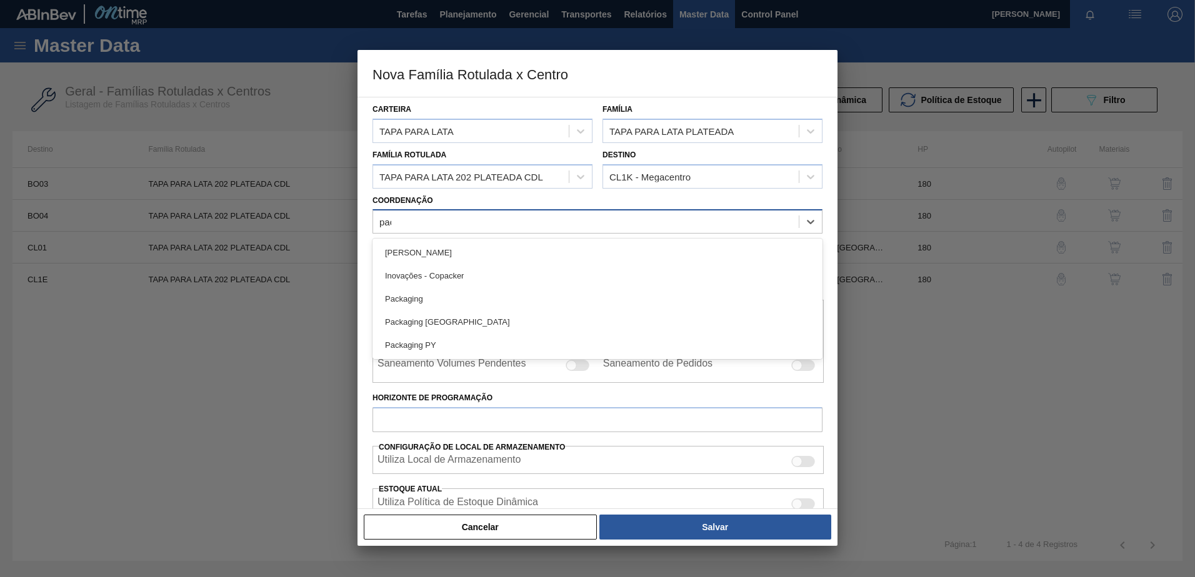
type input "pack"
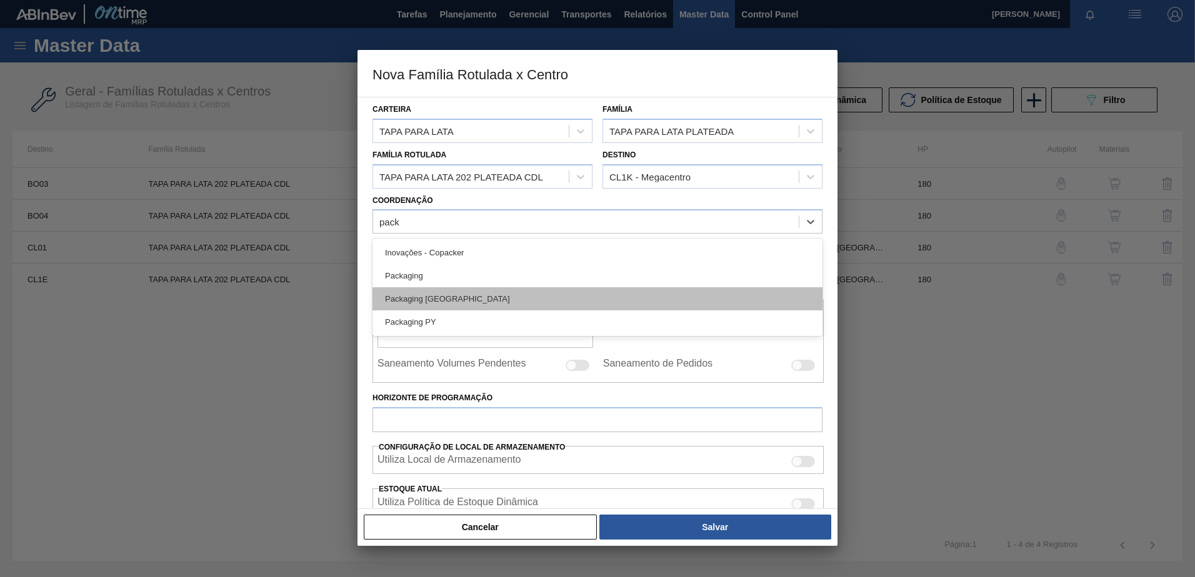
click at [530, 303] on div "Packaging Chile" at bounding box center [597, 298] width 450 height 23
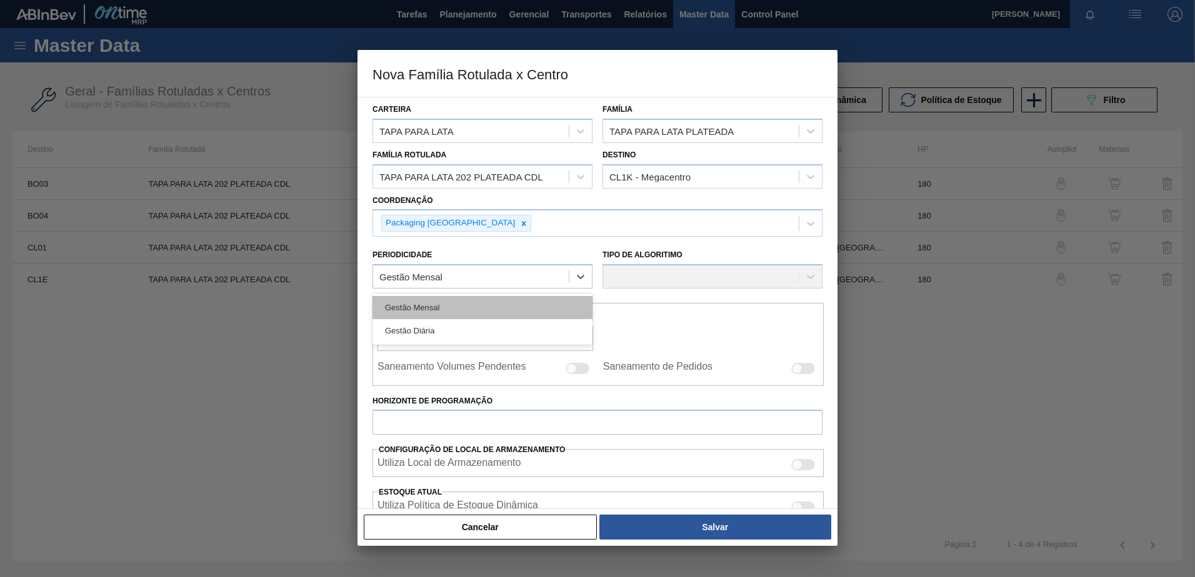
drag, startPoint x: 569, startPoint y: 283, endPoint x: 513, endPoint y: 306, distance: 60.0
click at [569, 283] on div at bounding box center [580, 277] width 22 height 22
drag, startPoint x: 486, startPoint y: 332, endPoint x: 505, endPoint y: 287, distance: 48.7
click at [487, 331] on div "Gestão Diária" at bounding box center [482, 330] width 220 height 23
checkbox input "true"
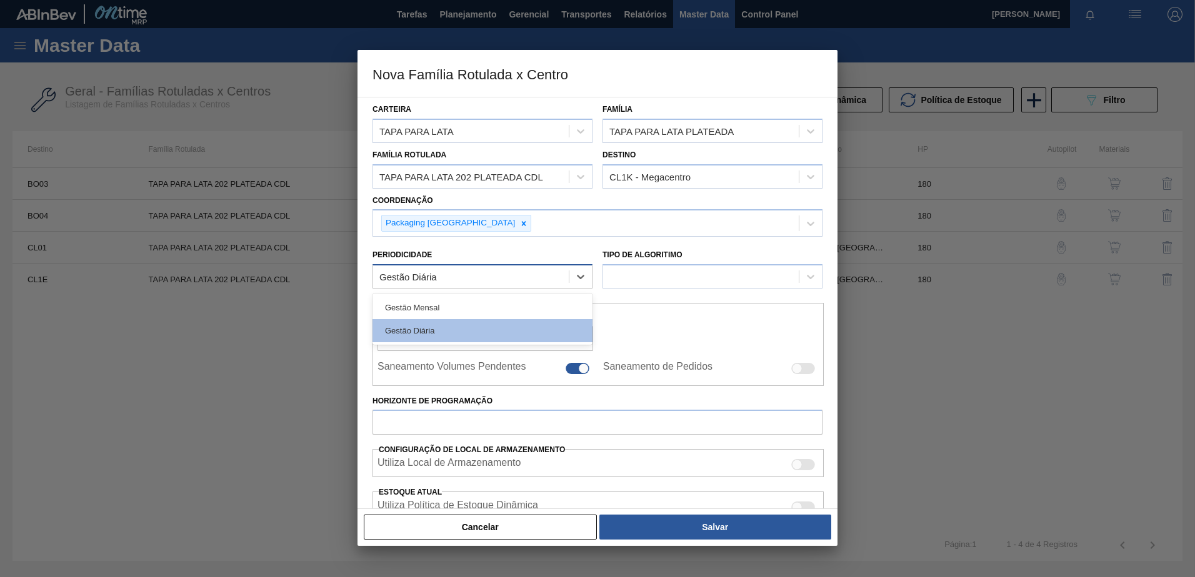
click at [509, 272] on div "Gestão Diária" at bounding box center [471, 277] width 196 height 18
click at [482, 311] on div "Gestão Mensal" at bounding box center [482, 307] width 220 height 23
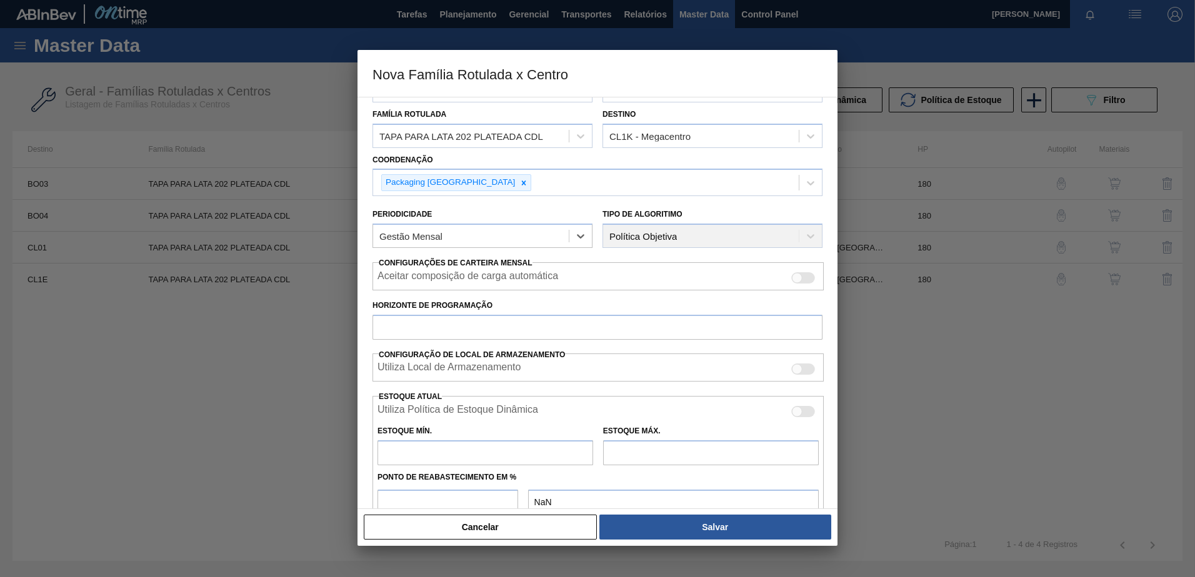
scroll to position [62, 0]
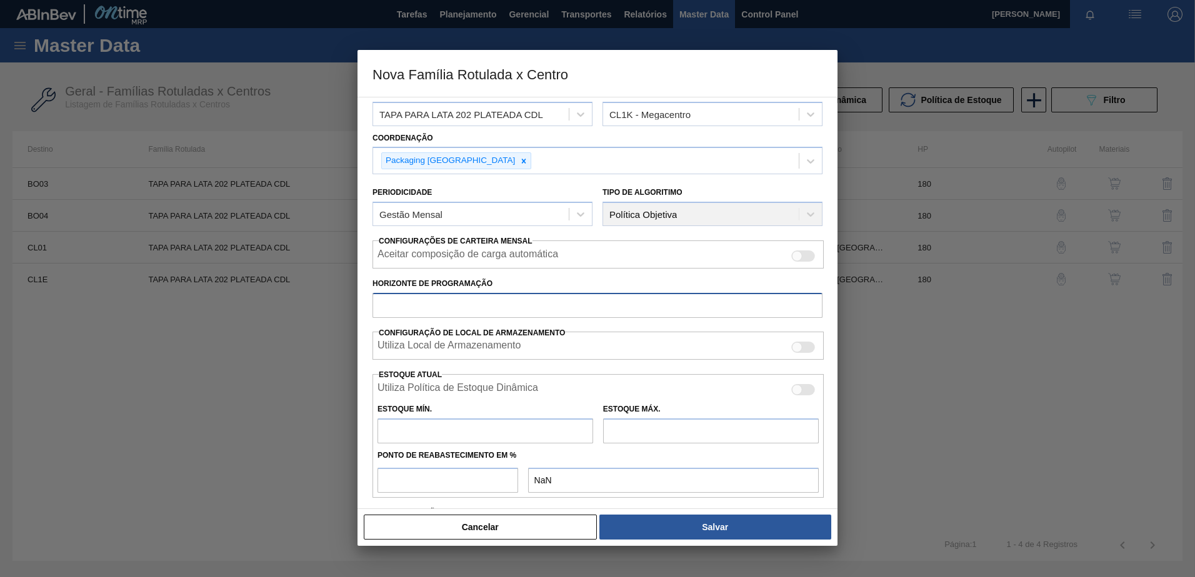
click at [479, 310] on input "Horizonte de Programação" at bounding box center [597, 305] width 450 height 25
type input "180"
type input "472.000"
type input "1.271.000"
type input "65"
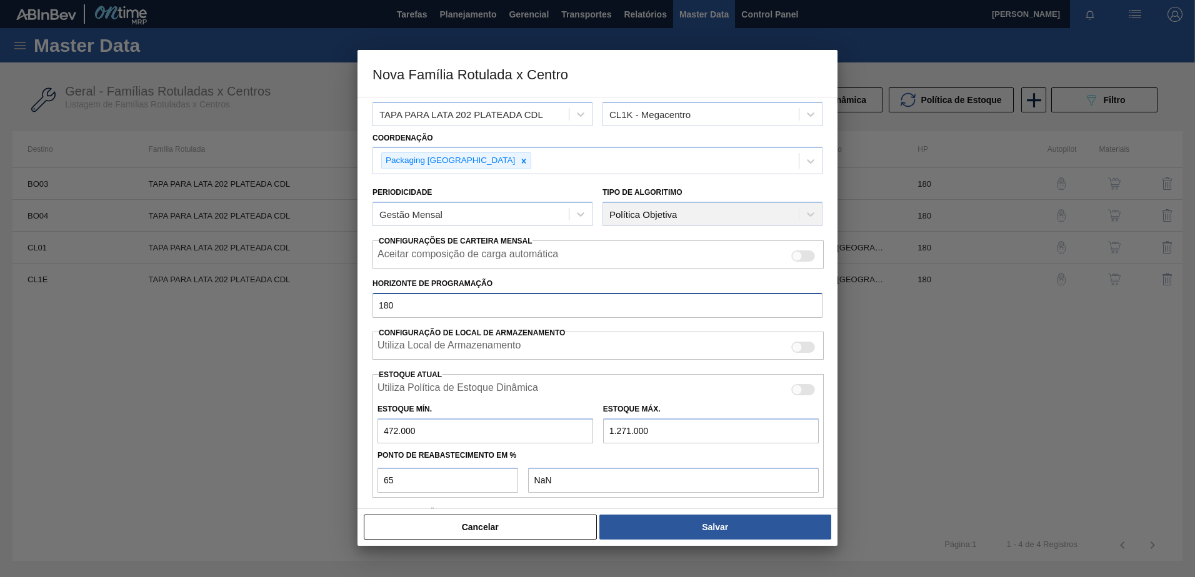
type input "991.350,000"
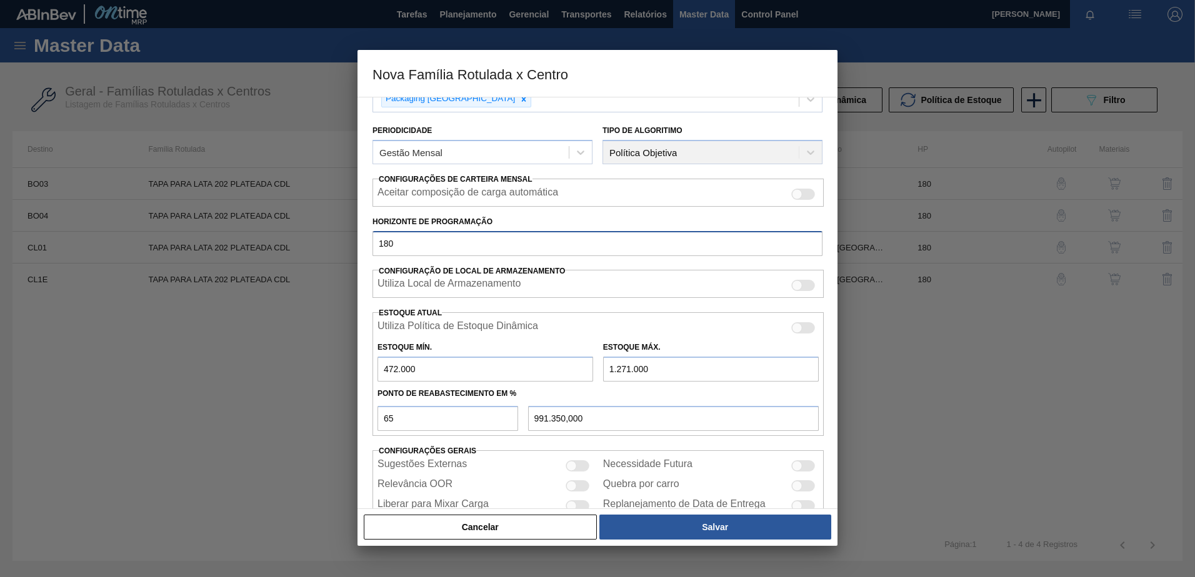
scroll to position [125, 0]
click at [438, 372] on input "472.000" at bounding box center [485, 368] width 216 height 25
drag, startPoint x: 438, startPoint y: 372, endPoint x: 360, endPoint y: 379, distance: 77.8
click at [360, 379] on div "Carteira TAPA PARA LATA Família TAPA PARA LATA PLATEADA Família Rotulada TAPA P…" at bounding box center [597, 303] width 480 height 412
type input "5"
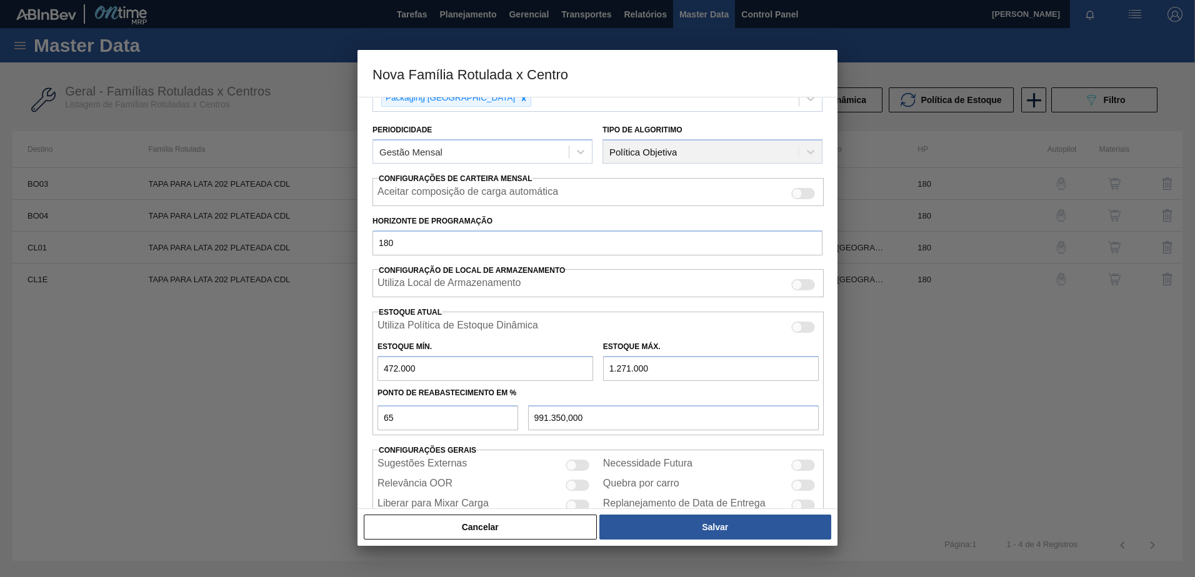
type input "826.151,750"
type input "826.150,000"
type input "5"
type input "826.151,750"
type input "50"
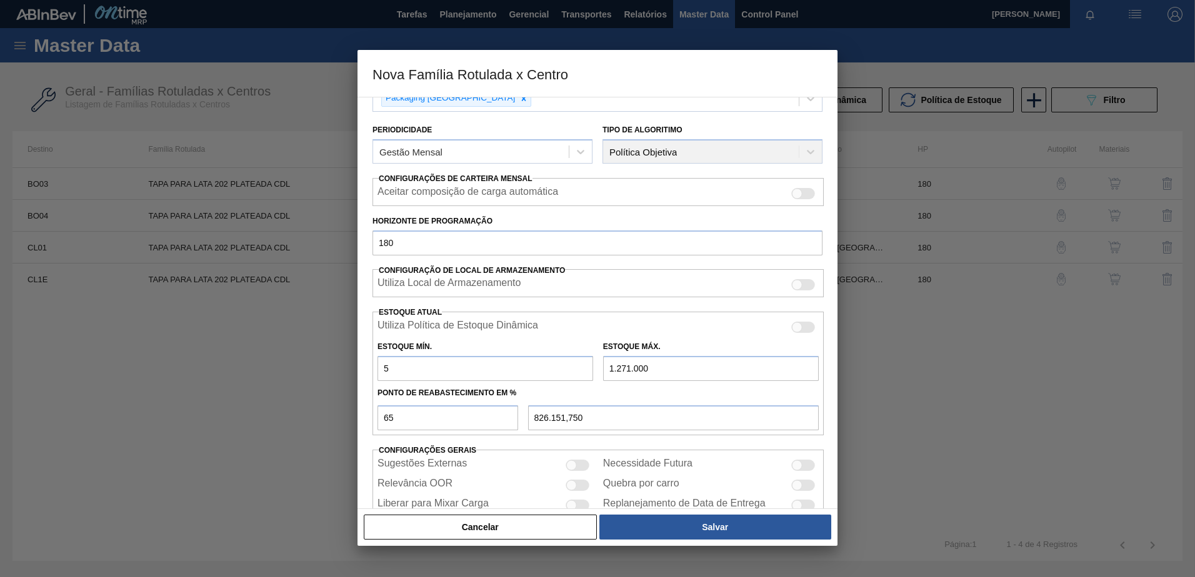
type input "826.167,500"
type input "500"
type input "826.325,000"
type input "5.000"
type input "827.900,000"
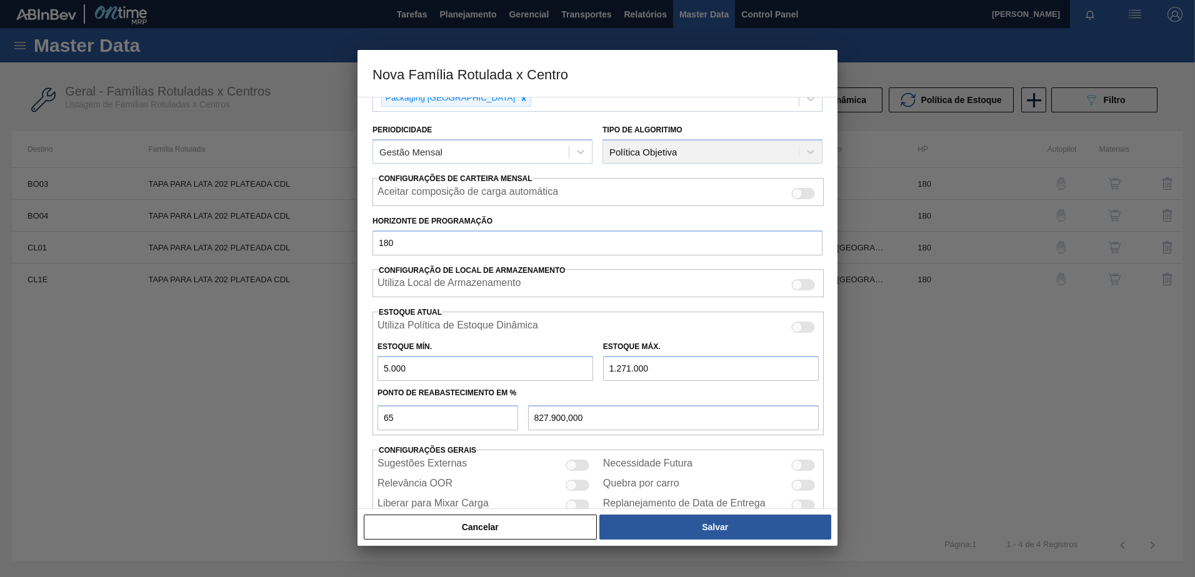
type input "50.000"
type input "843.650,000"
type input "5.000"
type input "827.900,000"
type input "5.000"
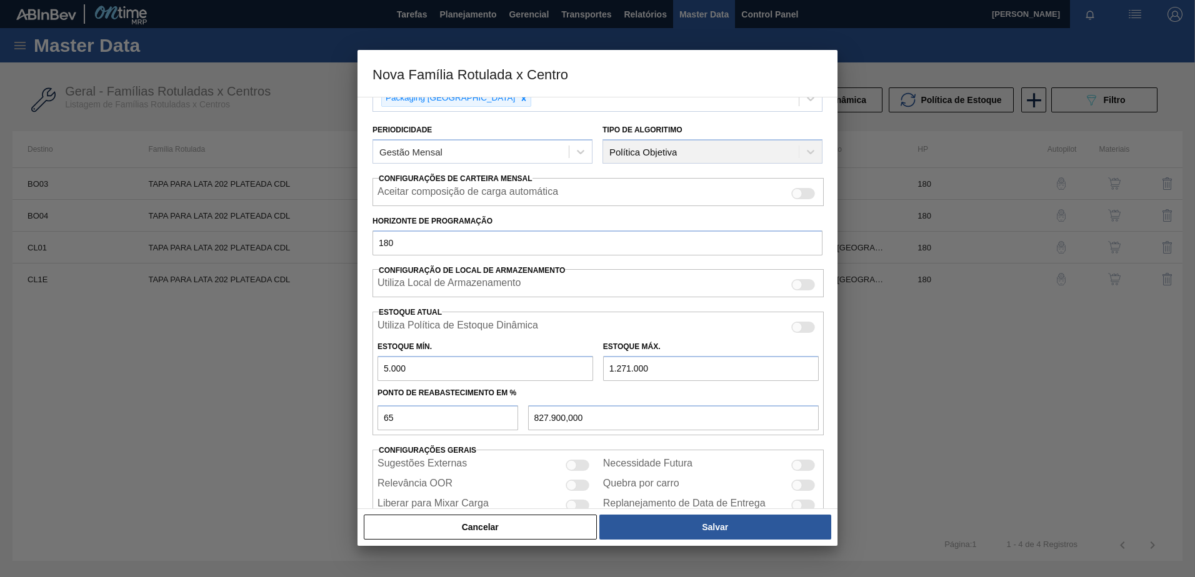
drag, startPoint x: 669, startPoint y: 369, endPoint x: 505, endPoint y: 355, distance: 164.9
click at [505, 355] on div "Estoque Mín. 5.000 Estoque Máx. 1.271.000" at bounding box center [597, 358] width 451 height 46
type input "1"
type input "1.750,650"
type input "10"
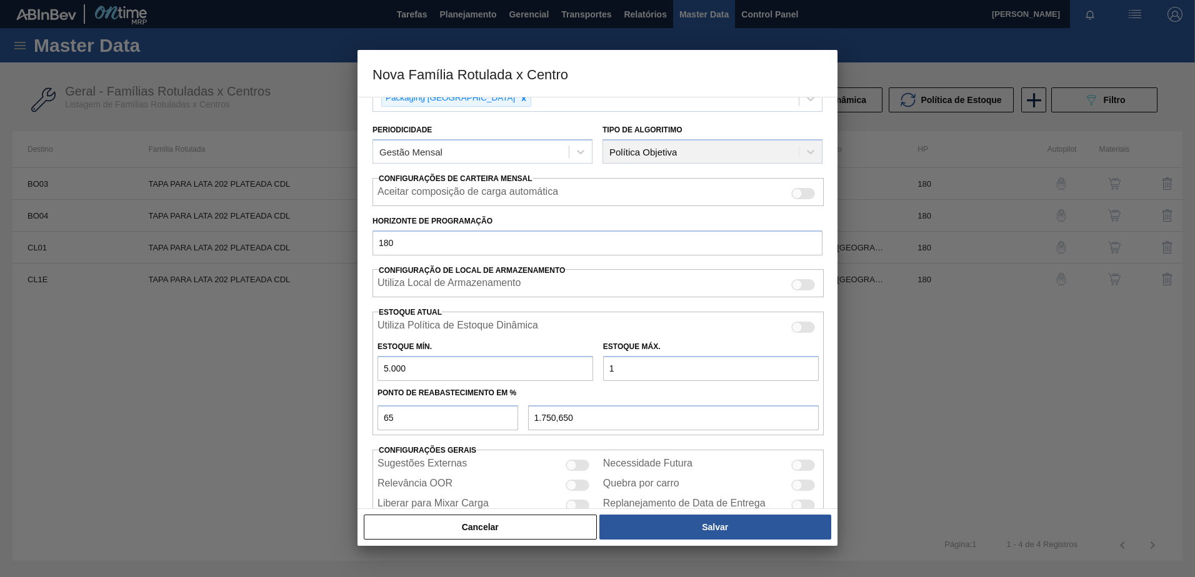
type input "1.756,500"
type input "100"
type input "1.815,000"
type input "1.000"
type input "2.400,000"
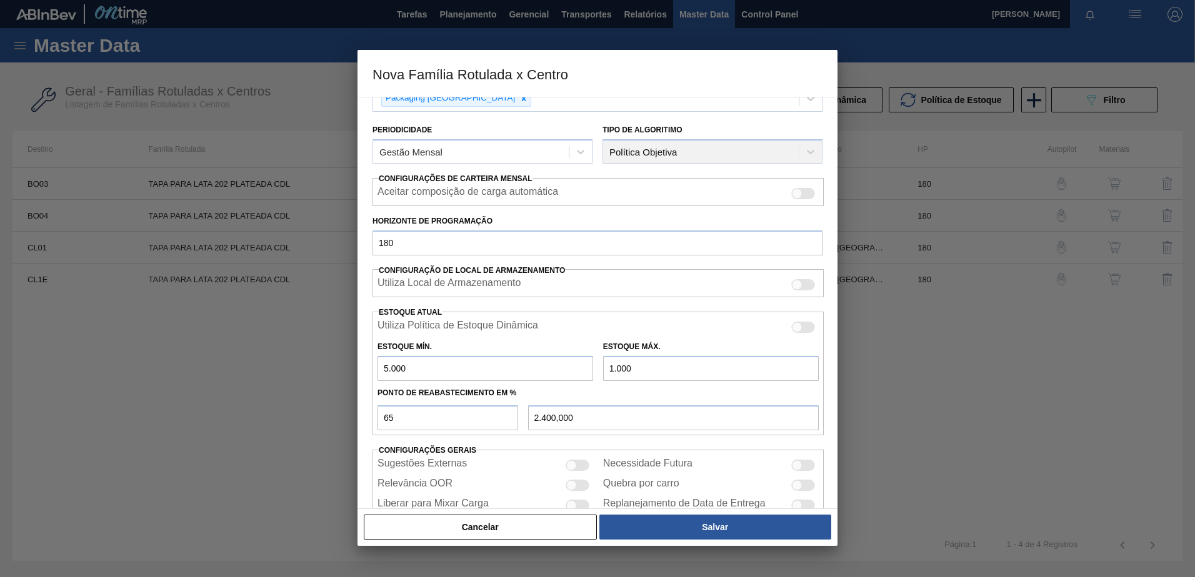
type input "10.000"
type input "8.250,000"
type input "10.000"
drag, startPoint x: 379, startPoint y: 419, endPoint x: 347, endPoint y: 419, distance: 31.9
click at [347, 419] on div "Nova Família Rotulada x Centro Carteira TAPA PARA LATA Família TAPA PARA LATA P…" at bounding box center [597, 288] width 1195 height 577
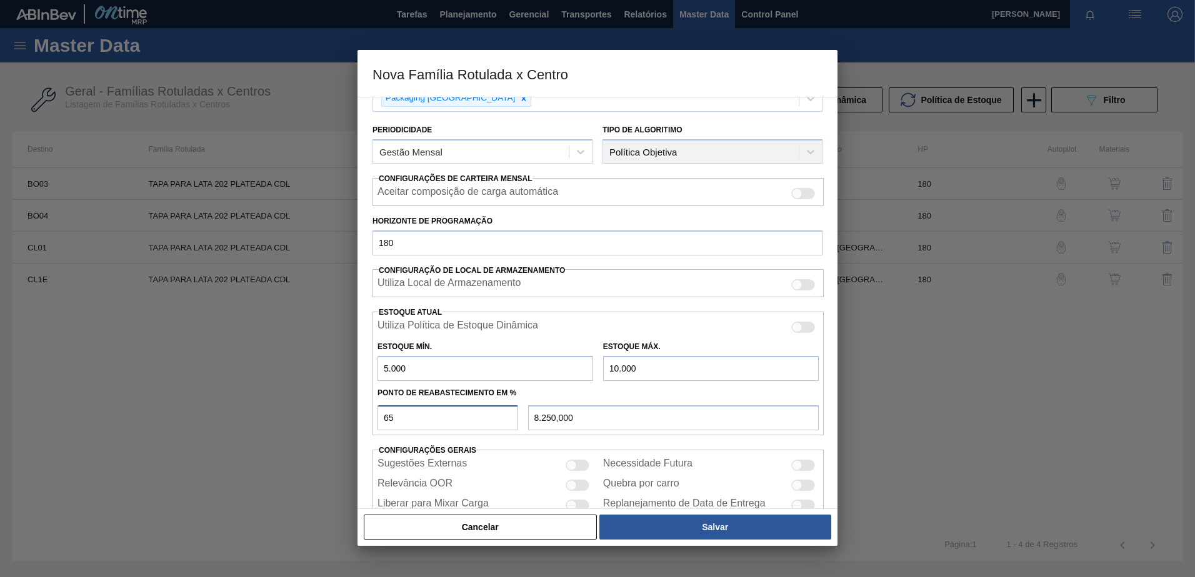
type input "5"
type input "5.250,000"
type input "50"
type input "7.500,000"
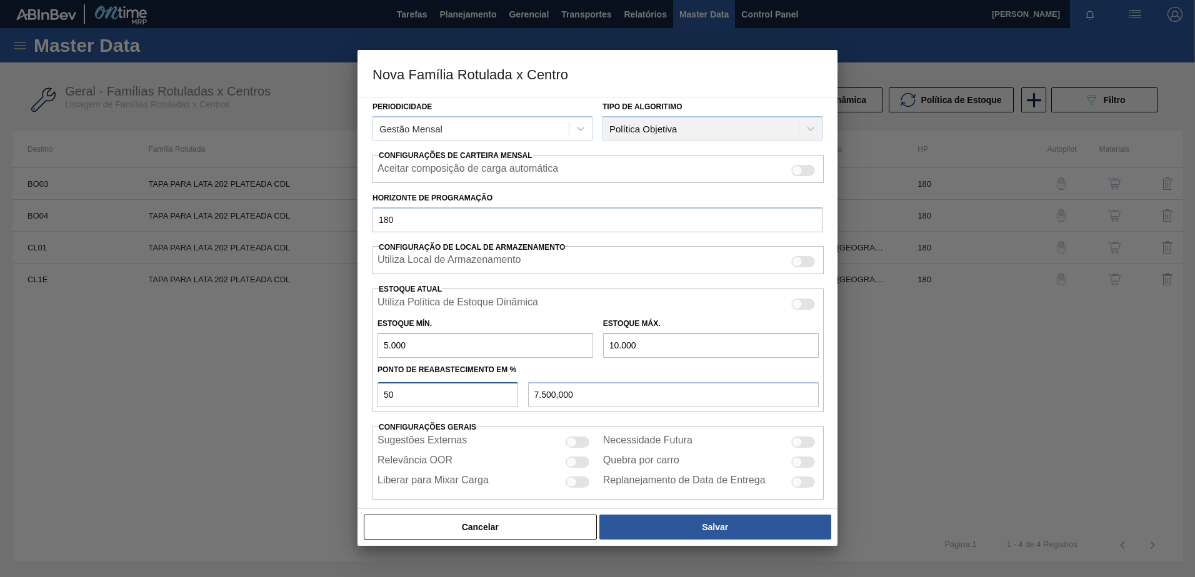
scroll to position [161, 0]
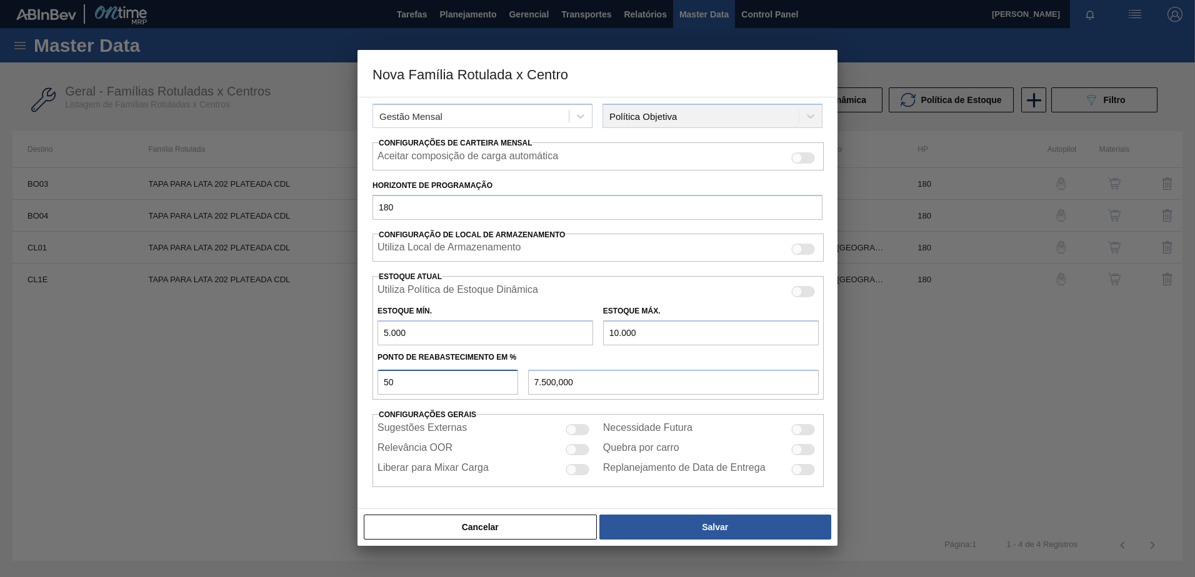
type input "50"
drag, startPoint x: 435, startPoint y: 206, endPoint x: 316, endPoint y: 210, distance: 118.8
click at [316, 210] on div "Nova Família Rotulada x Centro Carteira TAPA PARA LATA Família TAPA PARA LATA P…" at bounding box center [597, 288] width 1195 height 577
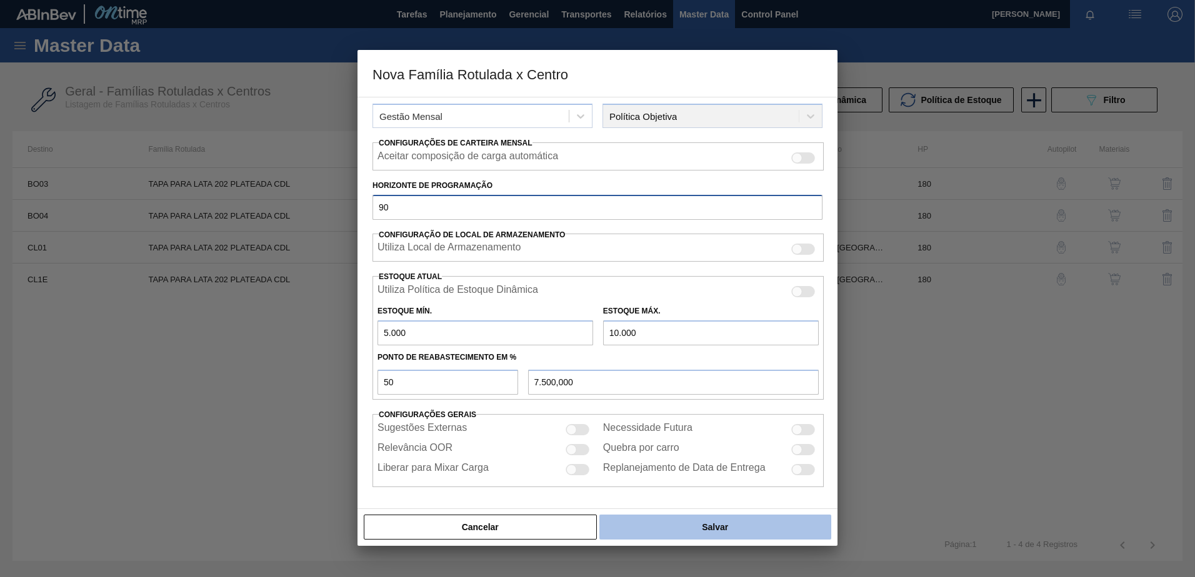
type input "90"
click at [712, 526] on button "Salvar" at bounding box center [715, 527] width 232 height 25
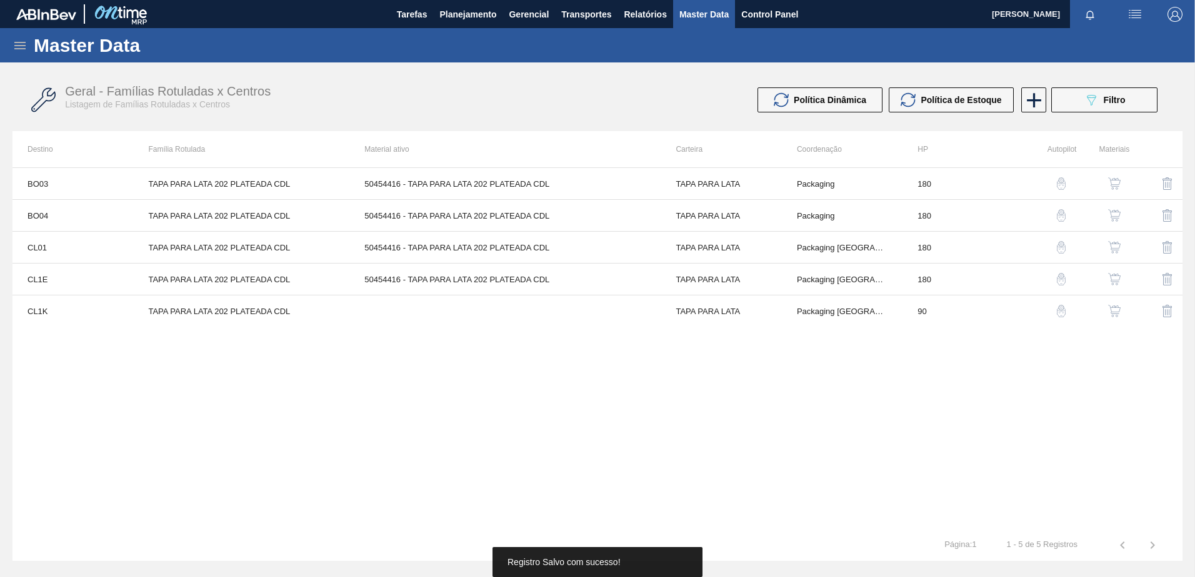
click at [1117, 306] on img "button" at bounding box center [1114, 311] width 12 height 12
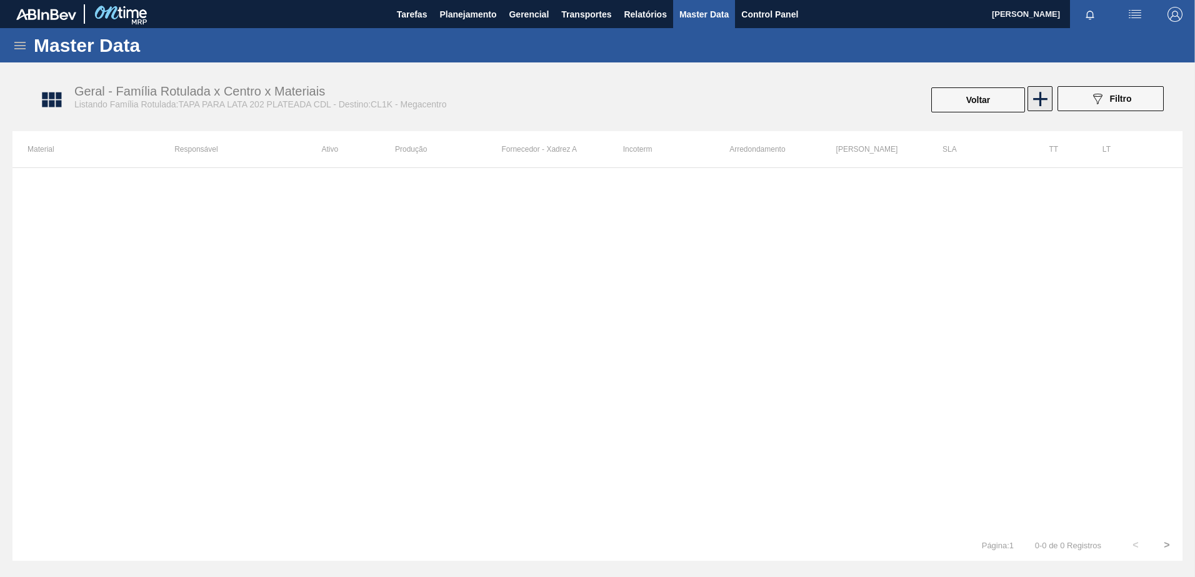
click at [1033, 101] on icon at bounding box center [1040, 99] width 24 height 24
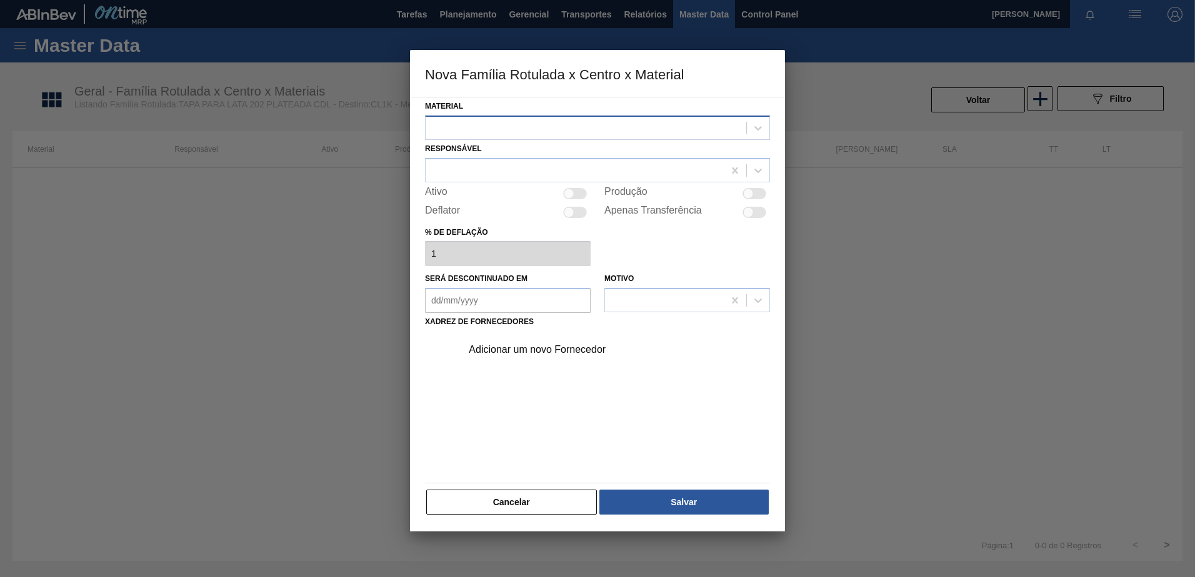
click at [660, 129] on div at bounding box center [585, 128] width 321 height 18
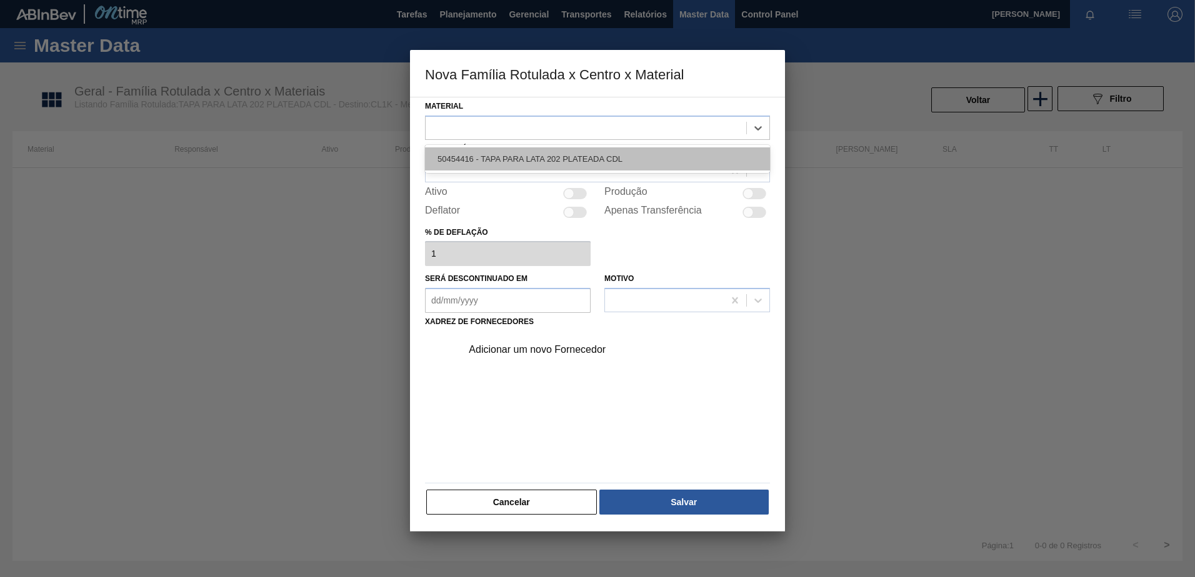
click at [620, 159] on div "50454416 - TAPA PARA LATA 202 PLATEADA CDL" at bounding box center [597, 158] width 345 height 23
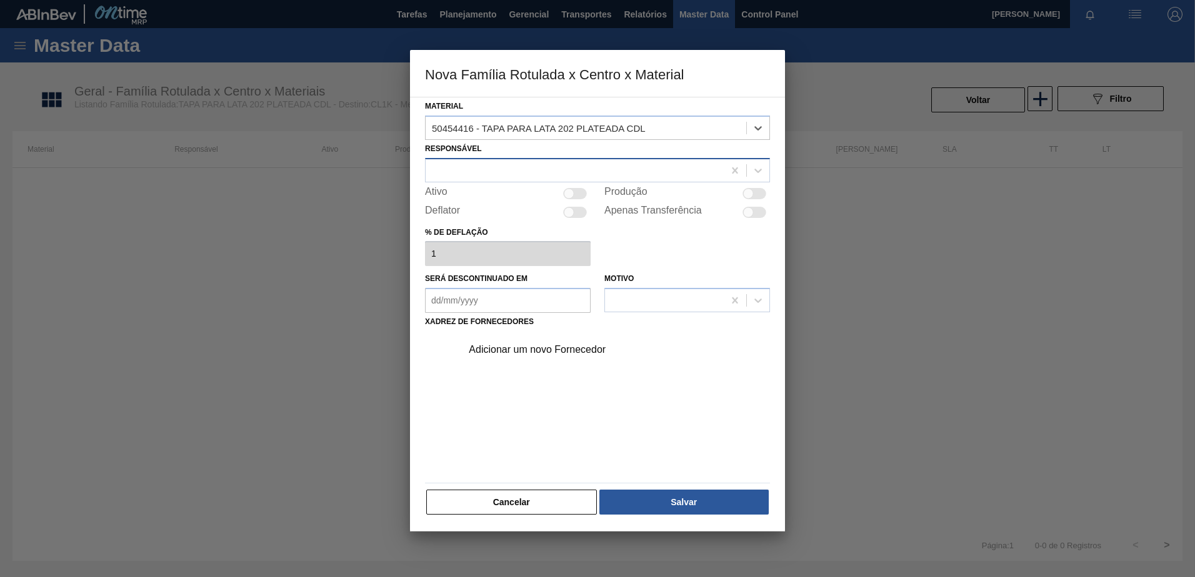
click at [562, 173] on div at bounding box center [574, 170] width 298 height 18
type input "pabl"
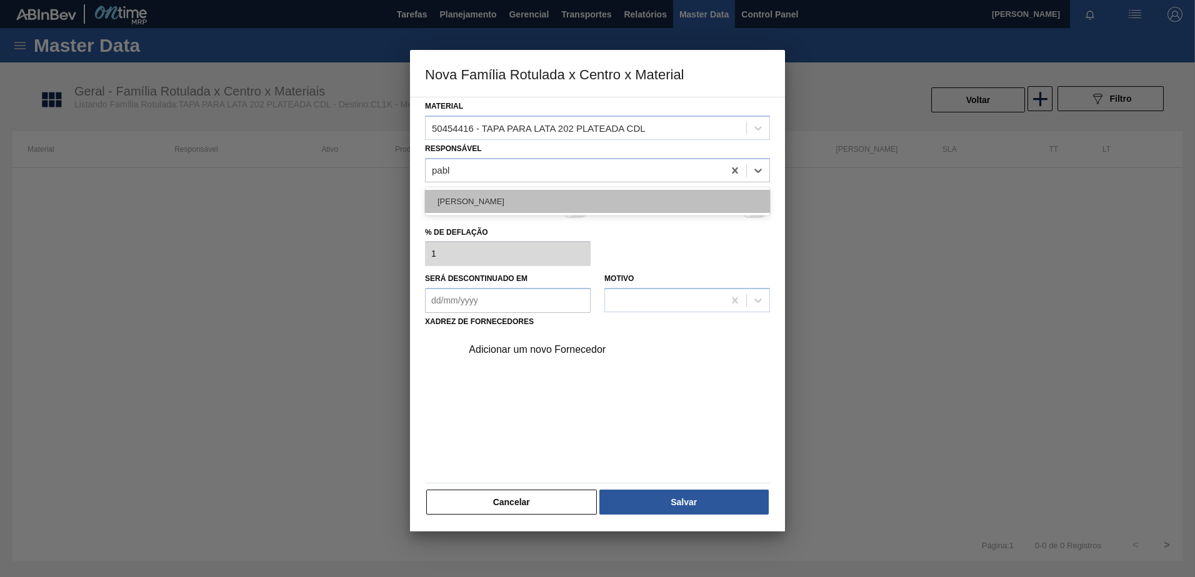
click at [529, 194] on div "Pablo Gonzalez" at bounding box center [597, 201] width 345 height 23
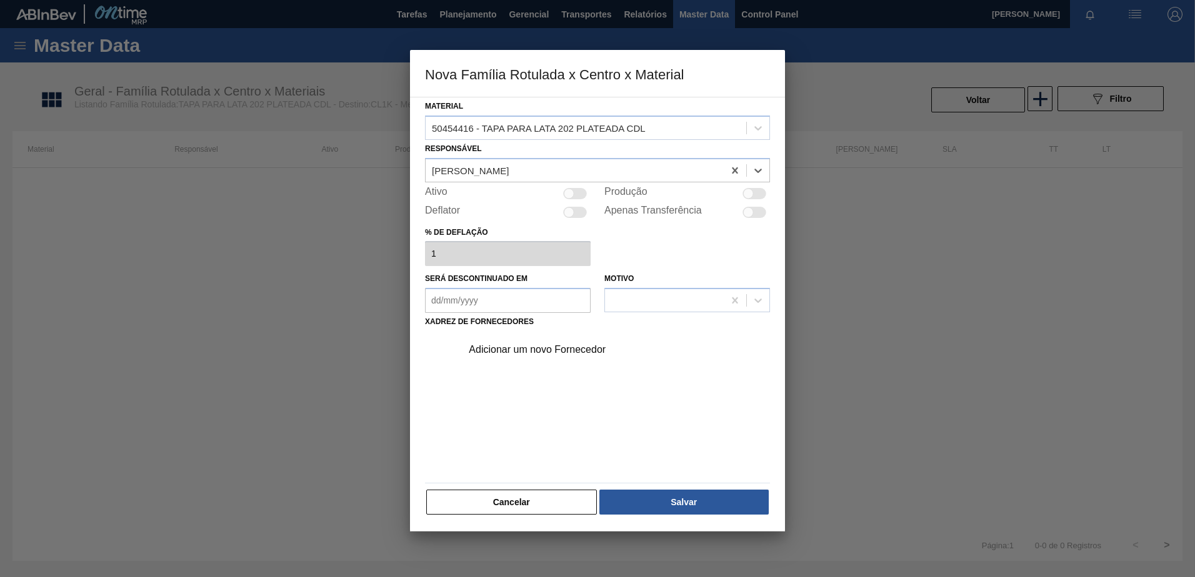
click at [574, 187] on div "Ativo" at bounding box center [508, 193] width 166 height 15
click at [574, 192] on div at bounding box center [569, 193] width 11 height 11
checkbox input "true"
click at [571, 351] on div "Adicionar um novo Fornecedor" at bounding box center [591, 349] width 245 height 11
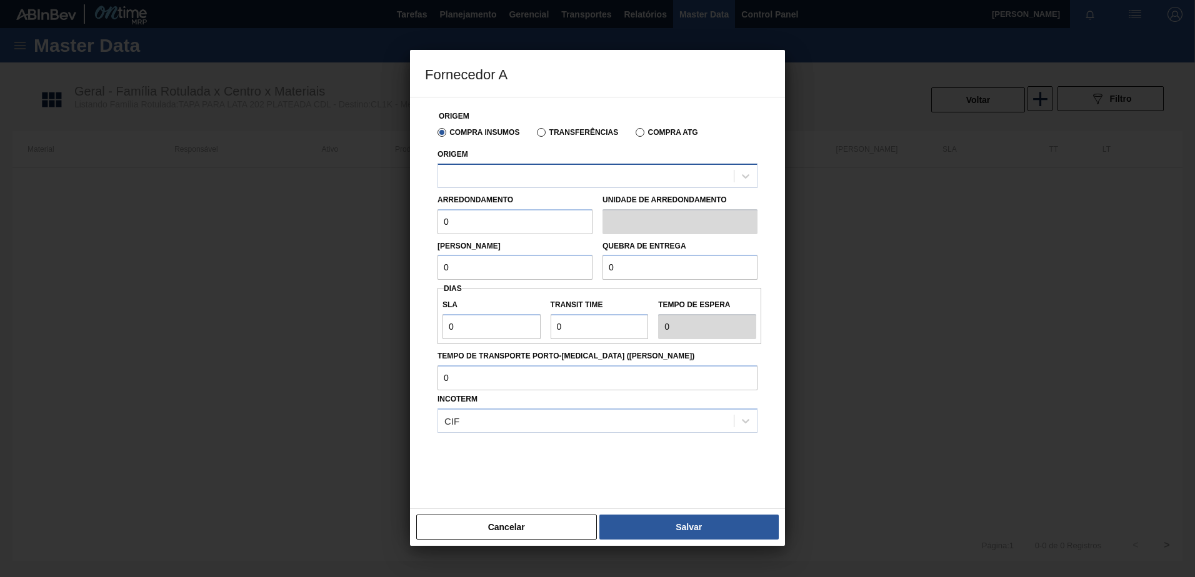
click at [496, 181] on div at bounding box center [586, 176] width 296 height 18
click at [501, 151] on div "Origem" at bounding box center [597, 167] width 320 height 42
click at [516, 171] on div at bounding box center [586, 176] width 296 height 18
click at [532, 149] on div "Origem" at bounding box center [597, 167] width 320 height 42
click at [513, 178] on div at bounding box center [586, 176] width 296 height 18
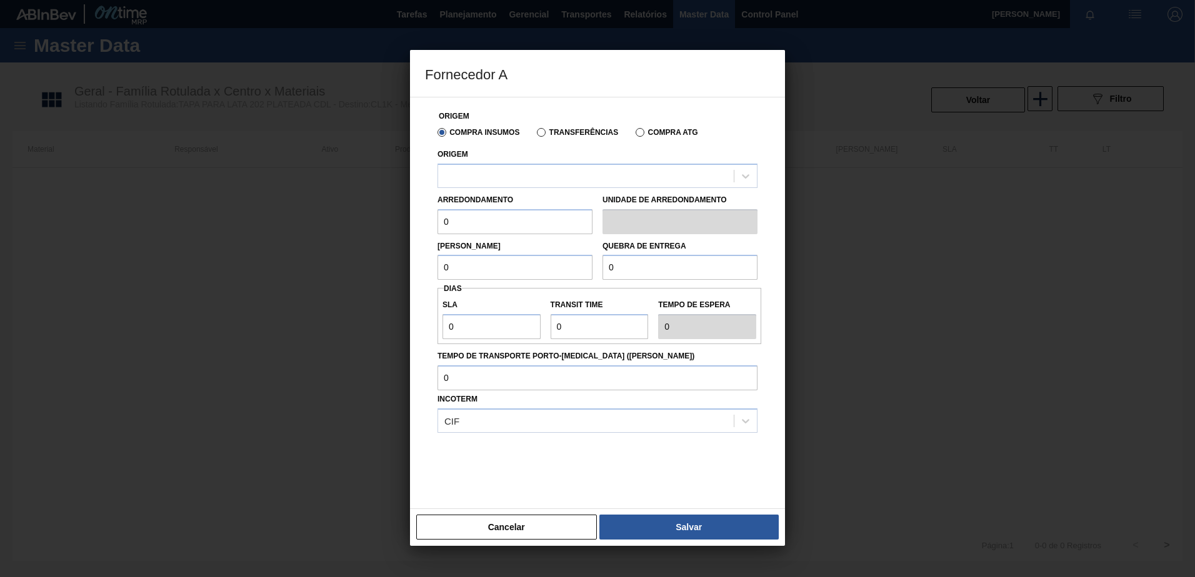
click at [504, 159] on div "Origem" at bounding box center [597, 167] width 320 height 42
click at [495, 177] on div at bounding box center [586, 176] width 296 height 18
click at [493, 159] on div "Origem" at bounding box center [597, 167] width 320 height 42
click at [493, 172] on div at bounding box center [586, 176] width 296 height 18
click at [540, 127] on div "Transferências" at bounding box center [575, 131] width 86 height 11
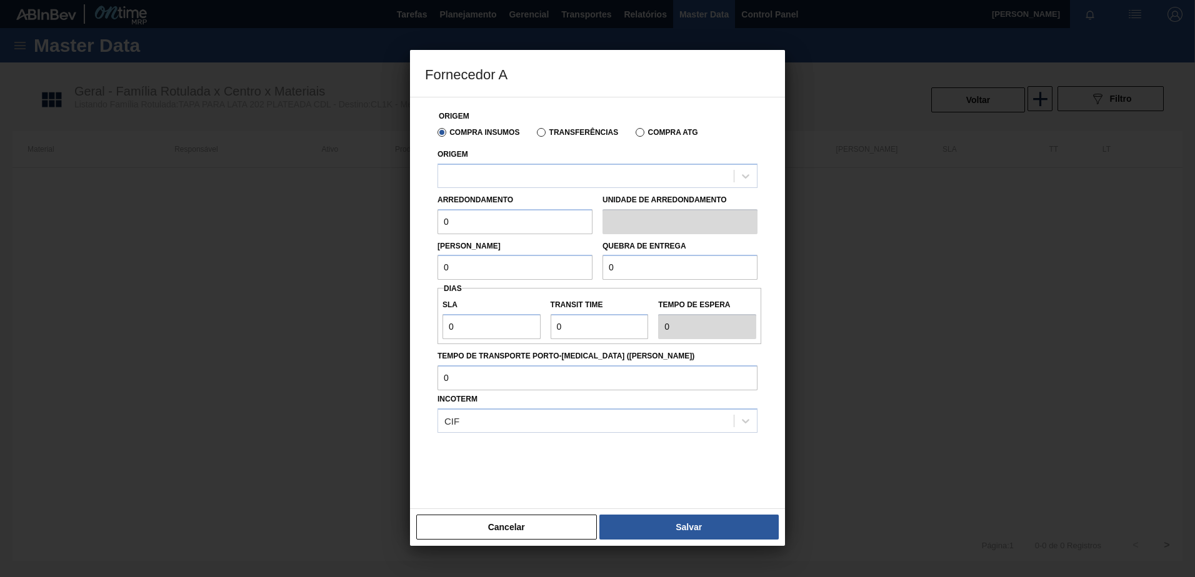
click at [540, 132] on label "Transferências" at bounding box center [577, 132] width 81 height 9
click at [535, 135] on input "Transferências" at bounding box center [535, 135] width 0 height 0
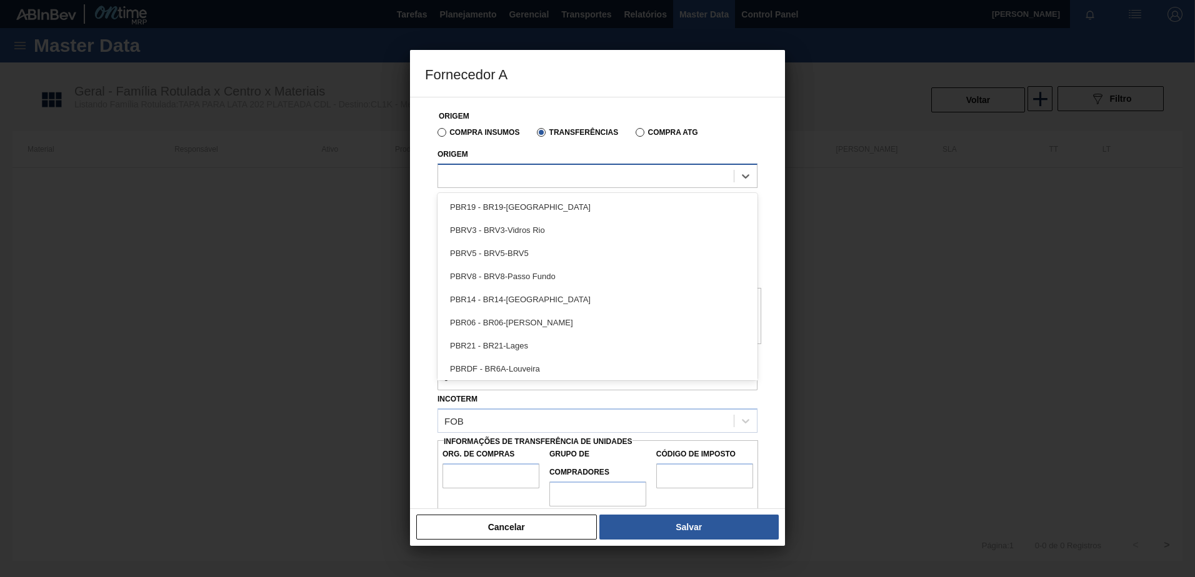
click at [525, 167] on div at bounding box center [586, 176] width 296 height 18
type input "cl"
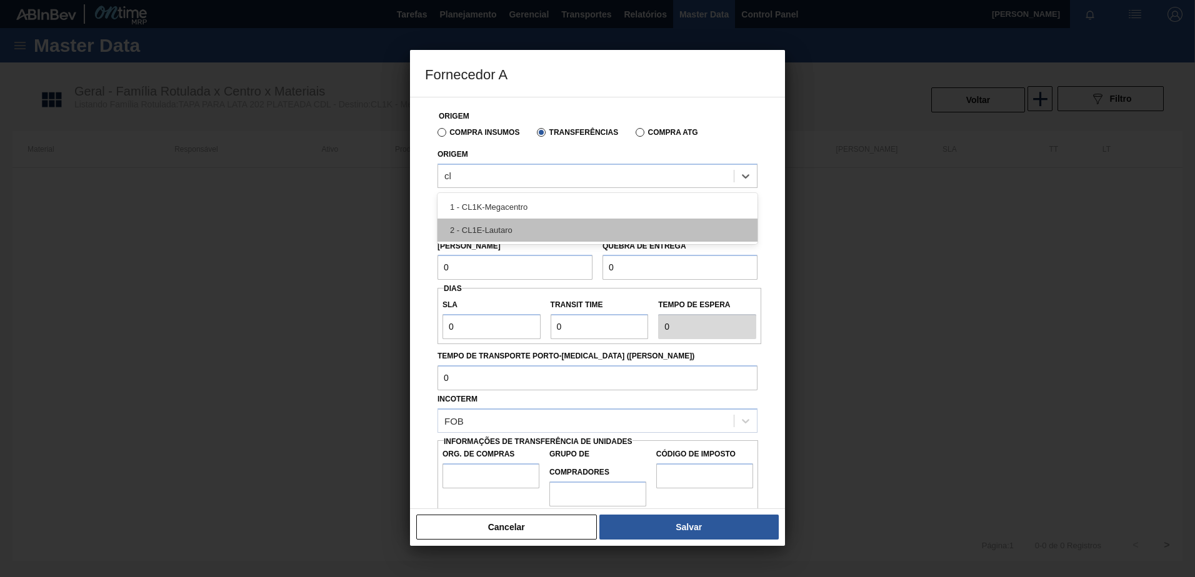
click at [492, 220] on div "2 - CL1E-Lautaro" at bounding box center [597, 230] width 320 height 23
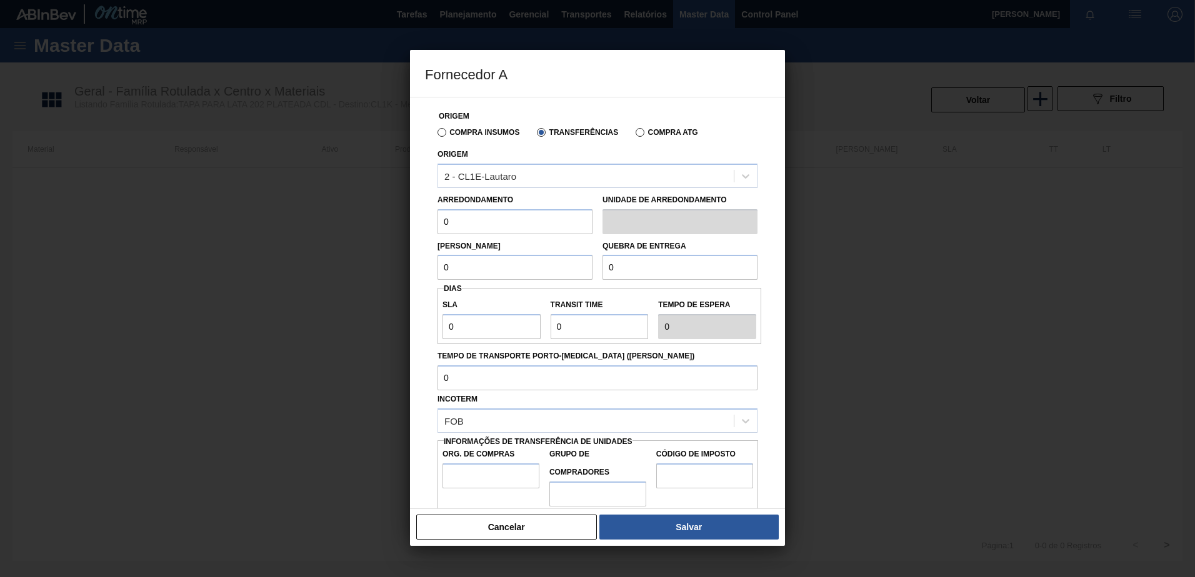
drag, startPoint x: 484, startPoint y: 230, endPoint x: 387, endPoint y: 230, distance: 97.5
click at [389, 230] on div "Fornecedor A Origem Compra Insumos Transferências Compra ATG Origem 2 - CL1E-La…" at bounding box center [597, 288] width 1195 height 577
type input "298,8"
drag, startPoint x: 470, startPoint y: 272, endPoint x: 416, endPoint y: 264, distance: 54.3
click at [416, 264] on div "Origem Compra Insumos Transferências Compra ATG Origem 2 - CL1E-Lautaro Arredon…" at bounding box center [597, 303] width 375 height 412
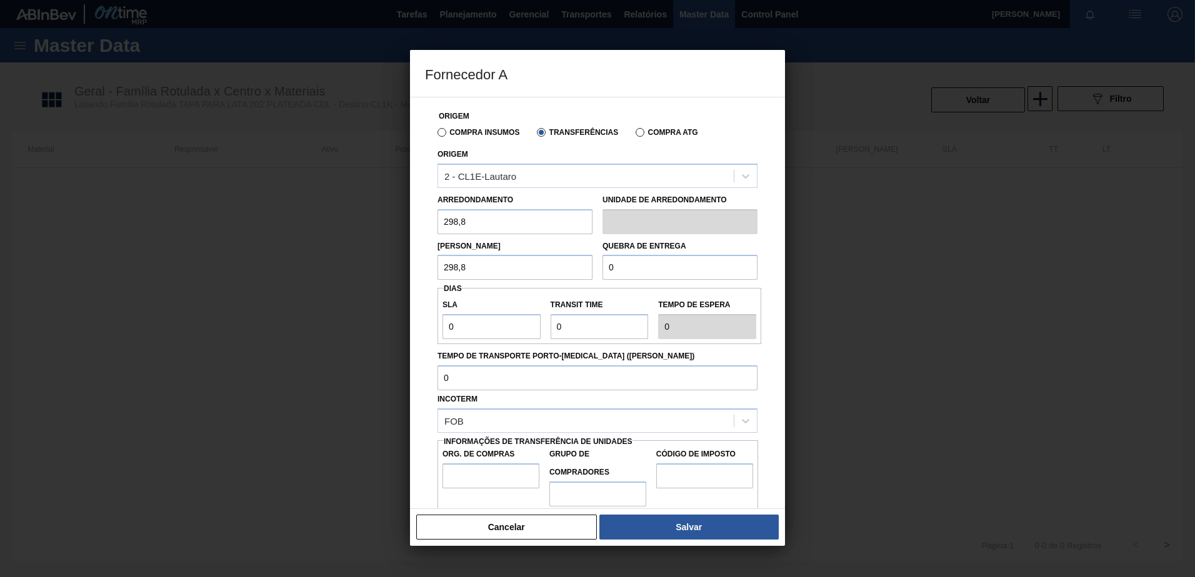
type input "298,8"
drag, startPoint x: 622, startPoint y: 261, endPoint x: 579, endPoint y: 266, distance: 43.3
click at [579, 266] on div "Lote Mínimo 298,8 Quebra de entrega 0" at bounding box center [597, 257] width 330 height 46
type input "9.273,6"
drag, startPoint x: 464, startPoint y: 329, endPoint x: 440, endPoint y: 326, distance: 23.9
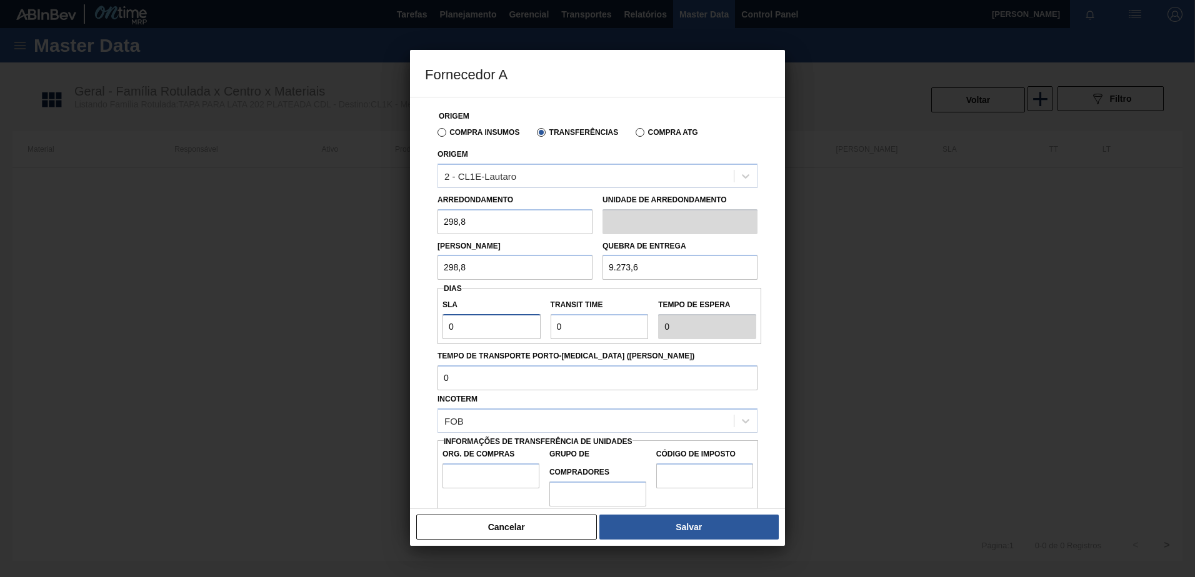
click at [442, 327] on div "SLA 0" at bounding box center [491, 317] width 108 height 43
type input "1"
drag, startPoint x: 569, startPoint y: 320, endPoint x: 515, endPoint y: 325, distance: 54.6
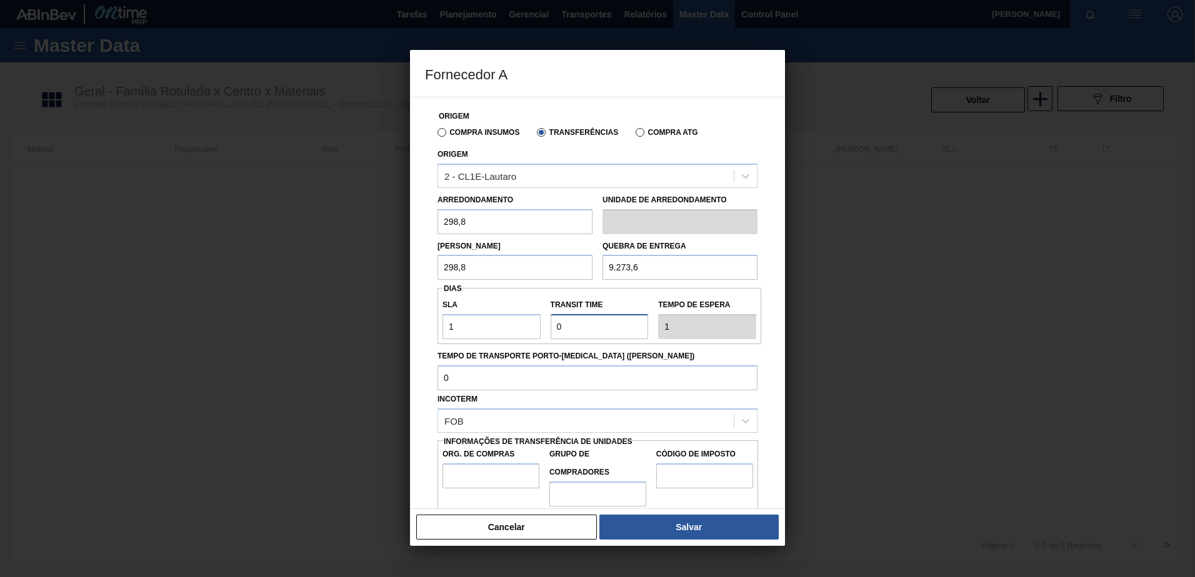
click at [516, 327] on div "SLA 1 Transit Time Tempo de espera 1" at bounding box center [599, 316] width 324 height 46
type input "1"
type input "2"
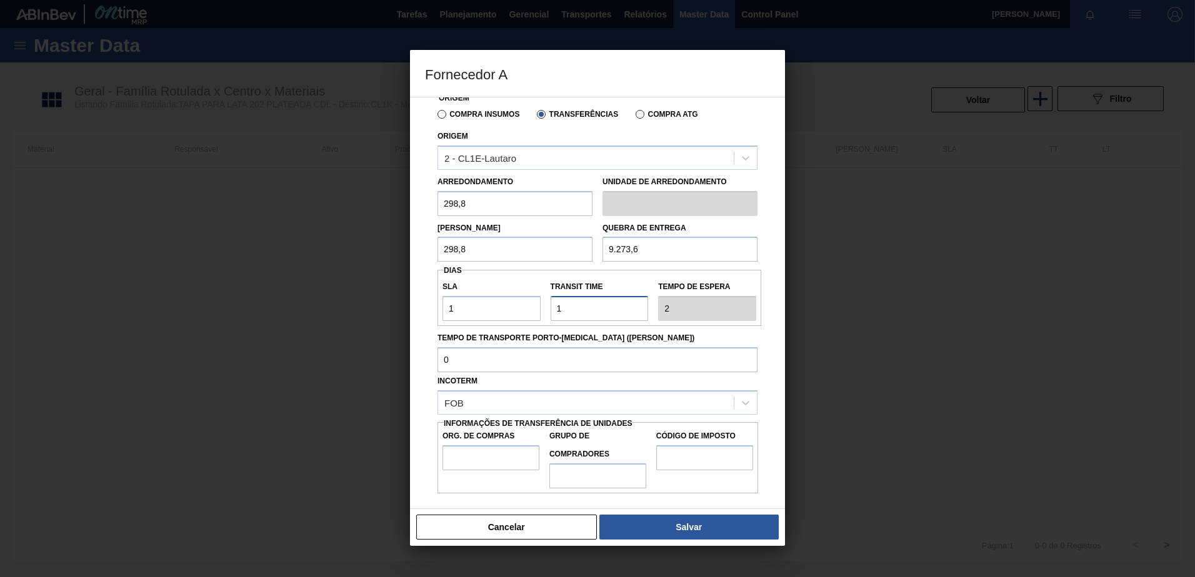
type input "1"
click at [487, 455] on input "Org. de Compras" at bounding box center [490, 457] width 97 height 25
type input "CL00"
click at [564, 482] on input "Grupo de Compradores" at bounding box center [597, 476] width 97 height 25
type input "A01"
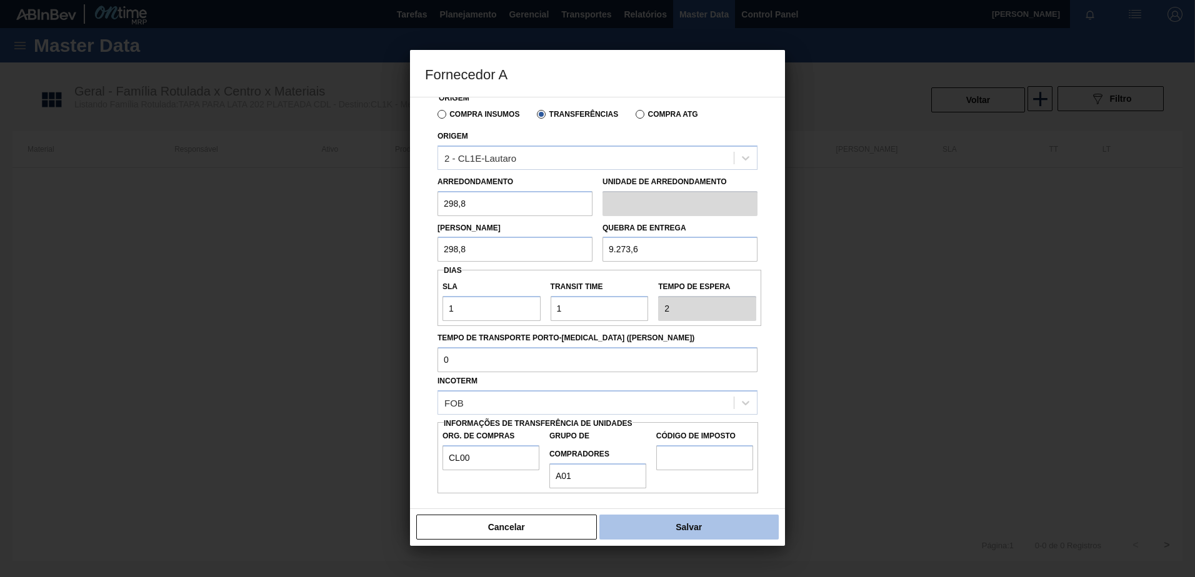
click at [730, 532] on button "Salvar" at bounding box center [688, 527] width 179 height 25
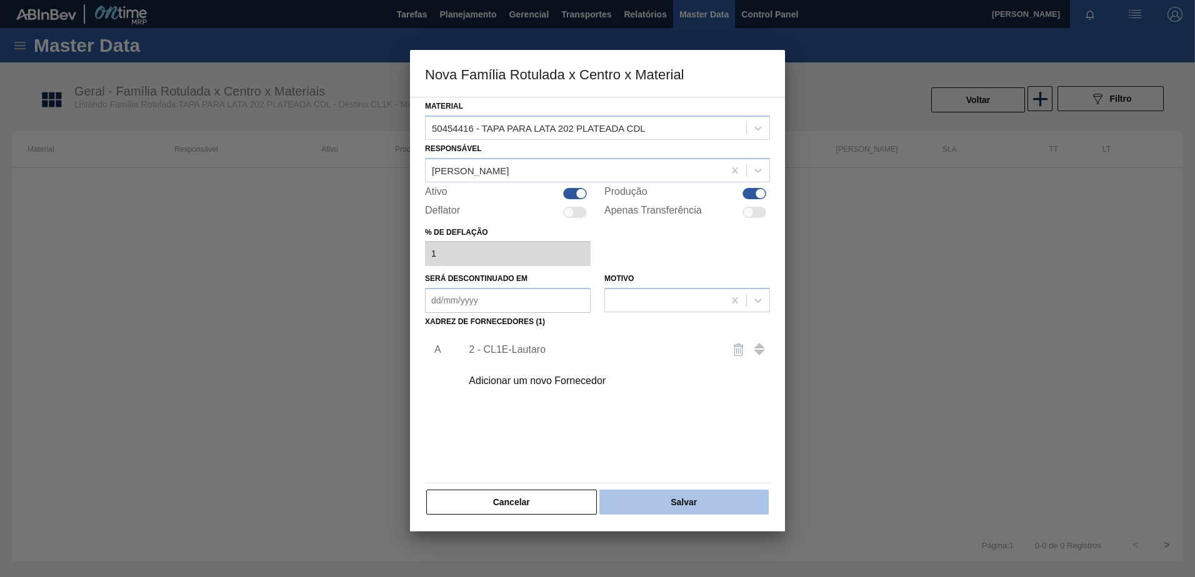
click at [684, 509] on button "Salvar" at bounding box center [683, 502] width 169 height 25
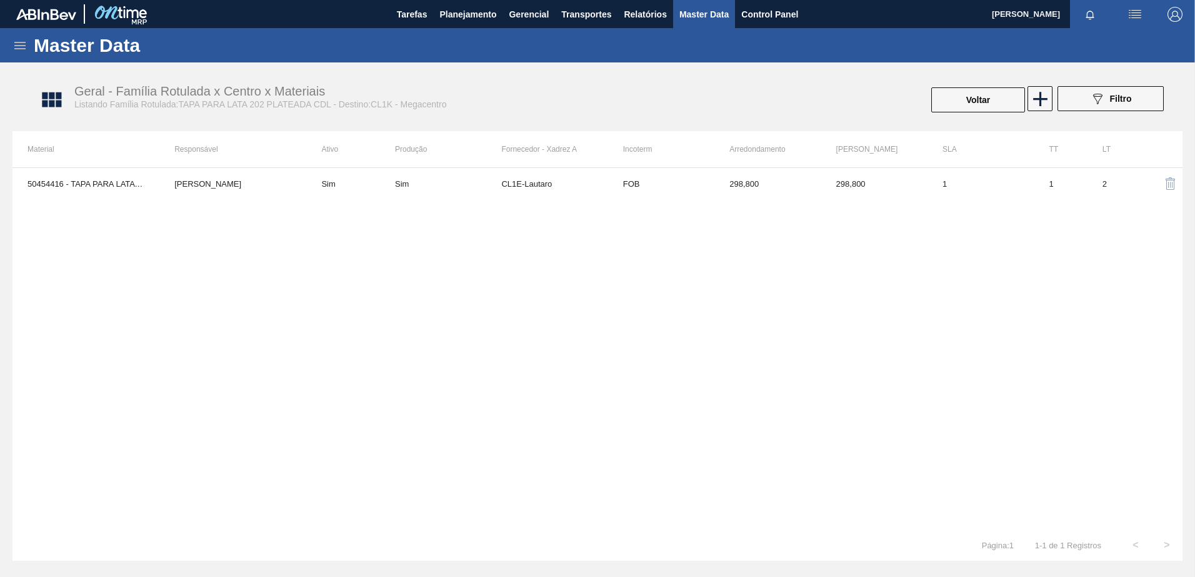
click at [694, 201] on div "50454416 - TAPA PARA LATA 202 PLATEADA CDL Pablo Gonzalez Sim Sim CL1E-Lautaro …" at bounding box center [597, 348] width 1170 height 362
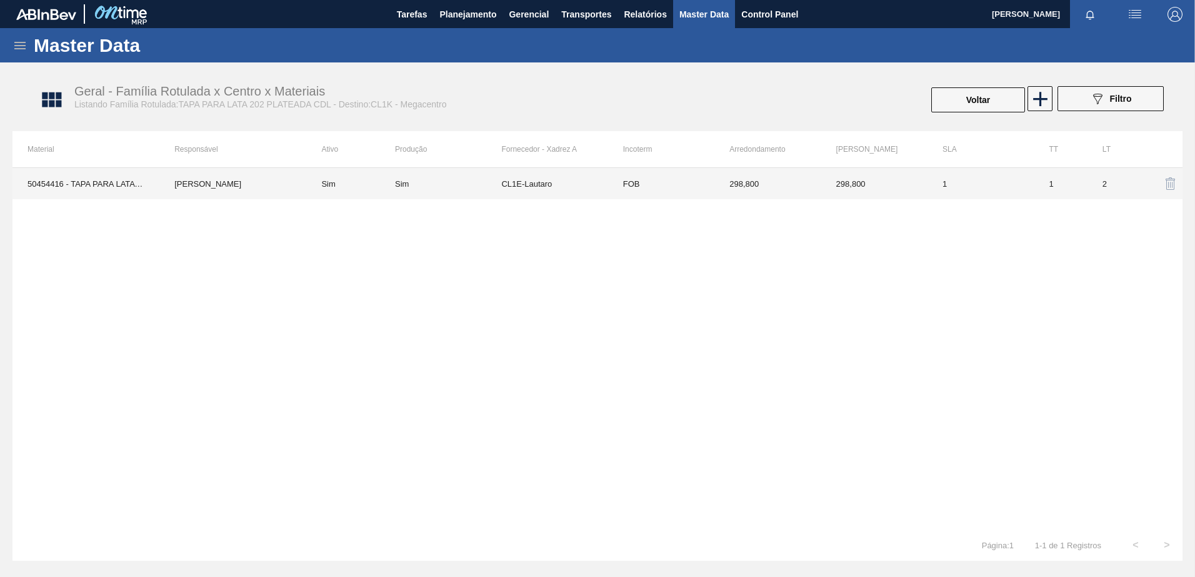
click at [692, 192] on td "FOB" at bounding box center [661, 183] width 106 height 31
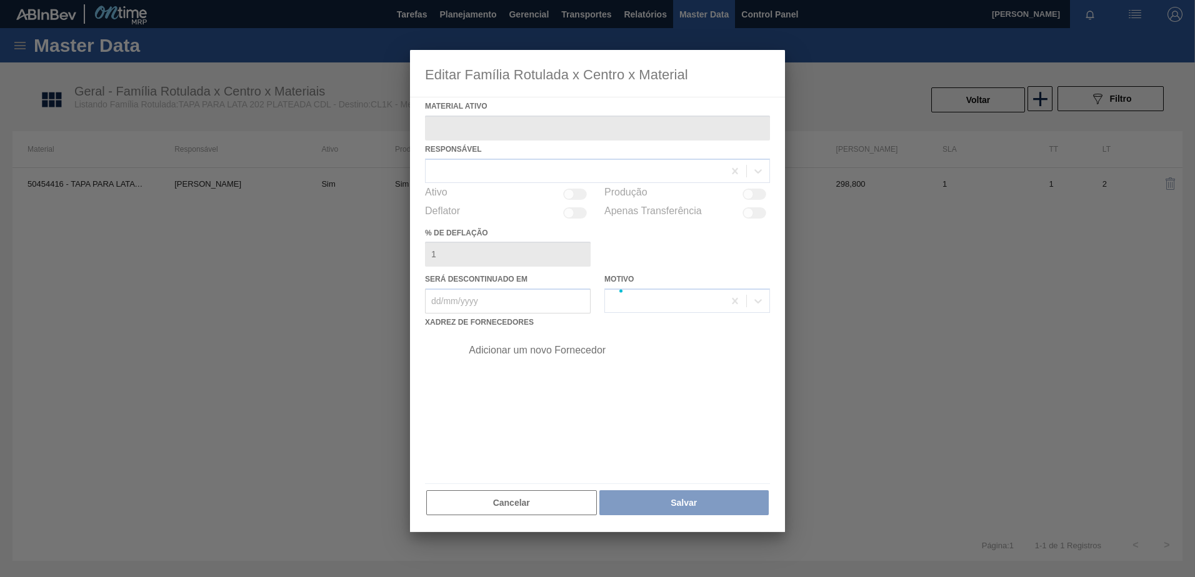
type ativo "50454416 - TAPA PARA LATA 202 PLATEADA CDL"
checkbox input "true"
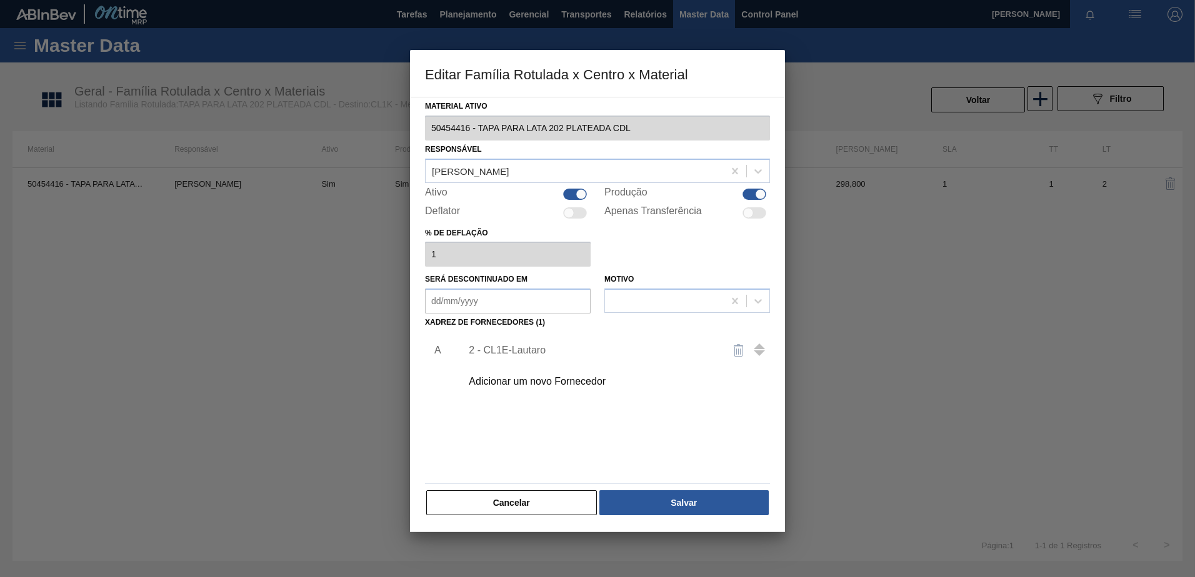
click at [533, 385] on div "Adicionar um novo Fornecedor" at bounding box center [591, 381] width 245 height 11
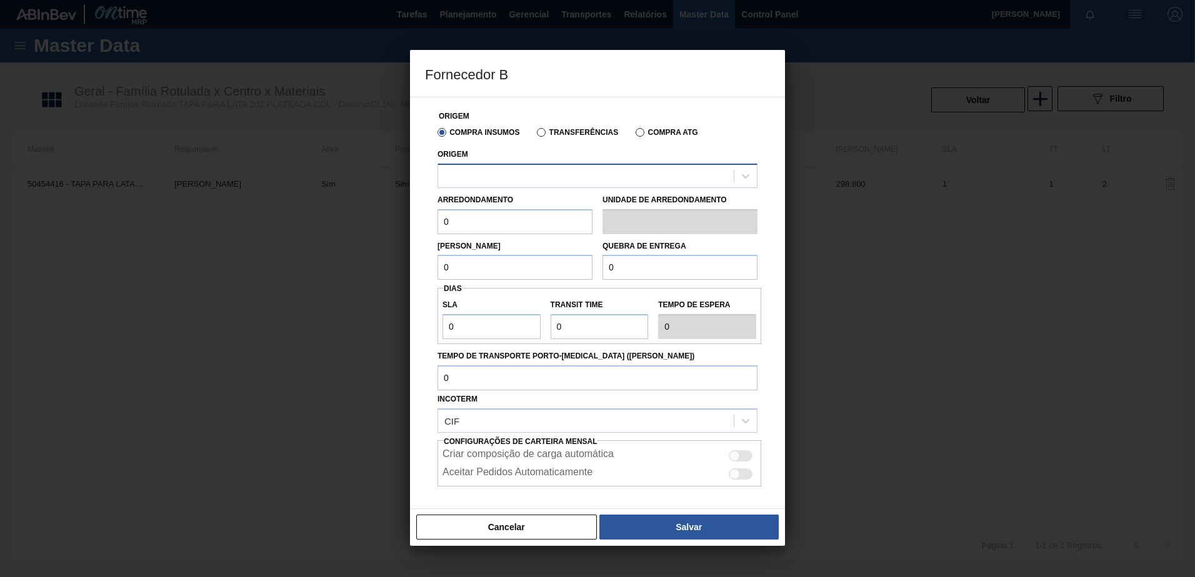
click at [459, 176] on div at bounding box center [586, 176] width 296 height 18
click at [539, 134] on label "Transferências" at bounding box center [577, 132] width 81 height 9
click at [515, 514] on div "Cancelar Salvar" at bounding box center [597, 527] width 375 height 37
click at [532, 519] on button "Cancelar" at bounding box center [506, 527] width 181 height 25
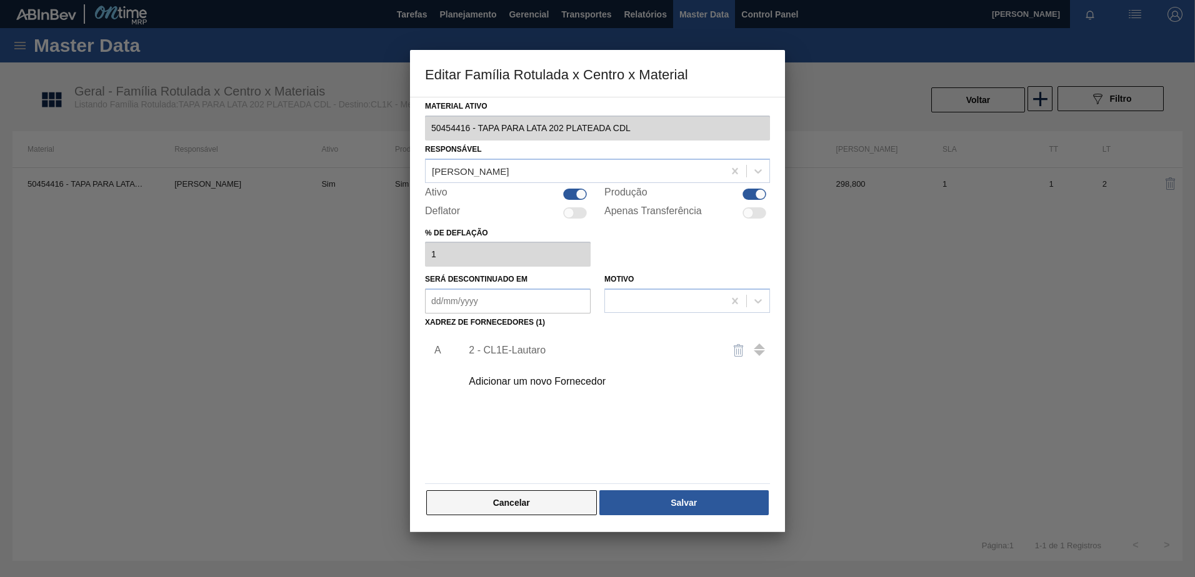
click at [522, 502] on button "Cancelar" at bounding box center [511, 502] width 171 height 25
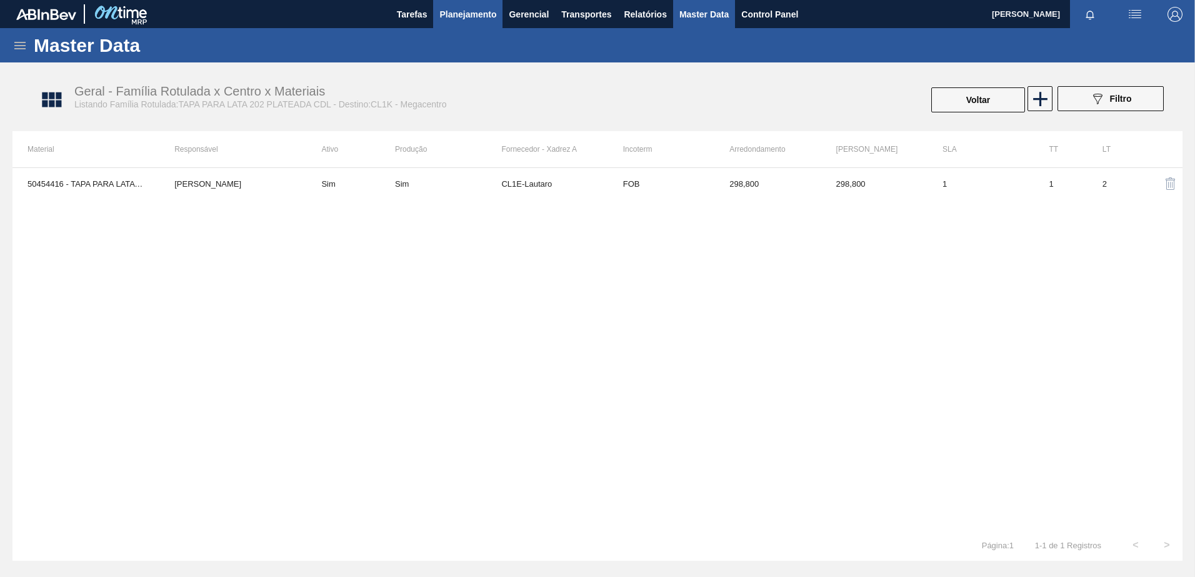
click at [472, 19] on span "Planejamento" at bounding box center [467, 14] width 57 height 15
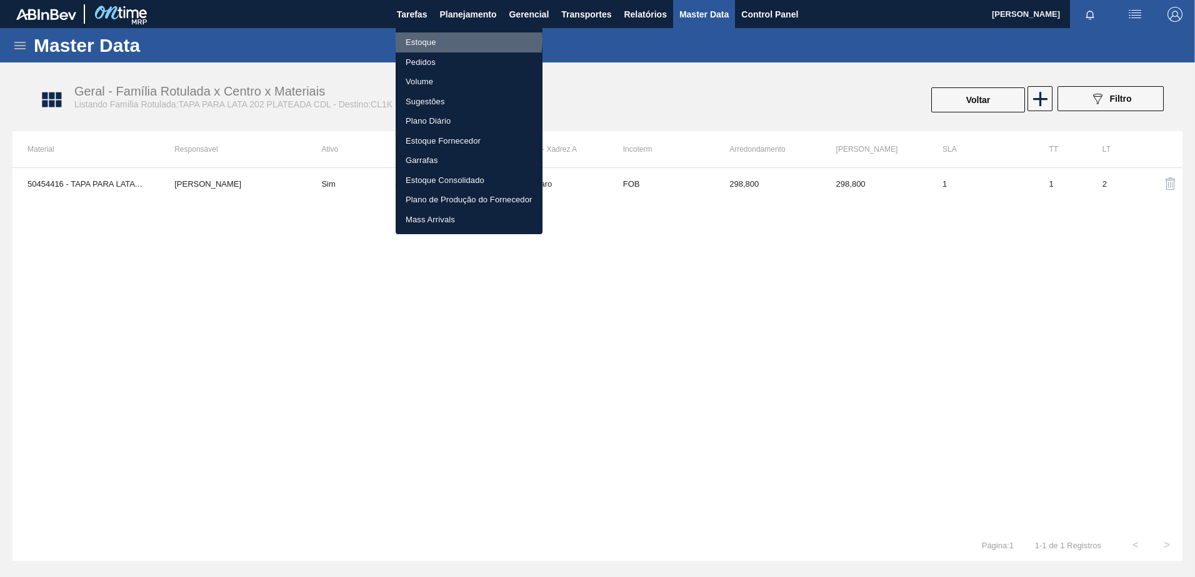
click at [441, 39] on li "Estoque" at bounding box center [468, 42] width 147 height 20
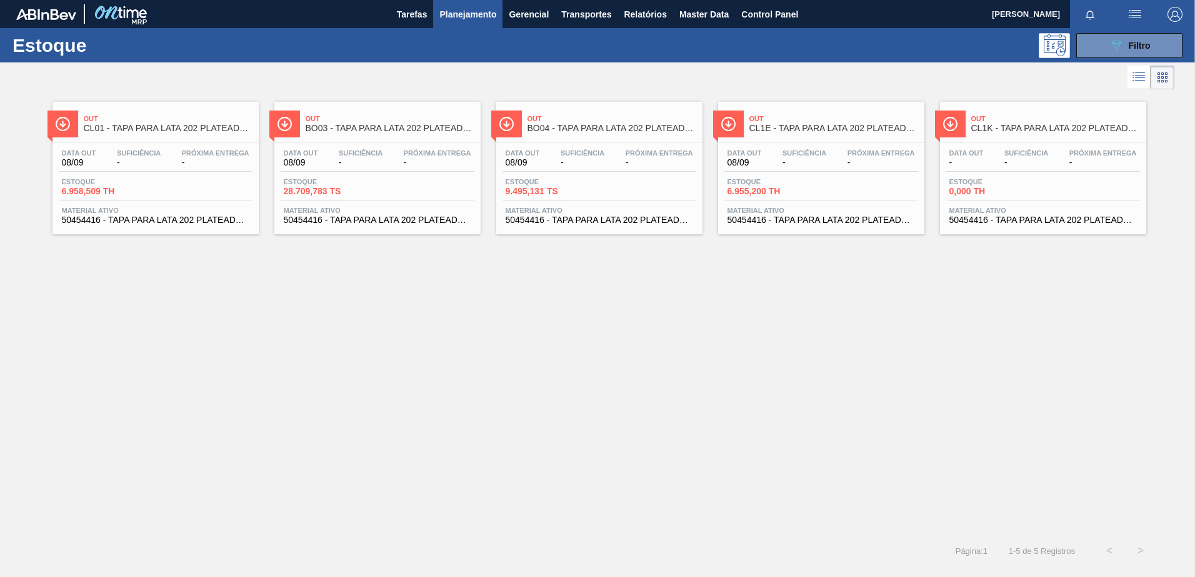
click at [1008, 132] on span "CL1K - TAPA PARA LATA 202 PLATEADA CDL" at bounding box center [1055, 128] width 169 height 9
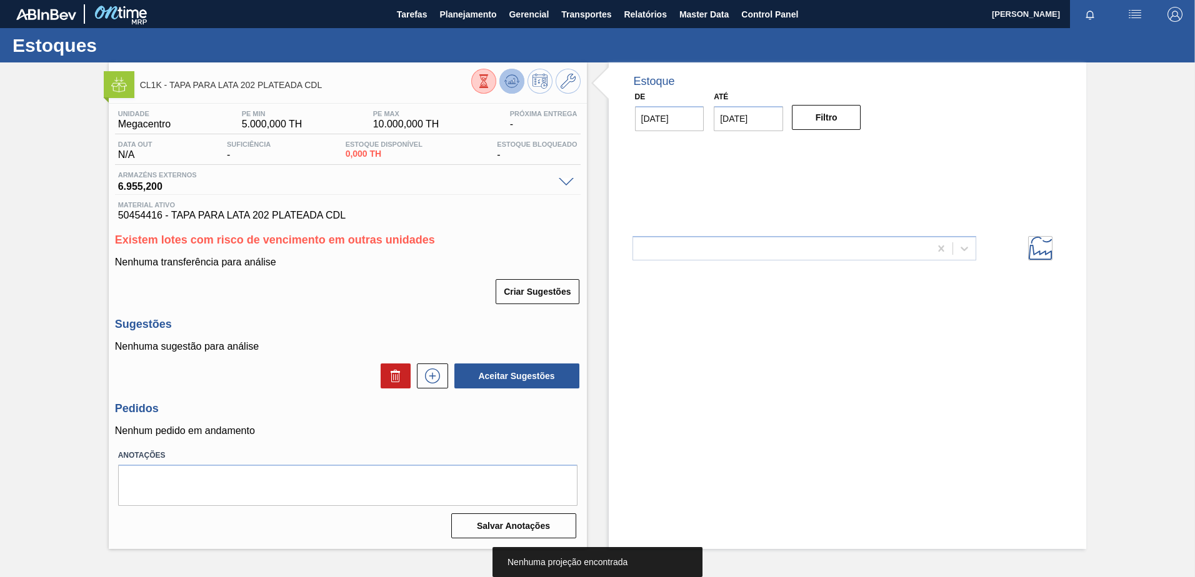
click at [511, 72] on button at bounding box center [511, 81] width 25 height 25
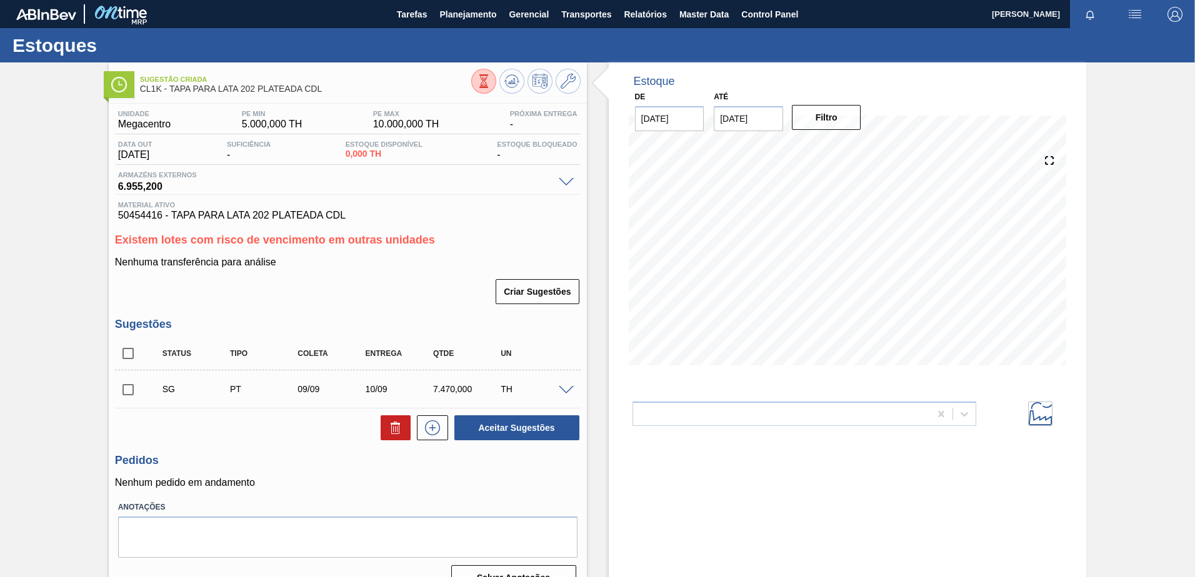
click at [559, 182] on span at bounding box center [566, 182] width 15 height 9
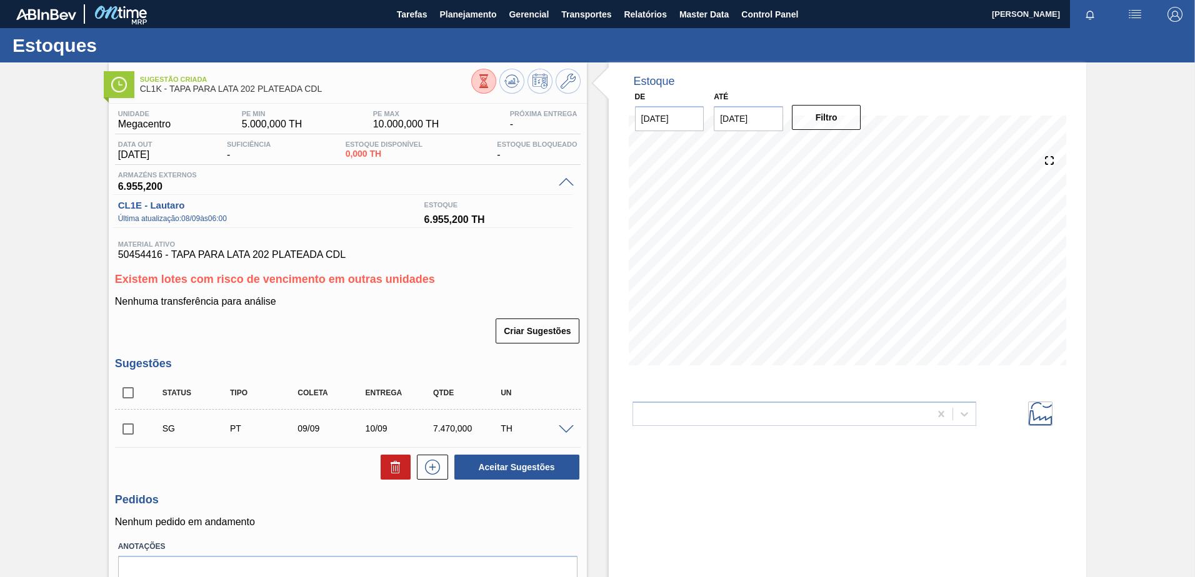
click at [559, 182] on span at bounding box center [566, 182] width 15 height 9
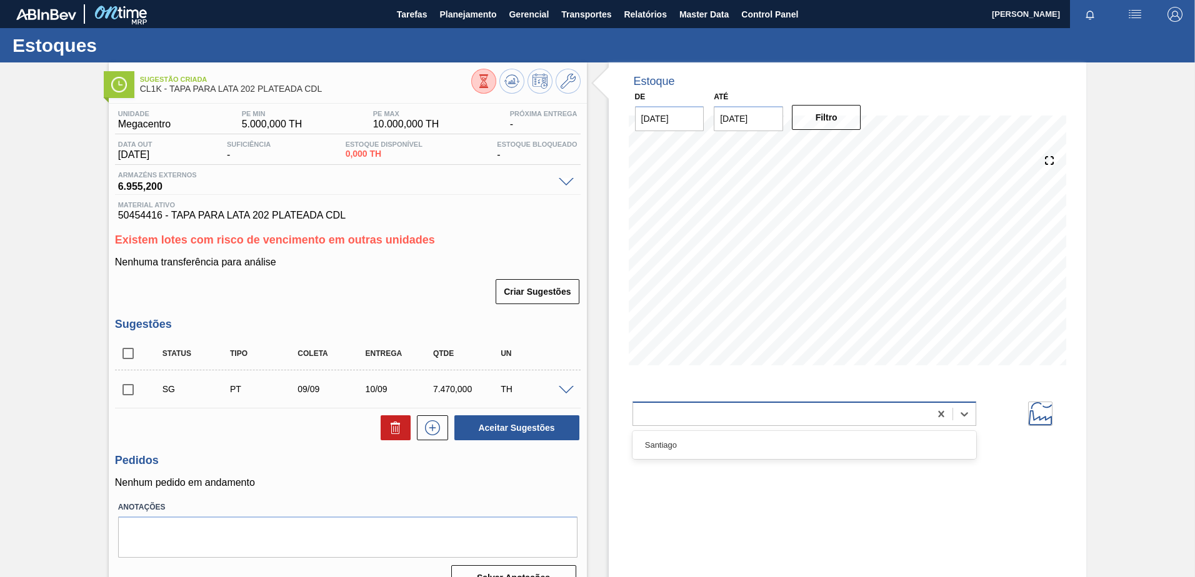
click at [699, 419] on div at bounding box center [781, 414] width 297 height 18
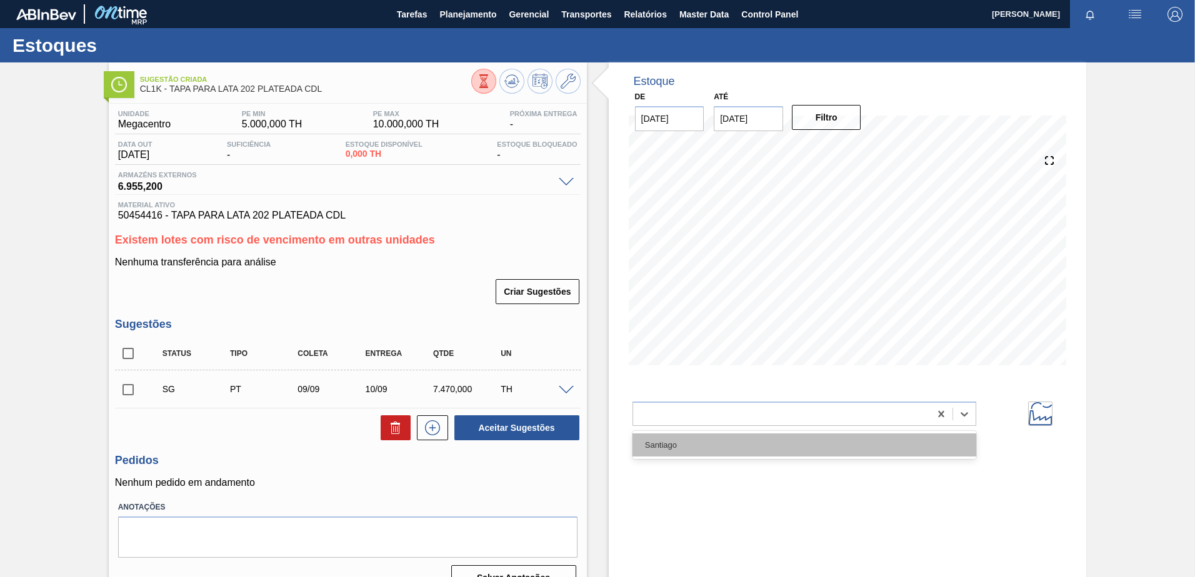
click at [672, 445] on div "Santiago" at bounding box center [804, 445] width 344 height 23
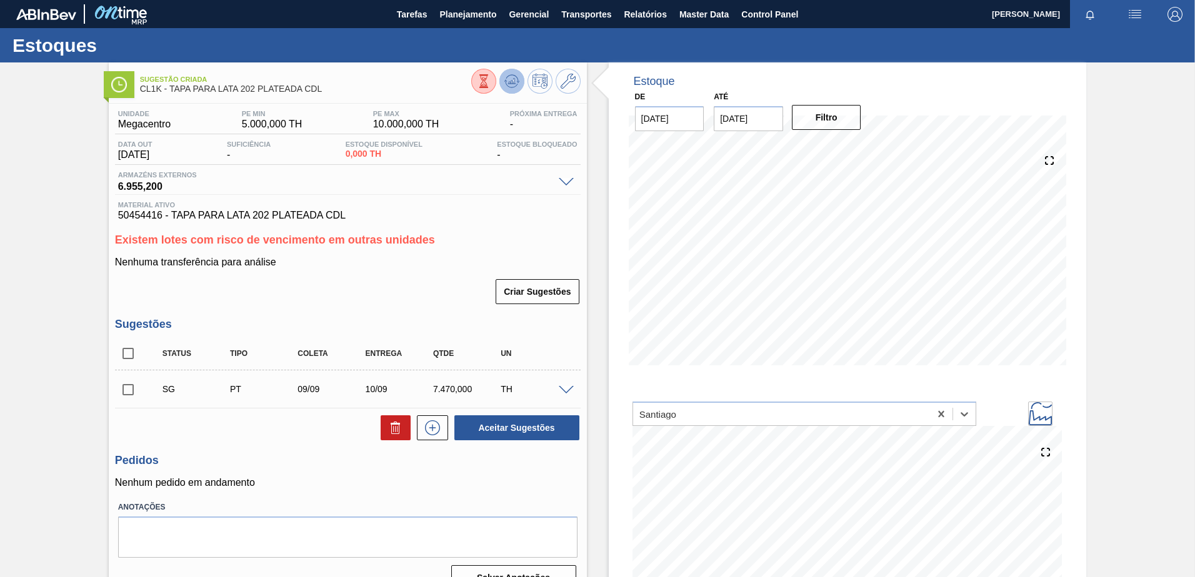
click at [509, 81] on icon at bounding box center [511, 81] width 15 height 15
drag, startPoint x: 390, startPoint y: 154, endPoint x: 340, endPoint y: 149, distance: 50.9
click at [340, 149] on div "Data out 08/09/2025 Suficiência - Estoque Disponível 0,000 TH Estoque Bloqueado…" at bounding box center [347, 153] width 465 height 24
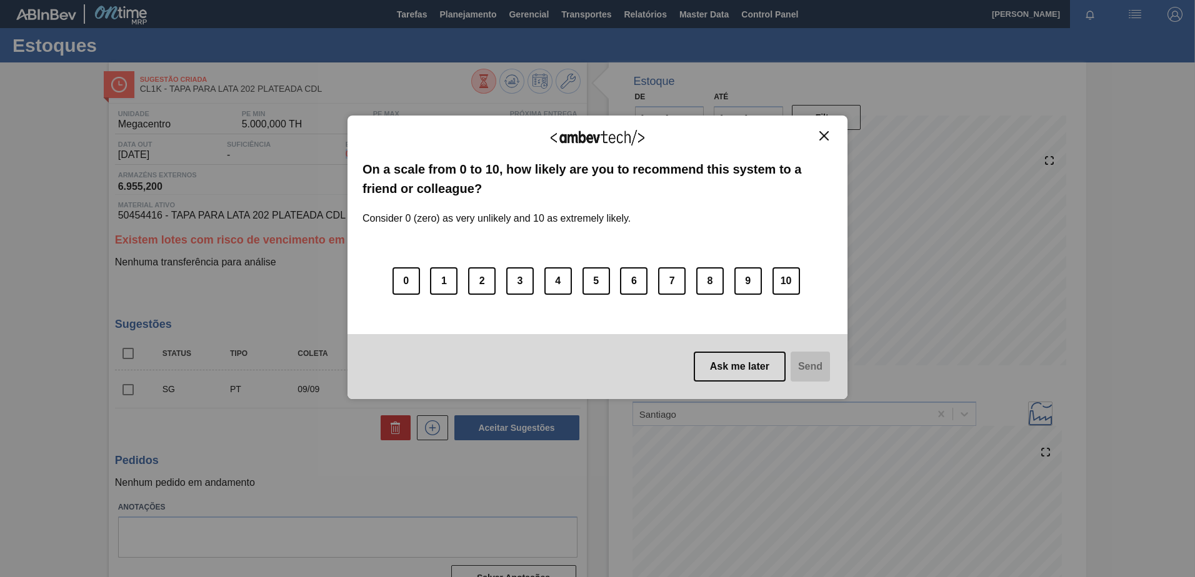
click at [827, 137] on img "Close" at bounding box center [823, 135] width 9 height 9
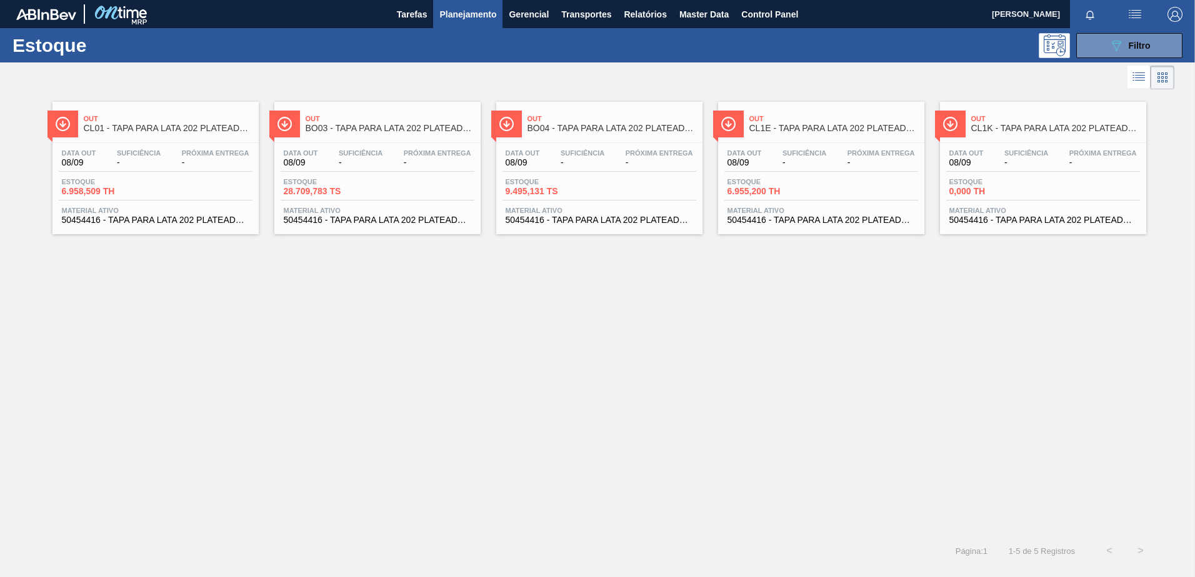
click at [784, 134] on div "Out CL1E - TAPA PARA LATA 202 PLATEADA CDL" at bounding box center [833, 124] width 169 height 28
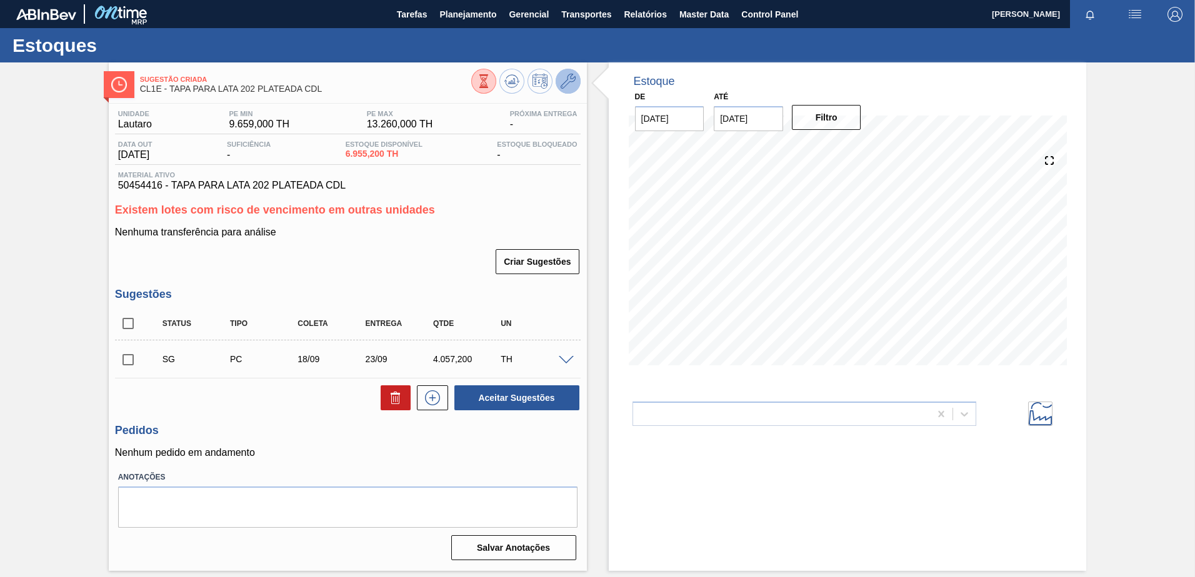
click at [574, 90] on button at bounding box center [567, 81] width 25 height 25
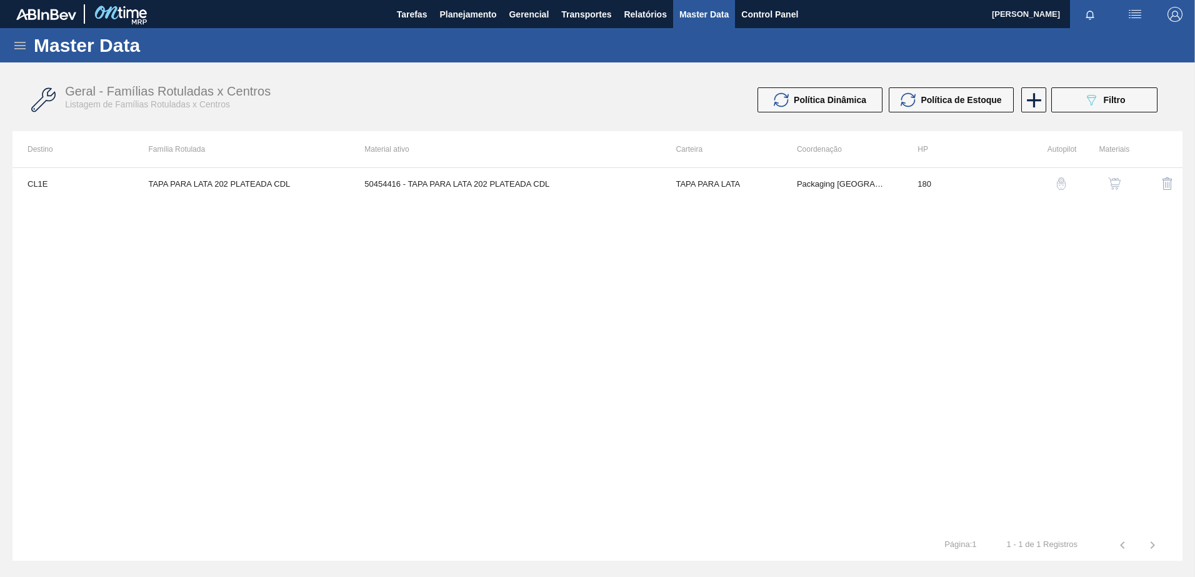
click at [1111, 182] on img "button" at bounding box center [1114, 183] width 12 height 12
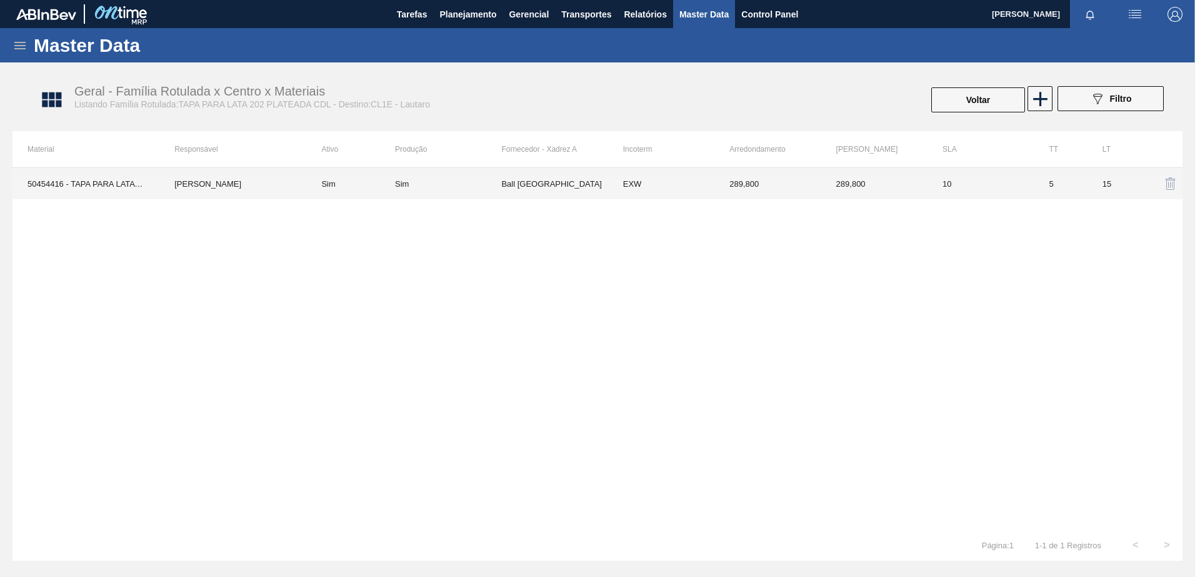
click at [633, 188] on td "EXW" at bounding box center [661, 183] width 106 height 31
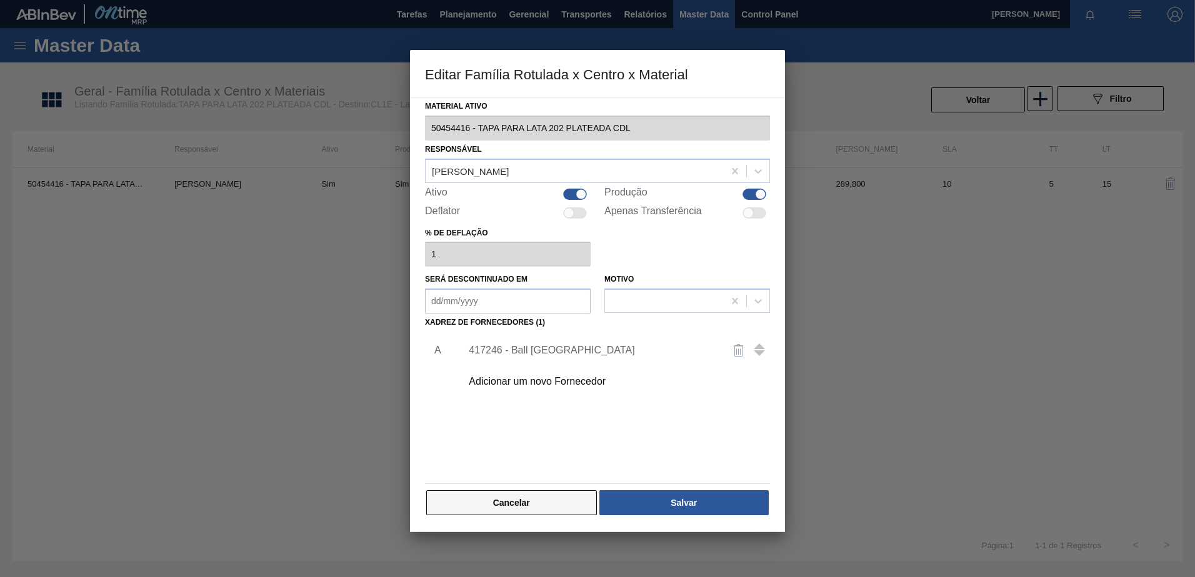
click at [535, 500] on button "Cancelar" at bounding box center [511, 502] width 171 height 25
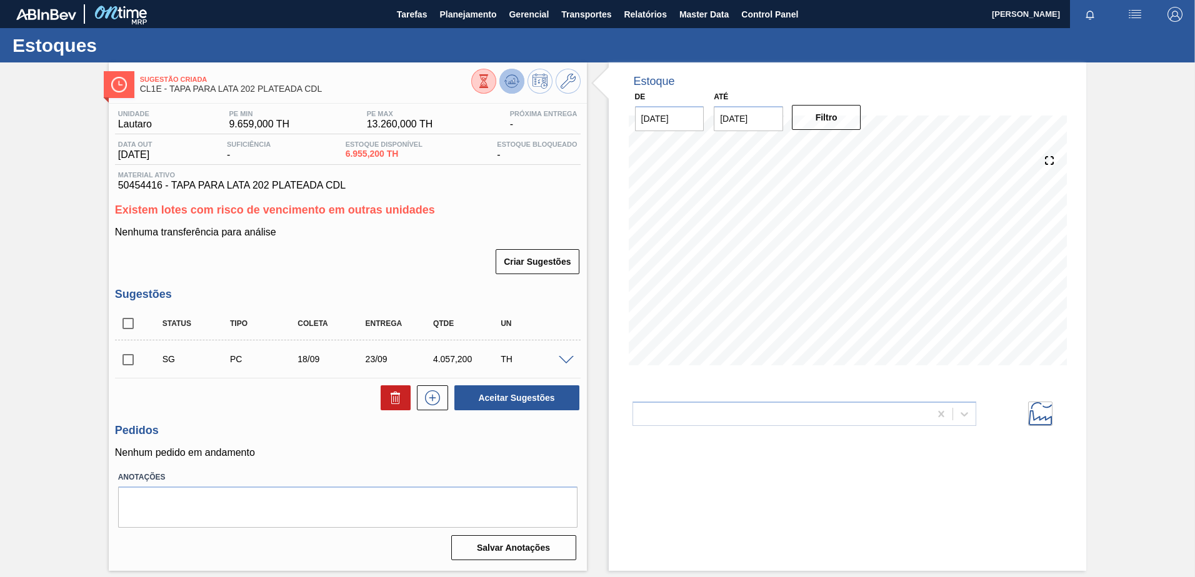
click at [514, 82] on icon at bounding box center [511, 81] width 8 height 6
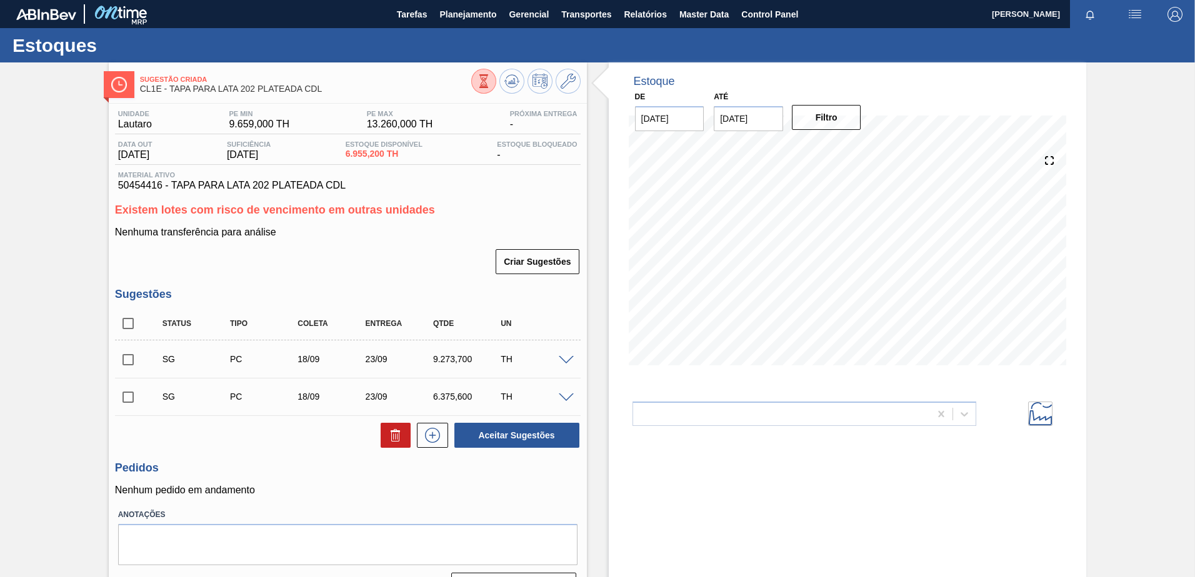
click at [569, 360] on span at bounding box center [566, 360] width 15 height 9
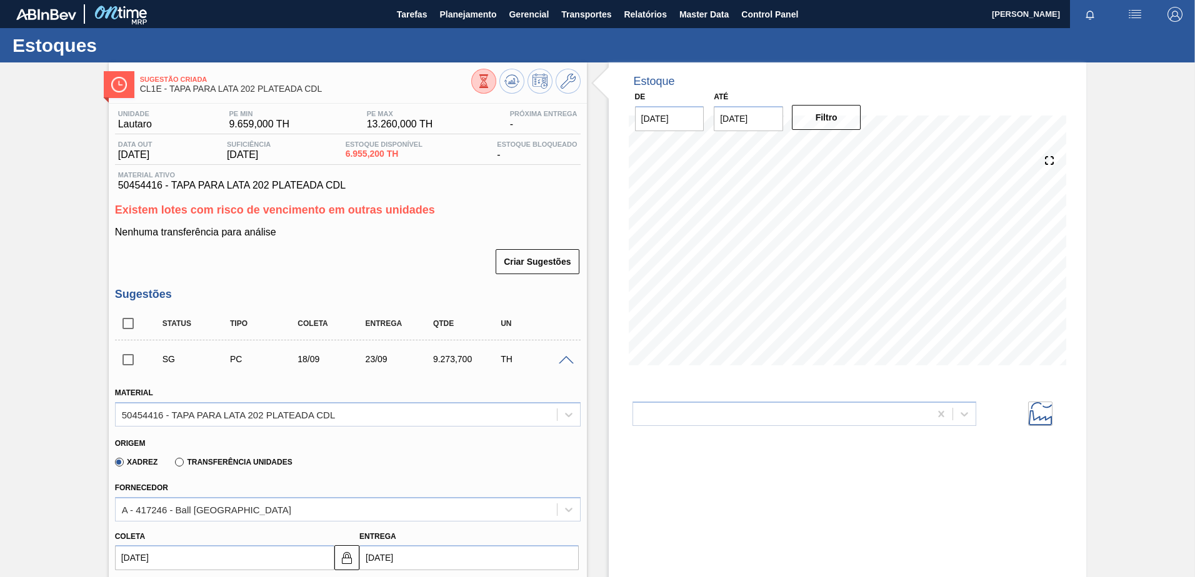
click at [748, 125] on input "22/09/2025" at bounding box center [748, 118] width 69 height 25
click at [805, 244] on div "25" at bounding box center [809, 249] width 17 height 17
type input "25/09/2025"
click at [838, 109] on button "Filtro" at bounding box center [826, 117] width 69 height 25
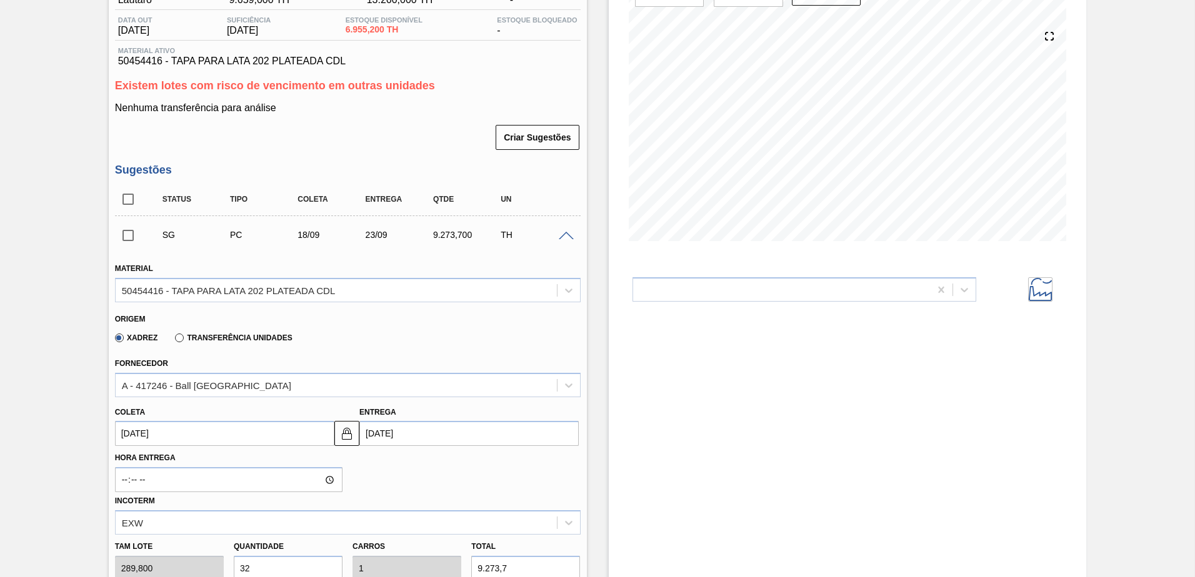
scroll to position [125, 0]
click at [565, 236] on span at bounding box center [566, 235] width 15 height 9
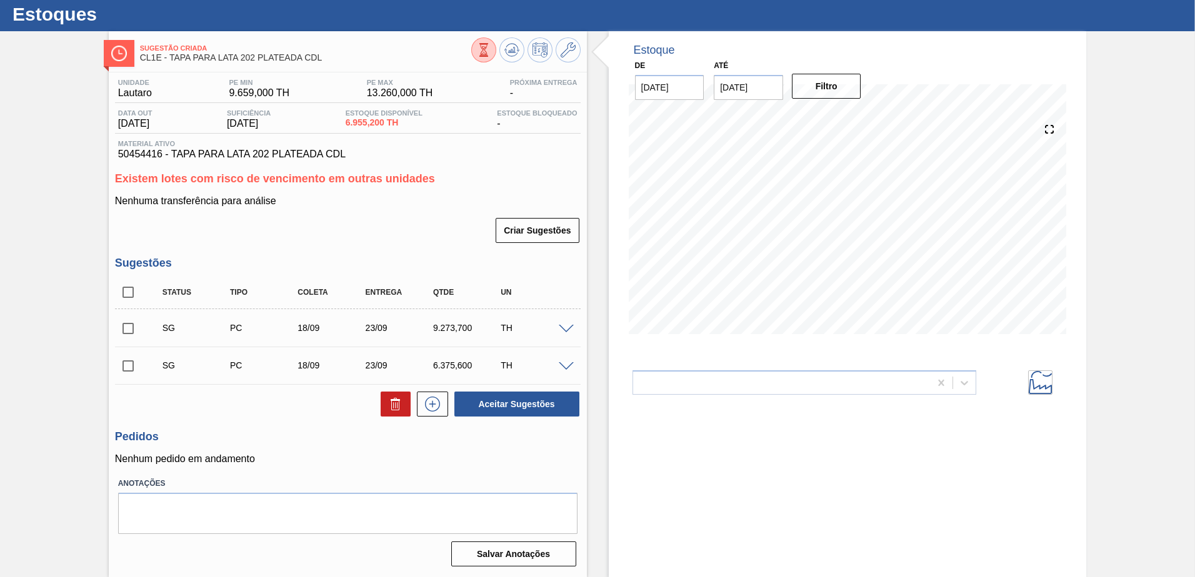
scroll to position [31, 0]
click at [781, 380] on div at bounding box center [781, 383] width 297 height 18
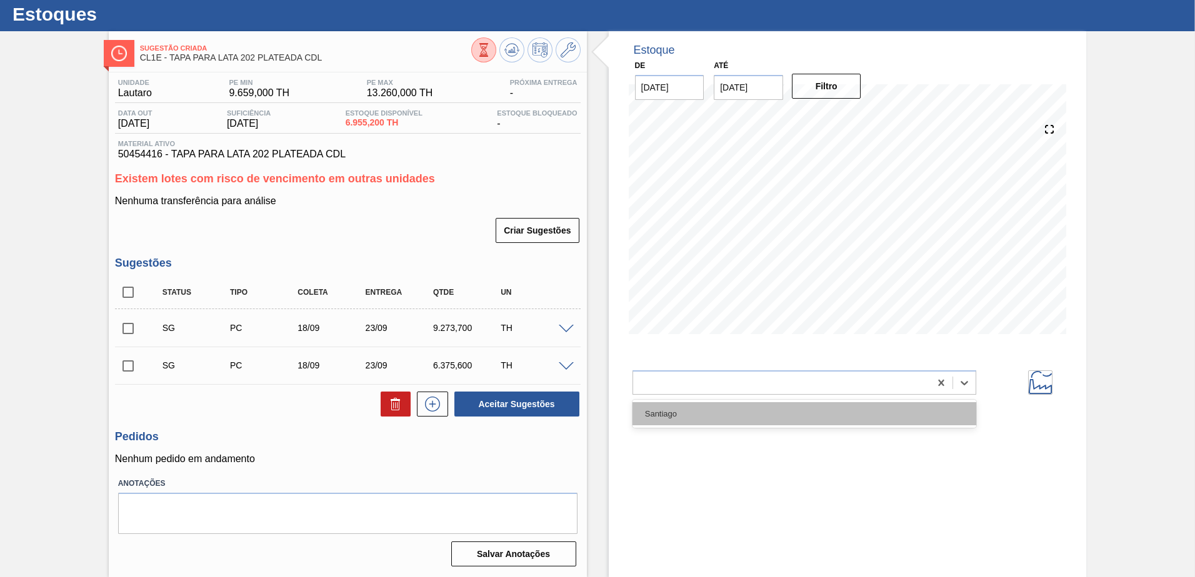
click at [743, 417] on div "Santiago" at bounding box center [804, 413] width 344 height 23
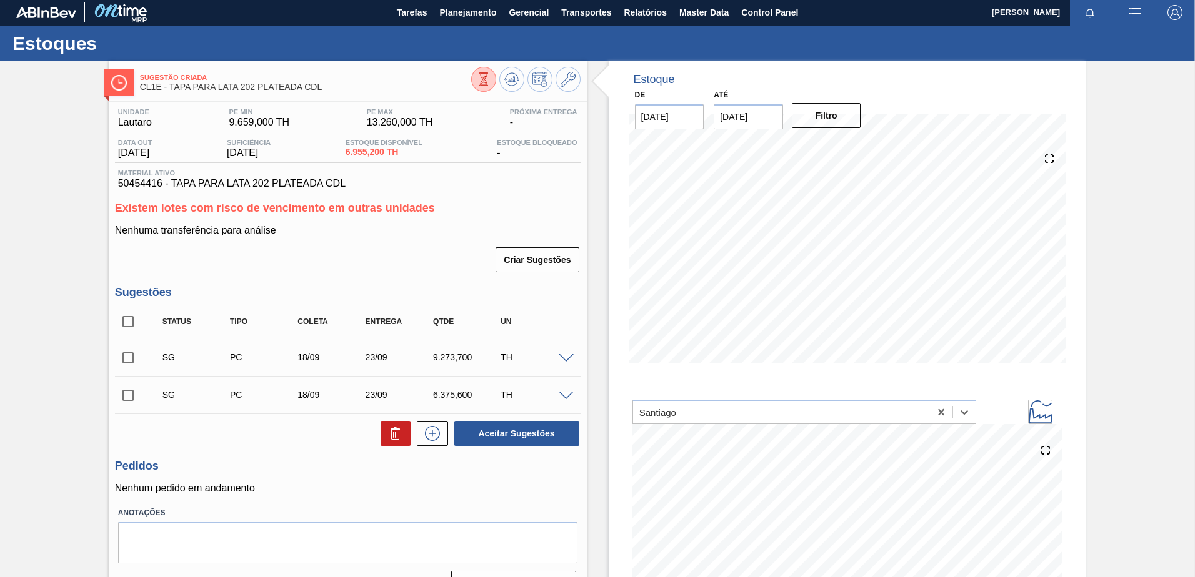
scroll to position [0, 0]
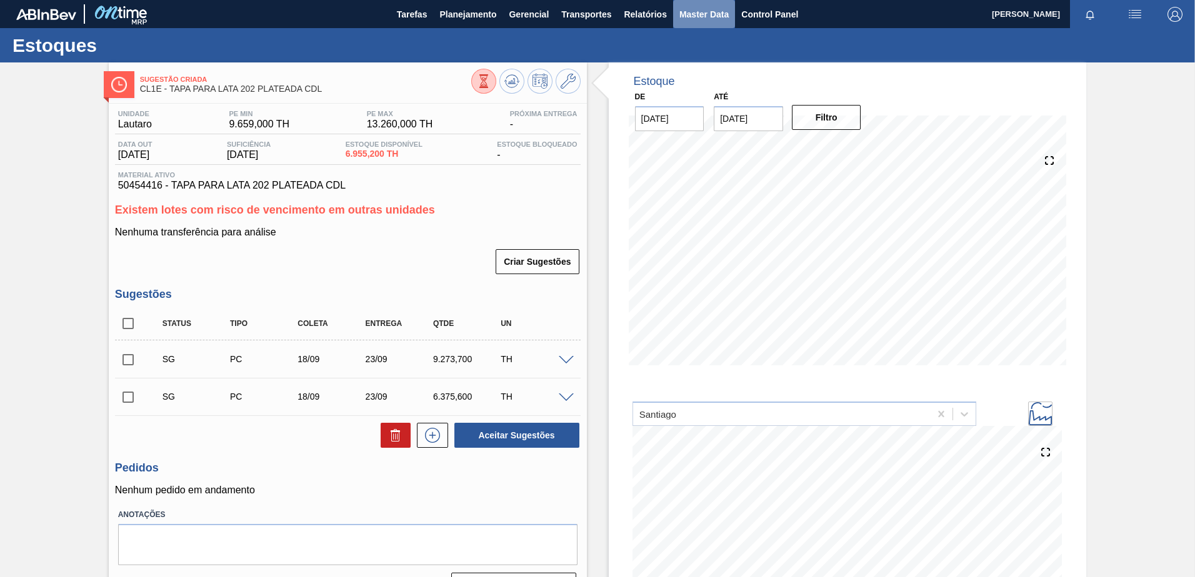
click at [700, 18] on span "Master Data" at bounding box center [703, 14] width 49 height 15
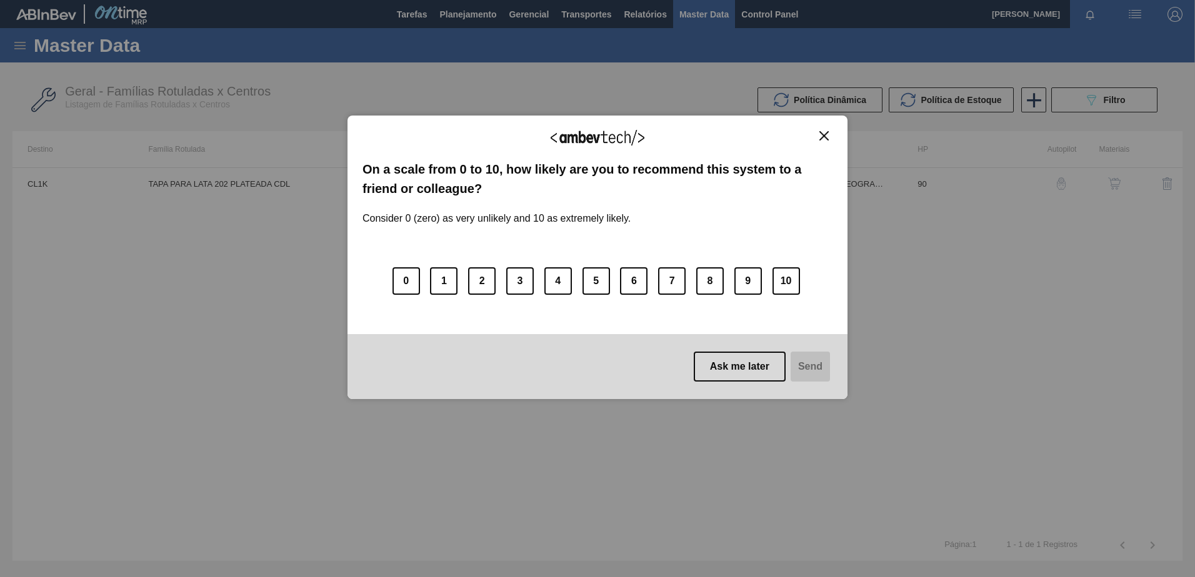
click at [827, 141] on div "We appreciate your feedback!" at bounding box center [597, 145] width 470 height 29
click at [823, 139] on img "Close" at bounding box center [823, 135] width 9 height 9
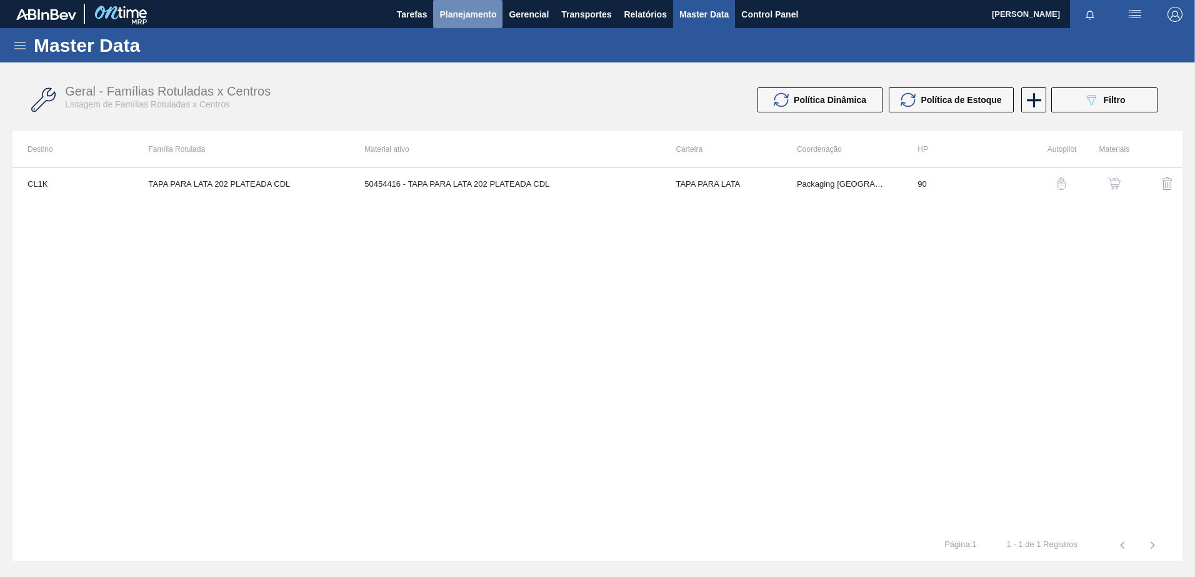
click at [468, 7] on span "Planejamento" at bounding box center [467, 14] width 57 height 15
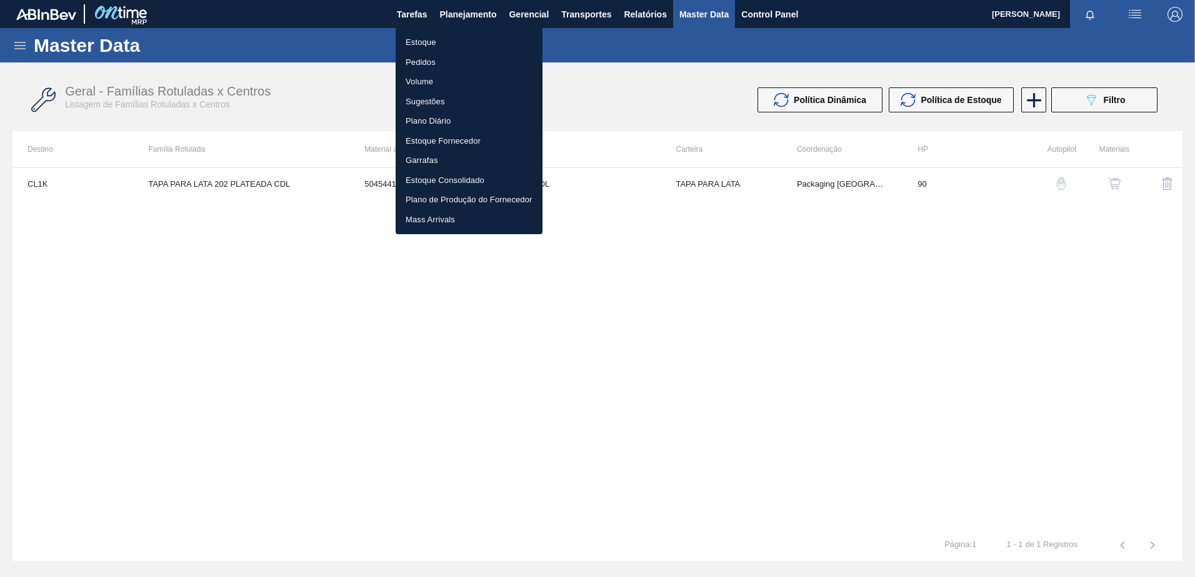
click at [431, 44] on li "Estoque" at bounding box center [468, 42] width 147 height 20
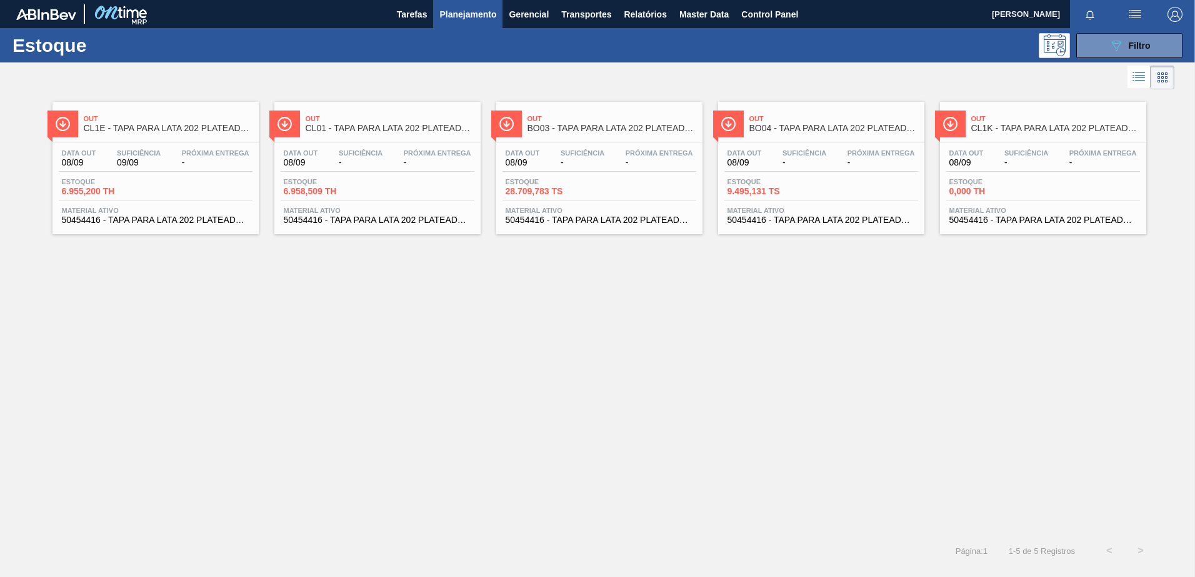
click at [409, 134] on div "Out CL01 - TAPA PARA LATA 202 PLATEADA CDL" at bounding box center [390, 124] width 169 height 28
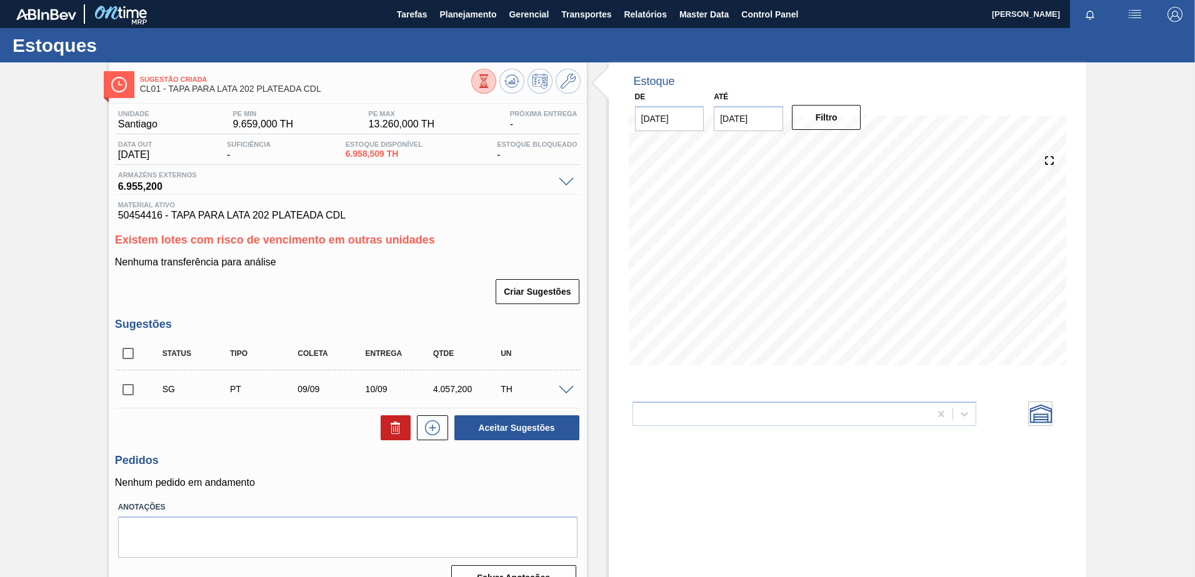
click at [562, 178] on span at bounding box center [566, 182] width 15 height 9
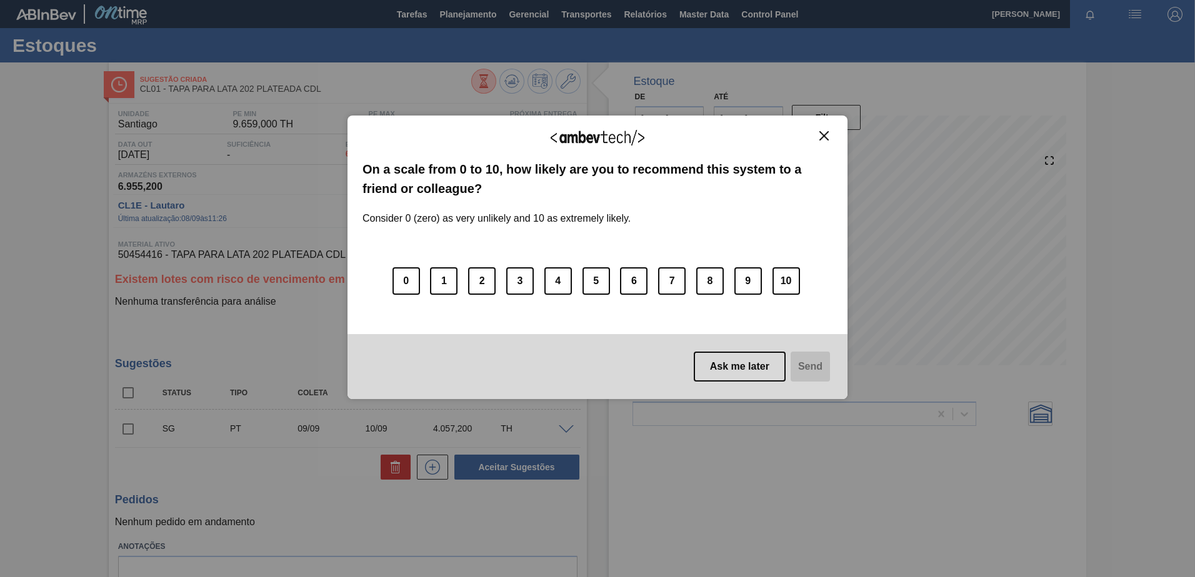
click at [825, 139] on img "Close" at bounding box center [823, 135] width 9 height 9
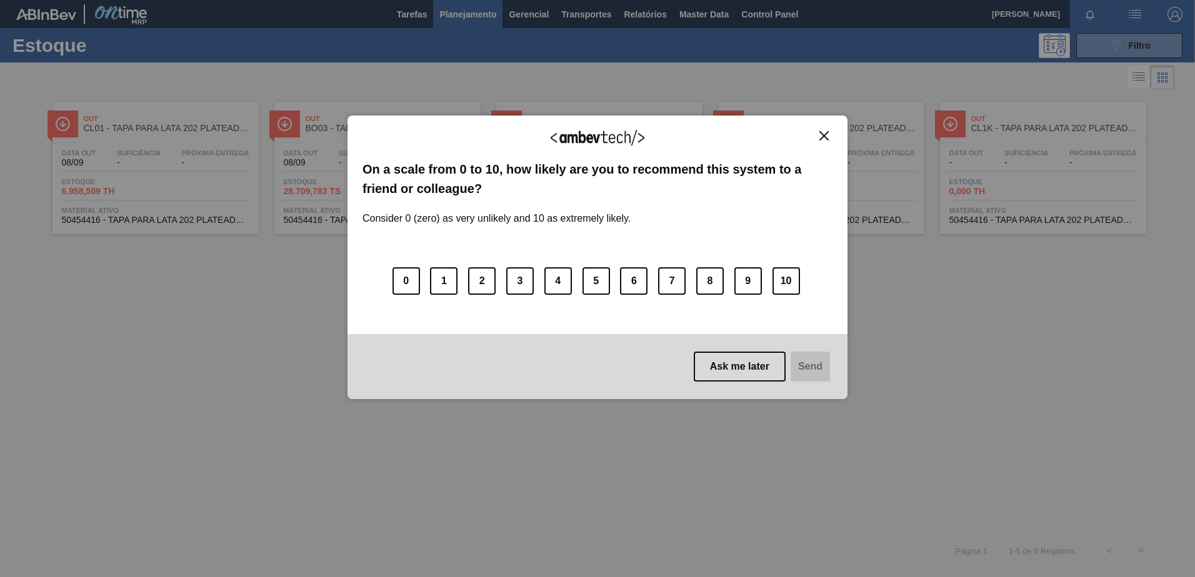
click at [821, 139] on img "Close" at bounding box center [823, 135] width 9 height 9
click at [822, 136] on img "Close" at bounding box center [823, 135] width 9 height 9
click at [823, 134] on img "Close" at bounding box center [823, 135] width 9 height 9
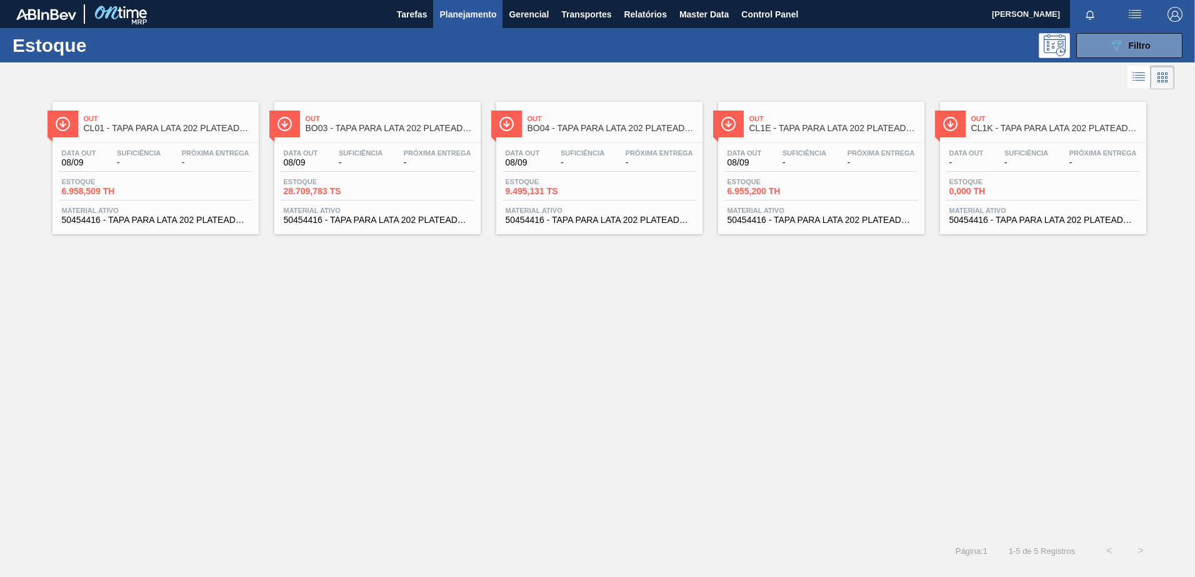
click at [138, 145] on div "Data out 08/09 Suficiência - Próxima Entrega - Estoque 6.958,509 TH Material at…" at bounding box center [155, 185] width 206 height 85
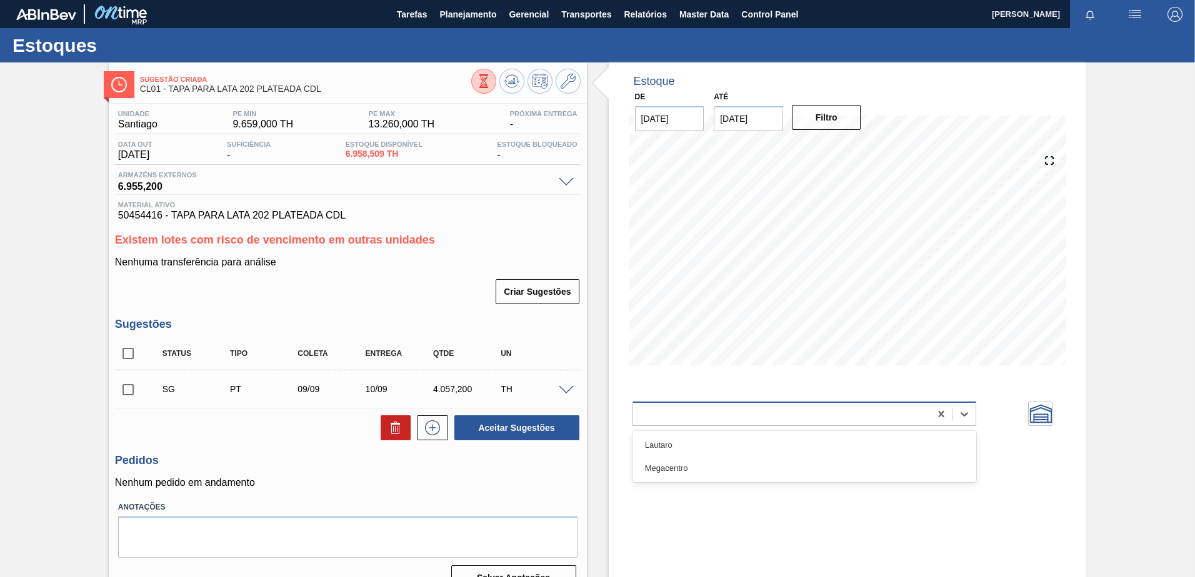
click at [832, 419] on div at bounding box center [781, 414] width 297 height 18
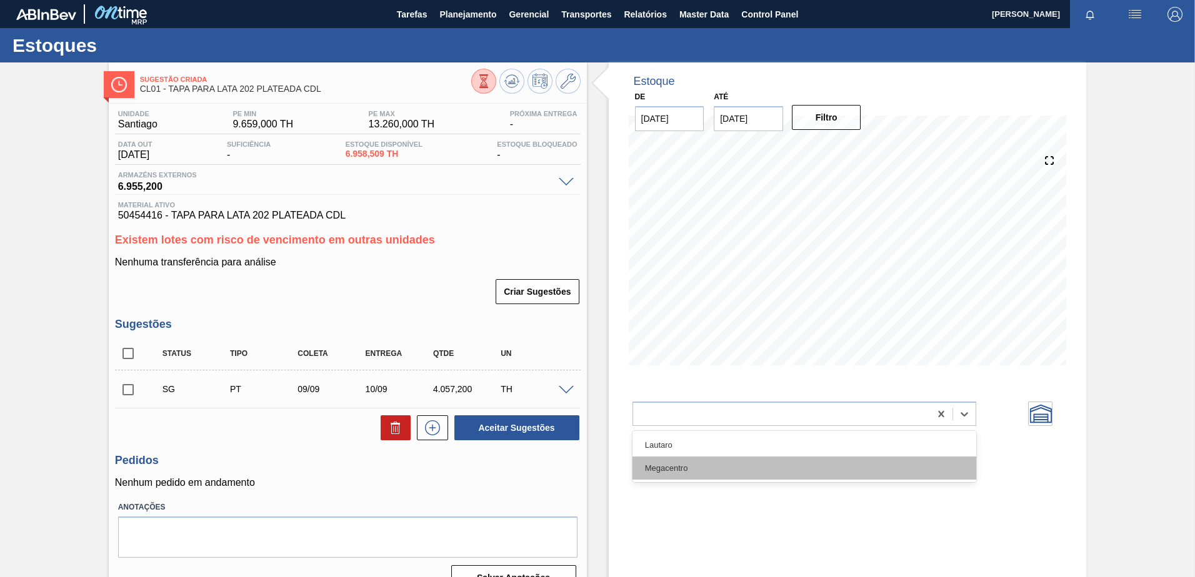
click at [680, 463] on div "Megacentro" at bounding box center [804, 468] width 344 height 23
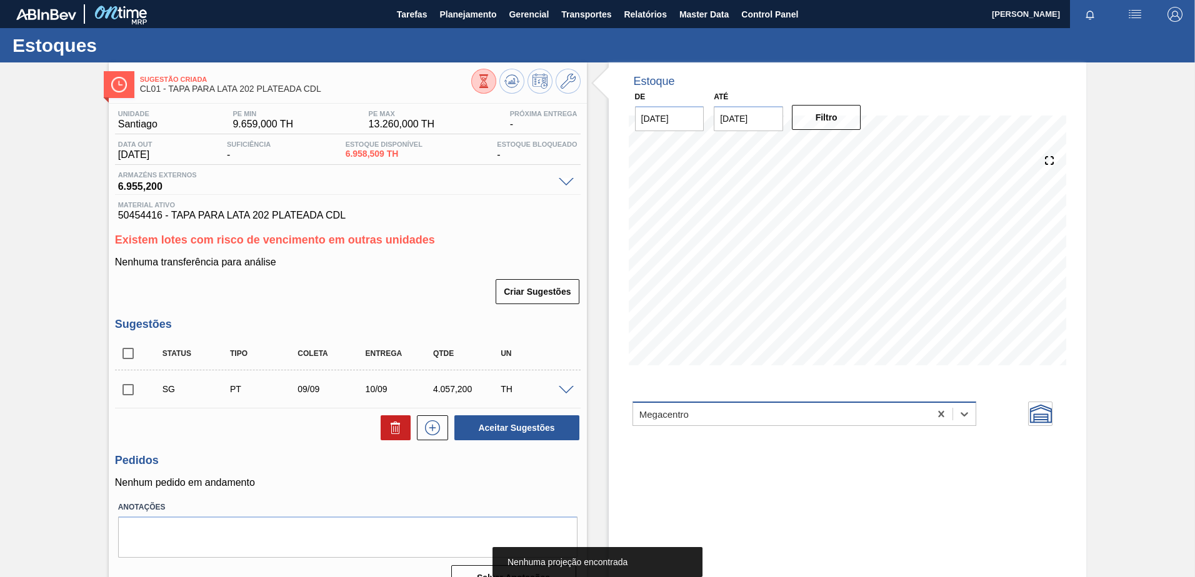
click at [710, 412] on div "Megacentro" at bounding box center [781, 414] width 297 height 18
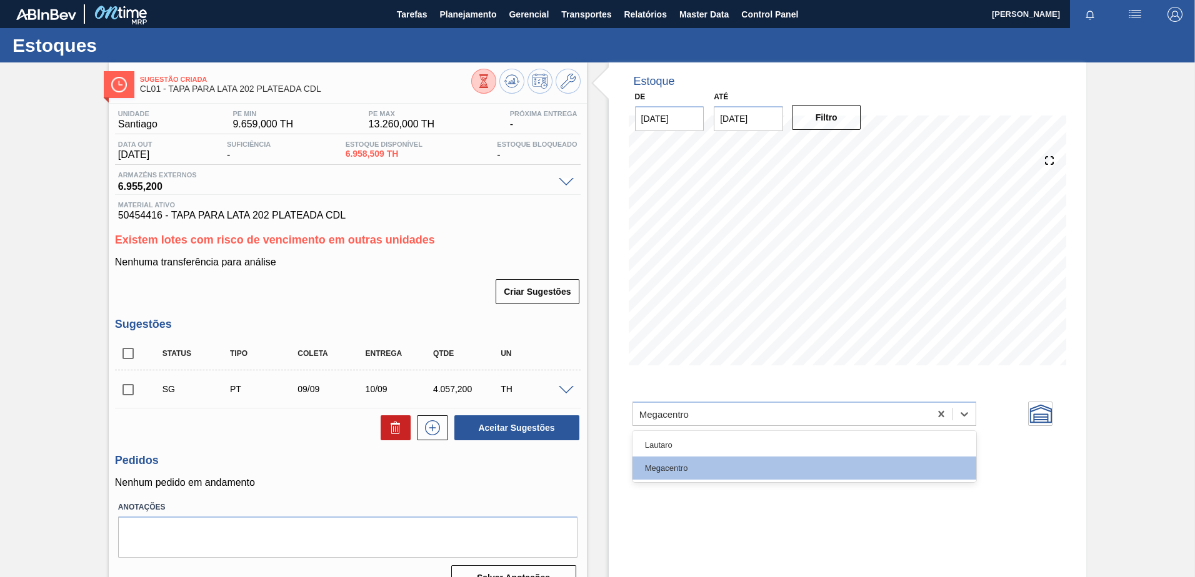
click at [696, 444] on div "Lautaro" at bounding box center [804, 445] width 344 height 23
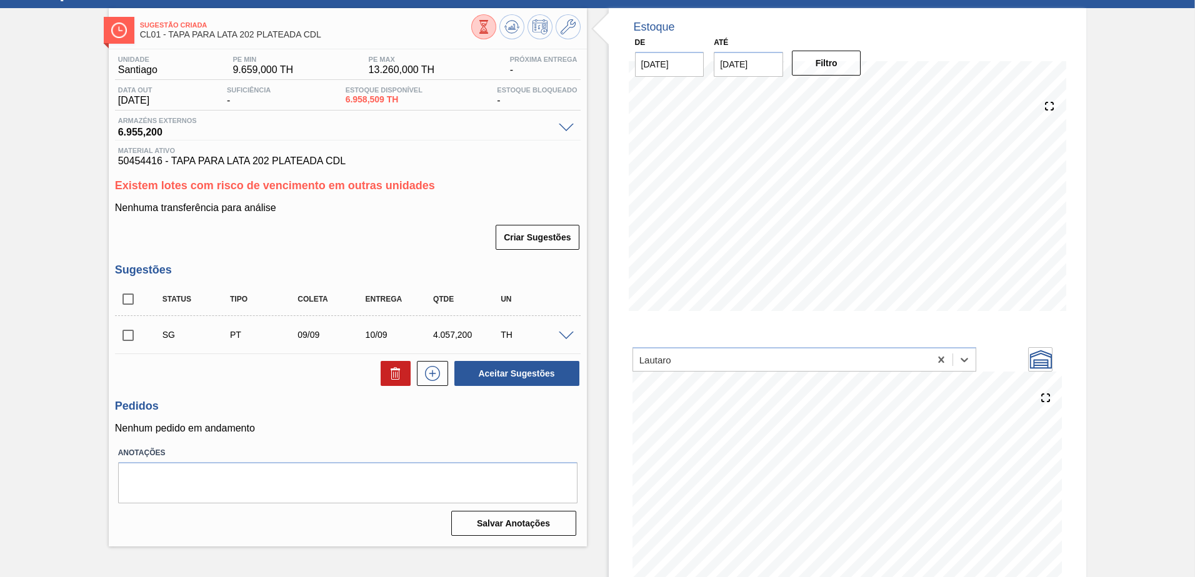
scroll to position [105, 0]
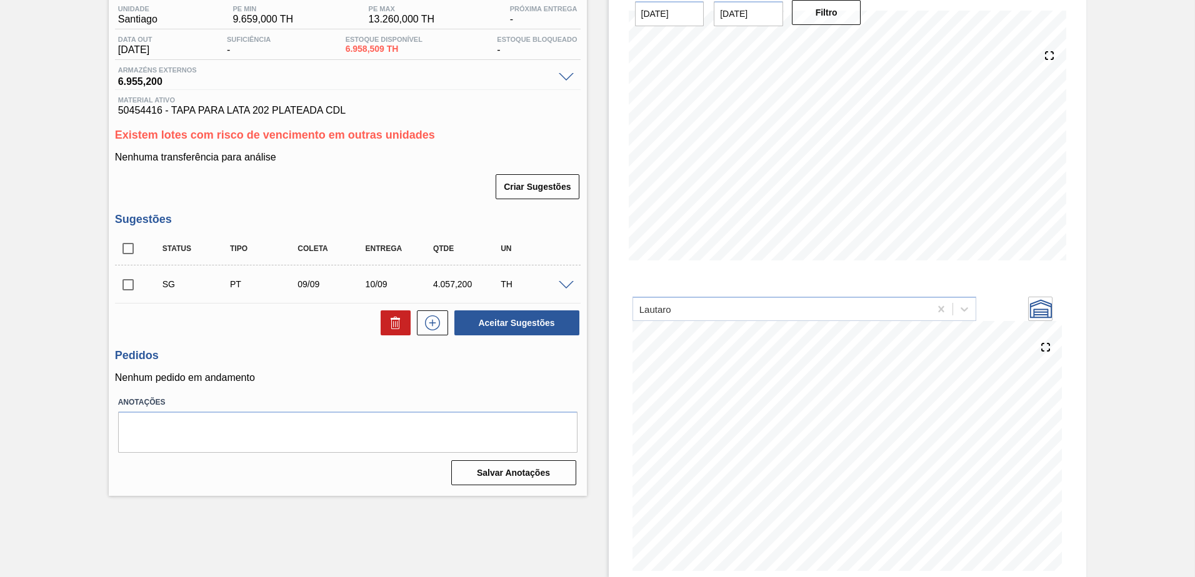
click at [568, 81] on span at bounding box center [566, 77] width 15 height 9
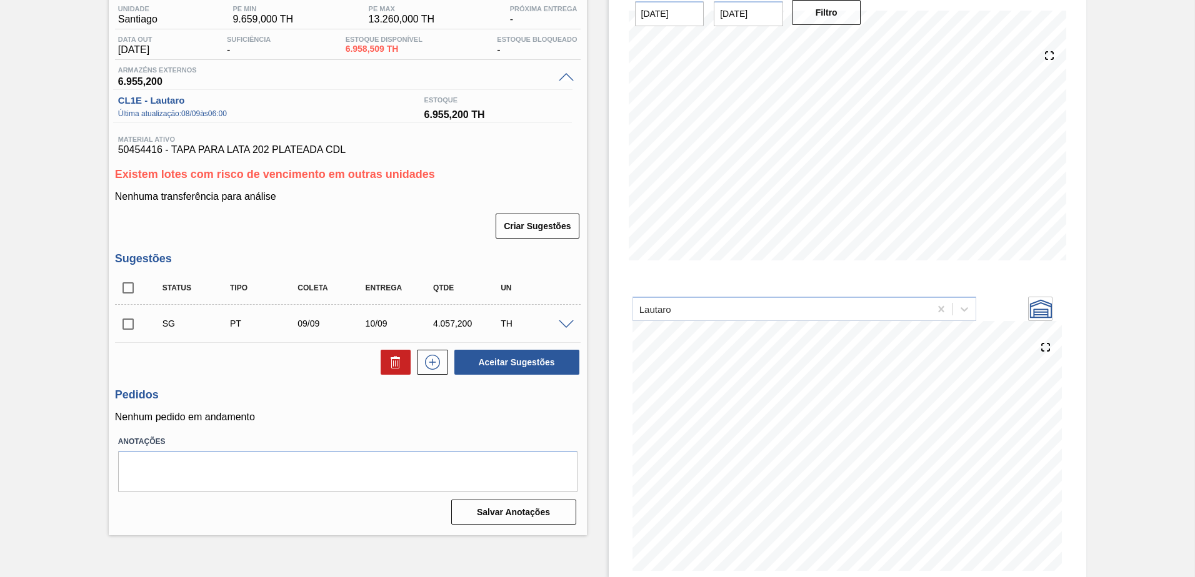
scroll to position [0, 0]
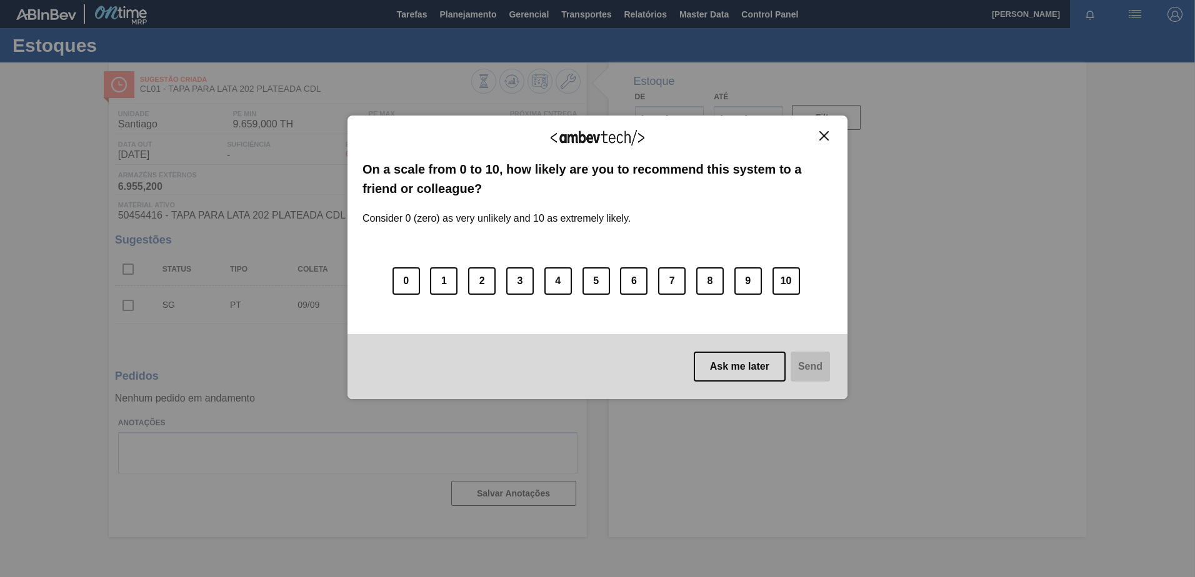
click at [825, 136] on img "Close" at bounding box center [823, 135] width 9 height 9
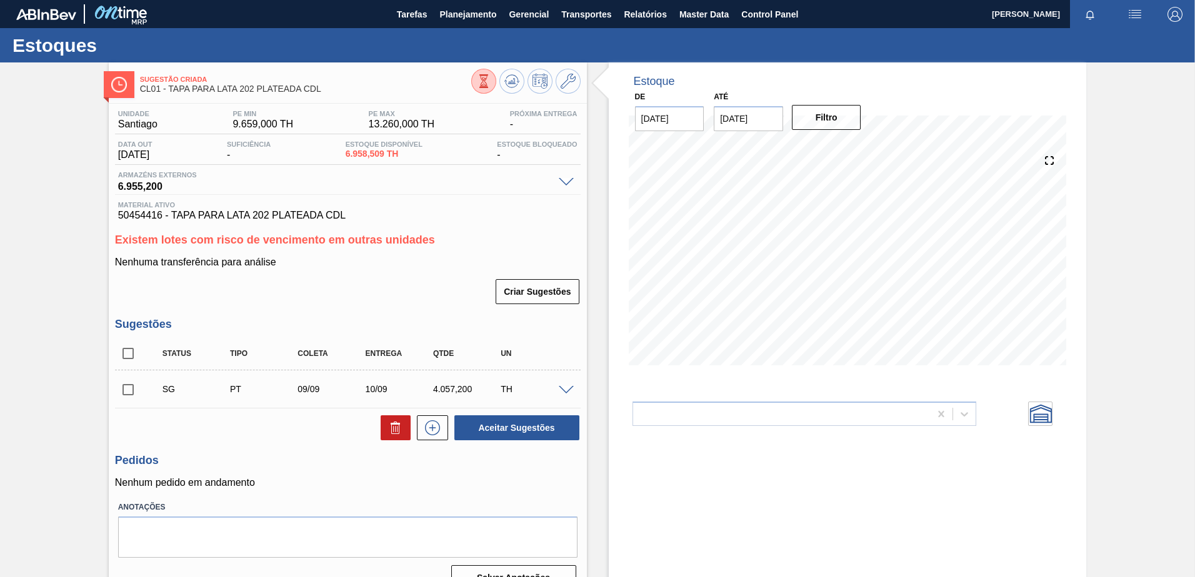
click at [708, 400] on section "Armazém Externo doubleChart" at bounding box center [847, 408] width 430 height 36
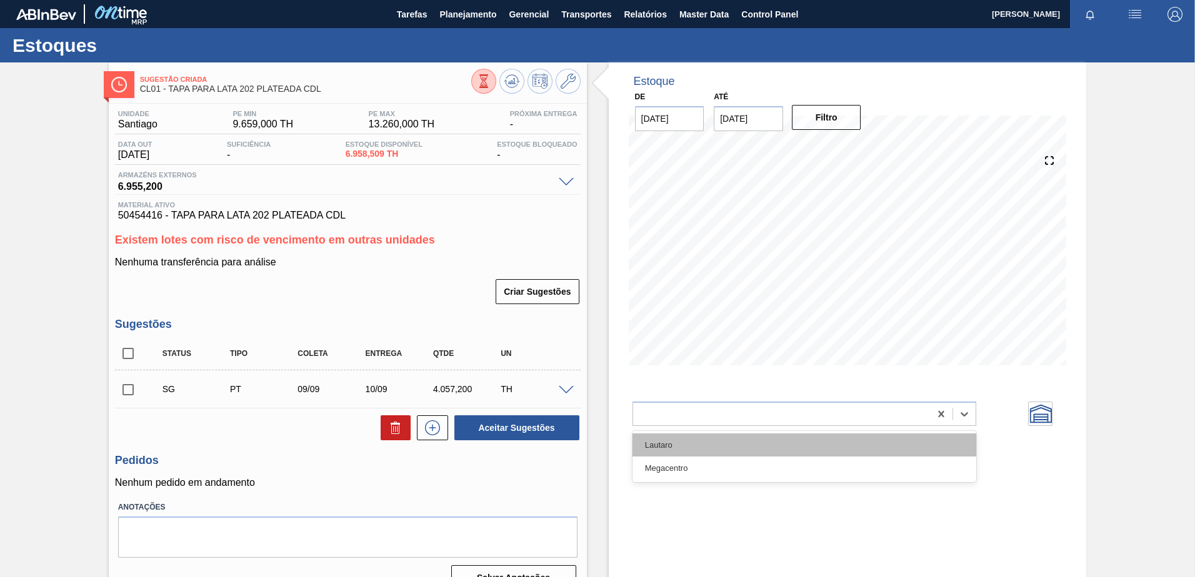
click at [688, 439] on div "Lautaro" at bounding box center [804, 445] width 344 height 23
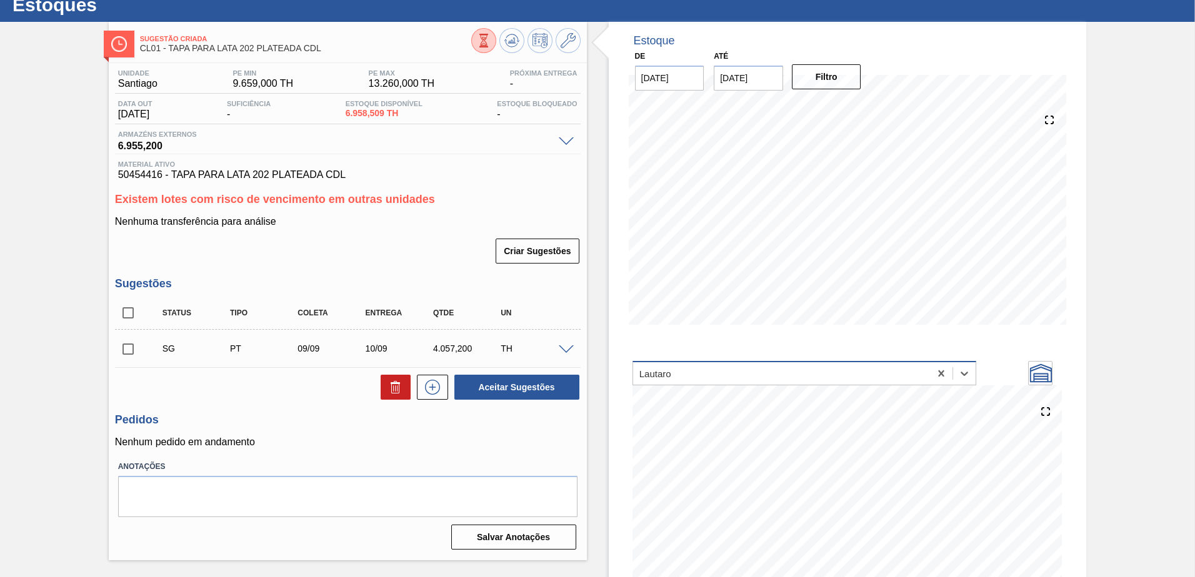
scroll to position [62, 0]
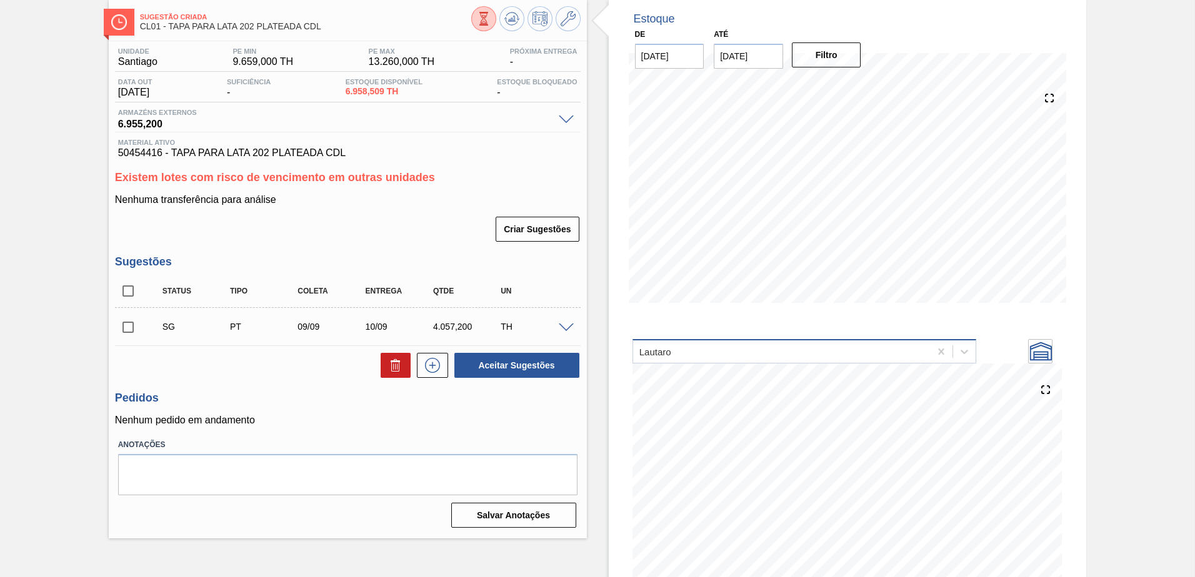
click at [717, 360] on div "Lautaro" at bounding box center [781, 351] width 297 height 18
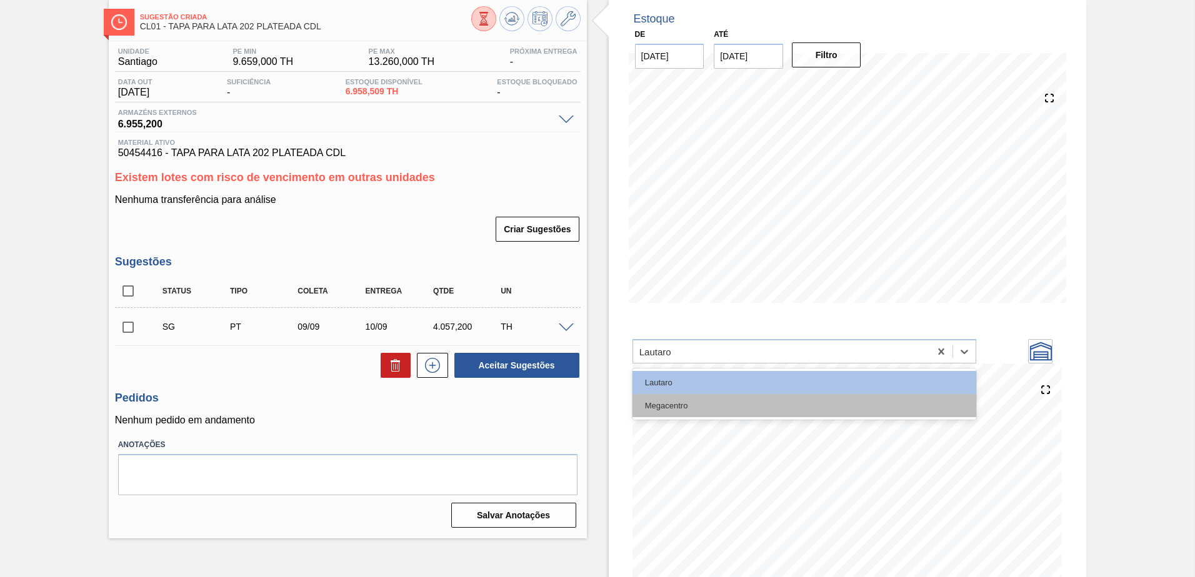
click at [695, 405] on div "Megacentro" at bounding box center [804, 405] width 344 height 23
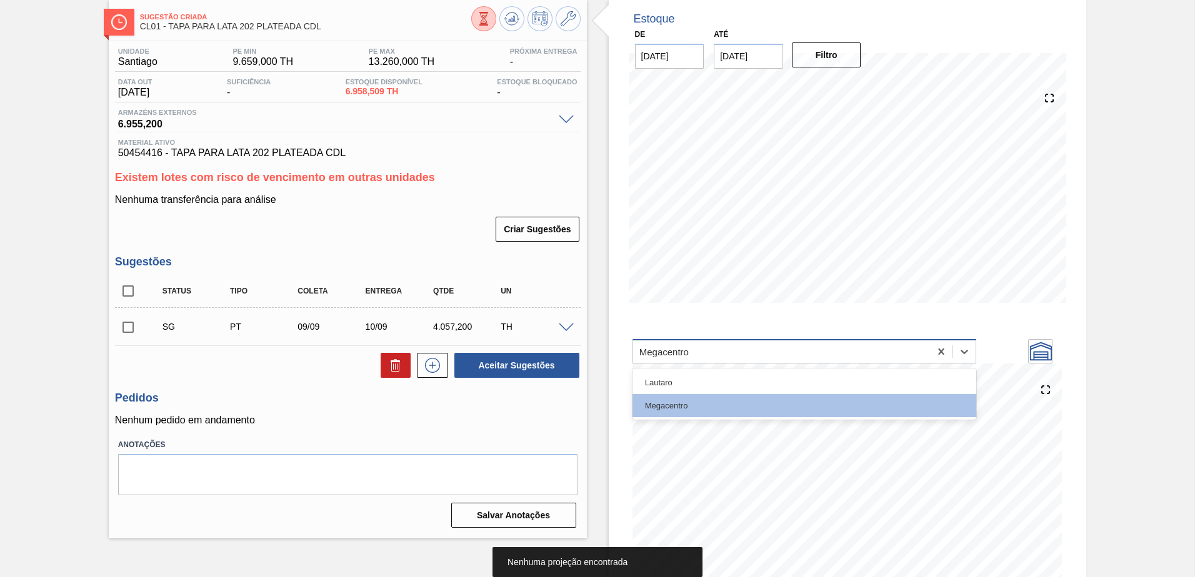
click at [725, 360] on div "Megacentro" at bounding box center [781, 351] width 297 height 18
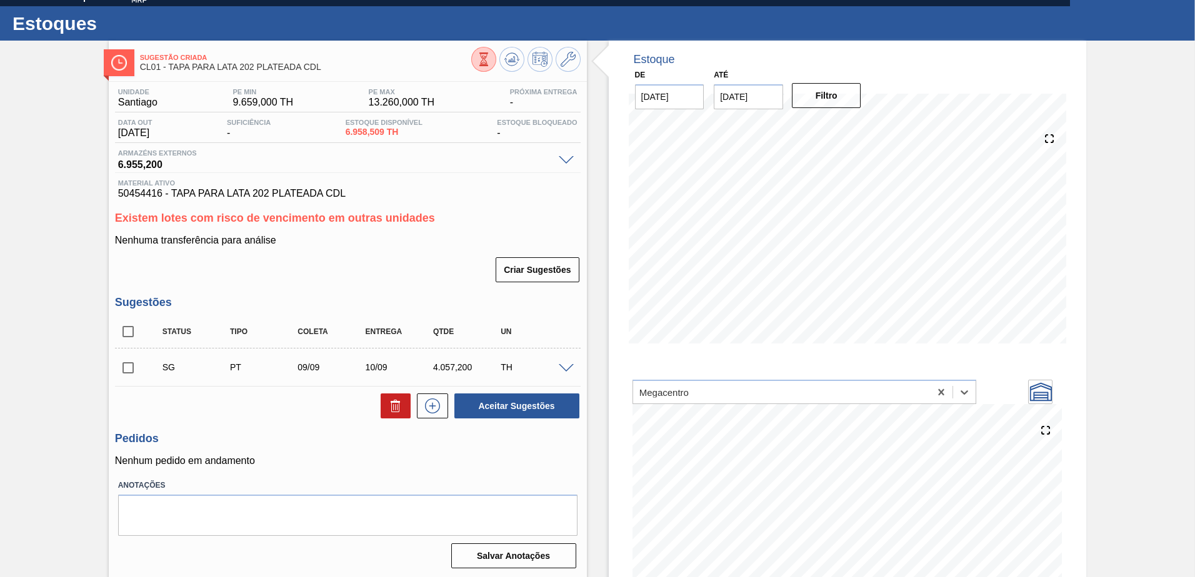
scroll to position [0, 0]
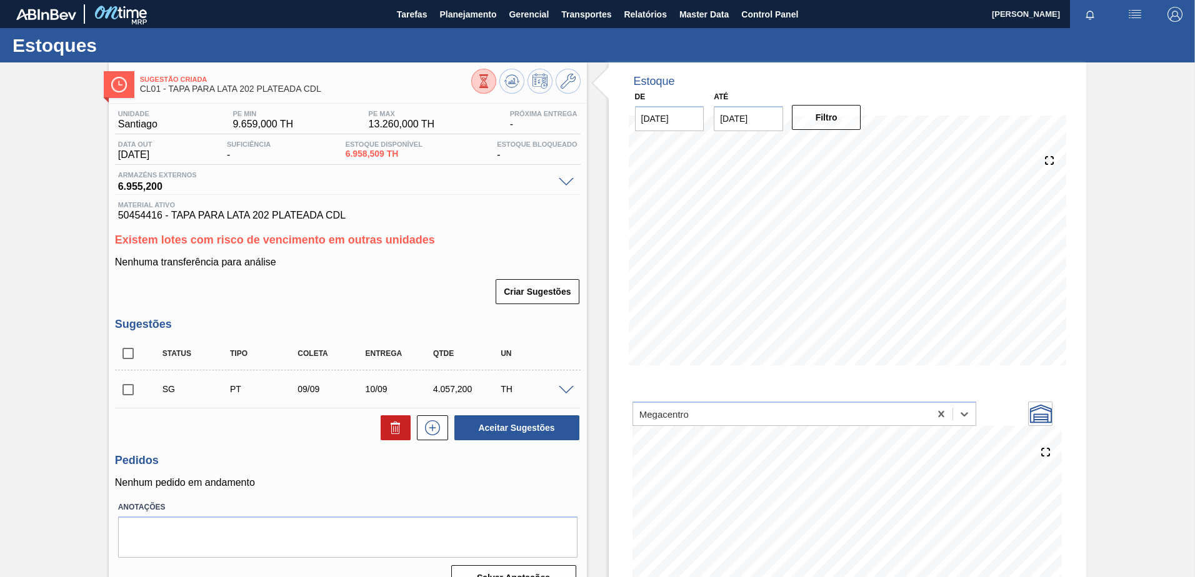
click at [564, 388] on span at bounding box center [566, 390] width 15 height 9
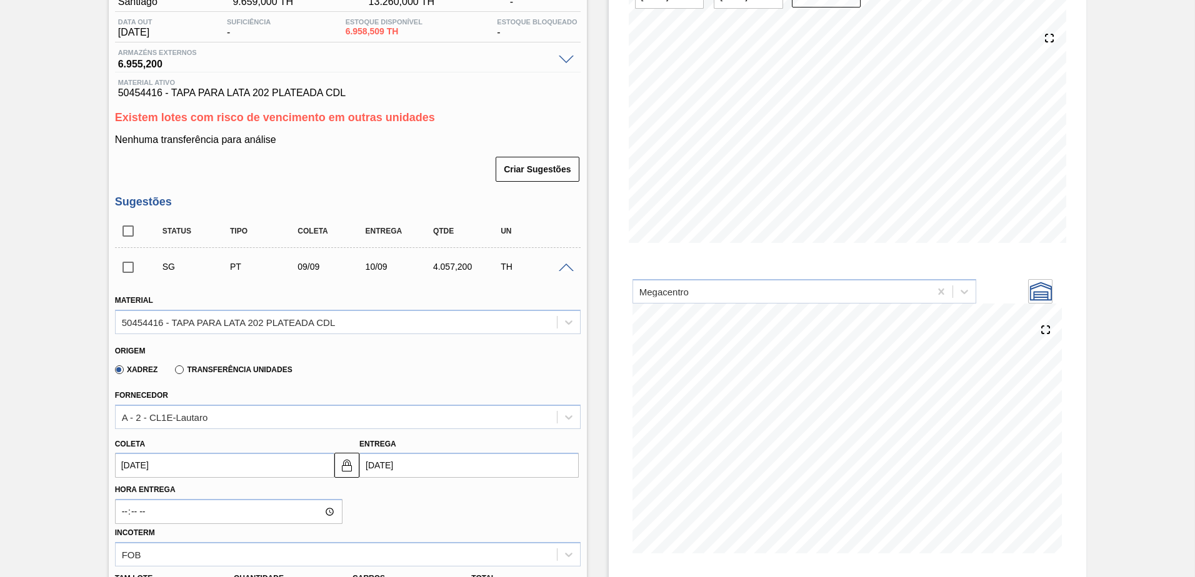
scroll to position [125, 0]
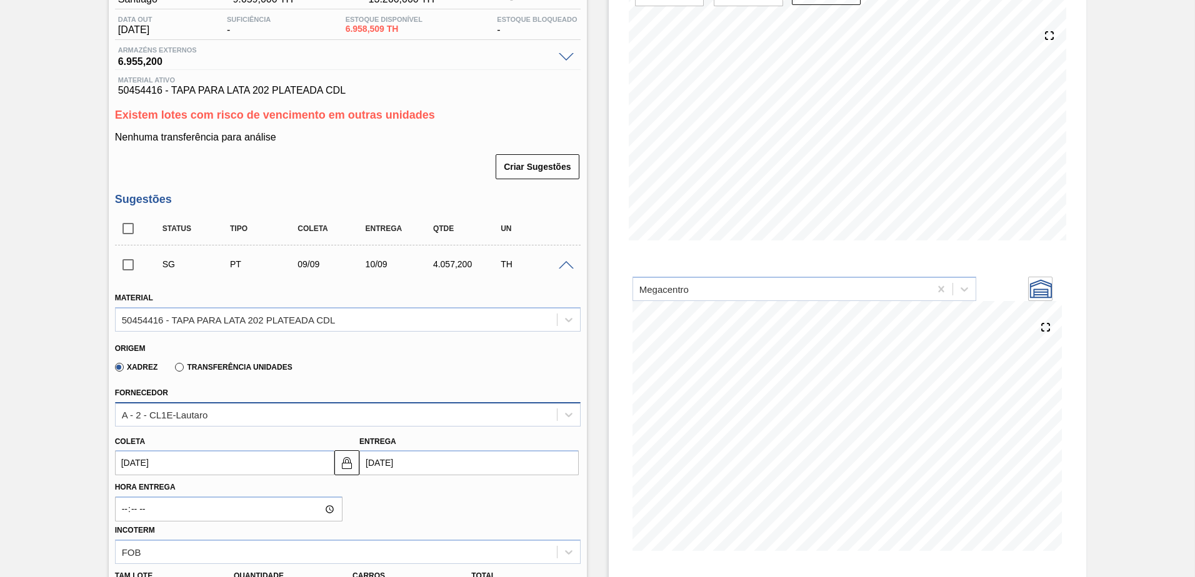
click at [219, 424] on div "A - 2 - CL1E-Lautaro" at bounding box center [347, 414] width 465 height 24
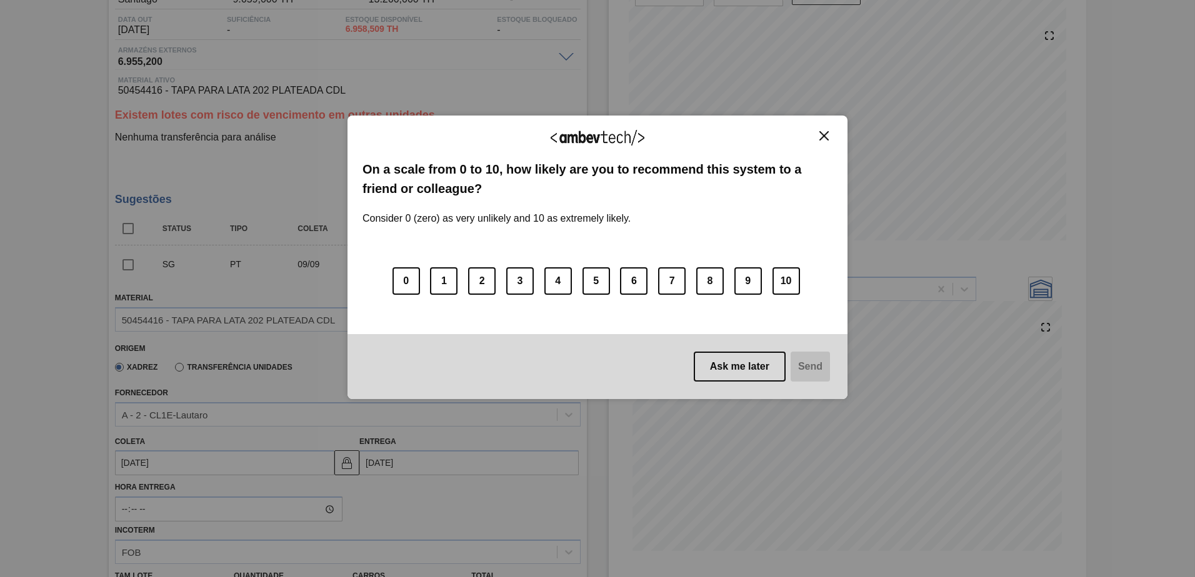
click at [824, 134] on img "Close" at bounding box center [823, 135] width 9 height 9
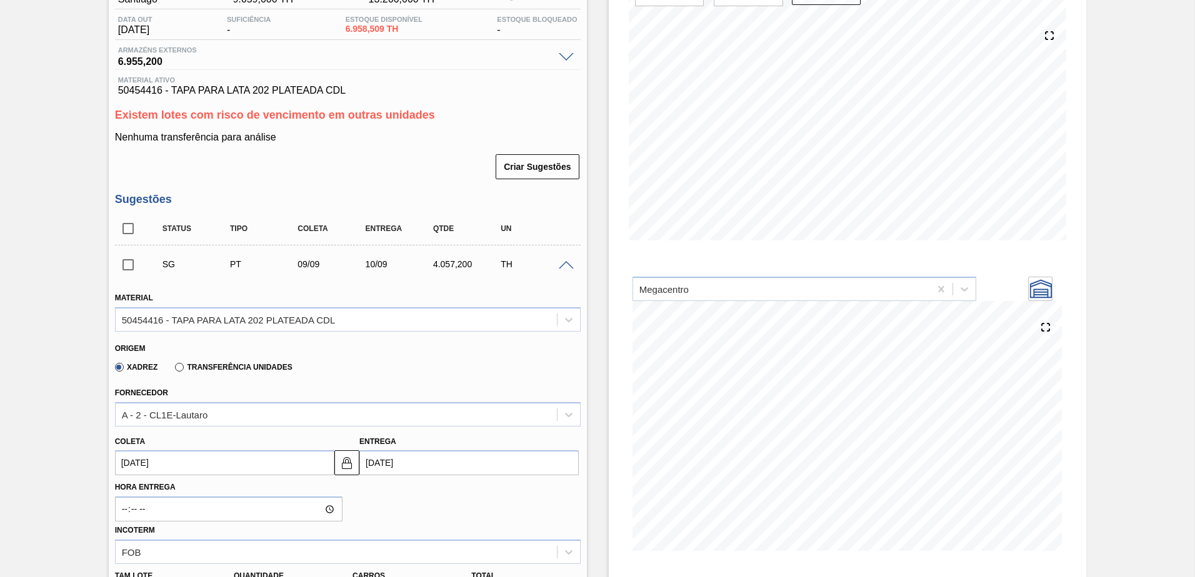
click at [358, 400] on div "Fornecedor A - 2 - CL1E-Lautaro" at bounding box center [347, 405] width 465 height 42
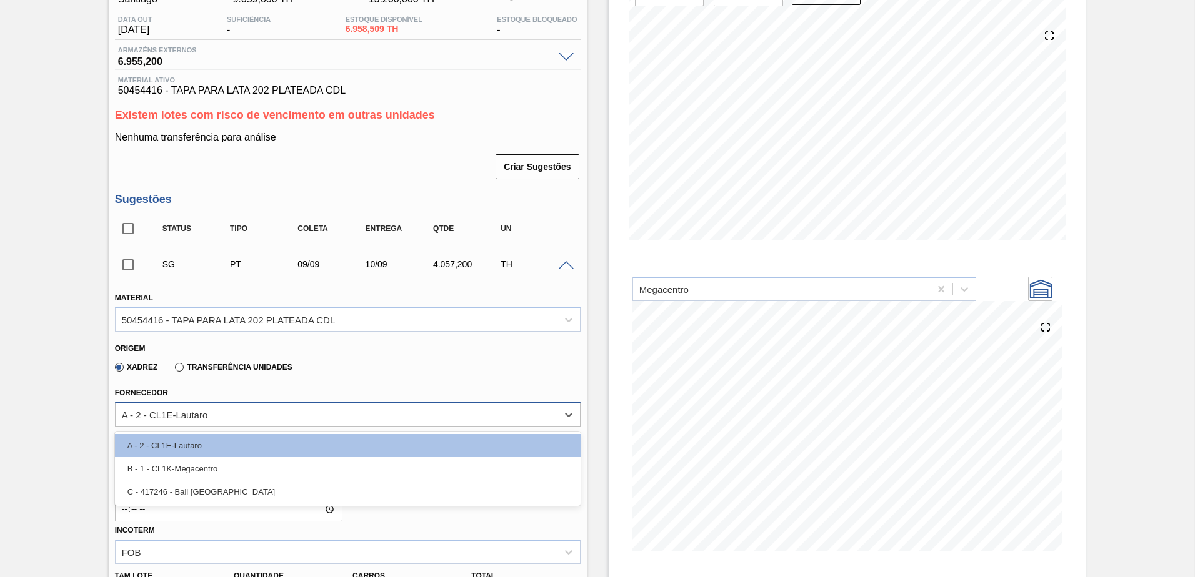
click at [351, 408] on div "A - 2 - CL1E-Lautaro" at bounding box center [336, 414] width 441 height 18
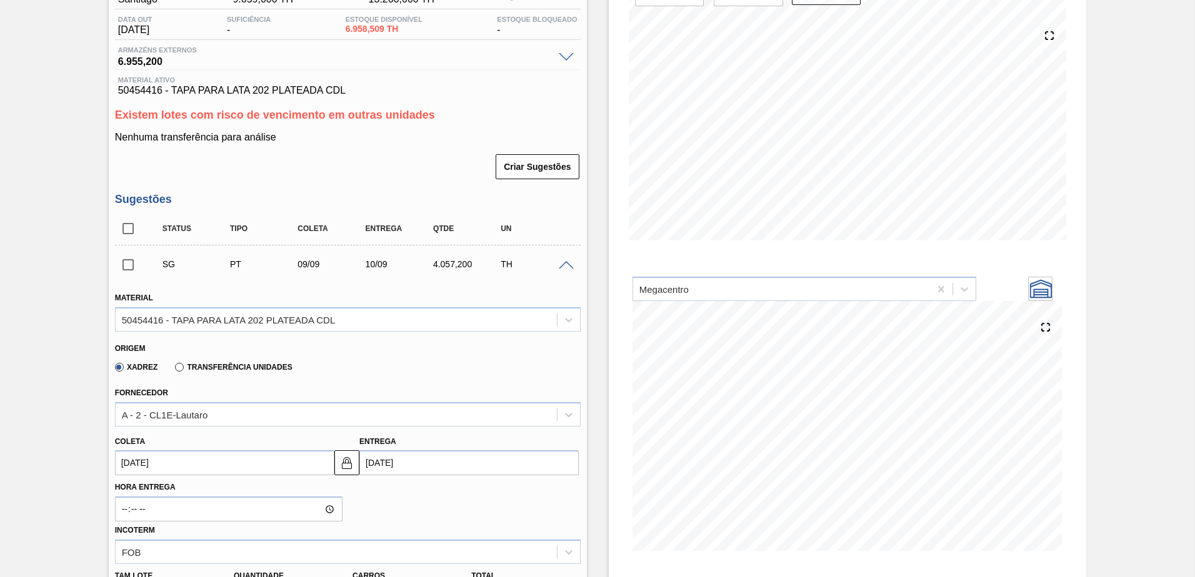
click at [207, 393] on div "Fornecedor A - 2 - CL1E-Lautaro" at bounding box center [347, 405] width 465 height 42
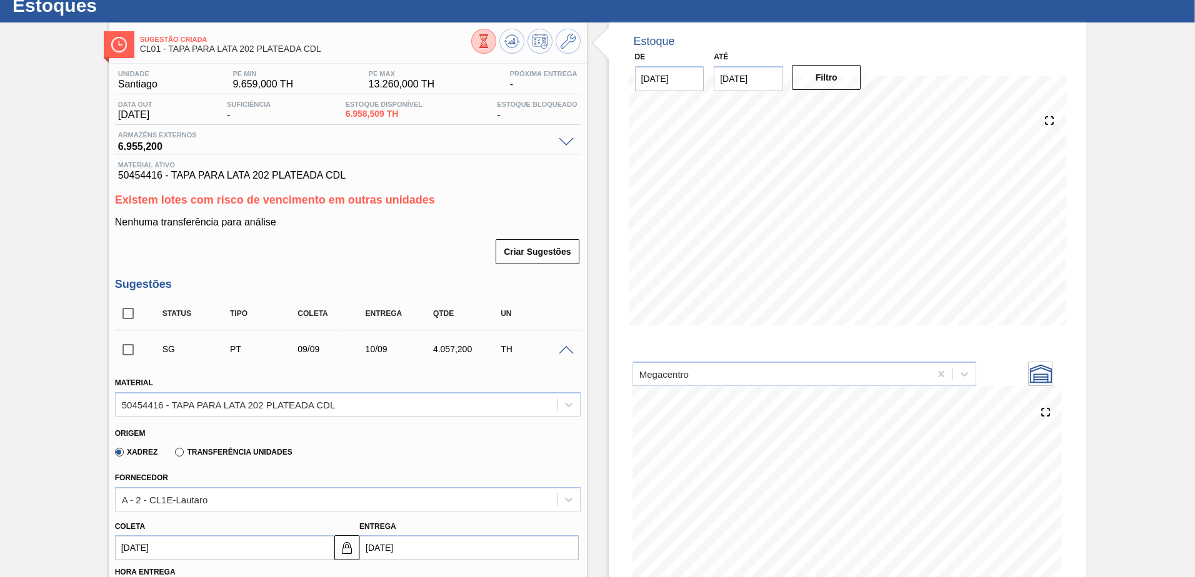
scroll to position [62, 0]
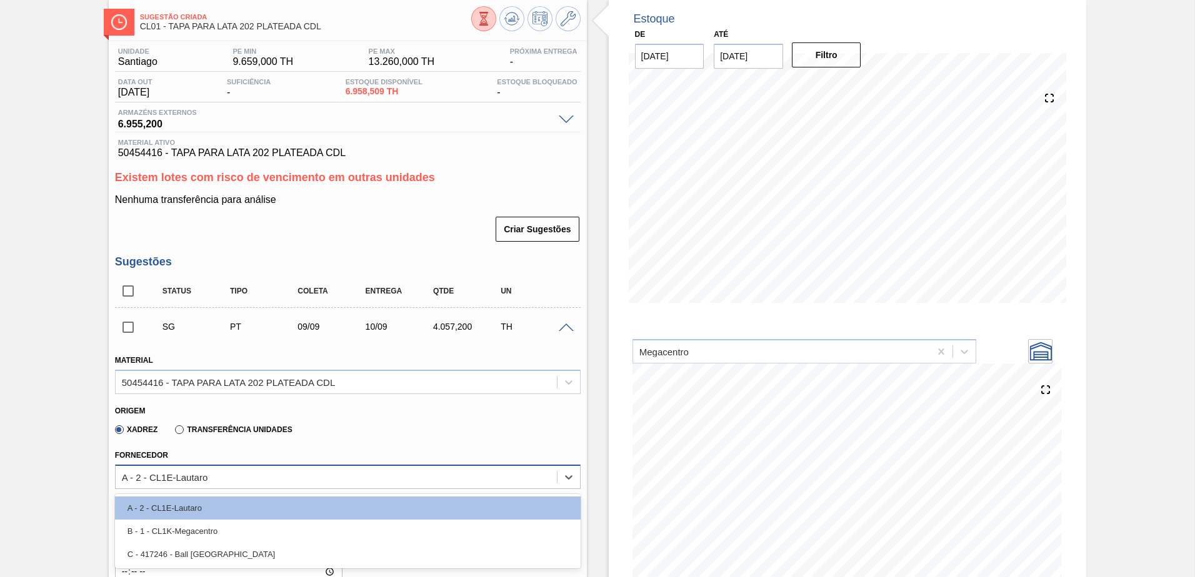
click at [365, 479] on div "A - 2 - CL1E-Lautaro" at bounding box center [336, 477] width 441 height 18
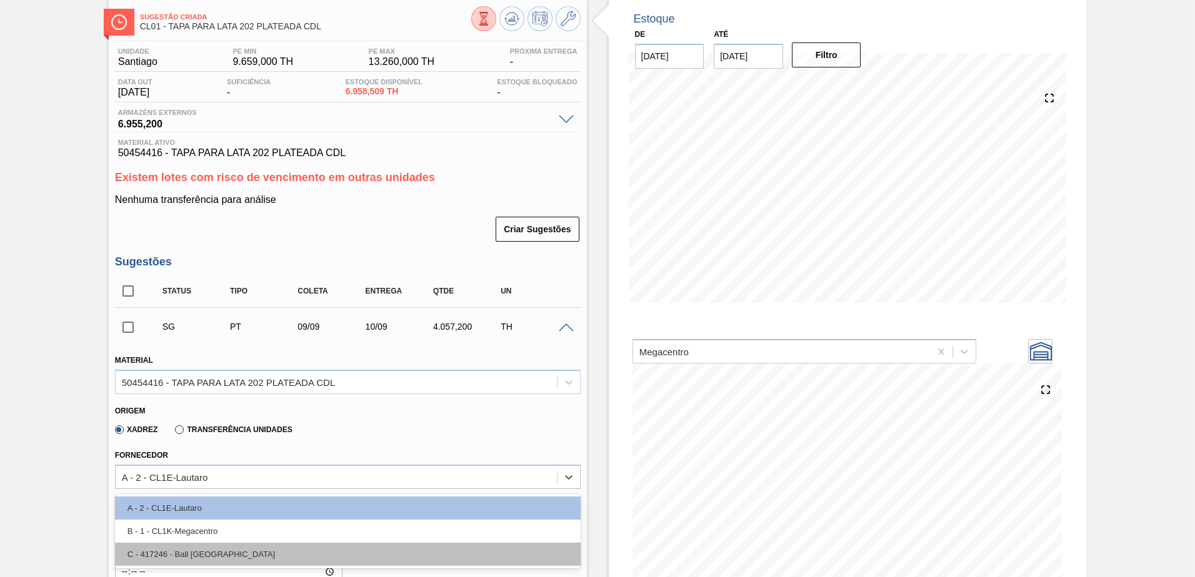
click at [233, 552] on div "C - 417246 - Ball Paraguay" at bounding box center [347, 554] width 465 height 23
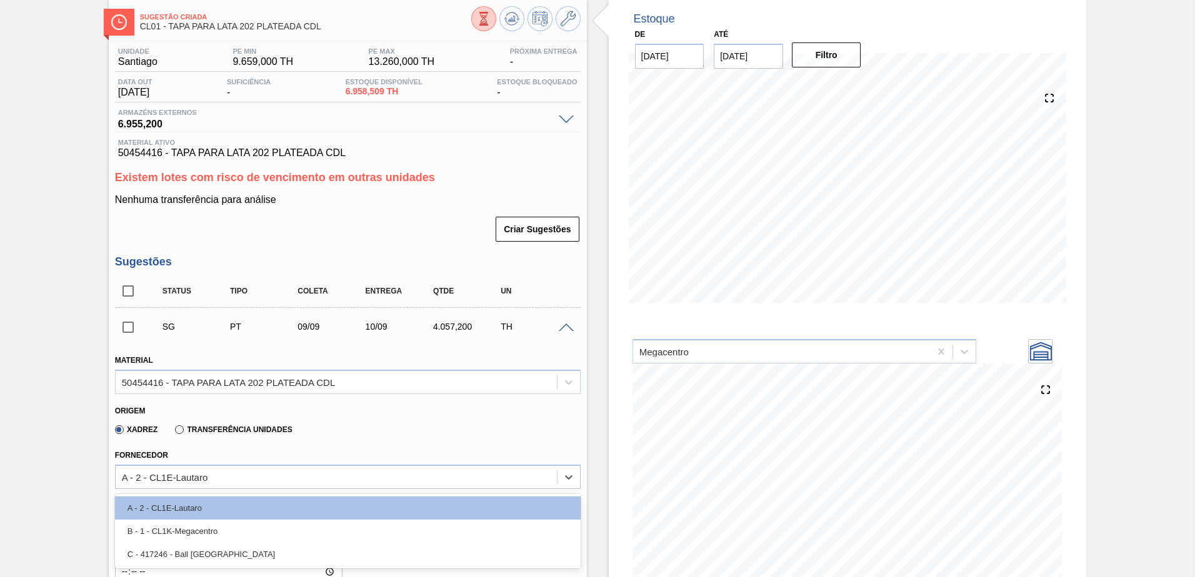
type input "14/09/2025"
type input "0,437"
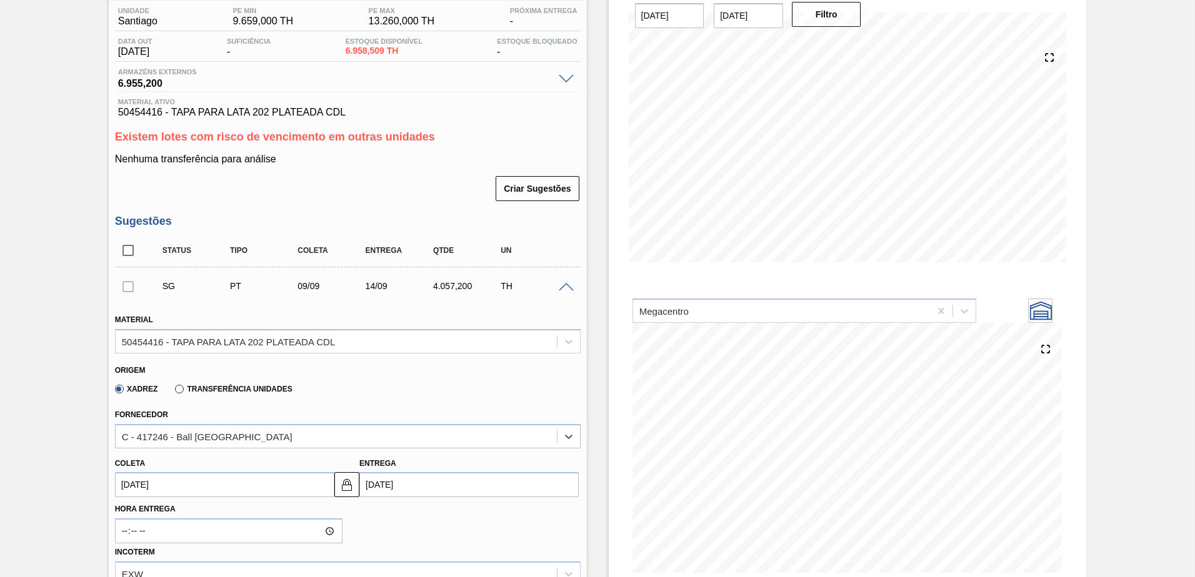
scroll to position [125, 0]
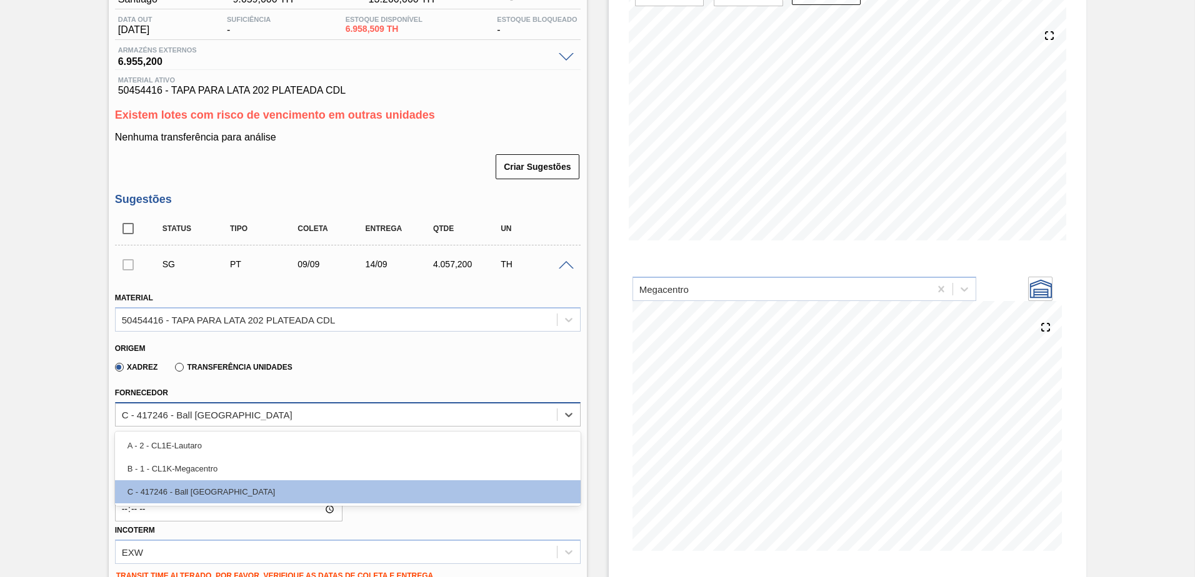
click at [383, 420] on div "C - 417246 - Ball Paraguay" at bounding box center [336, 414] width 441 height 18
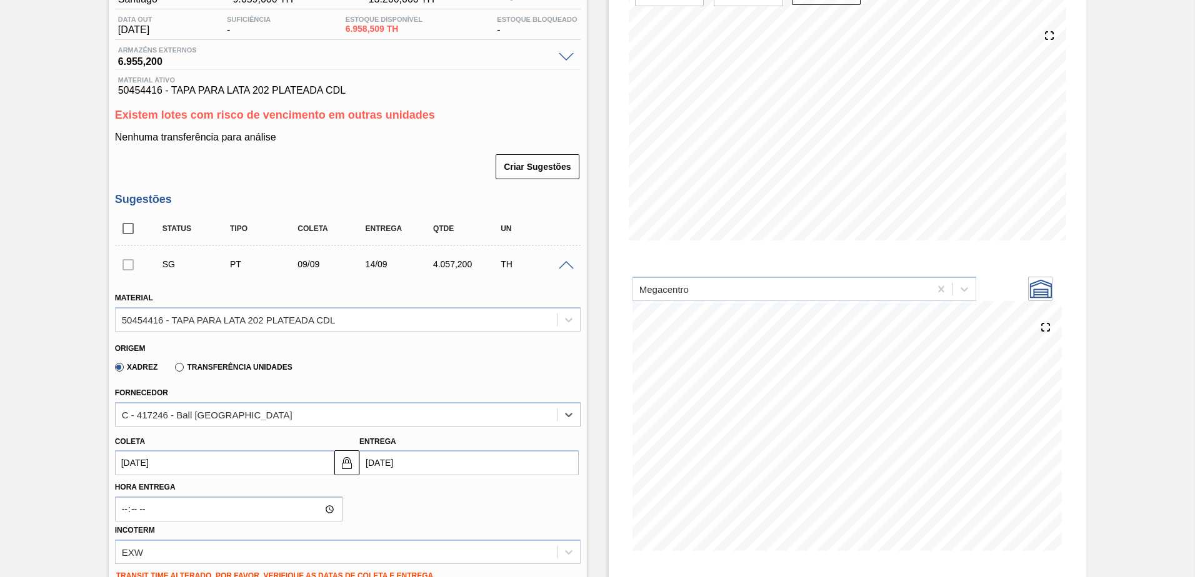
click at [566, 265] on span at bounding box center [566, 265] width 15 height 9
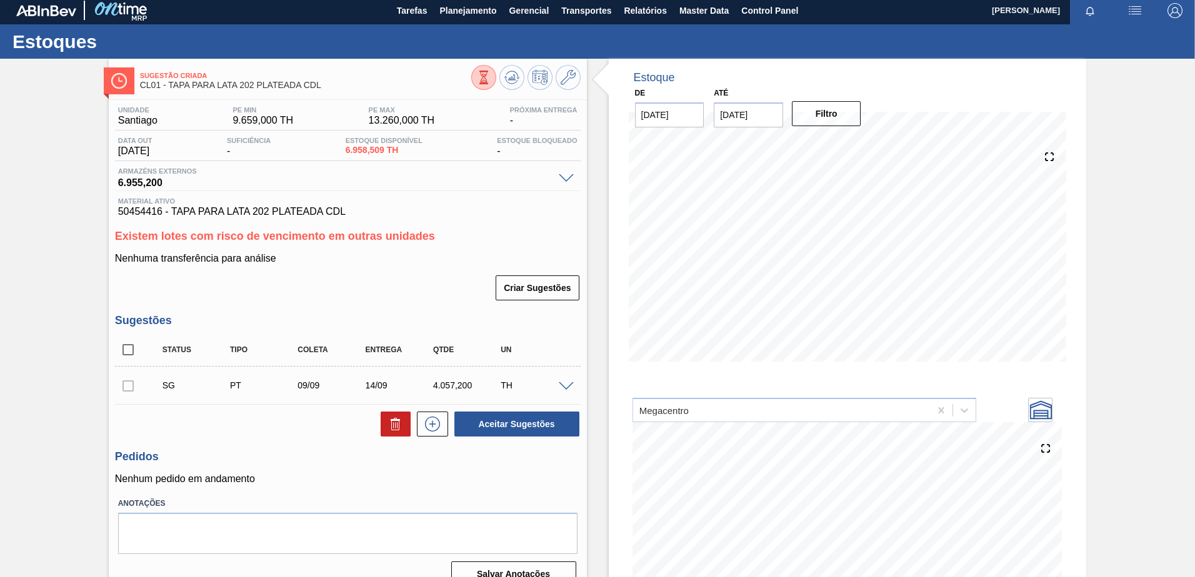
scroll to position [0, 0]
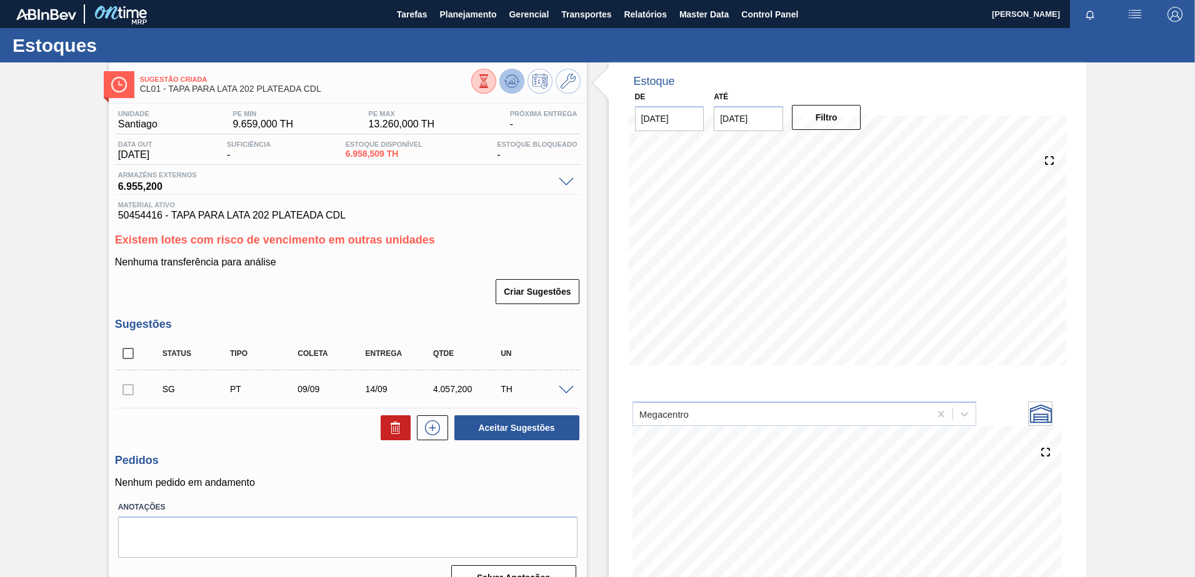
click at [513, 87] on icon at bounding box center [511, 84] width 12 height 6
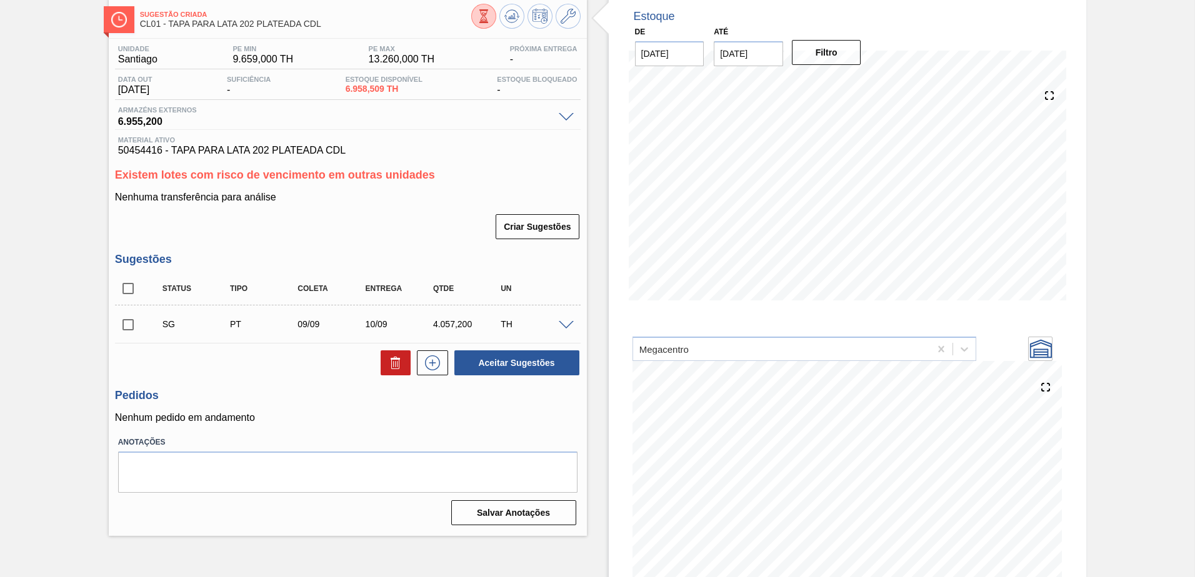
scroll to position [42, 0]
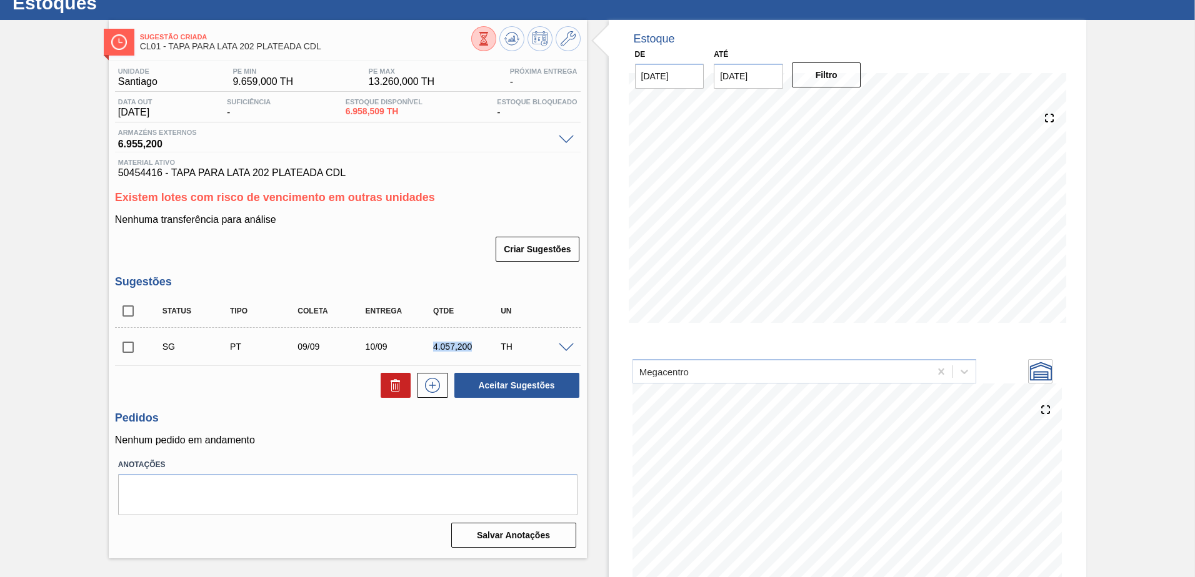
drag, startPoint x: 428, startPoint y: 349, endPoint x: 490, endPoint y: 335, distance: 64.1
click at [490, 335] on div "SG PT 09/09 10/09 4.057,200 TH" at bounding box center [357, 346] width 406 height 25
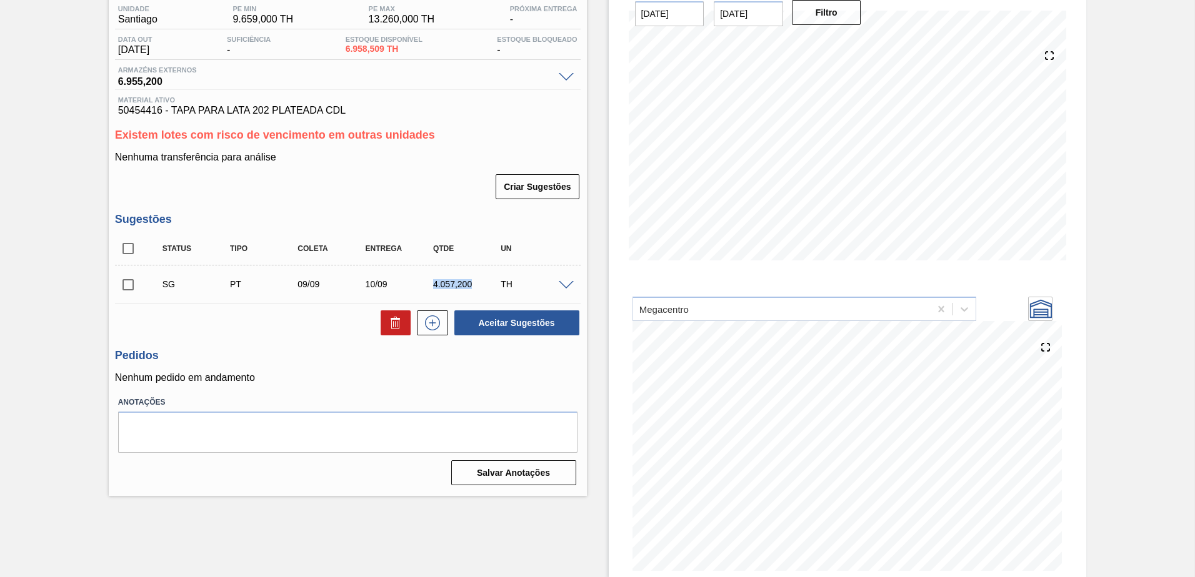
scroll to position [0, 0]
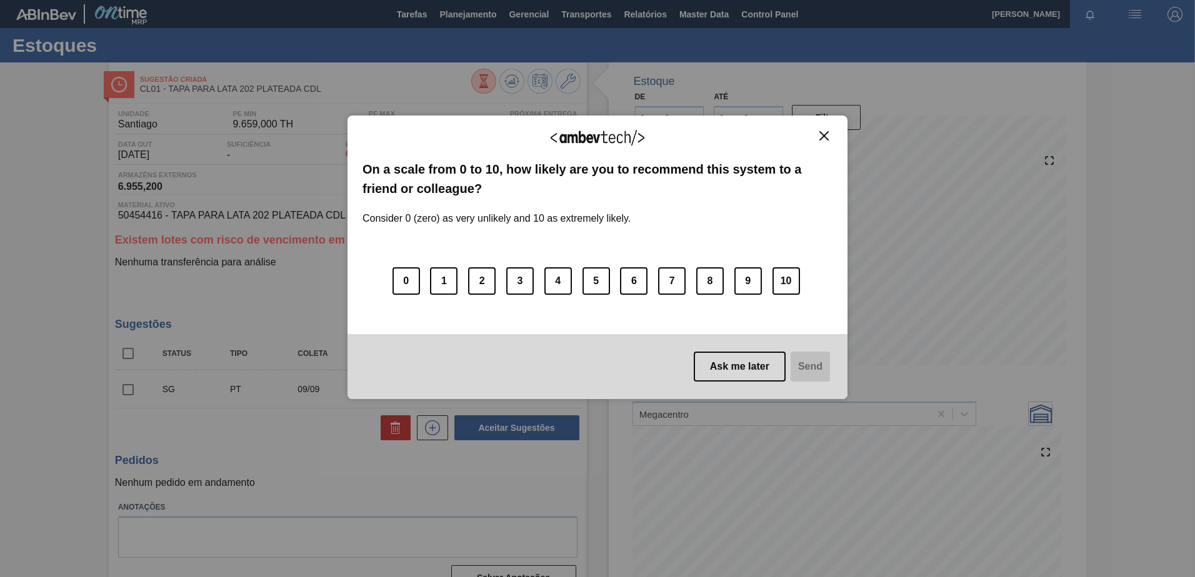
click at [830, 136] on button "Close" at bounding box center [823, 136] width 17 height 11
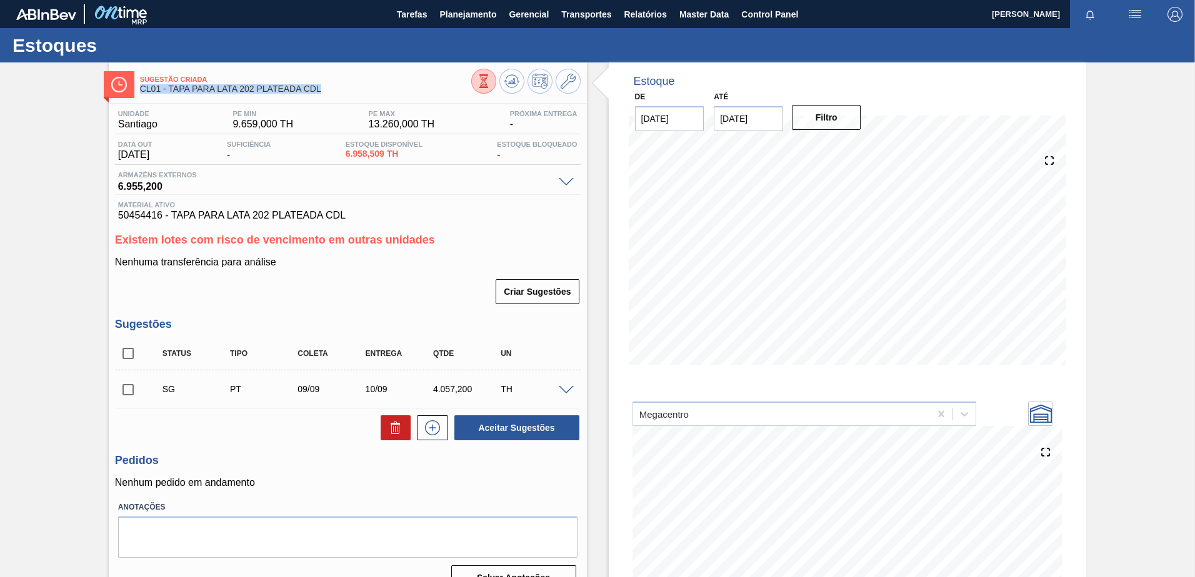
drag, startPoint x: 334, startPoint y: 89, endPoint x: 137, endPoint y: 89, distance: 196.8
click at [137, 89] on div "Sugestão Criada CL01 - TAPA PARA LATA 202 PLATEADA CDL" at bounding box center [348, 83] width 478 height 28
click at [568, 83] on icon at bounding box center [567, 81] width 15 height 15
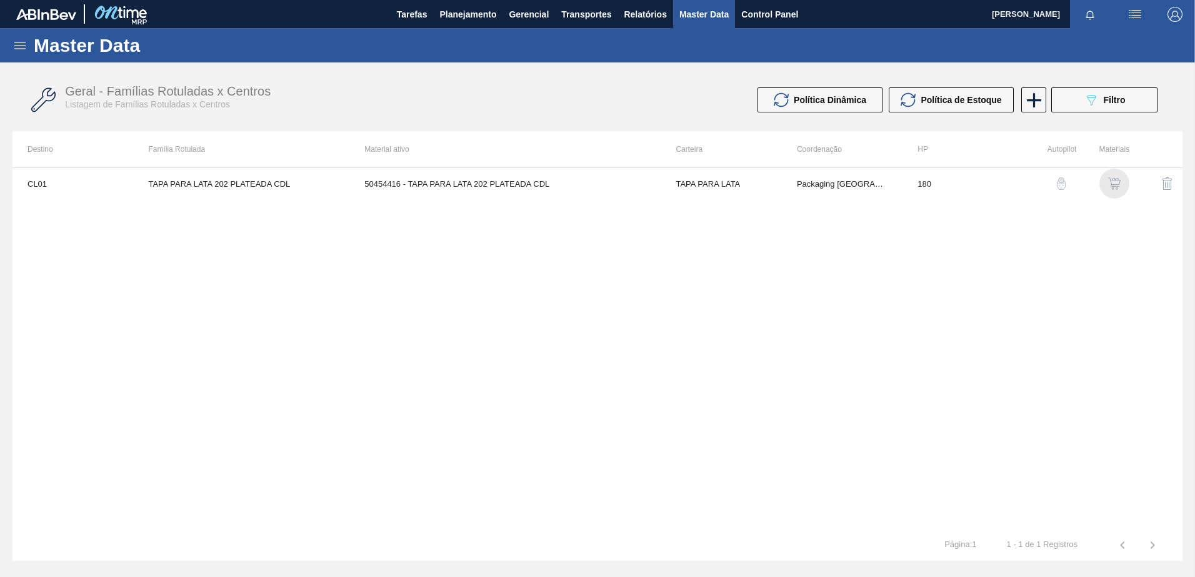
click at [1108, 188] on img "button" at bounding box center [1114, 183] width 12 height 12
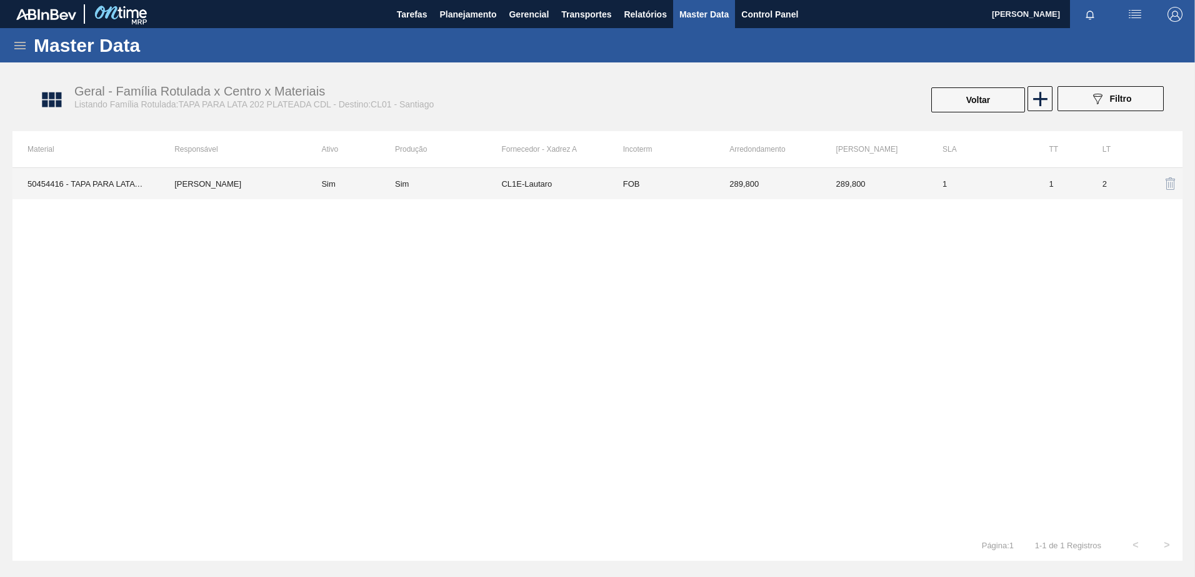
click at [711, 196] on td "FOB" at bounding box center [661, 183] width 106 height 31
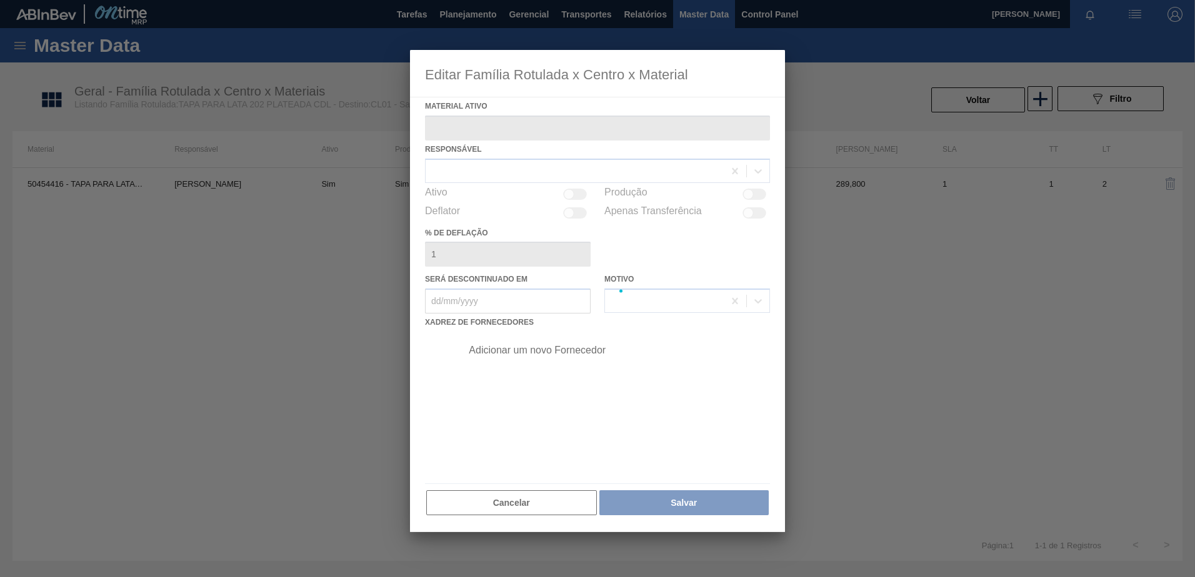
type ativo "50454416 - TAPA PARA LATA 202 PLATEADA CDL"
checkbox input "true"
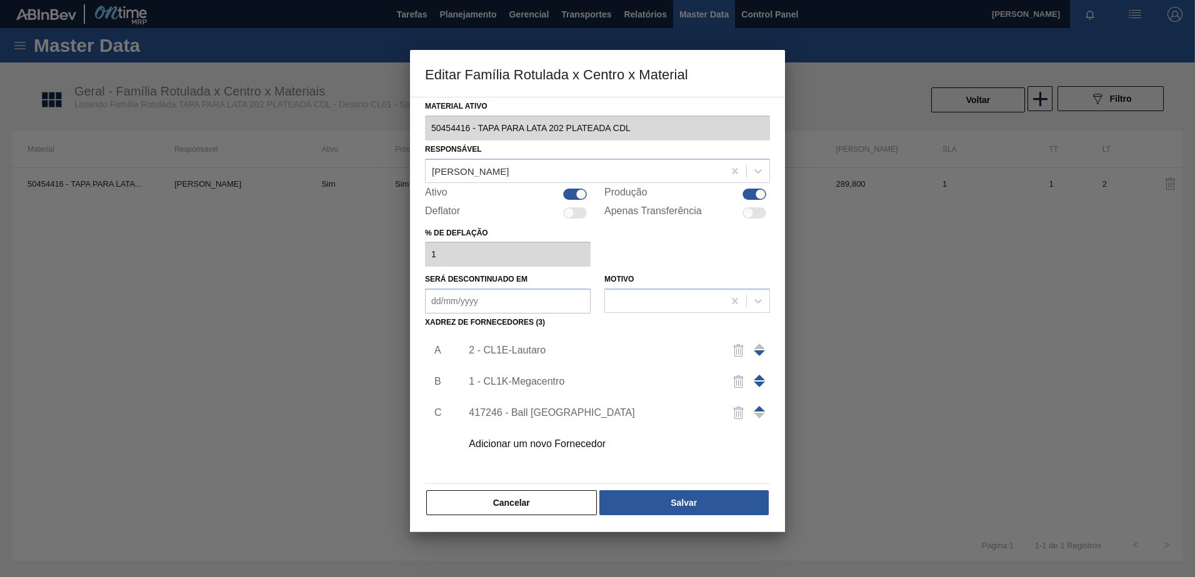
click at [525, 348] on div "2 - CL1E-Lautaro" at bounding box center [591, 350] width 245 height 11
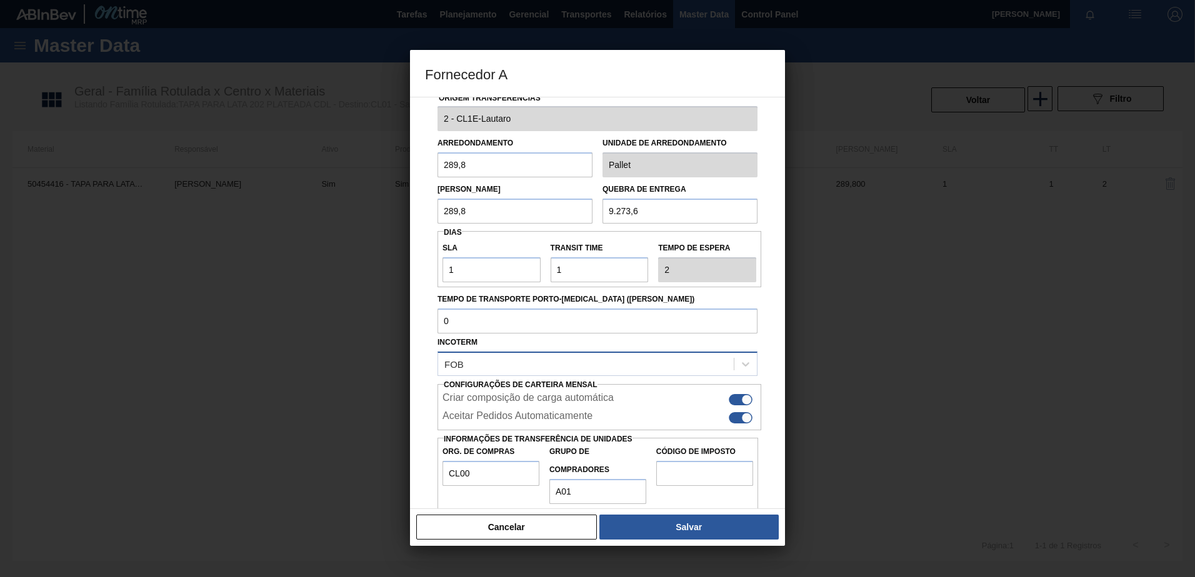
scroll to position [34, 0]
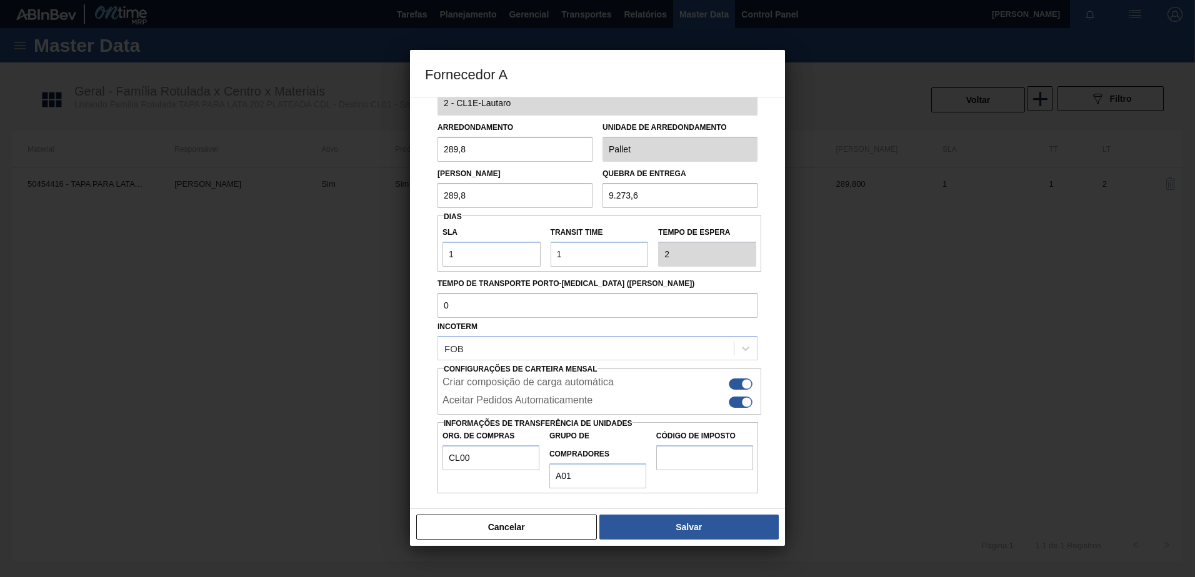
click at [473, 528] on button "Cancelar" at bounding box center [506, 527] width 181 height 25
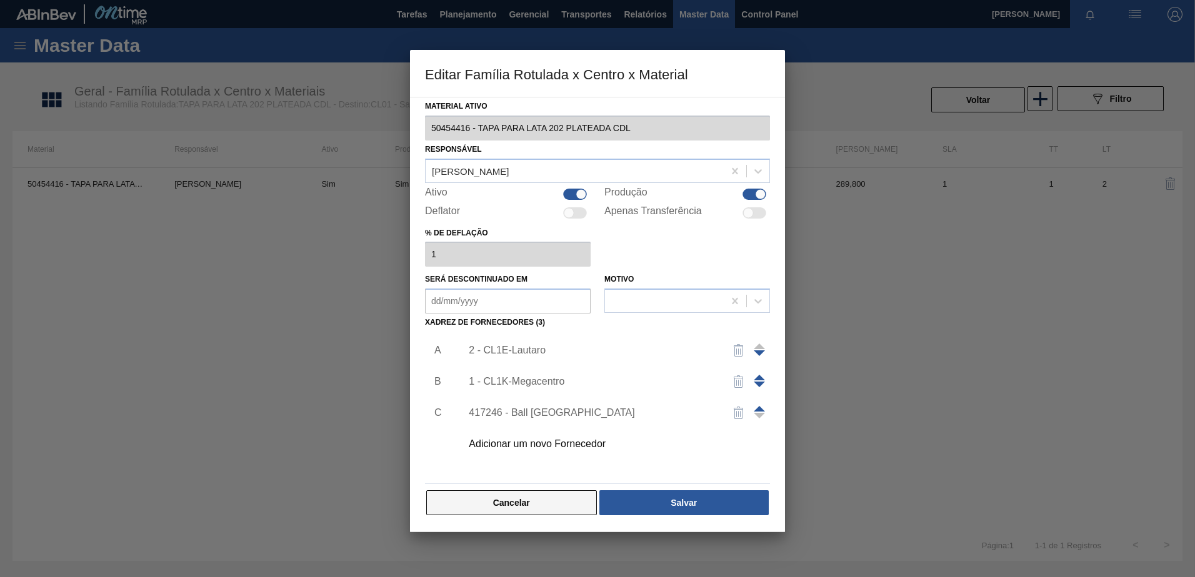
click at [535, 504] on button "Cancelar" at bounding box center [511, 502] width 171 height 25
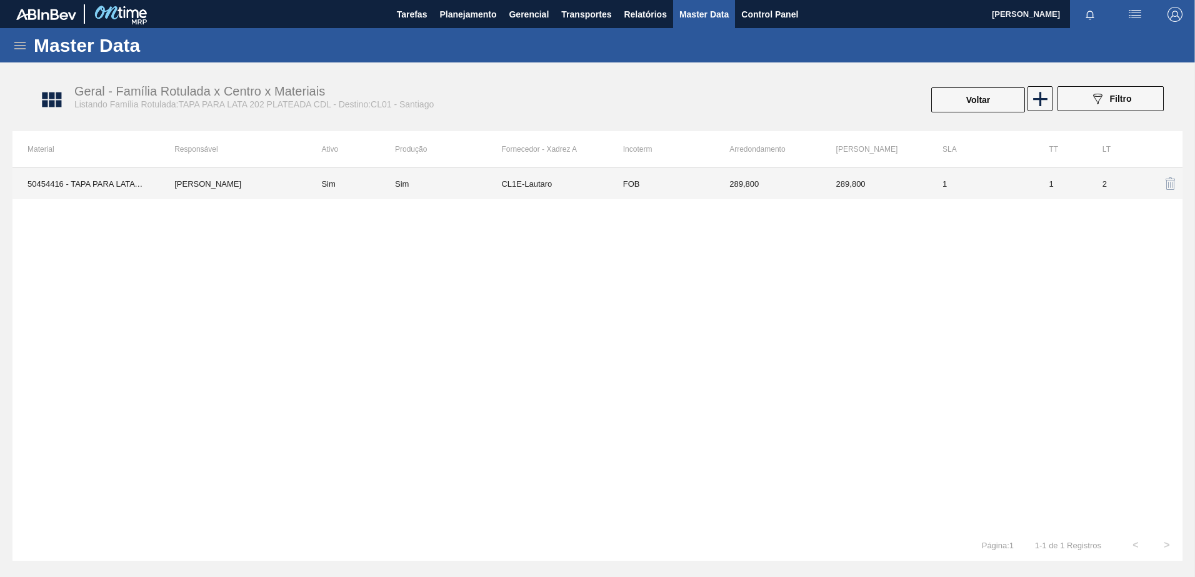
click at [63, 184] on td "50454416 - TAPA PARA LATA 202 PLATEADA CDL" at bounding box center [85, 183] width 147 height 31
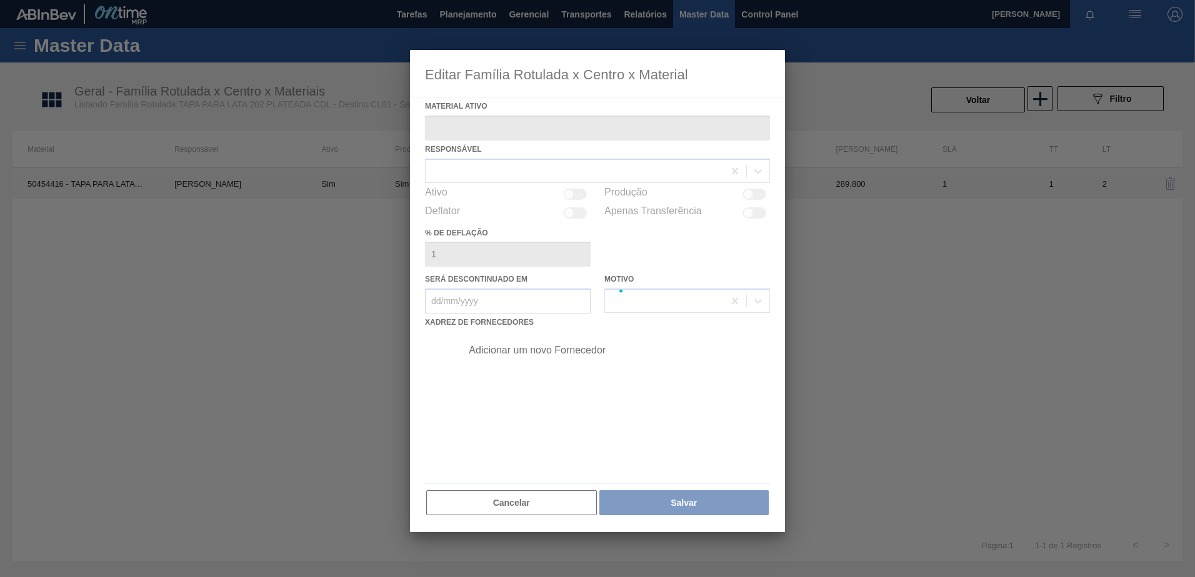
type ativo "50454416 - TAPA PARA LATA 202 PLATEADA CDL"
checkbox input "true"
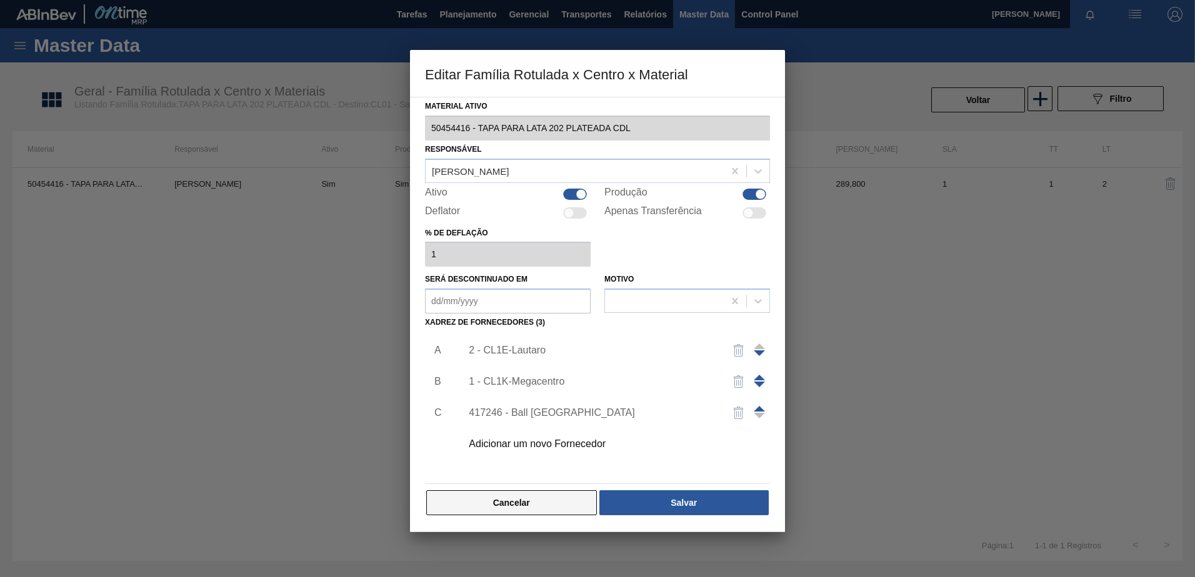
click at [495, 503] on button "Cancelar" at bounding box center [511, 502] width 171 height 25
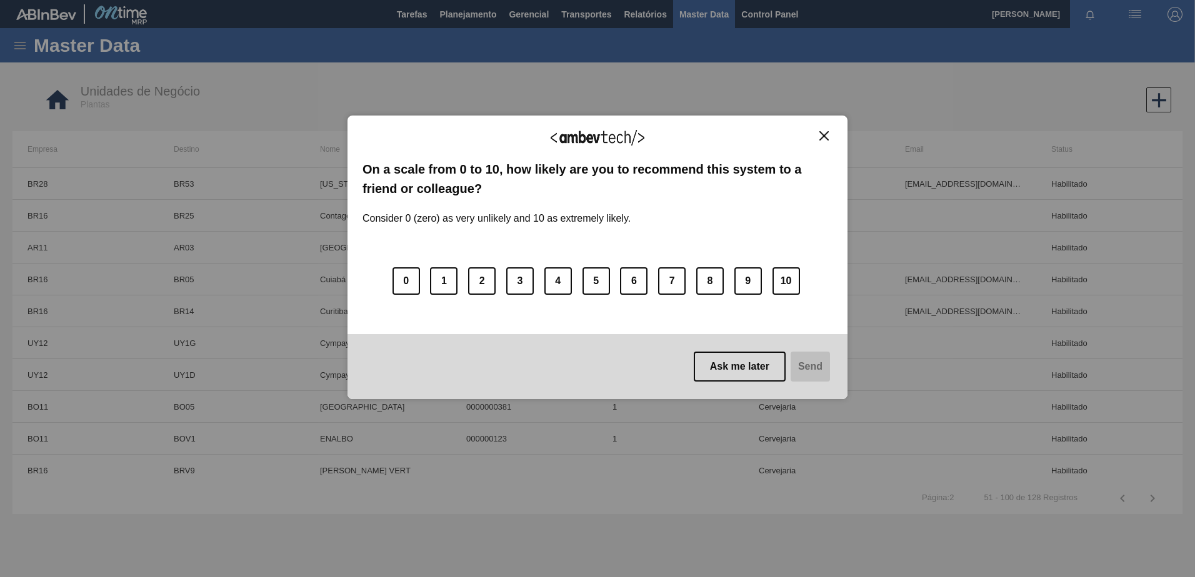
scroll to position [840, 0]
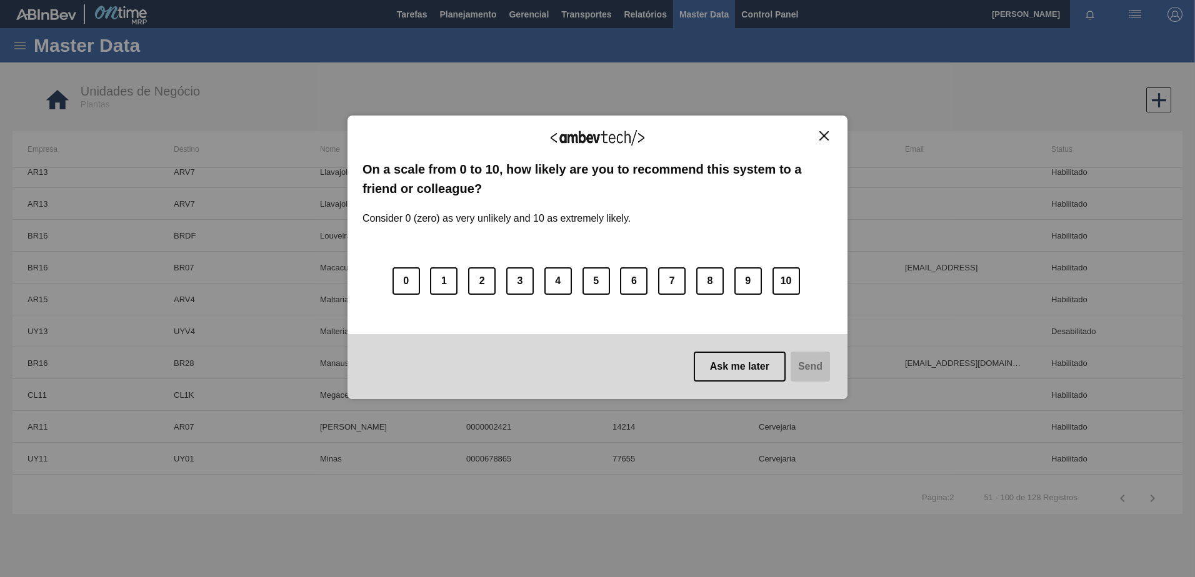
click at [821, 132] on img "Close" at bounding box center [823, 135] width 9 height 9
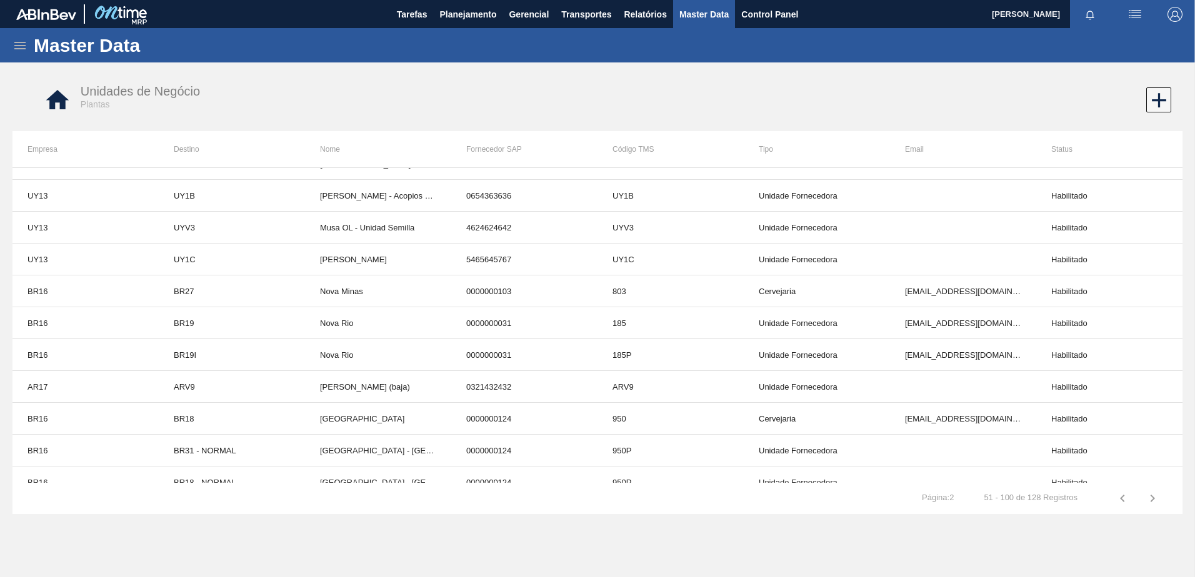
scroll to position [1278, 0]
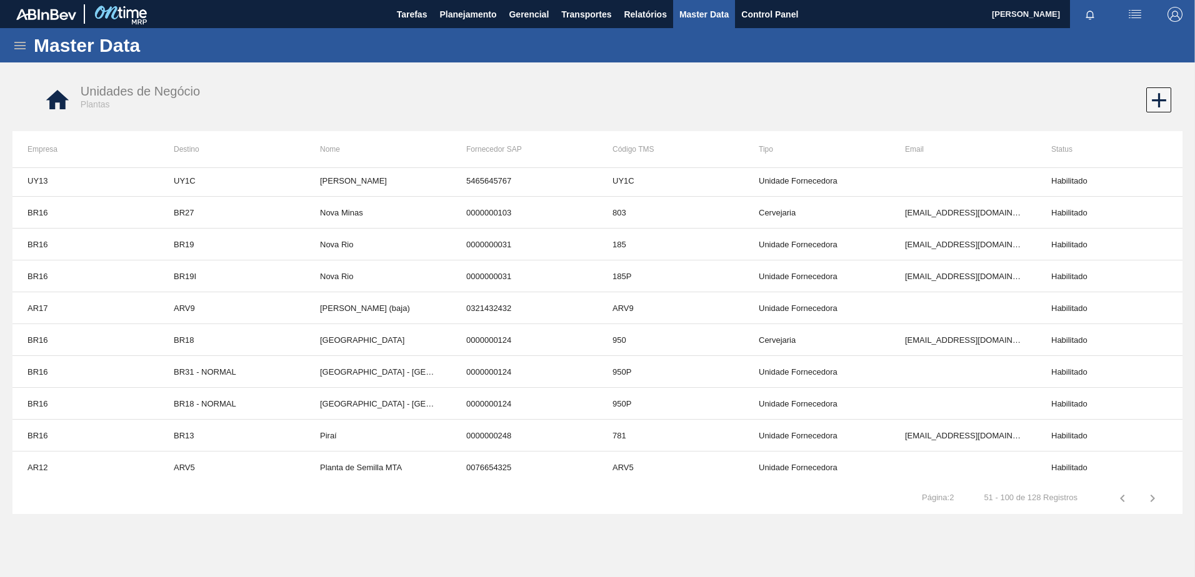
click at [1150, 502] on icon "button" at bounding box center [1152, 498] width 15 height 15
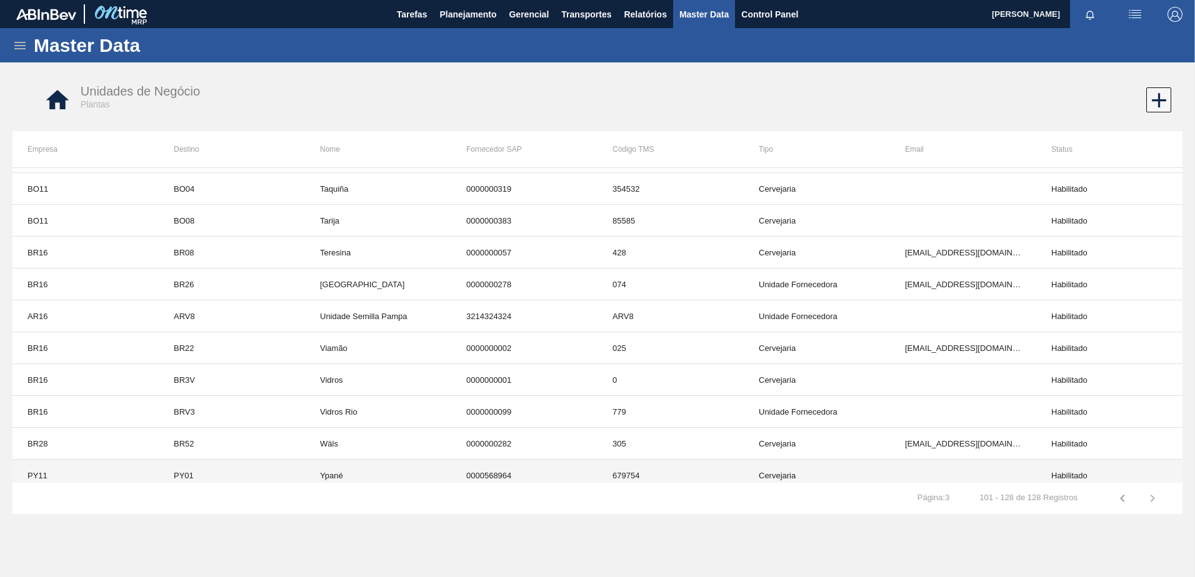
scroll to position [514, 0]
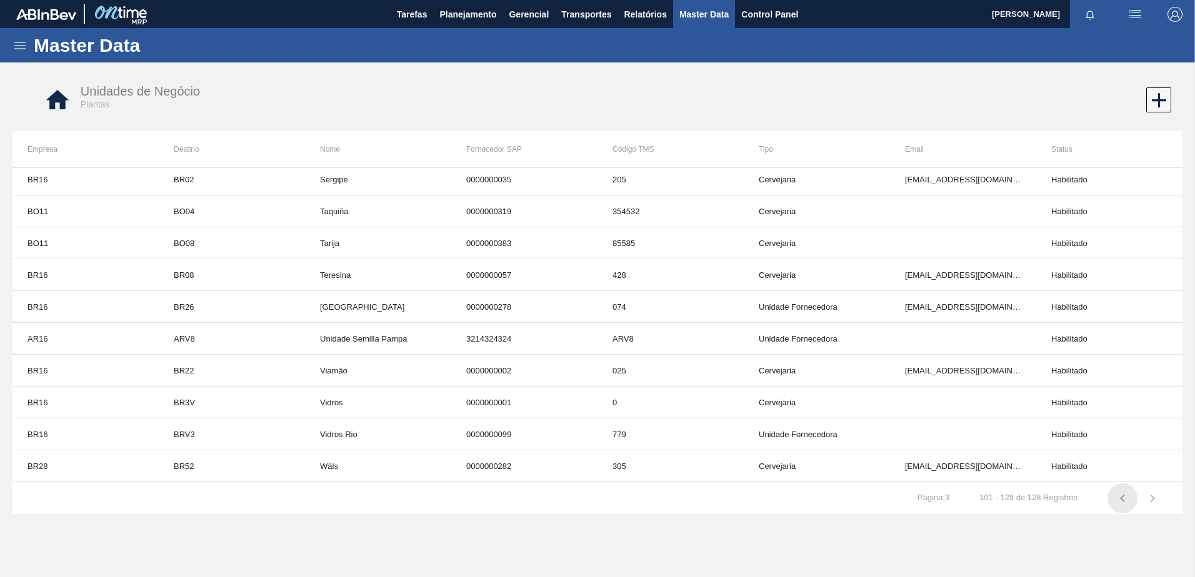
click at [1122, 500] on icon "button" at bounding box center [1122, 498] width 4 height 7
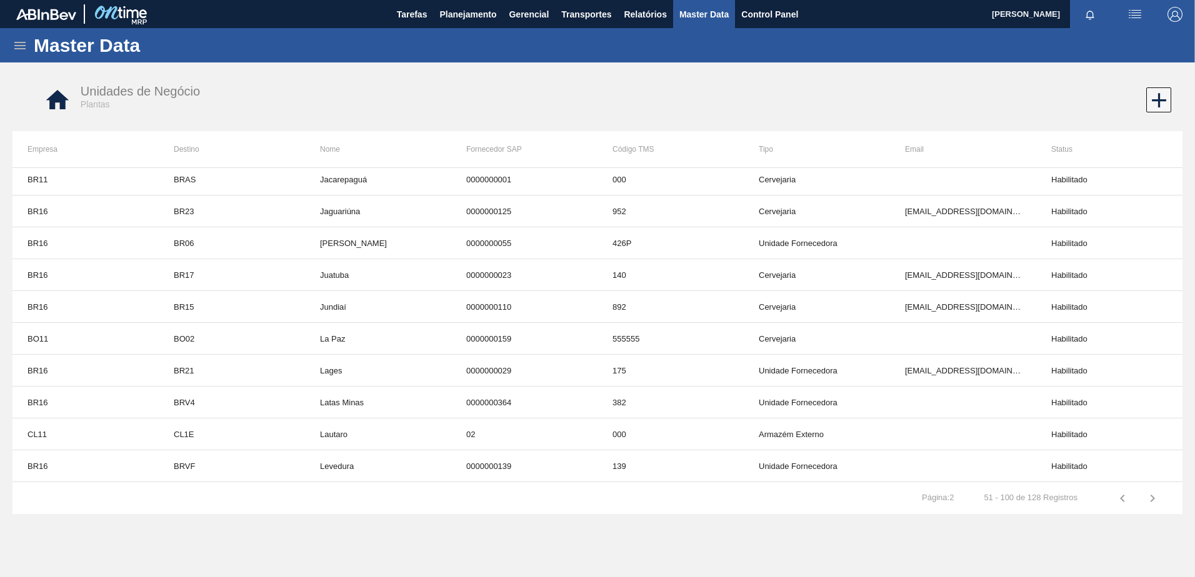
click at [1122, 500] on icon "button" at bounding box center [1122, 498] width 4 height 7
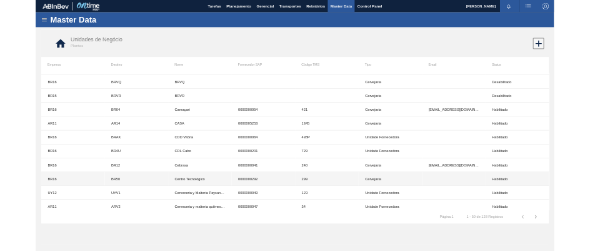
scroll to position [1278, 0]
